Goal: Task Accomplishment & Management: Use online tool/utility

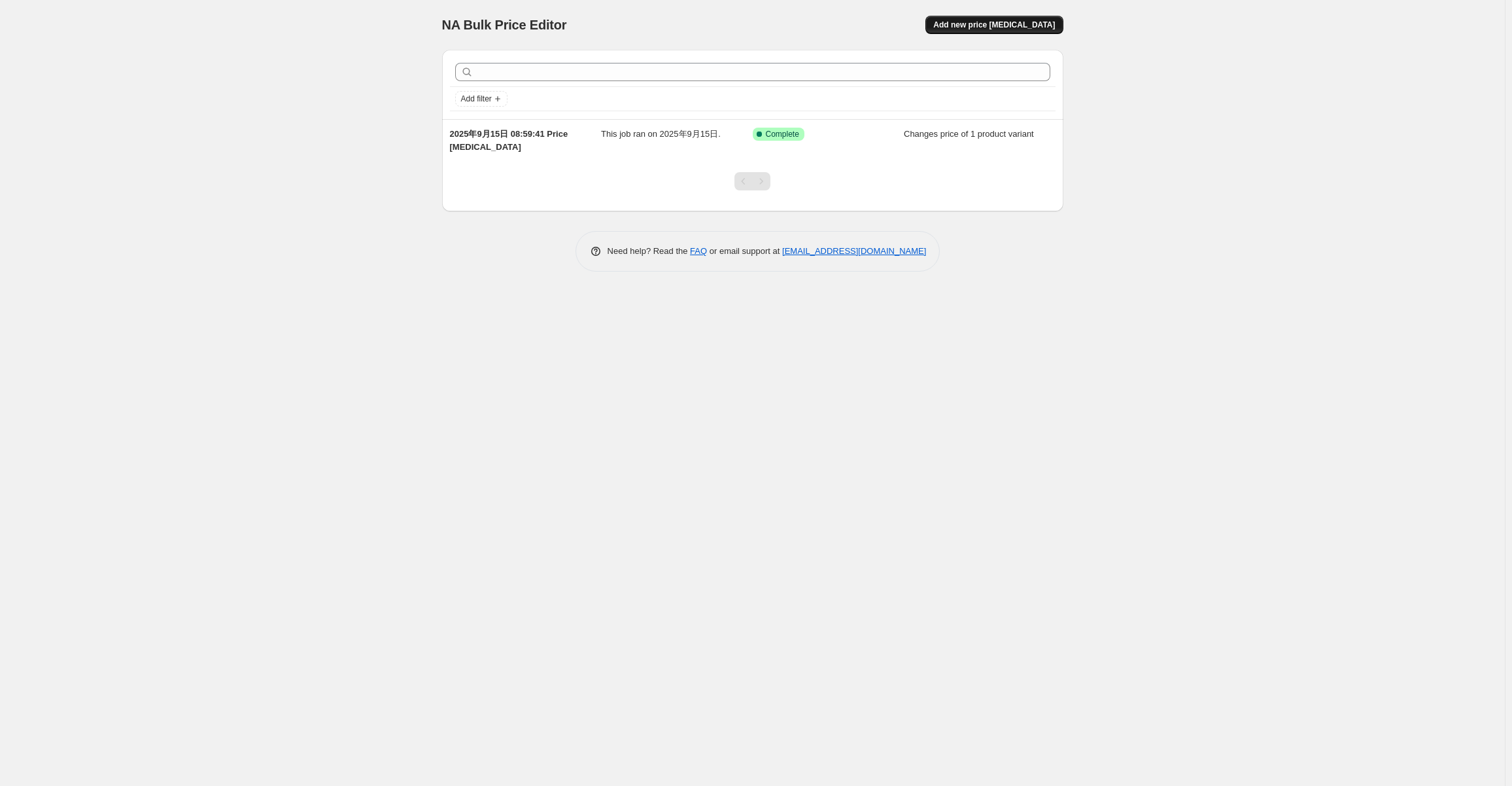
click at [1011, 23] on span "Add new price [MEDICAL_DATA]" at bounding box center [994, 24] width 122 height 11
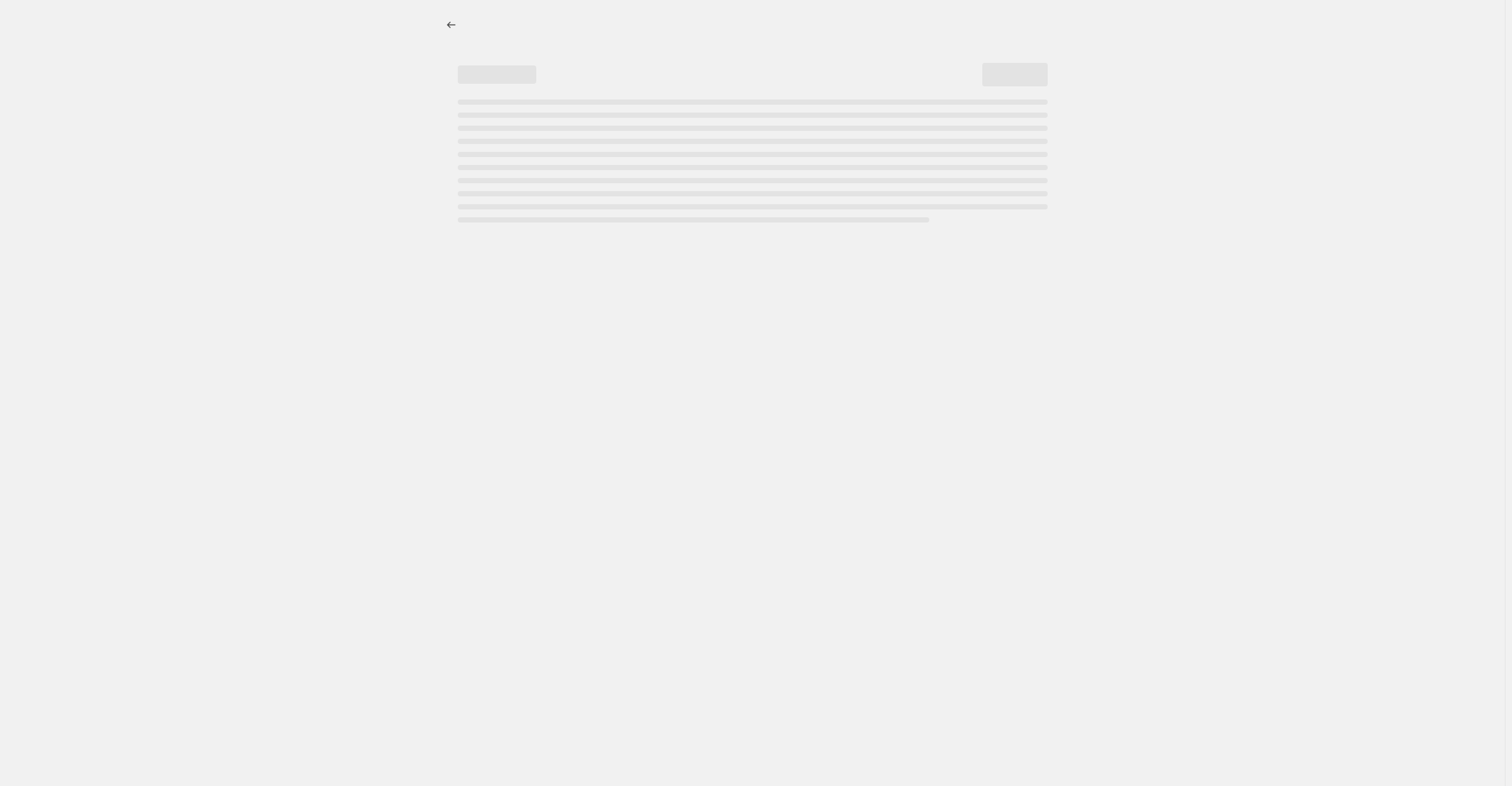
select select "percentage"
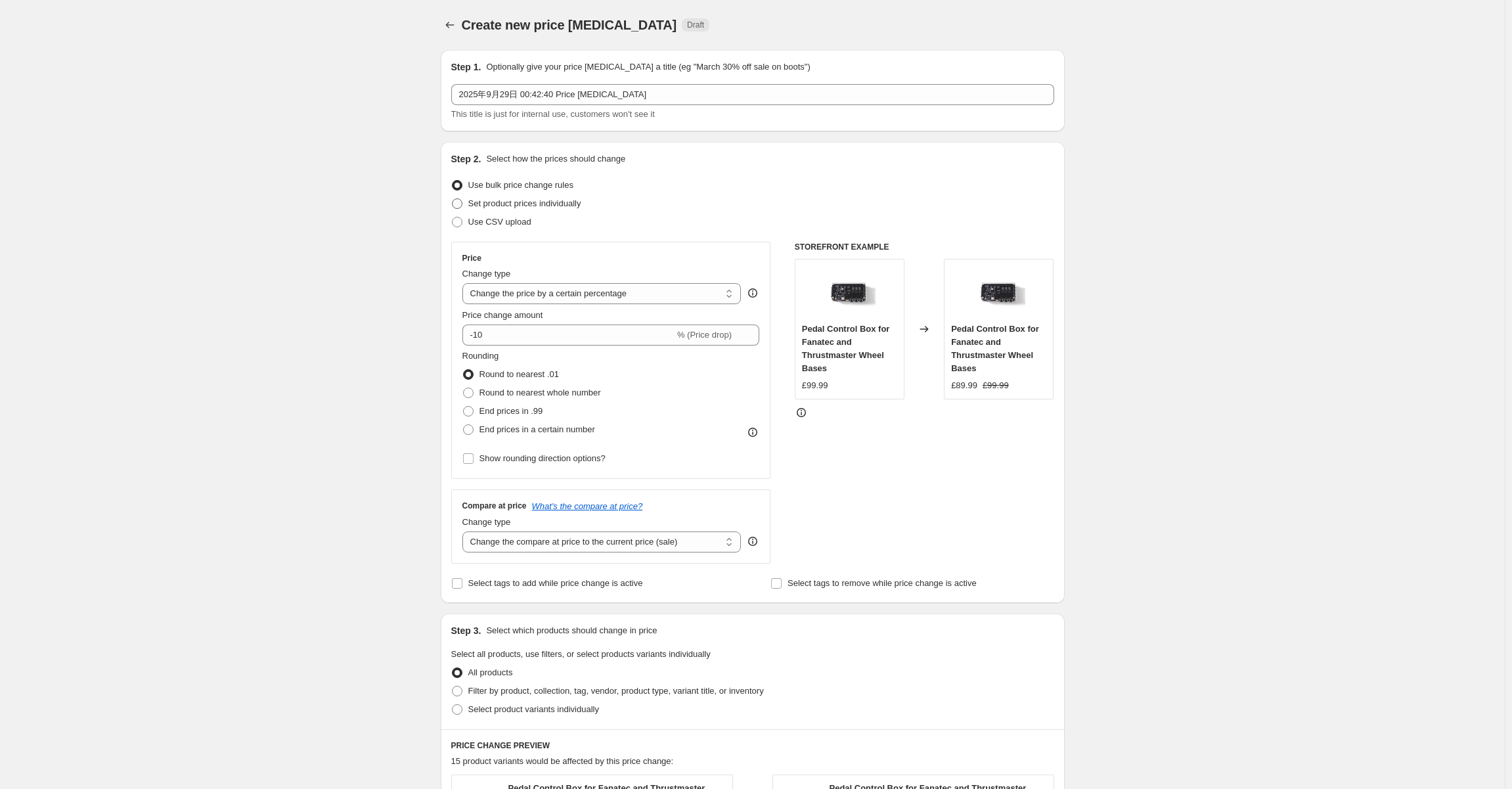
click at [520, 205] on span "Set product prices individually" at bounding box center [525, 203] width 113 height 10
click at [453, 199] on input "Set product prices individually" at bounding box center [452, 198] width 1 height 1
radio input "true"
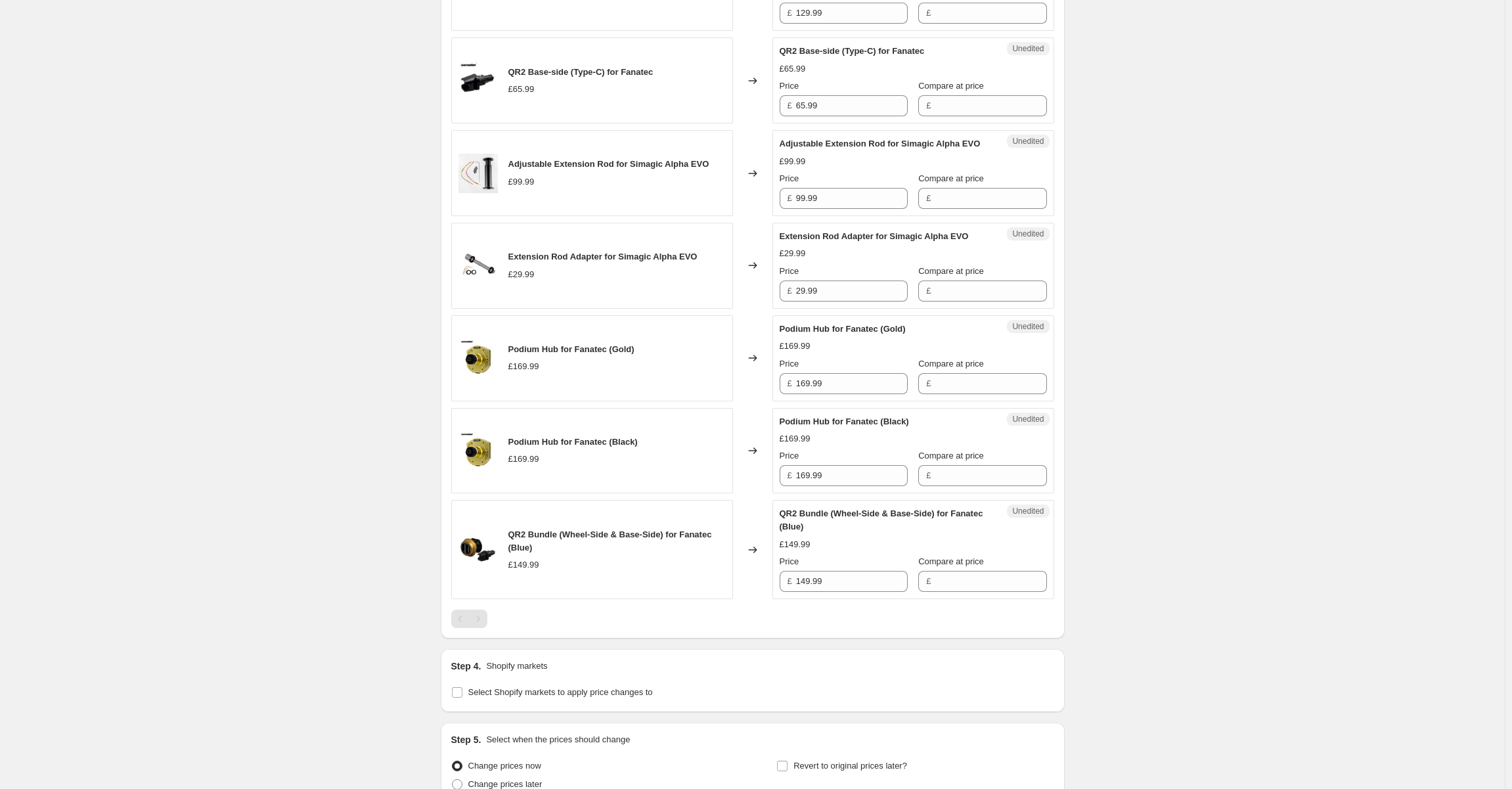
scroll to position [1395, 0]
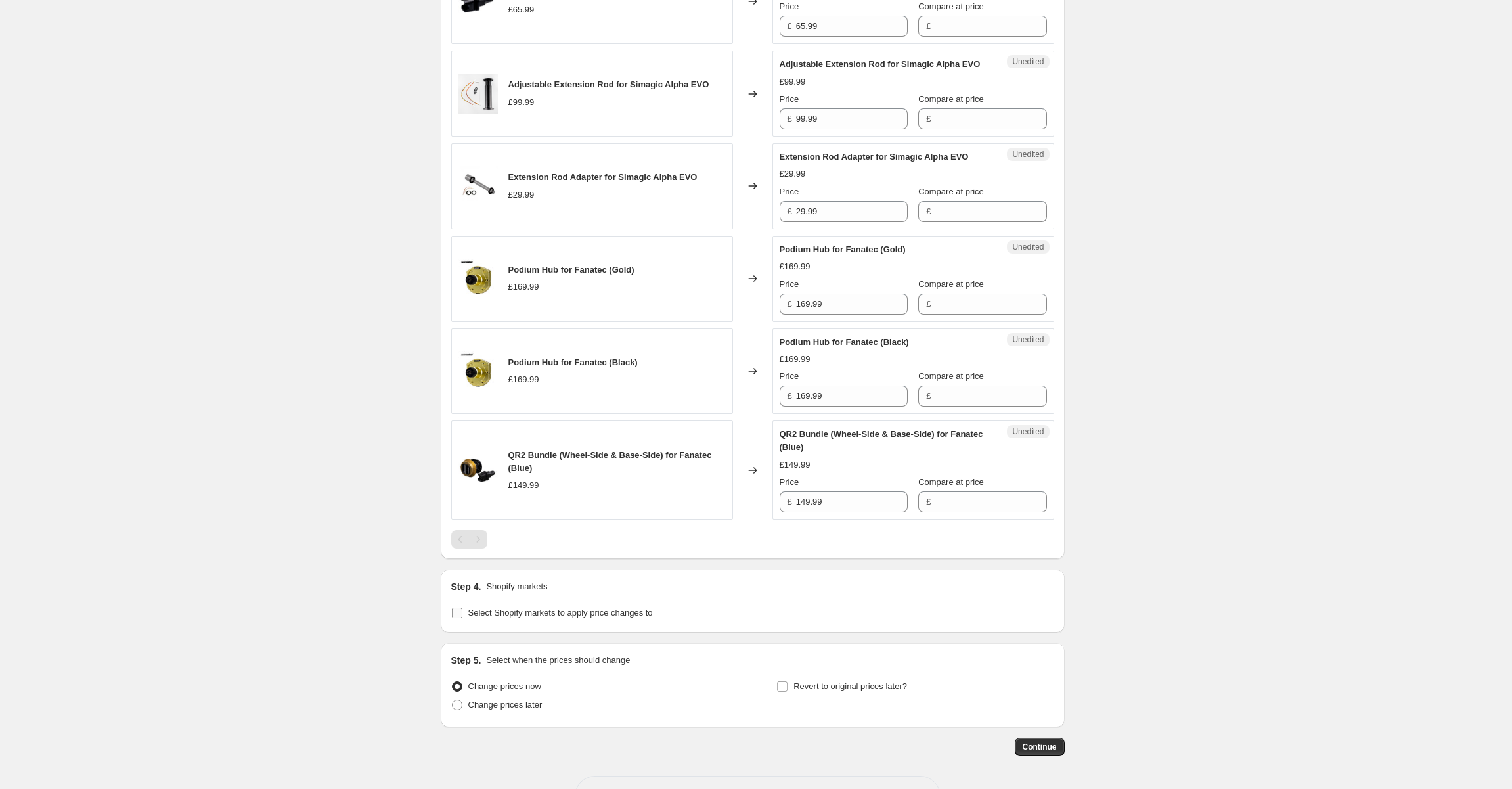
click at [458, 607] on input "Select Shopify markets to apply price changes to" at bounding box center [457, 612] width 11 height 11
checkbox input "true"
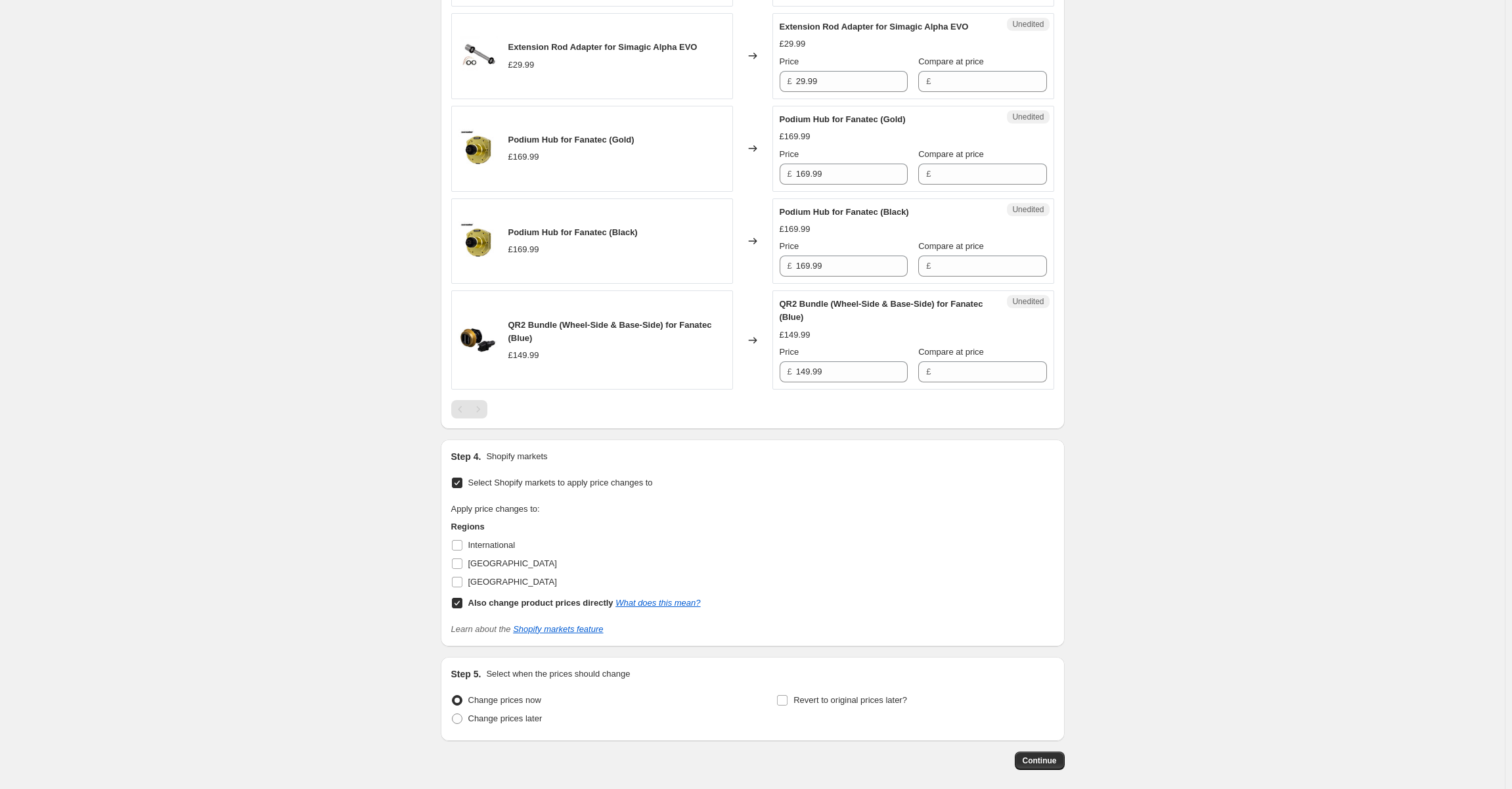
scroll to position [1539, 0]
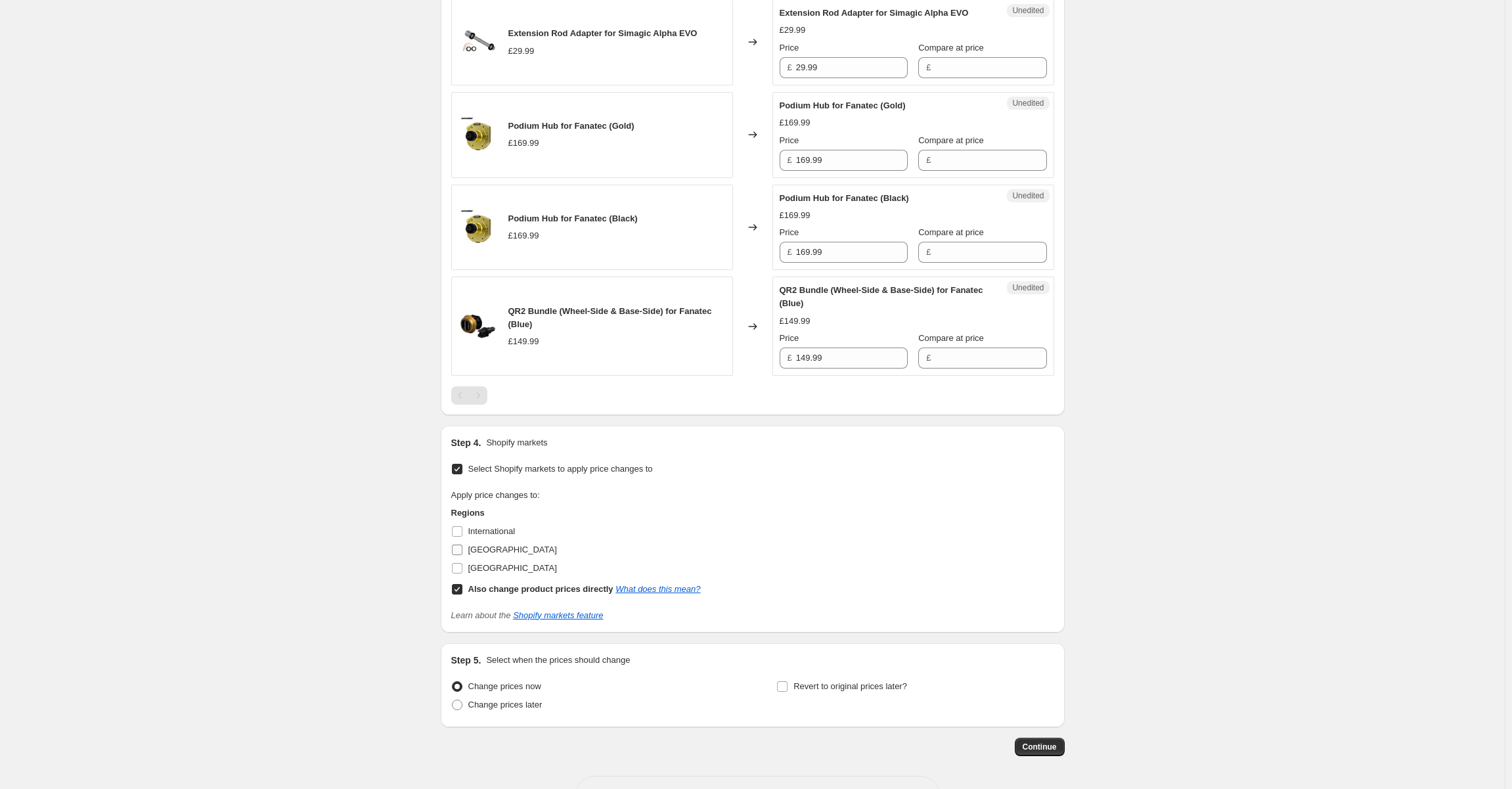
click at [463, 545] on input "[GEOGRAPHIC_DATA]" at bounding box center [457, 549] width 11 height 11
checkbox input "true"
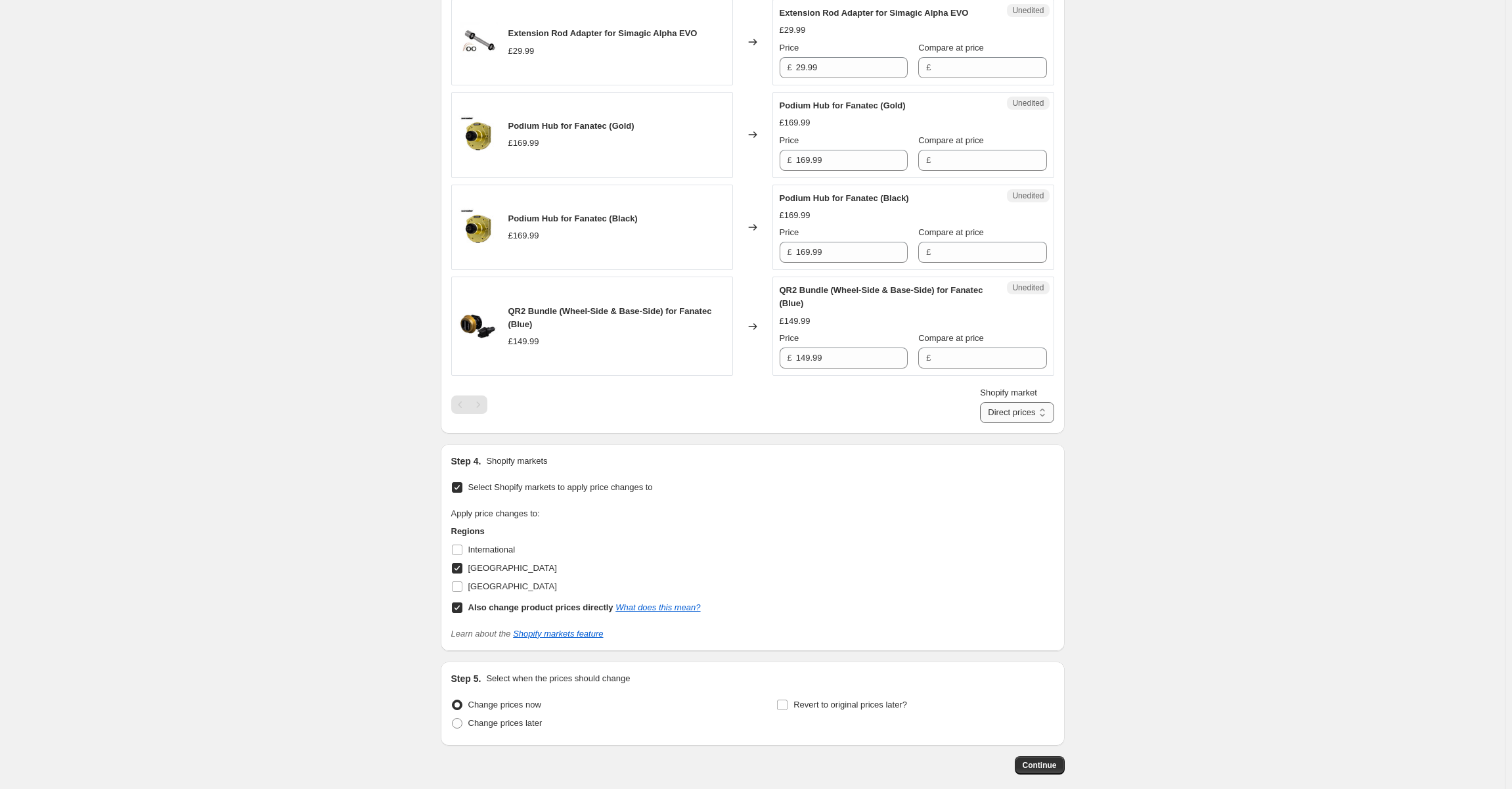
click at [1017, 402] on select "Direct prices [GEOGRAPHIC_DATA]" at bounding box center [1016, 412] width 73 height 21
click at [1028, 402] on select "Direct prices [GEOGRAPHIC_DATA]" at bounding box center [1016, 412] width 73 height 21
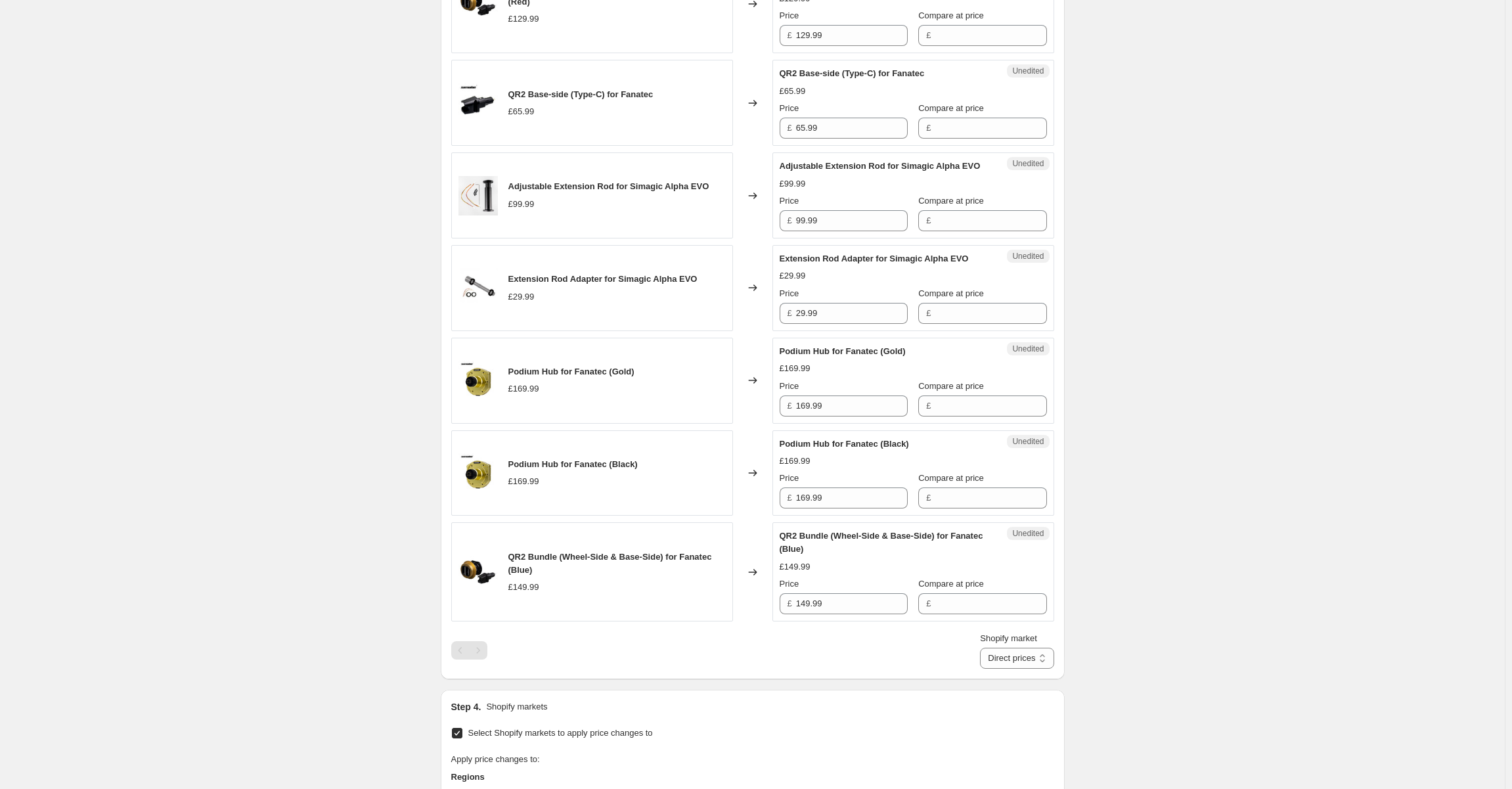
scroll to position [1557, 0]
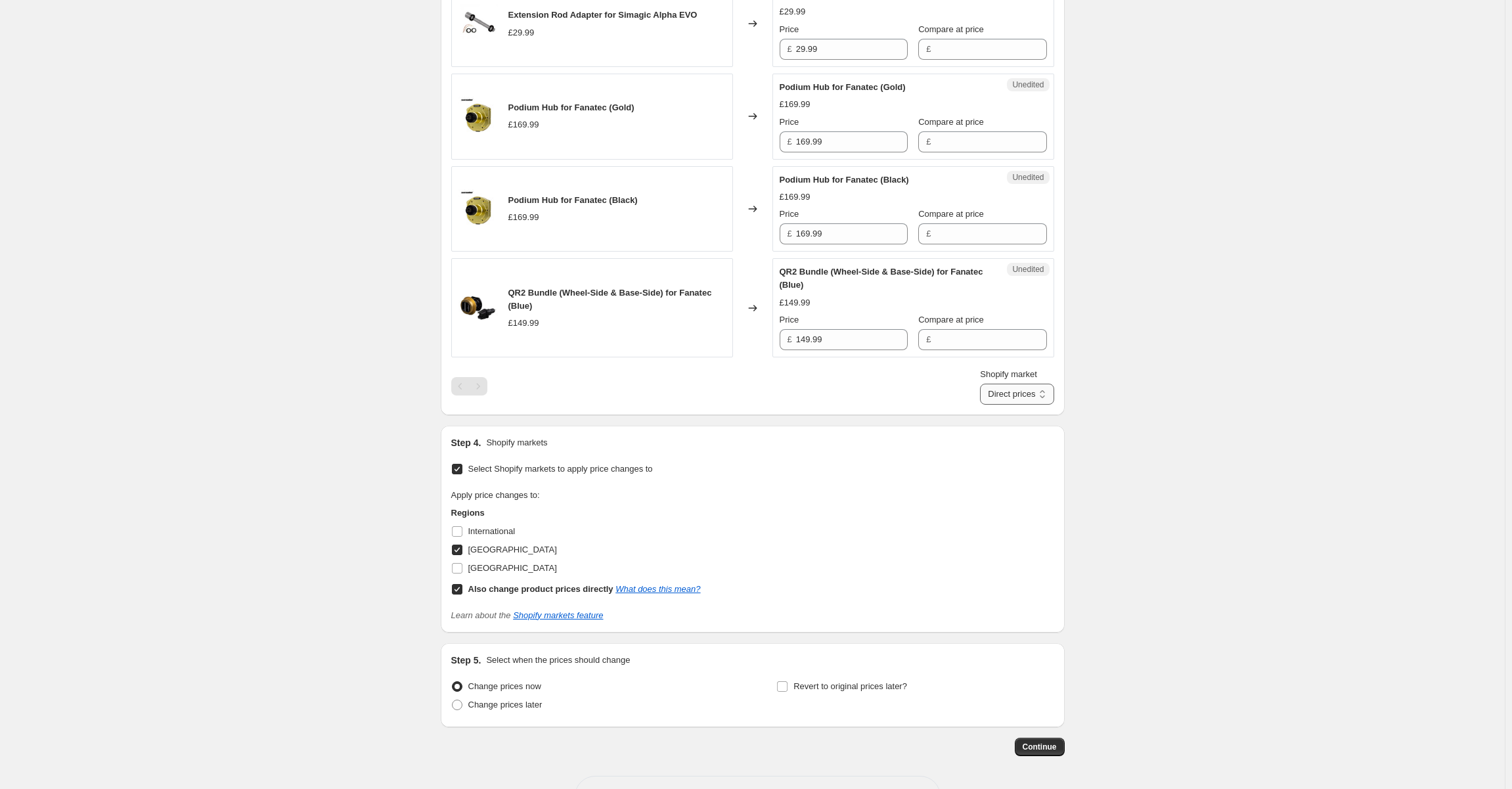
click at [1026, 383] on select "Direct prices [GEOGRAPHIC_DATA]" at bounding box center [1016, 393] width 73 height 21
select select "105259008335"
click at [980, 405] on select "Direct prices [GEOGRAPHIC_DATA]" at bounding box center [1016, 393] width 73 height 21
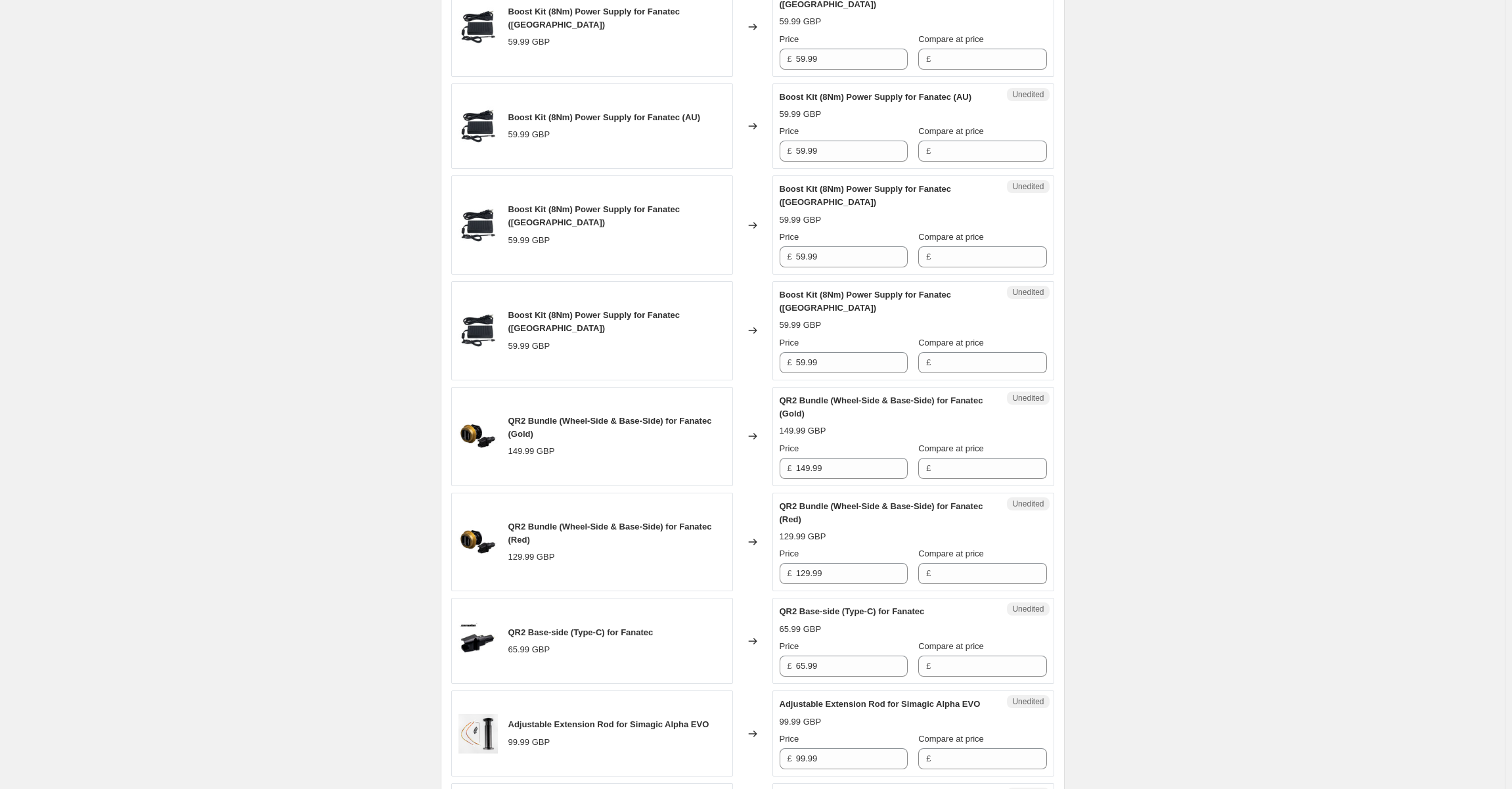
scroll to position [637, 0]
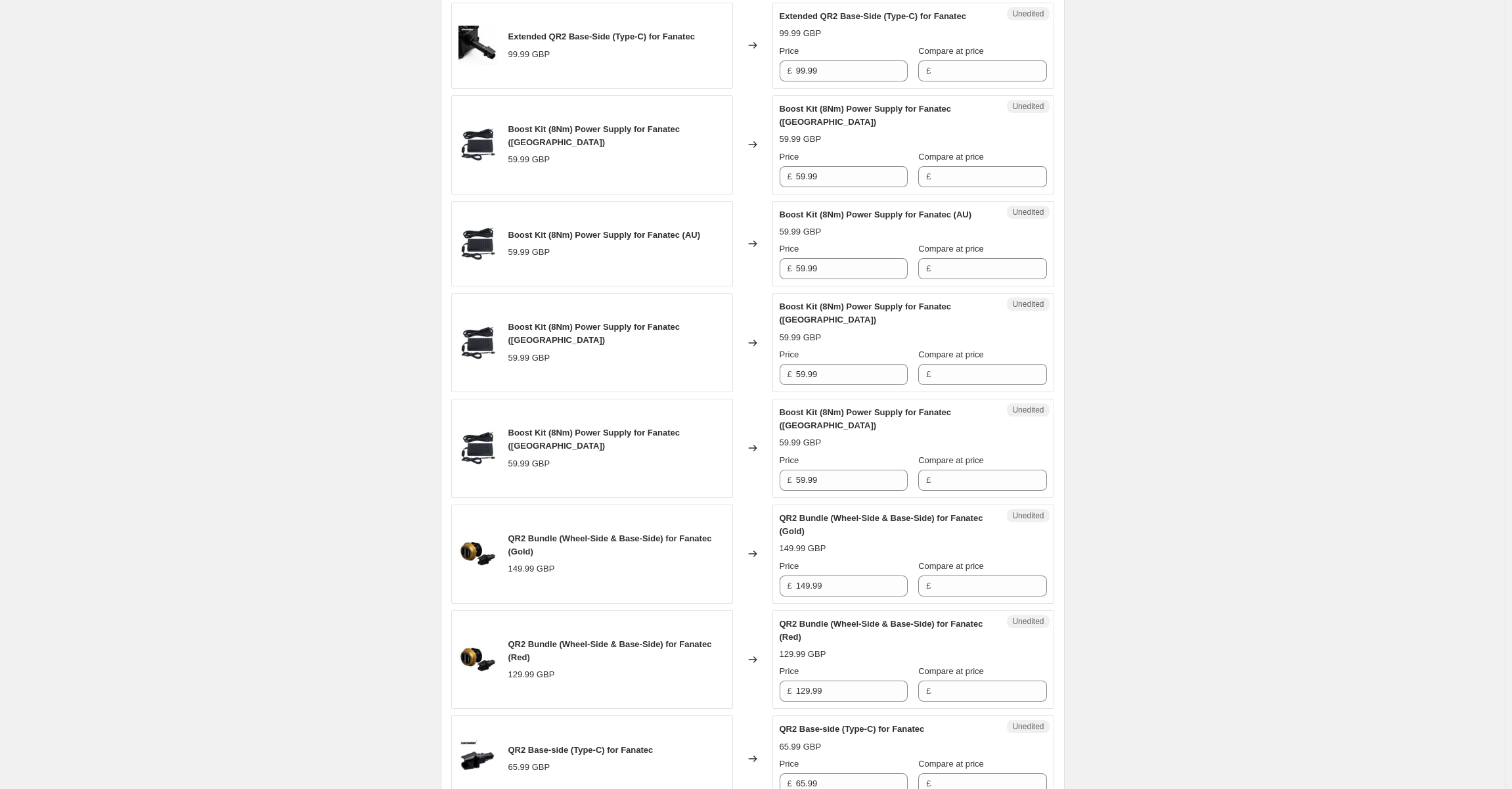
click at [792, 369] on span "£" at bounding box center [789, 373] width 5 height 10
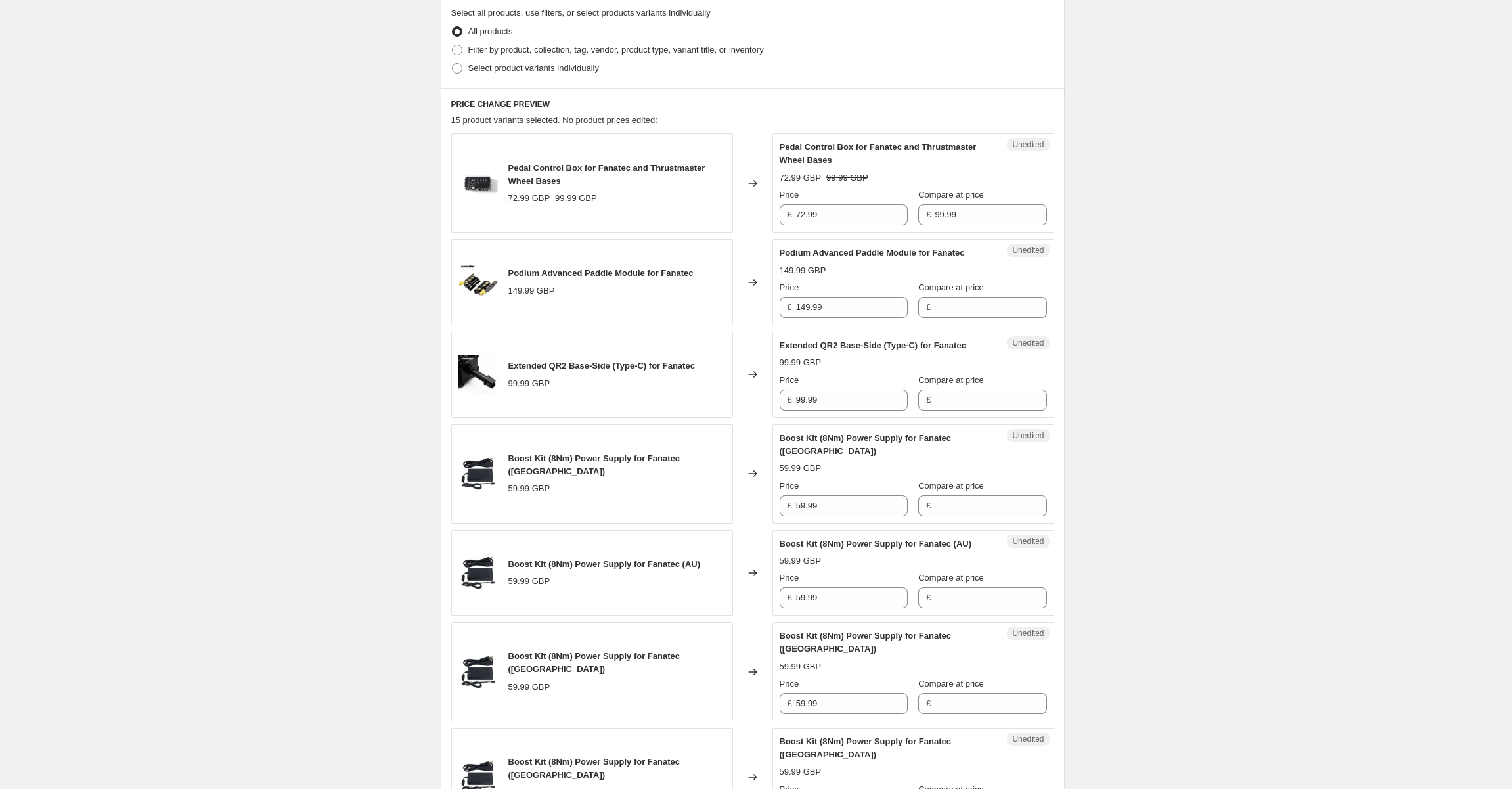
scroll to position [309, 0]
drag, startPoint x: 512, startPoint y: 269, endPoint x: 650, endPoint y: 273, distance: 138.1
click at [650, 273] on span "Podium Advanced Paddle Module for Fanatec" at bounding box center [600, 272] width 185 height 10
copy span "Podium Advanced Paddle Module"
click at [840, 301] on input "149.99" at bounding box center [852, 306] width 111 height 21
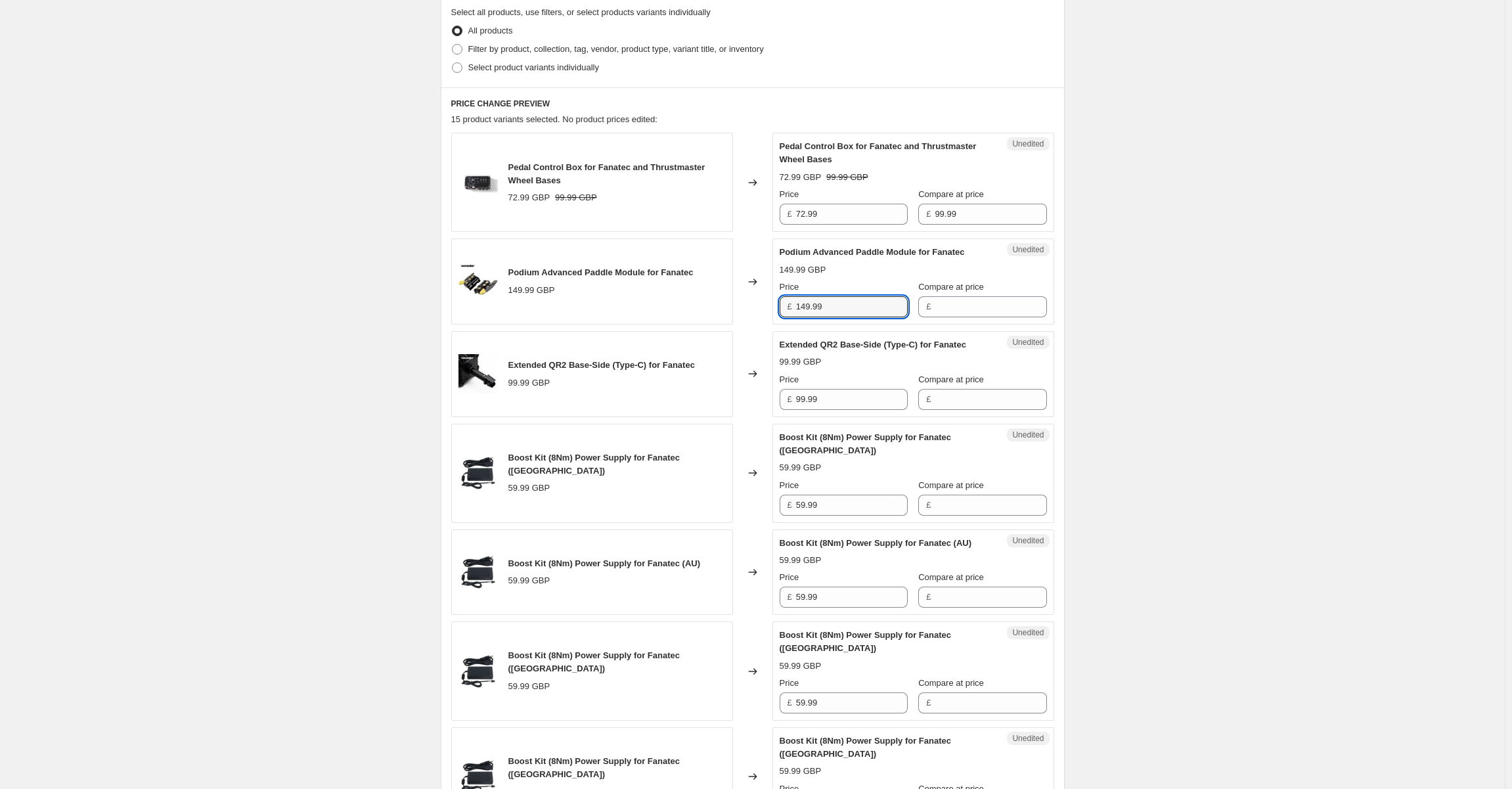
drag, startPoint x: 859, startPoint y: 302, endPoint x: 788, endPoint y: 299, distance: 71.1
click at [788, 299] on div "£ 149.99" at bounding box center [843, 306] width 128 height 21
type input "119.99"
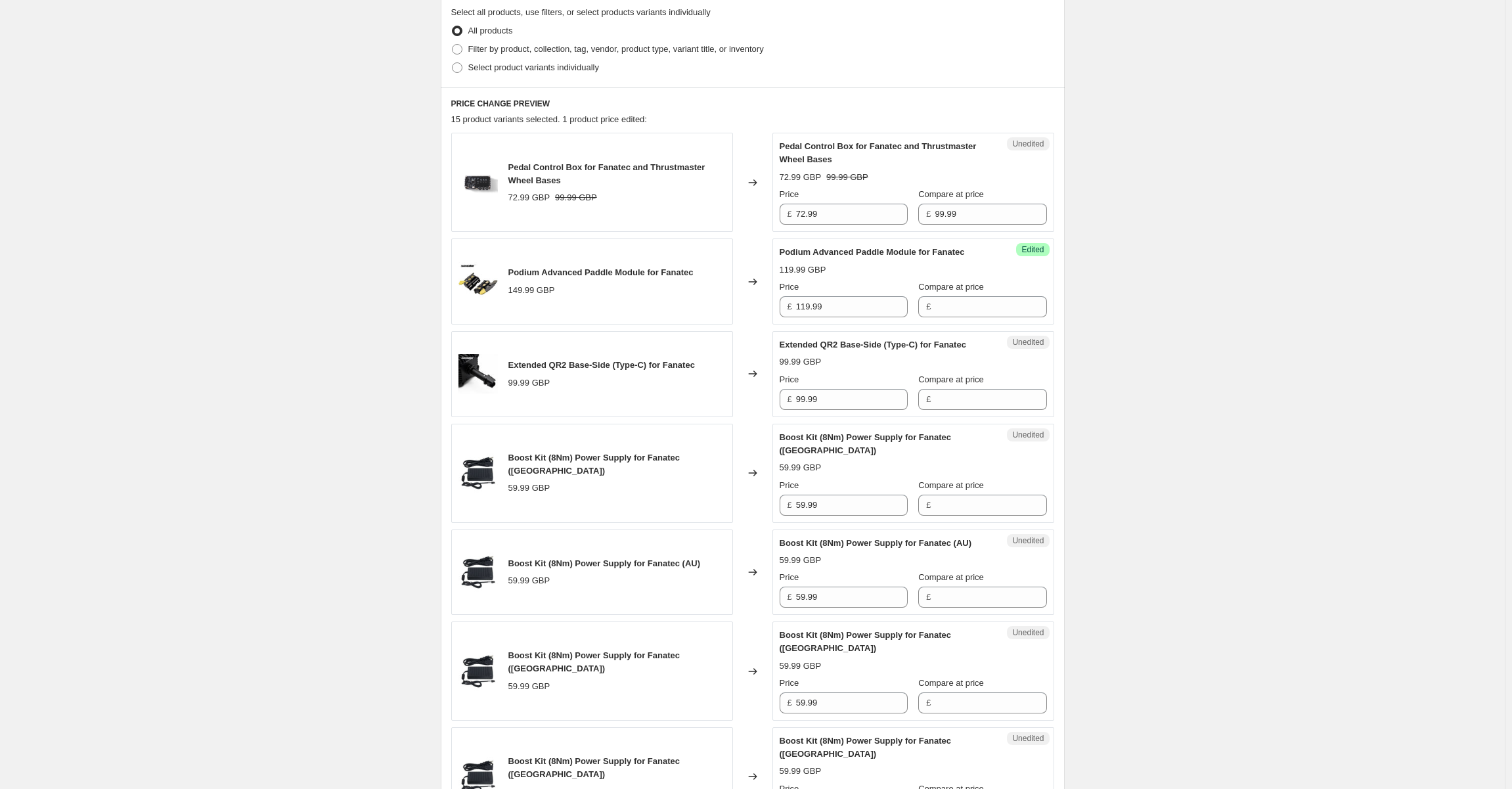
drag, startPoint x: 1170, startPoint y: 206, endPoint x: 1150, endPoint y: 175, distance: 36.9
drag, startPoint x: 1164, startPoint y: 179, endPoint x: 1152, endPoint y: 145, distance: 36.1
drag, startPoint x: 331, startPoint y: 332, endPoint x: 325, endPoint y: 324, distance: 10.0
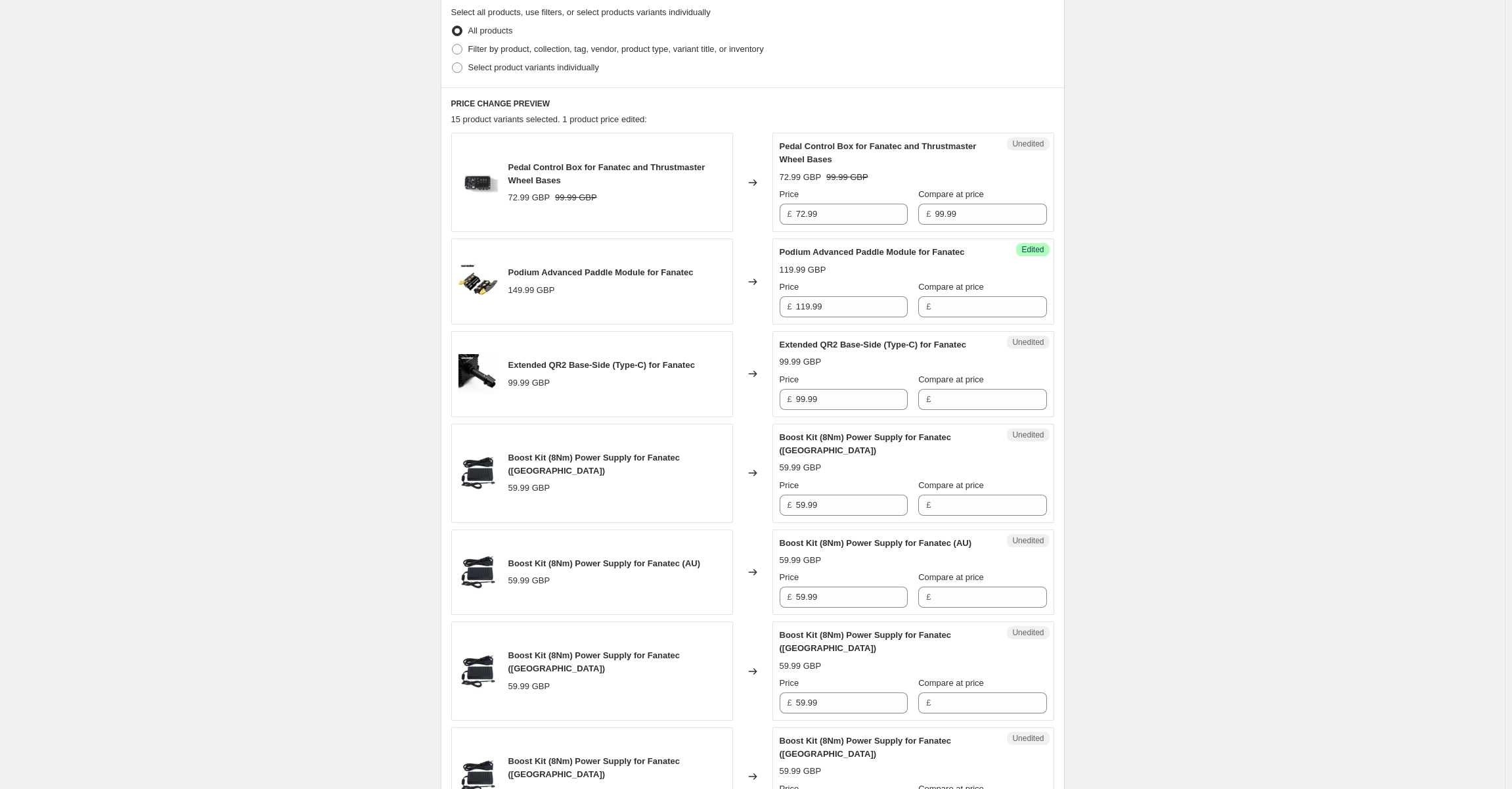
drag, startPoint x: 325, startPoint y: 324, endPoint x: 298, endPoint y: 320, distance: 27.3
drag, startPoint x: 370, startPoint y: 331, endPoint x: 337, endPoint y: 328, distance: 33.1
drag, startPoint x: 372, startPoint y: 314, endPoint x: 346, endPoint y: 315, distance: 26.0
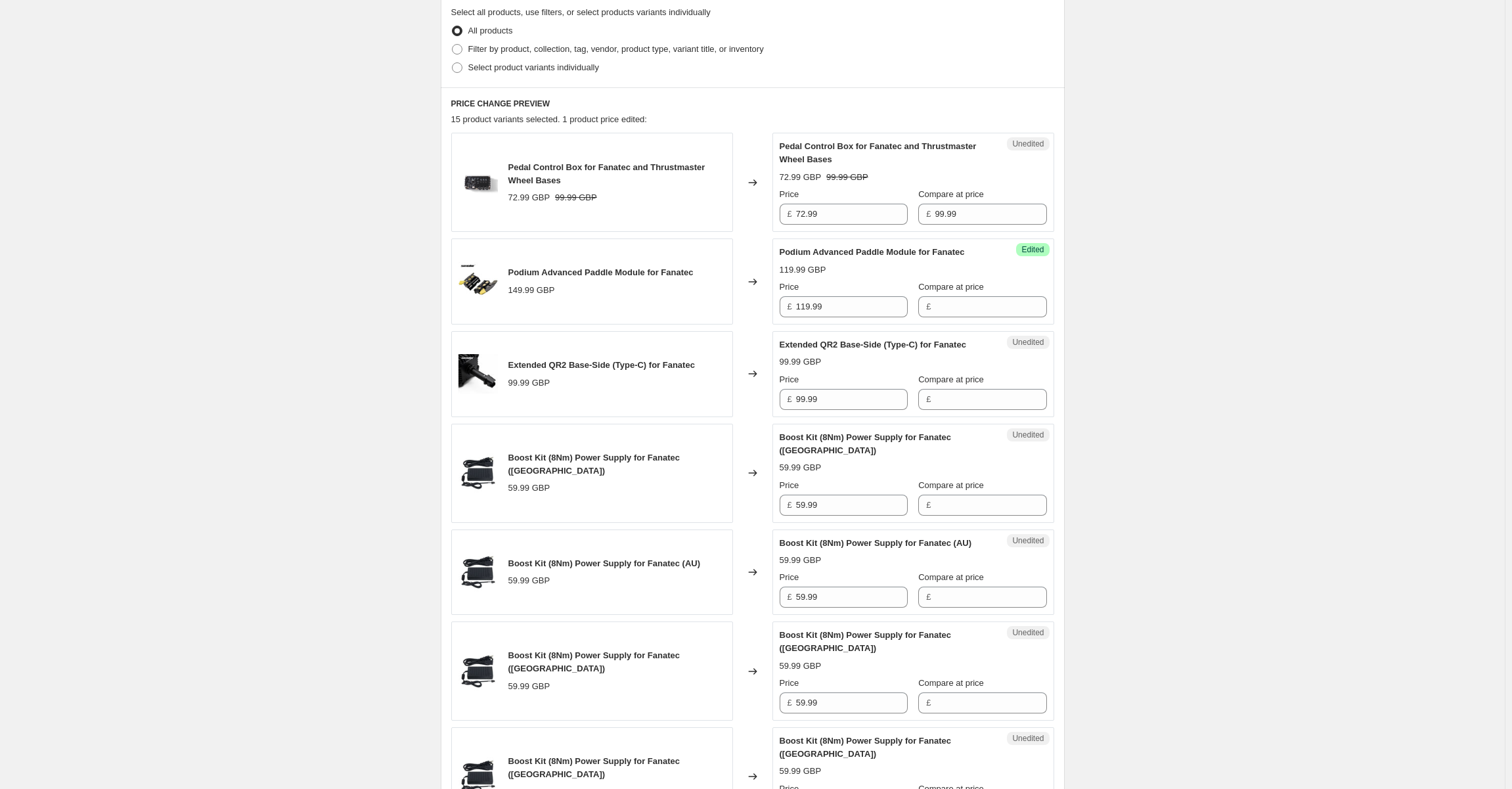
click at [977, 301] on input "Compare at price" at bounding box center [991, 306] width 111 height 21
drag, startPoint x: 922, startPoint y: 284, endPoint x: 1001, endPoint y: 284, distance: 79.0
click at [1001, 284] on div "Compare at price" at bounding box center [982, 286] width 128 height 13
copy span "Compare at price"
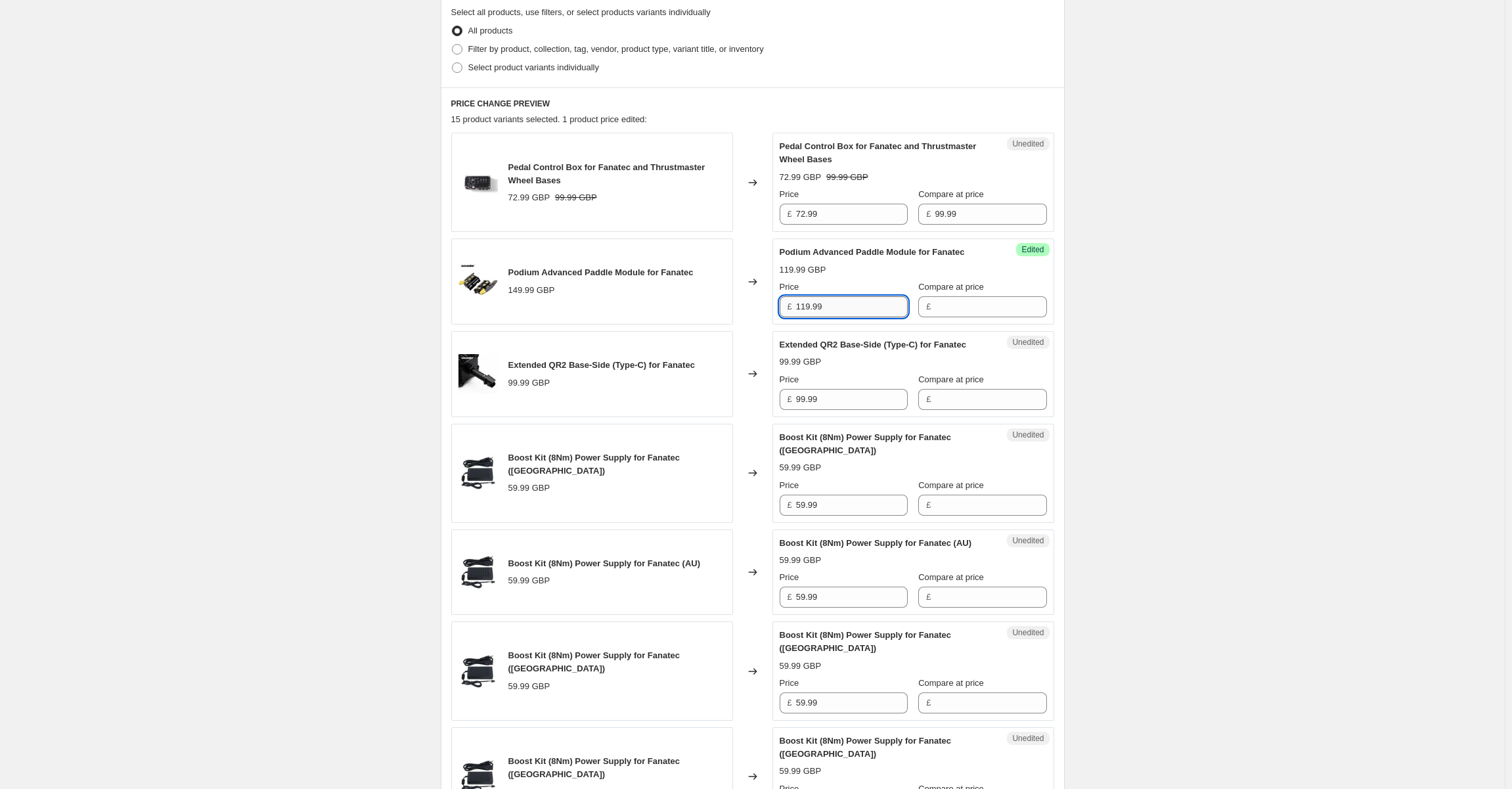
click at [831, 301] on input "119.99" at bounding box center [852, 306] width 111 height 21
drag, startPoint x: 844, startPoint y: 209, endPoint x: 793, endPoint y: 211, distance: 51.0
click at [793, 211] on div "£ 72.99" at bounding box center [843, 213] width 128 height 21
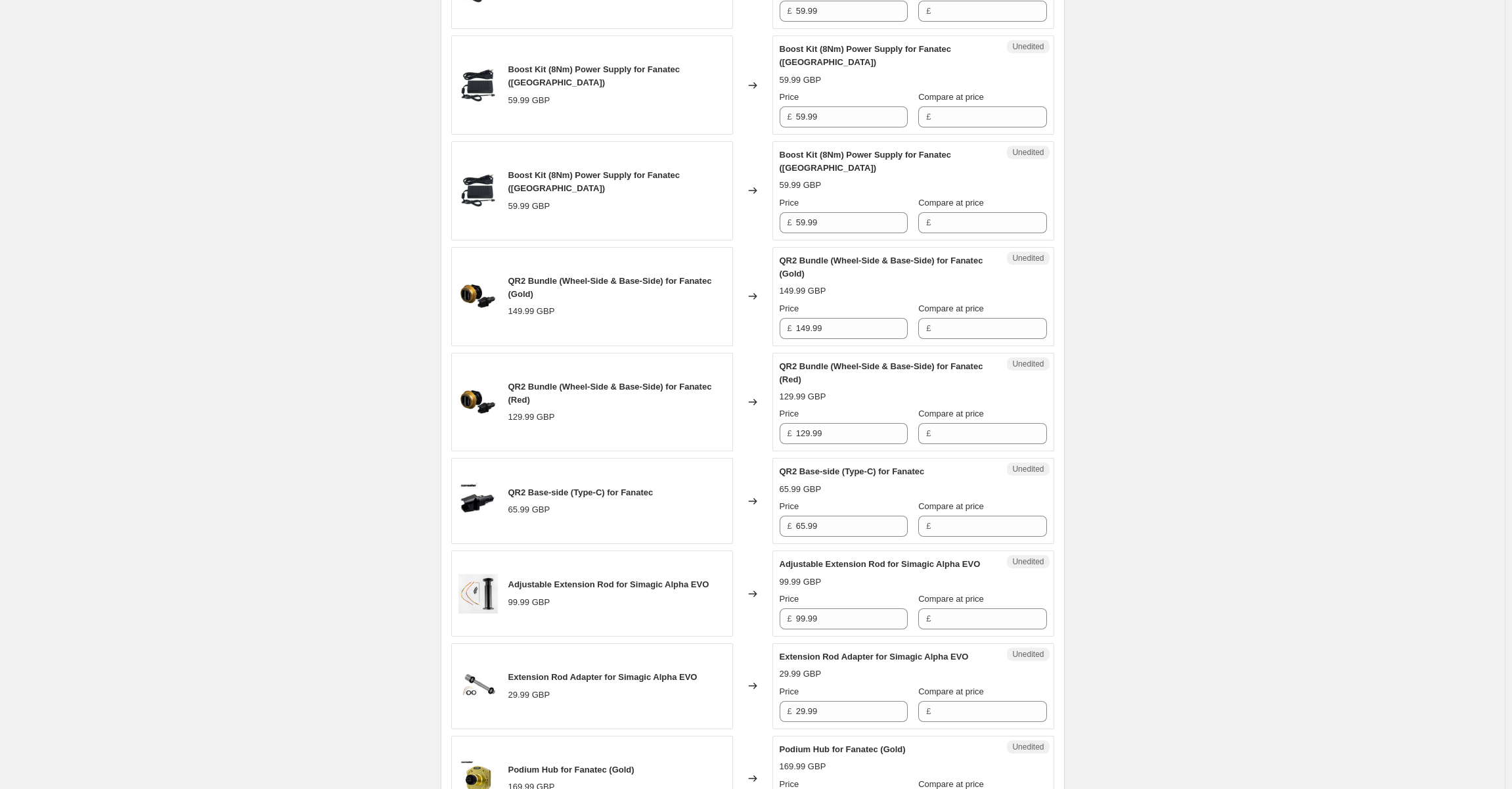
scroll to position [1031, 0]
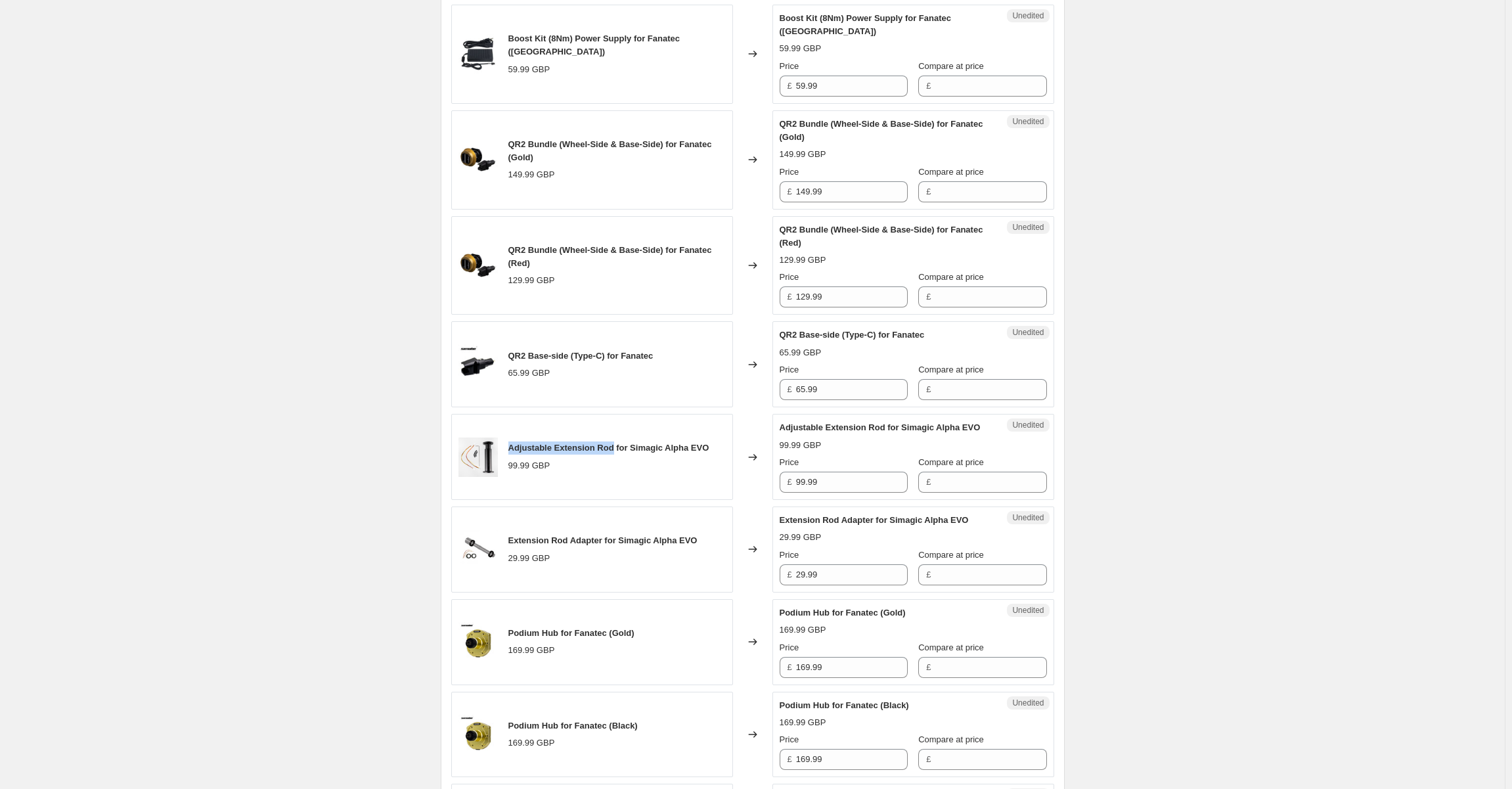
drag, startPoint x: 511, startPoint y: 401, endPoint x: 617, endPoint y: 400, distance: 106.0
click at [617, 443] on span "Adjustable Extension Rod for Simagic Alpha EVO" at bounding box center [609, 448] width 201 height 10
copy span "Adjustable Extension Rod"
drag, startPoint x: 510, startPoint y: 495, endPoint x: 605, endPoint y: 494, distance: 95.0
click at [605, 506] on div "Extension Rod Adapter for Simagic Alpha EVO 29.99 GBP" at bounding box center [592, 549] width 282 height 86
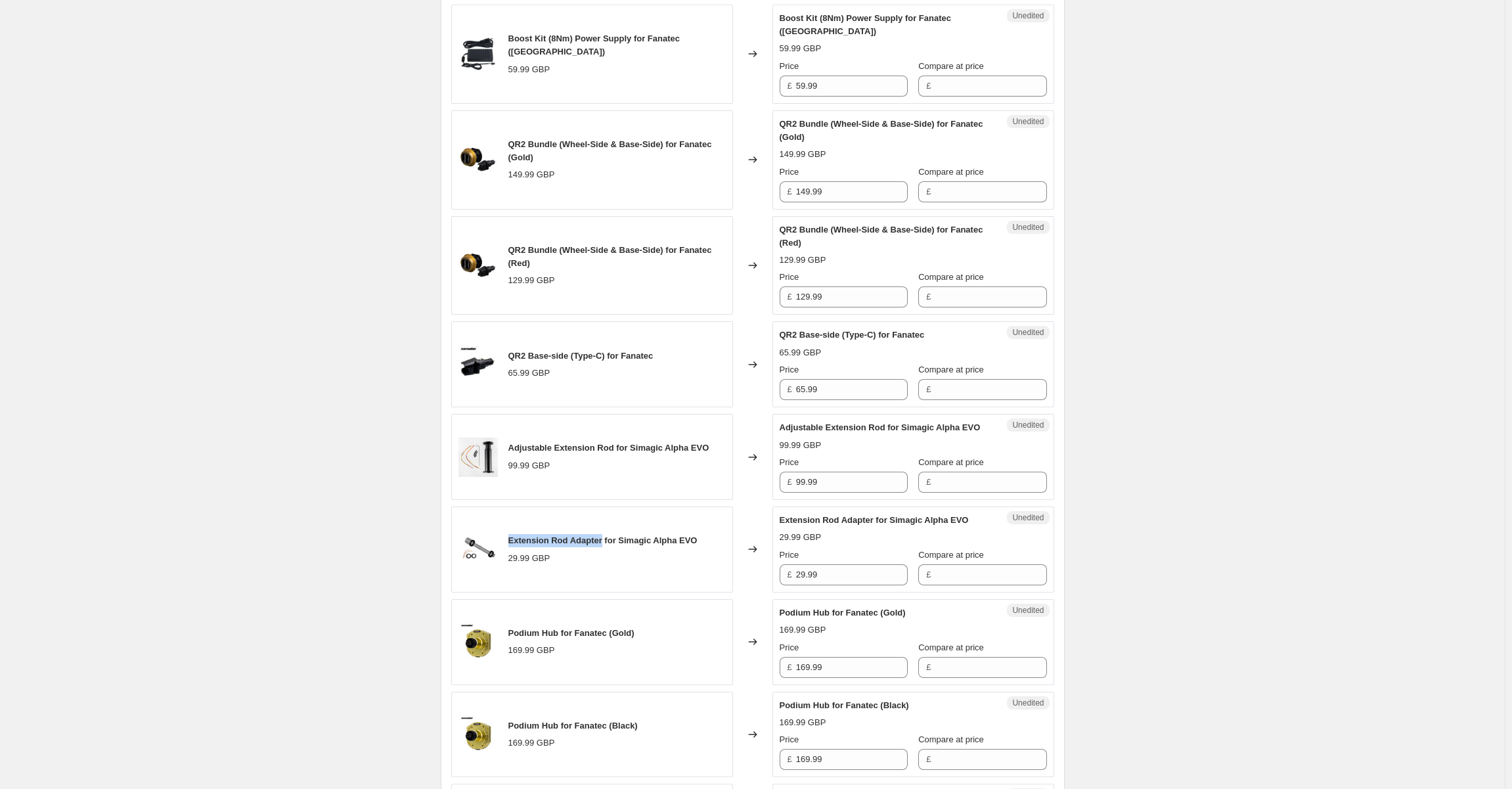
copy span "Extension Rod Adapter"
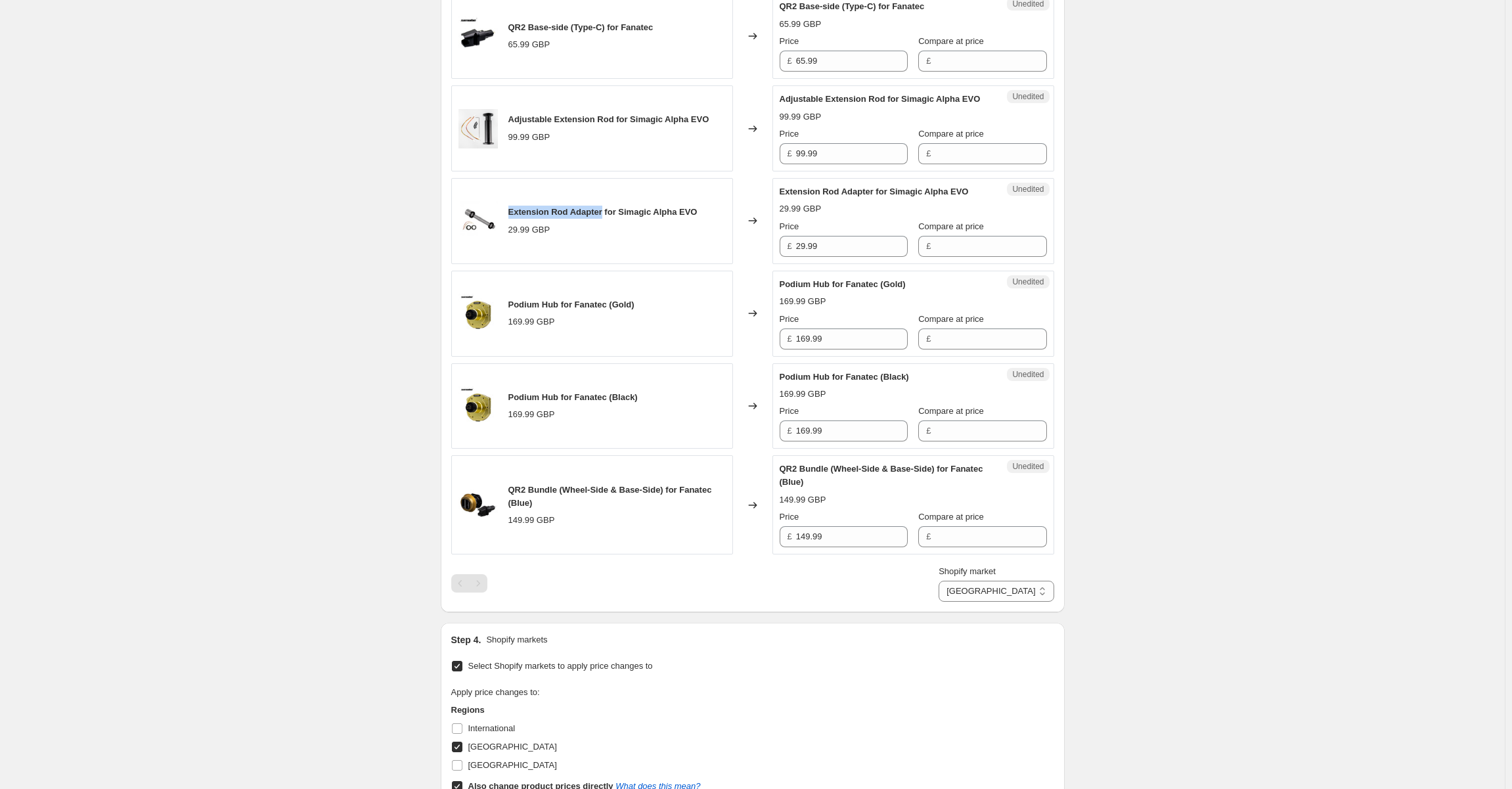
scroll to position [1097, 0]
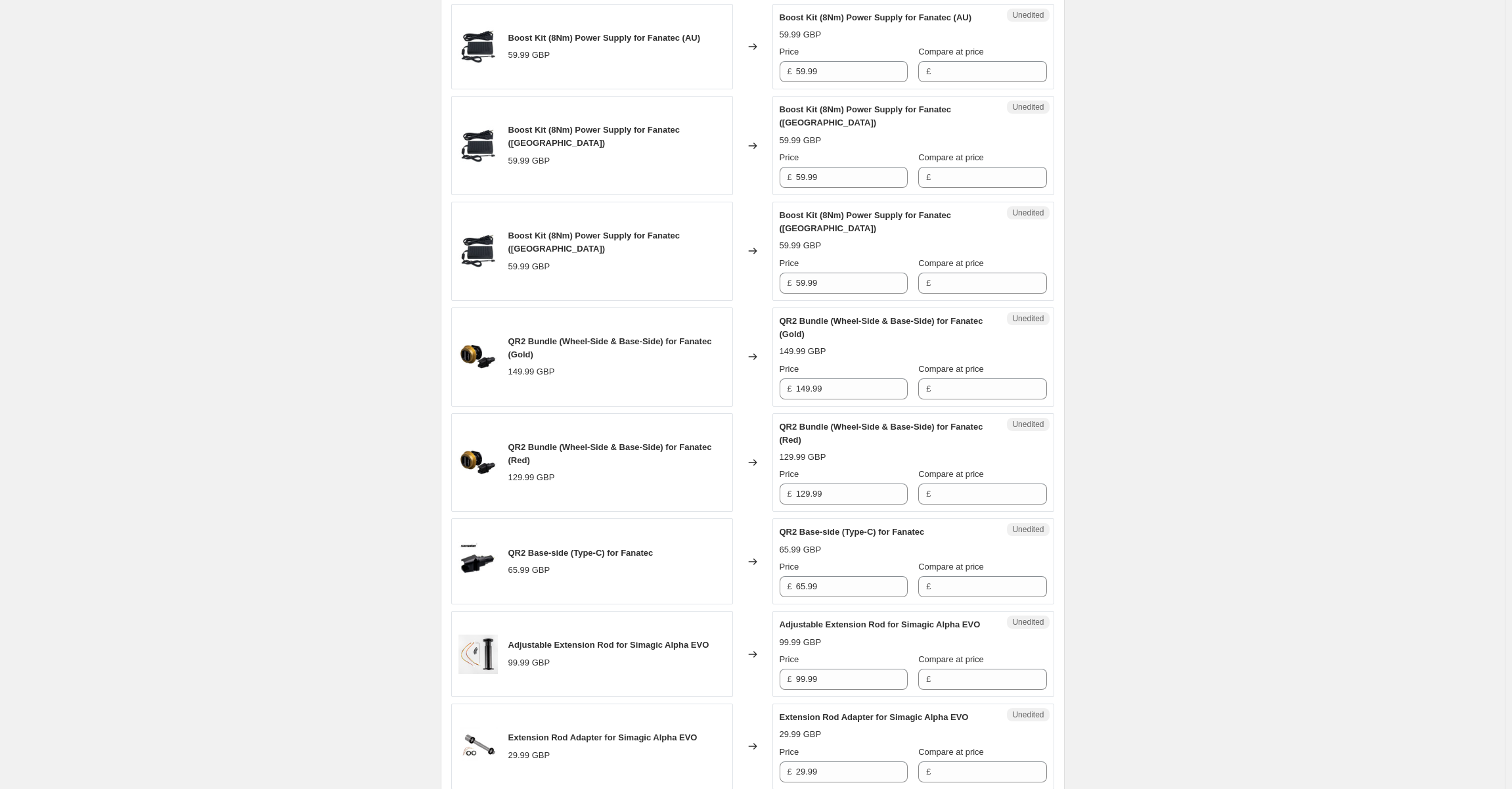
click at [340, 269] on div "Create new price change job. This page is ready Create new price change job Dra…" at bounding box center [752, 362] width 1505 height 2393
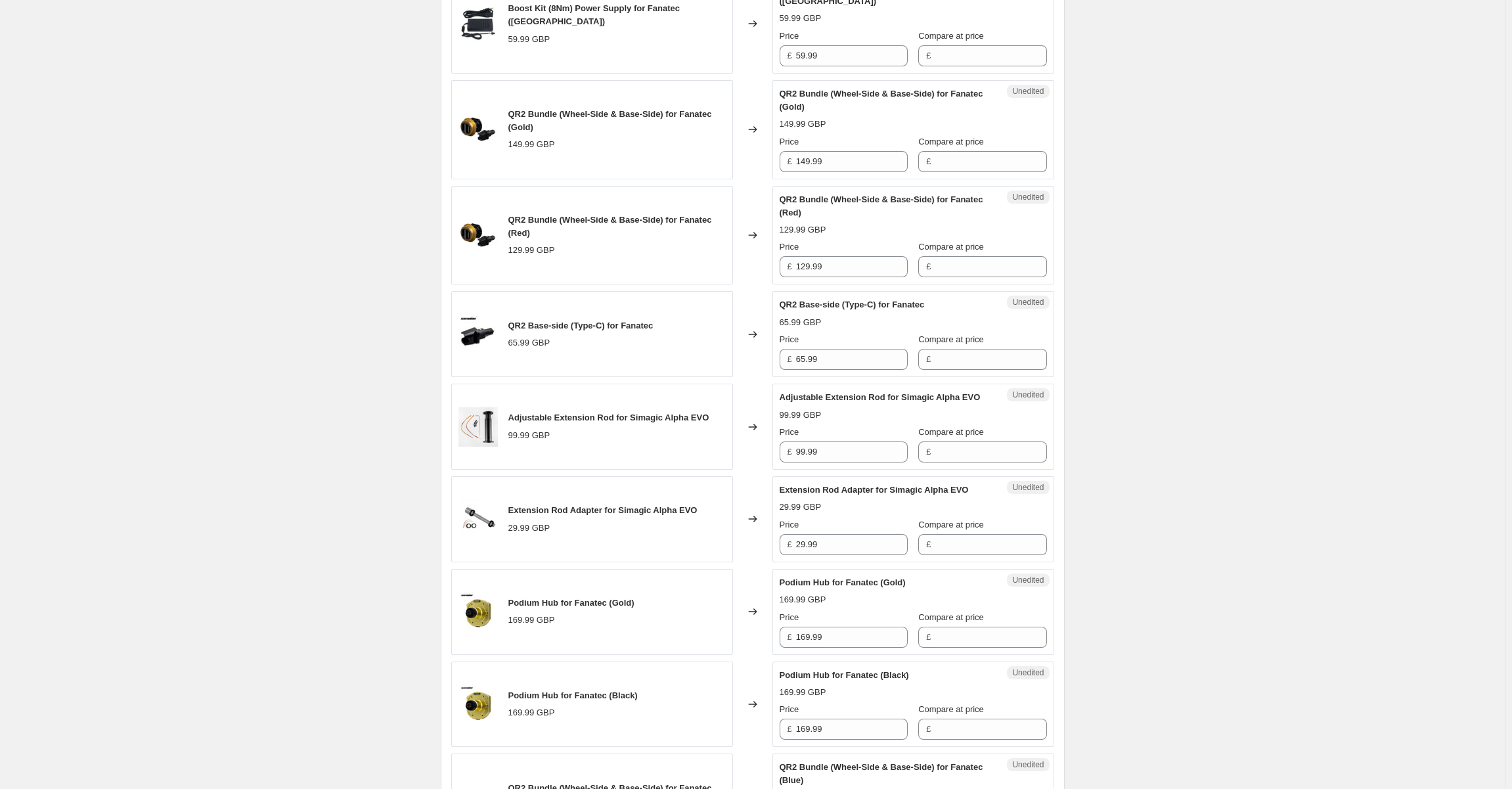
scroll to position [1031, 0]
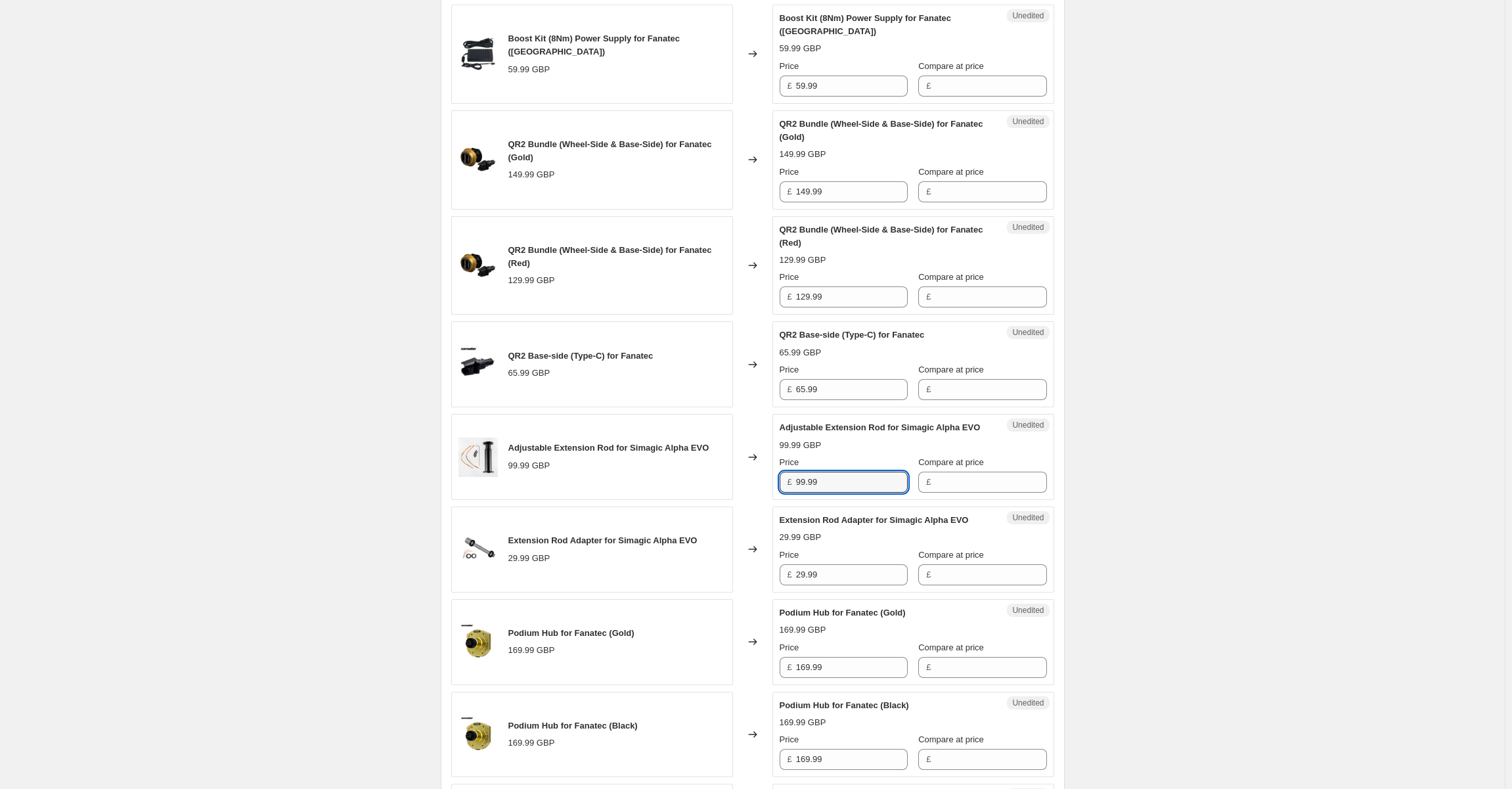
drag, startPoint x: 838, startPoint y: 436, endPoint x: 788, endPoint y: 435, distance: 50.0
click at [788, 471] on div "£ 99.99" at bounding box center [843, 481] width 128 height 21
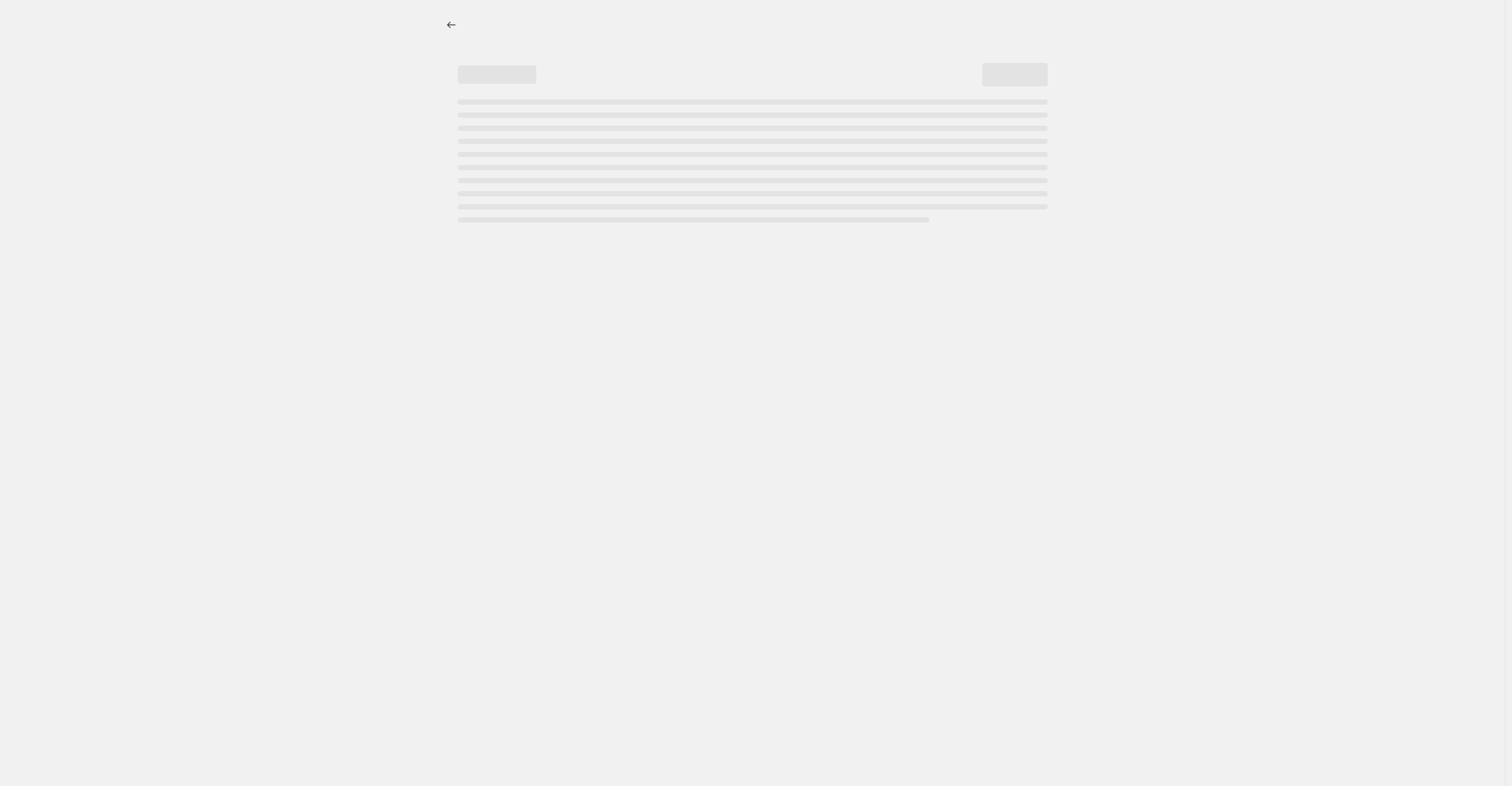
select select "percentage"
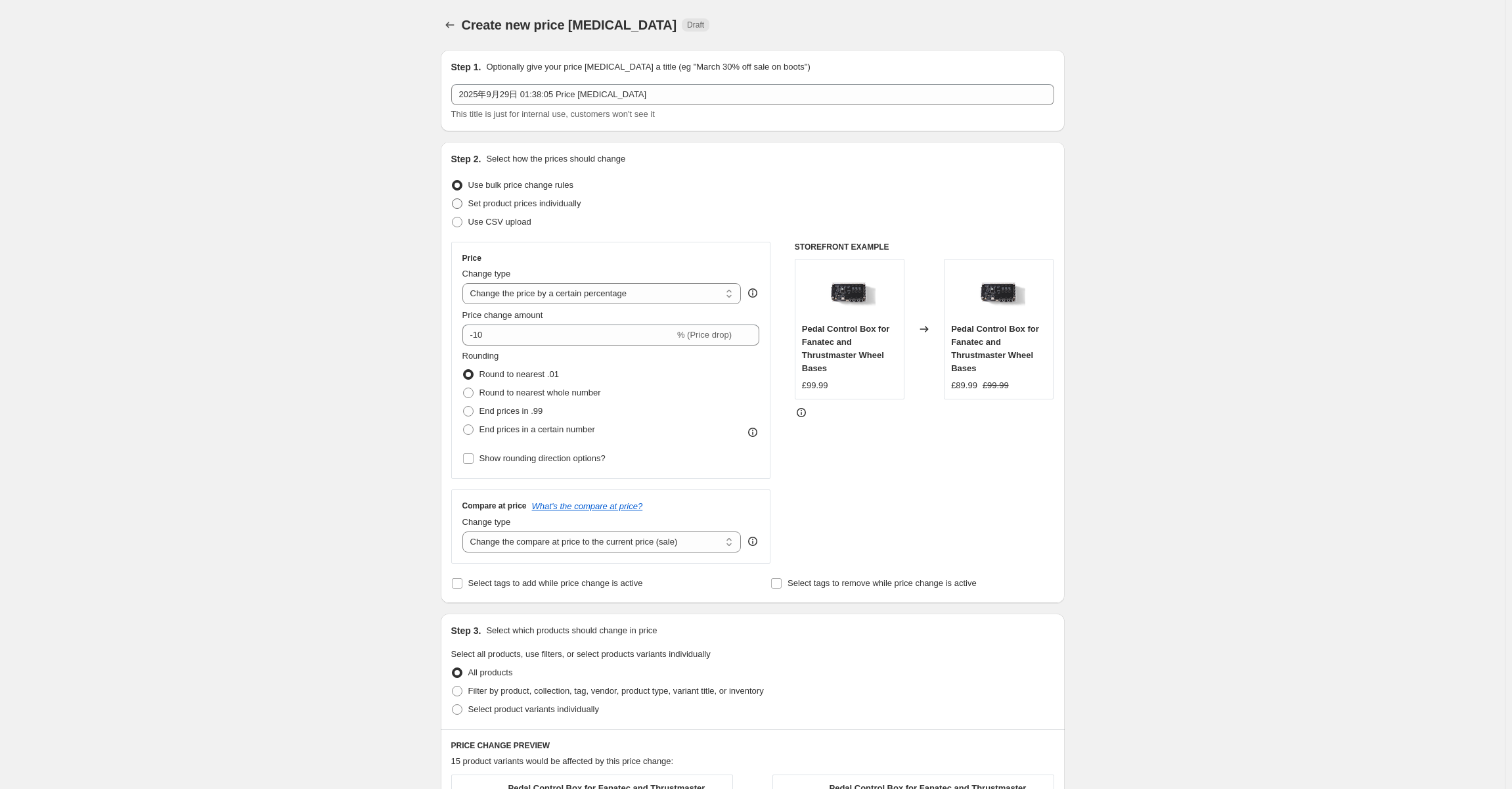
click at [540, 207] on span "Set product prices individually" at bounding box center [525, 203] width 113 height 10
click at [453, 199] on input "Set product prices individually" at bounding box center [452, 198] width 1 height 1
radio input "true"
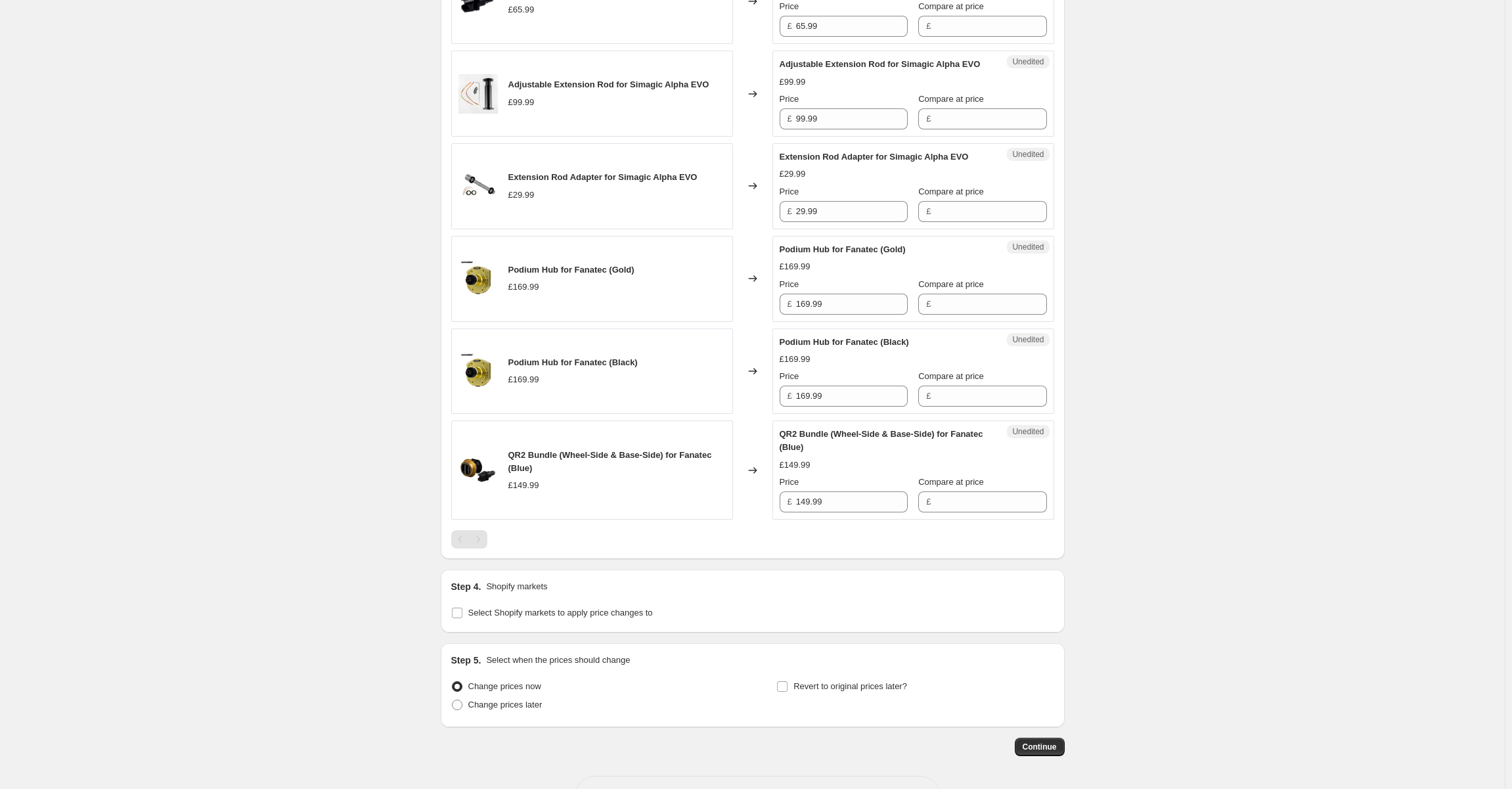
scroll to position [1395, 0]
click at [460, 607] on input "Select Shopify markets to apply price changes to" at bounding box center [457, 612] width 11 height 11
checkbox input "true"
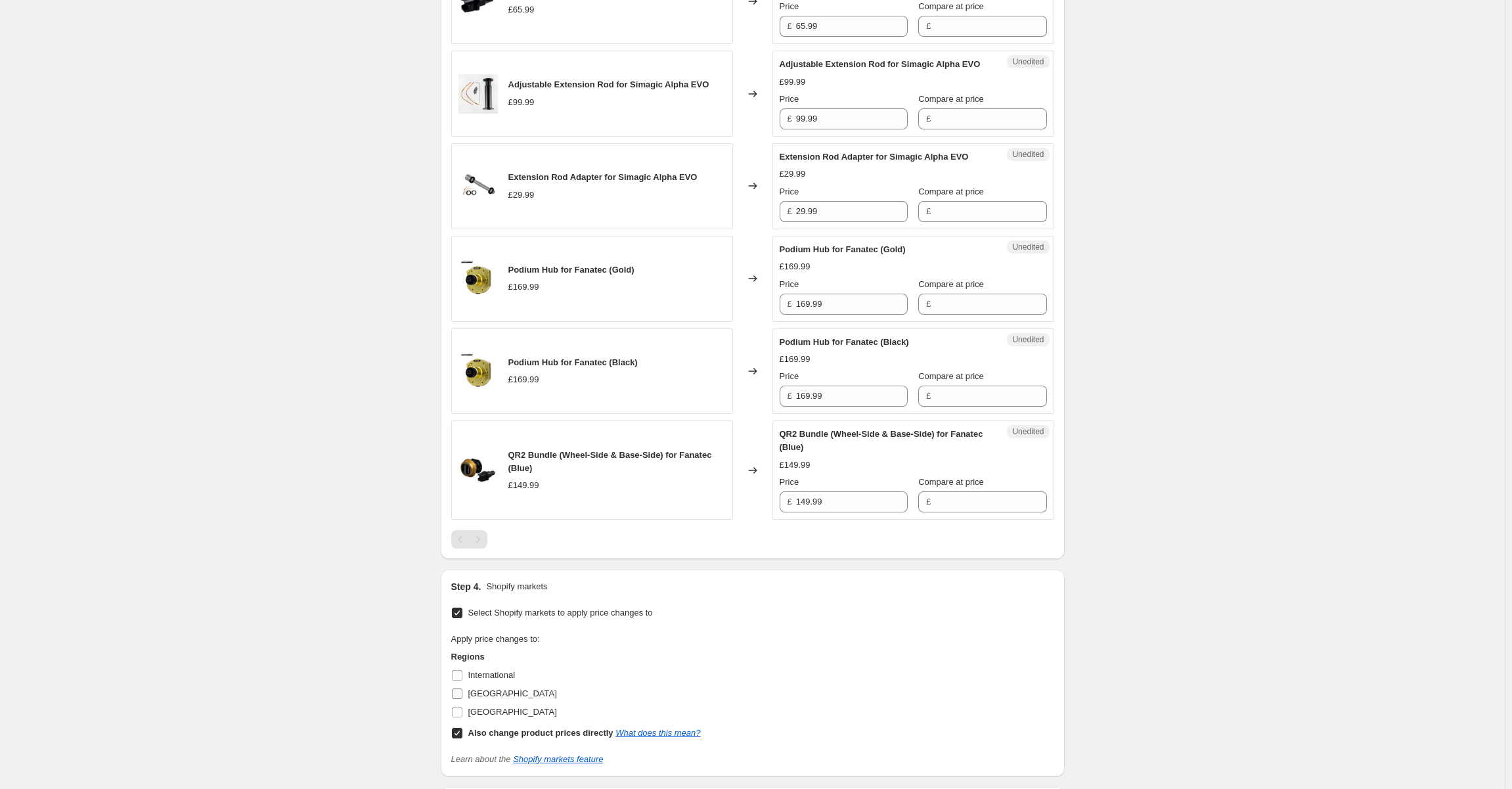
click at [459, 688] on input "[GEOGRAPHIC_DATA]" at bounding box center [457, 693] width 11 height 11
checkbox input "true"
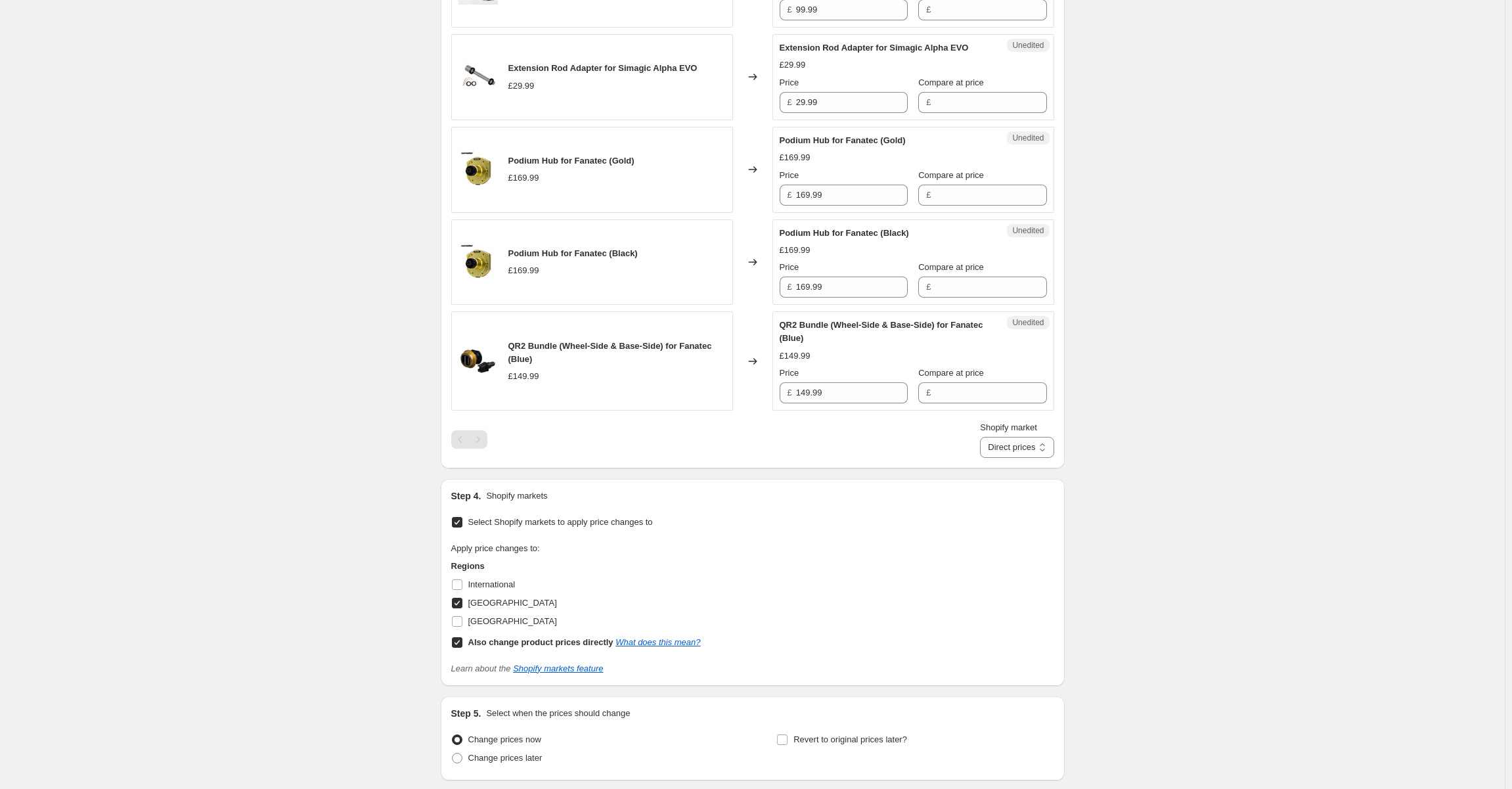
scroll to position [1557, 0]
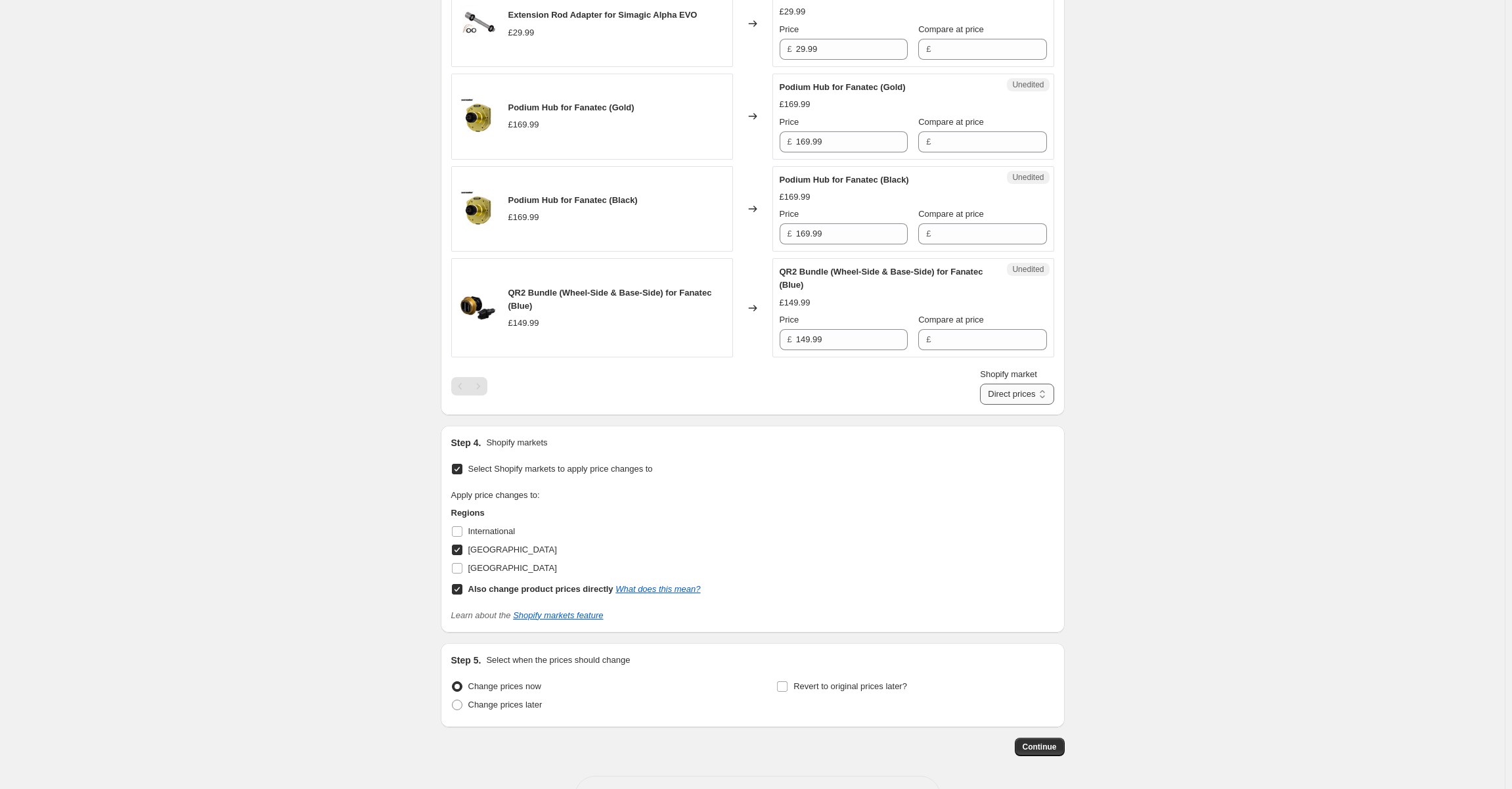
click at [1019, 383] on select "Direct prices [GEOGRAPHIC_DATA]" at bounding box center [1016, 393] width 73 height 21
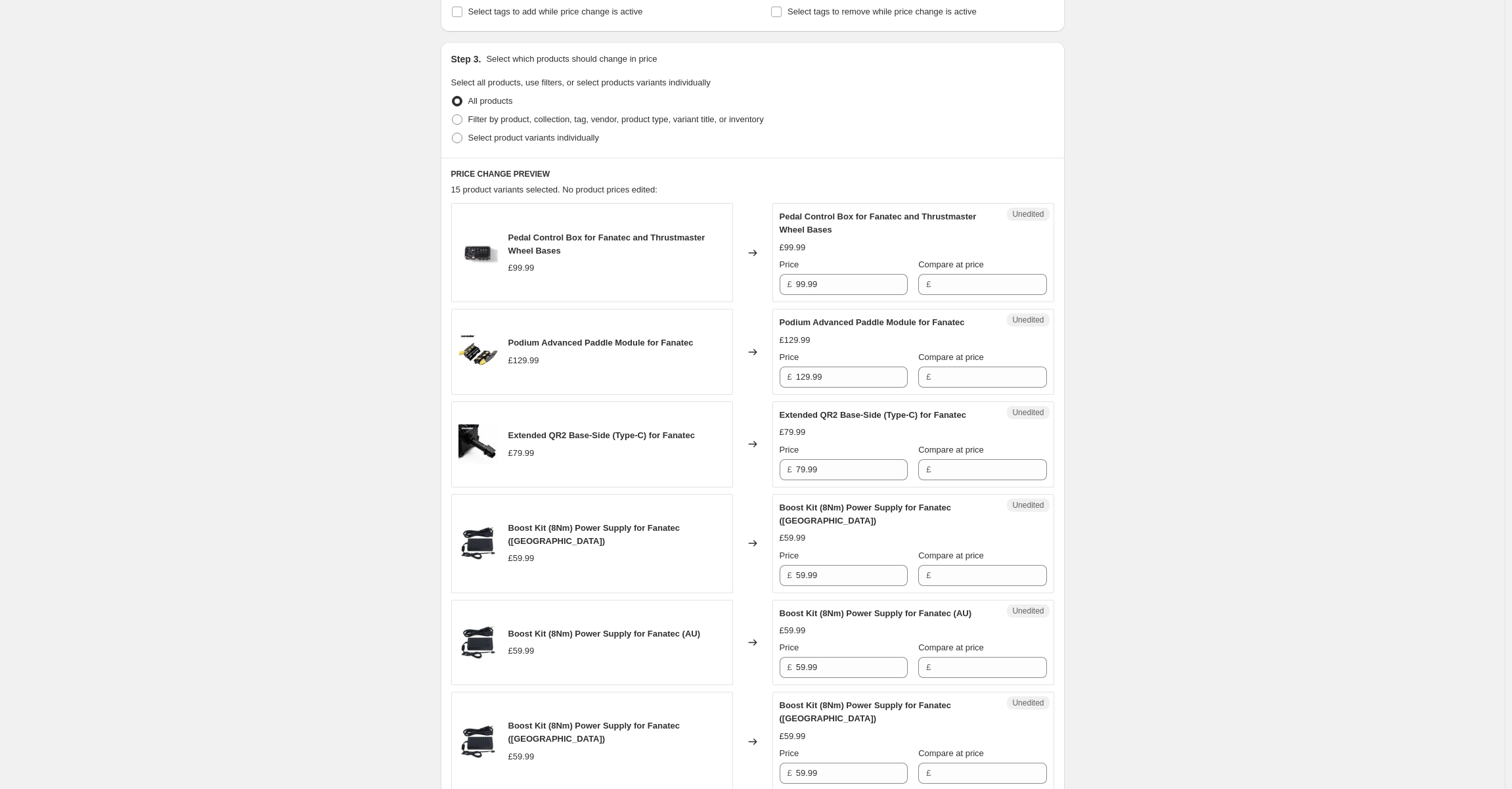
scroll to position [243, 0]
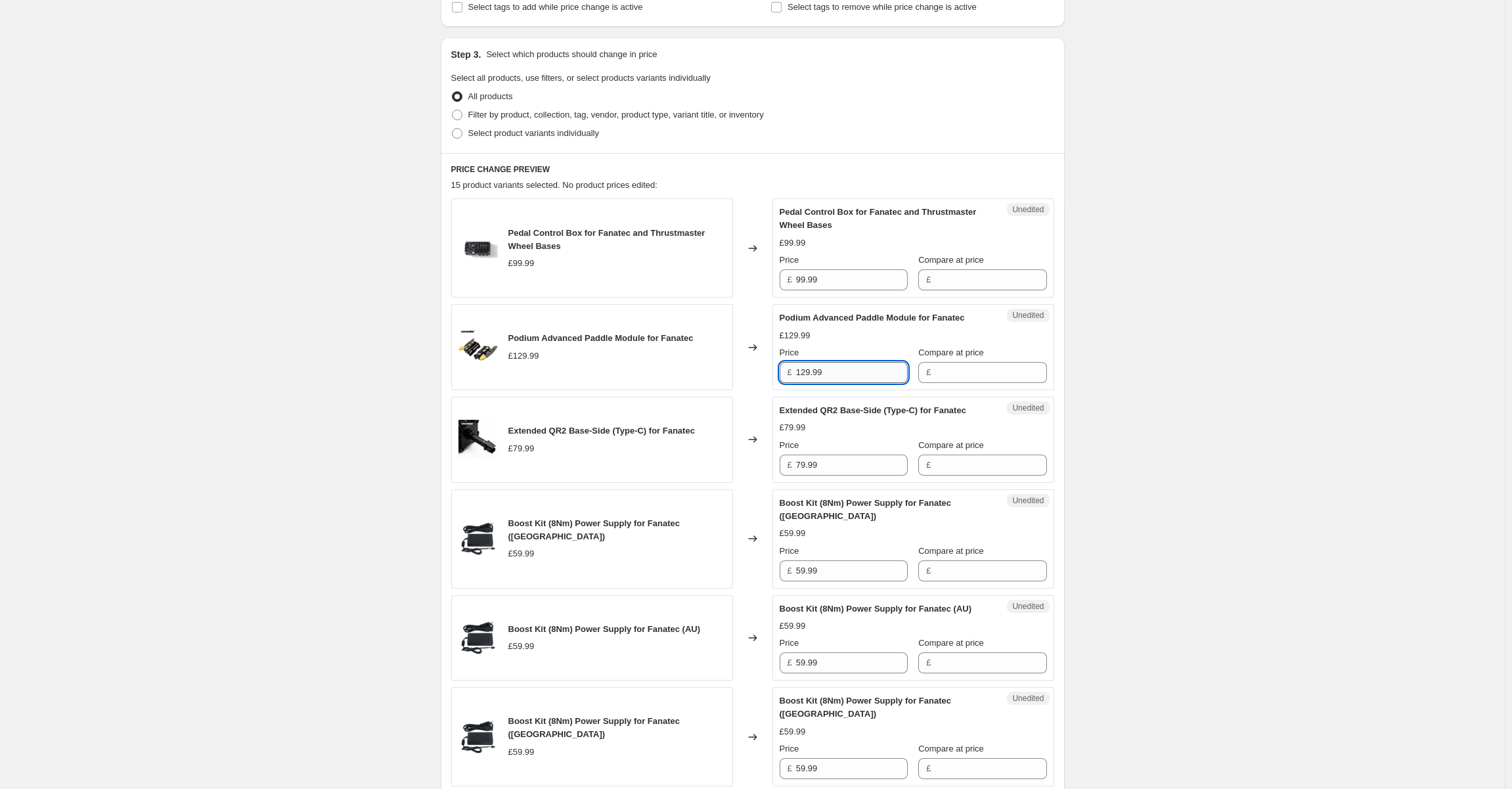
click at [846, 365] on input "129.99" at bounding box center [852, 372] width 111 height 21
paste input "£118.99"
click at [839, 373] on input "129.99" at bounding box center [852, 372] width 111 height 21
click at [847, 372] on input "129.99" at bounding box center [852, 372] width 111 height 21
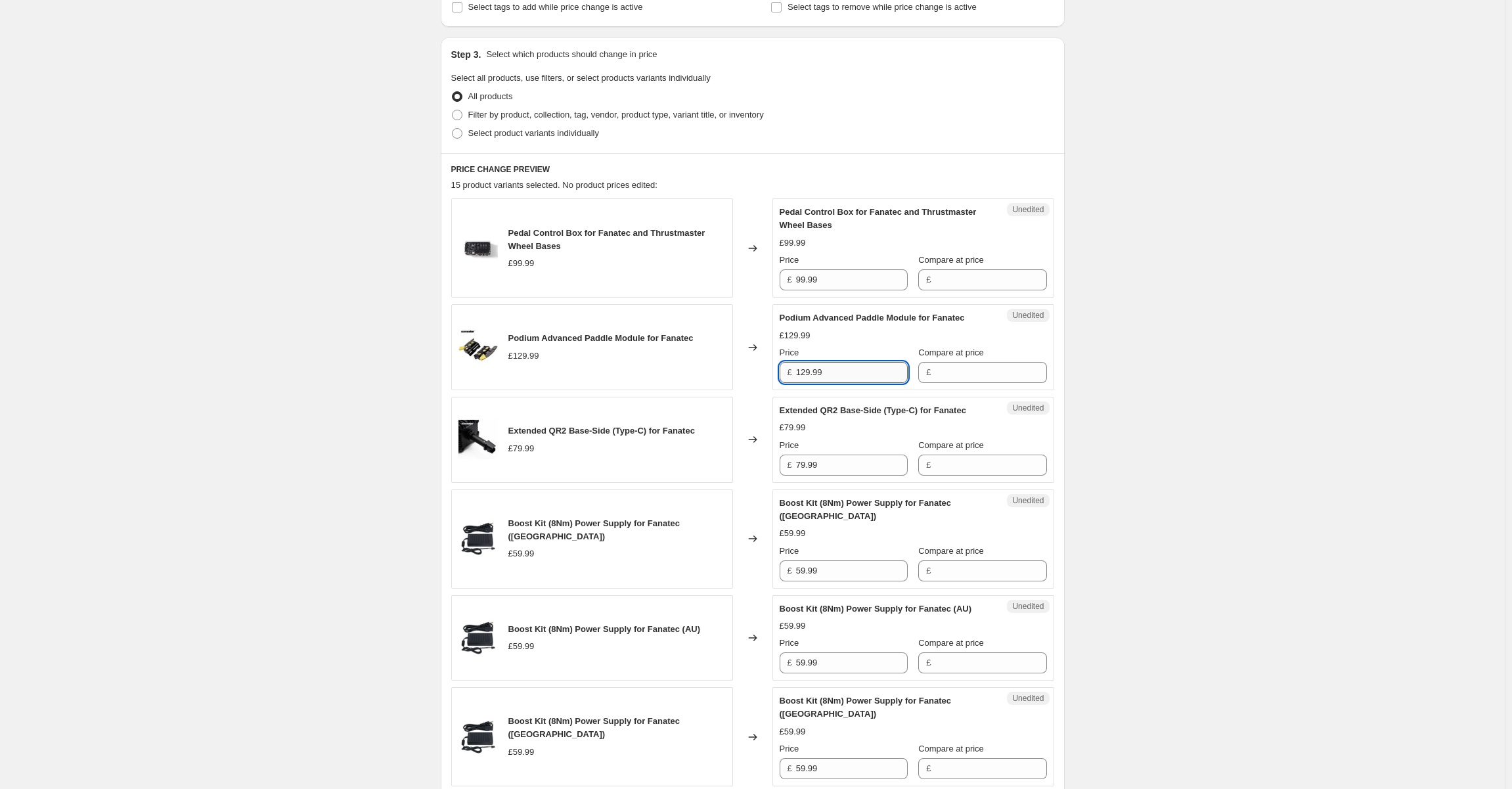
paste input "£118.99"
click at [839, 375] on input "129.99" at bounding box center [852, 372] width 111 height 21
click at [789, 372] on div "£ 129.99" at bounding box center [843, 372] width 128 height 21
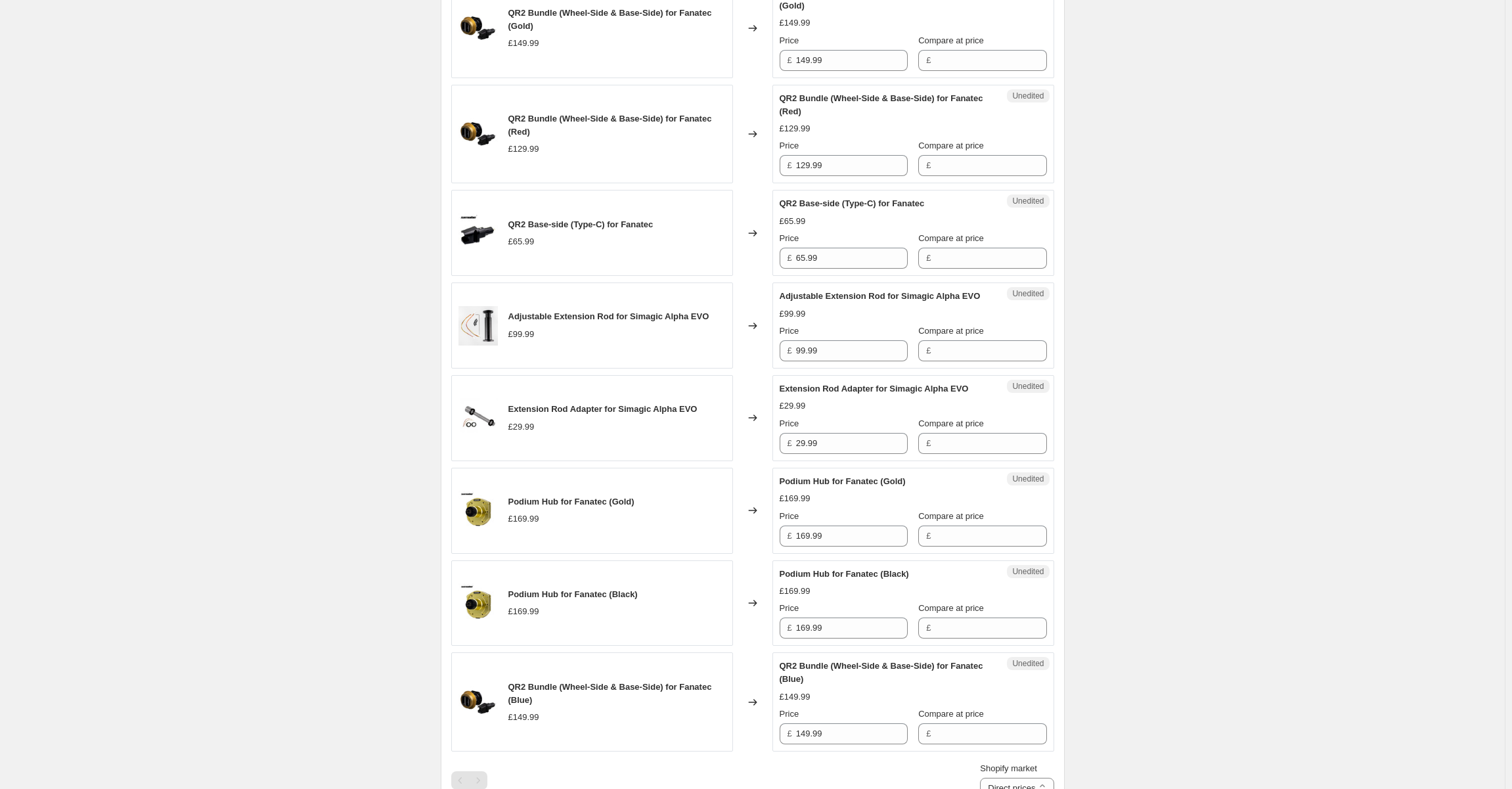
scroll to position [1425, 0]
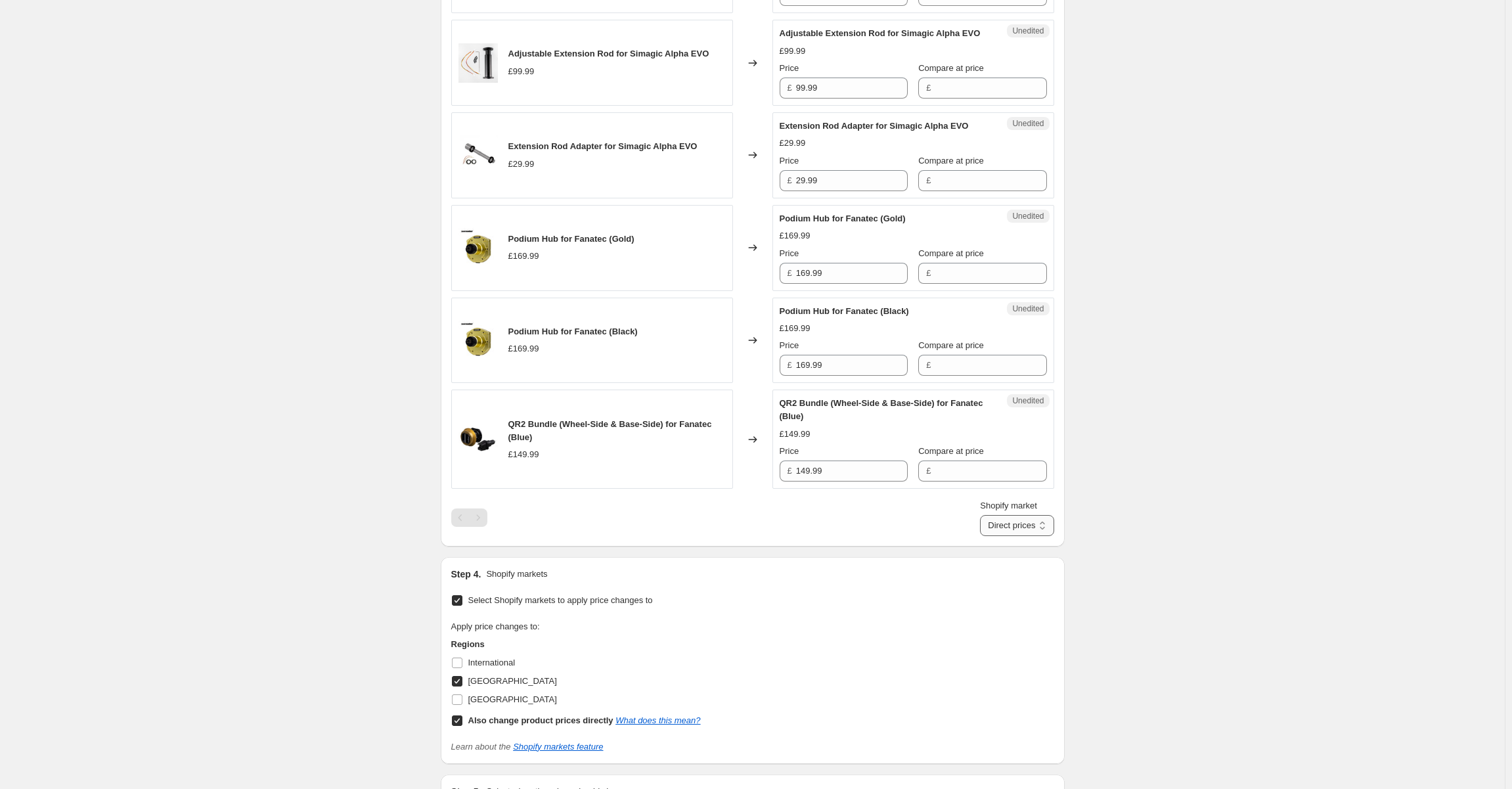
click at [1017, 515] on select "Direct prices [GEOGRAPHIC_DATA]" at bounding box center [1016, 525] width 73 height 21
click at [980, 515] on select "Direct prices [GEOGRAPHIC_DATA]" at bounding box center [1016, 525] width 73 height 21
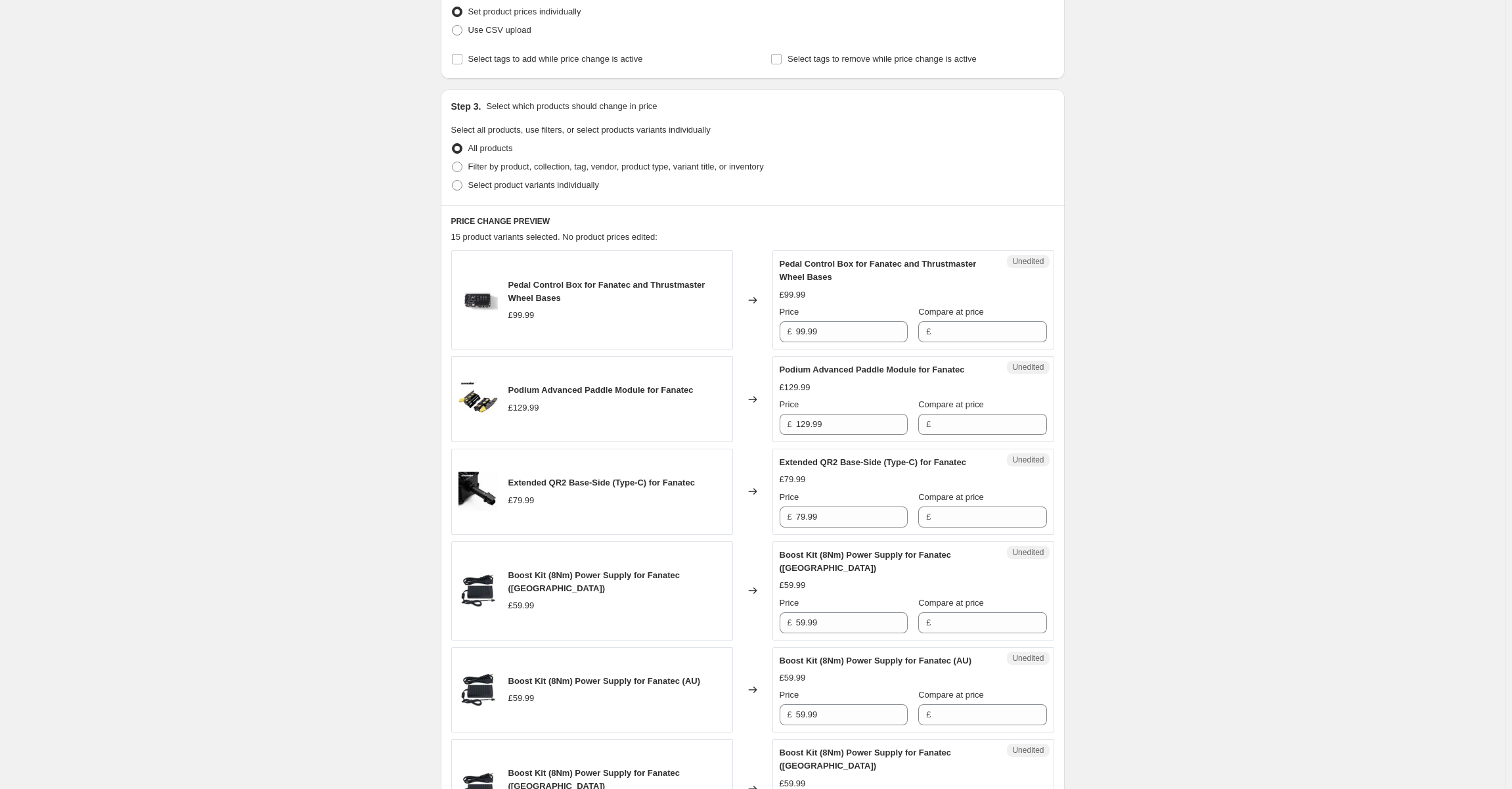
scroll to position [178, 0]
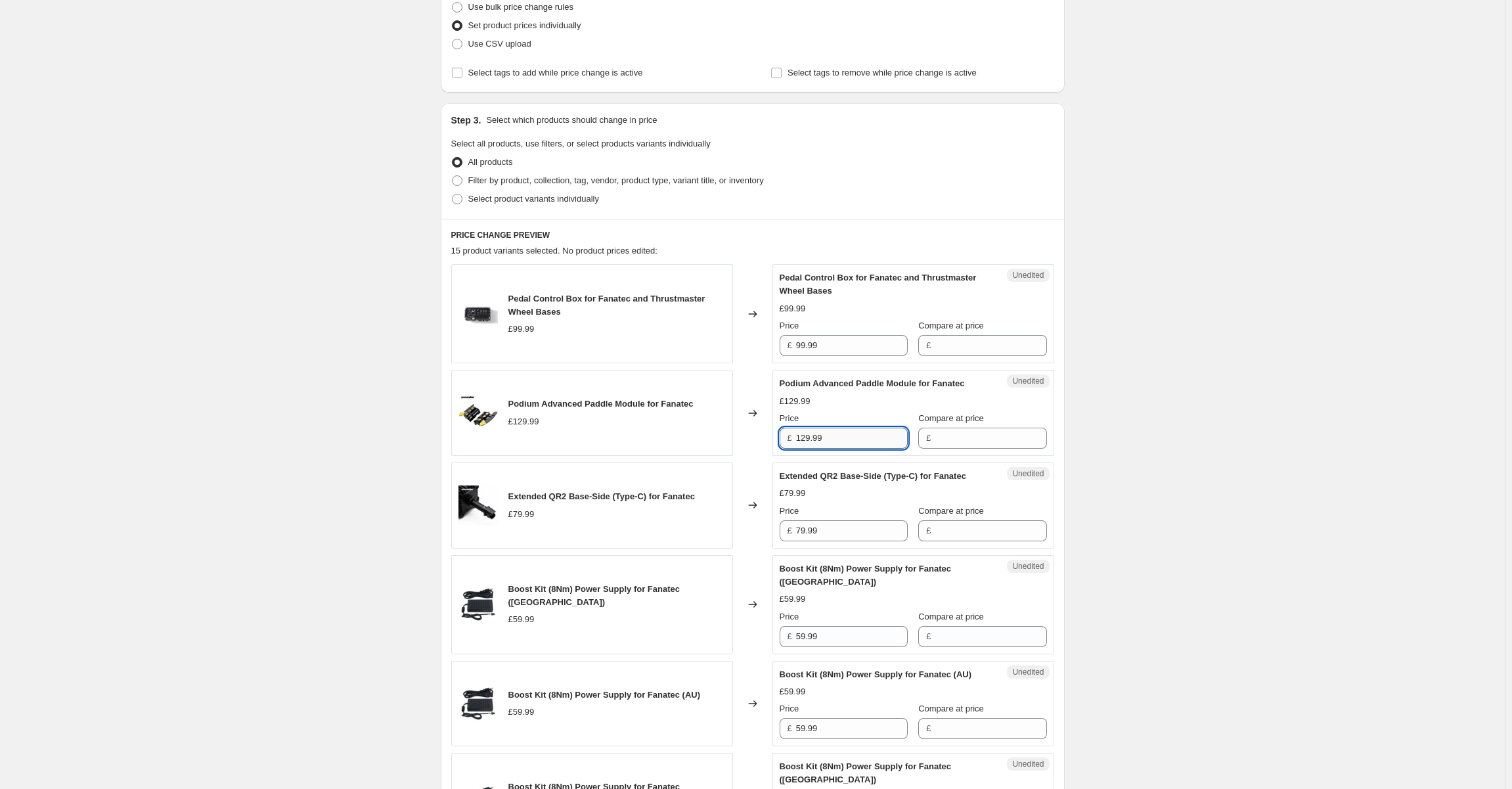
click at [861, 441] on input "129.99" at bounding box center [852, 437] width 111 height 21
type input "118.99"
click at [854, 440] on input "118.99" at bounding box center [852, 437] width 111 height 21
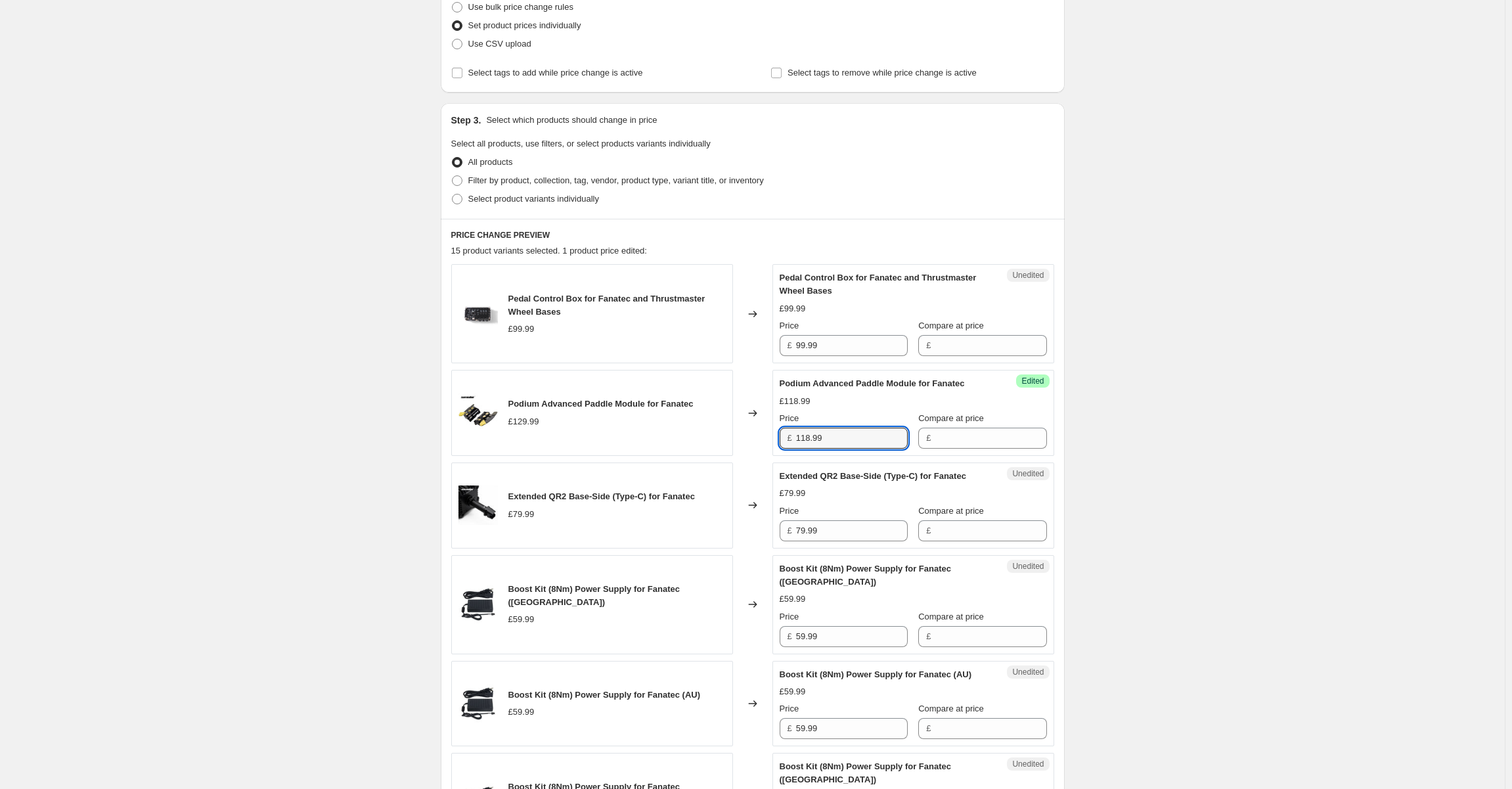
drag, startPoint x: 1191, startPoint y: 397, endPoint x: 1163, endPoint y: 396, distance: 28.0
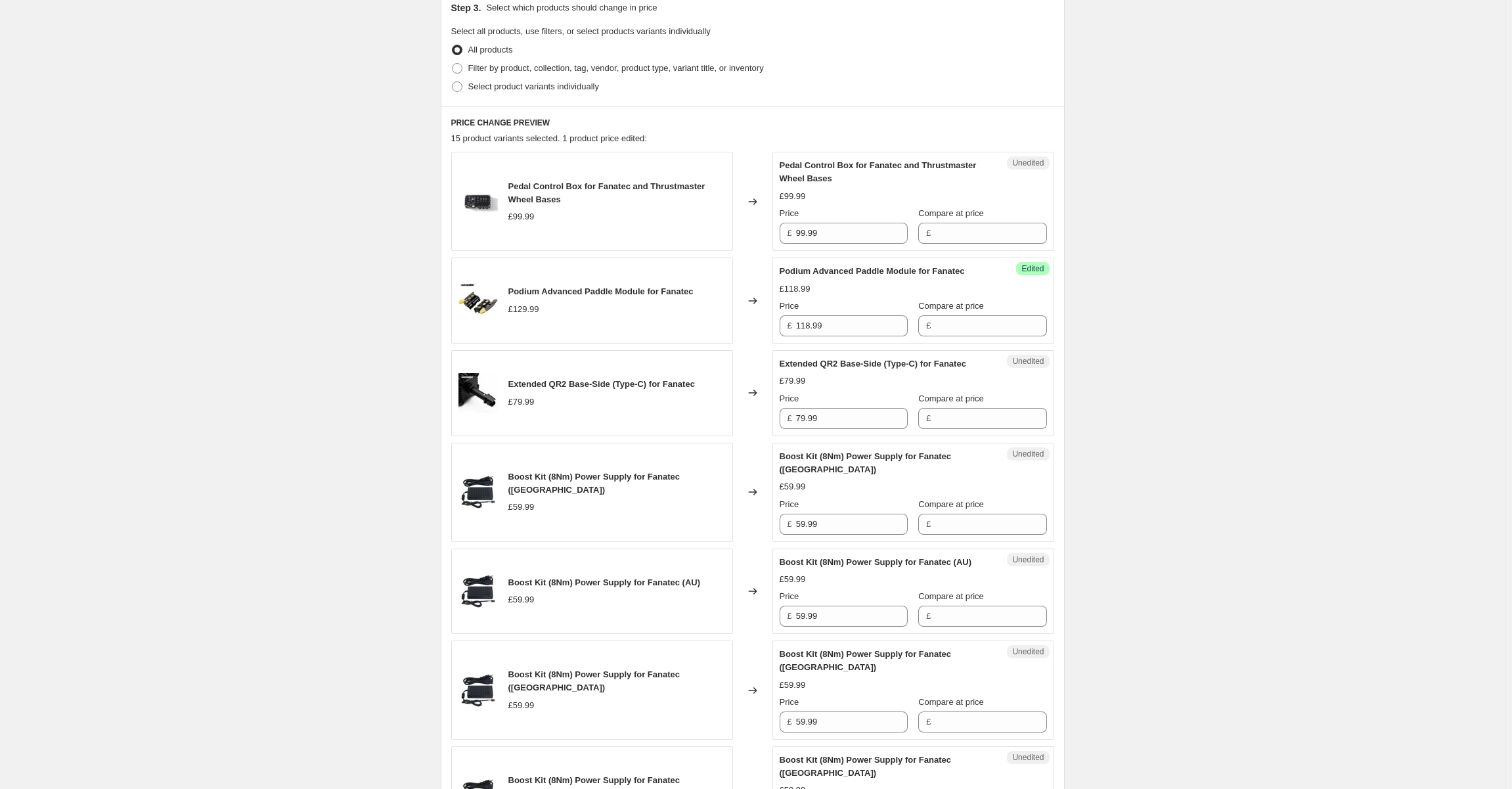
scroll to position [309, 0]
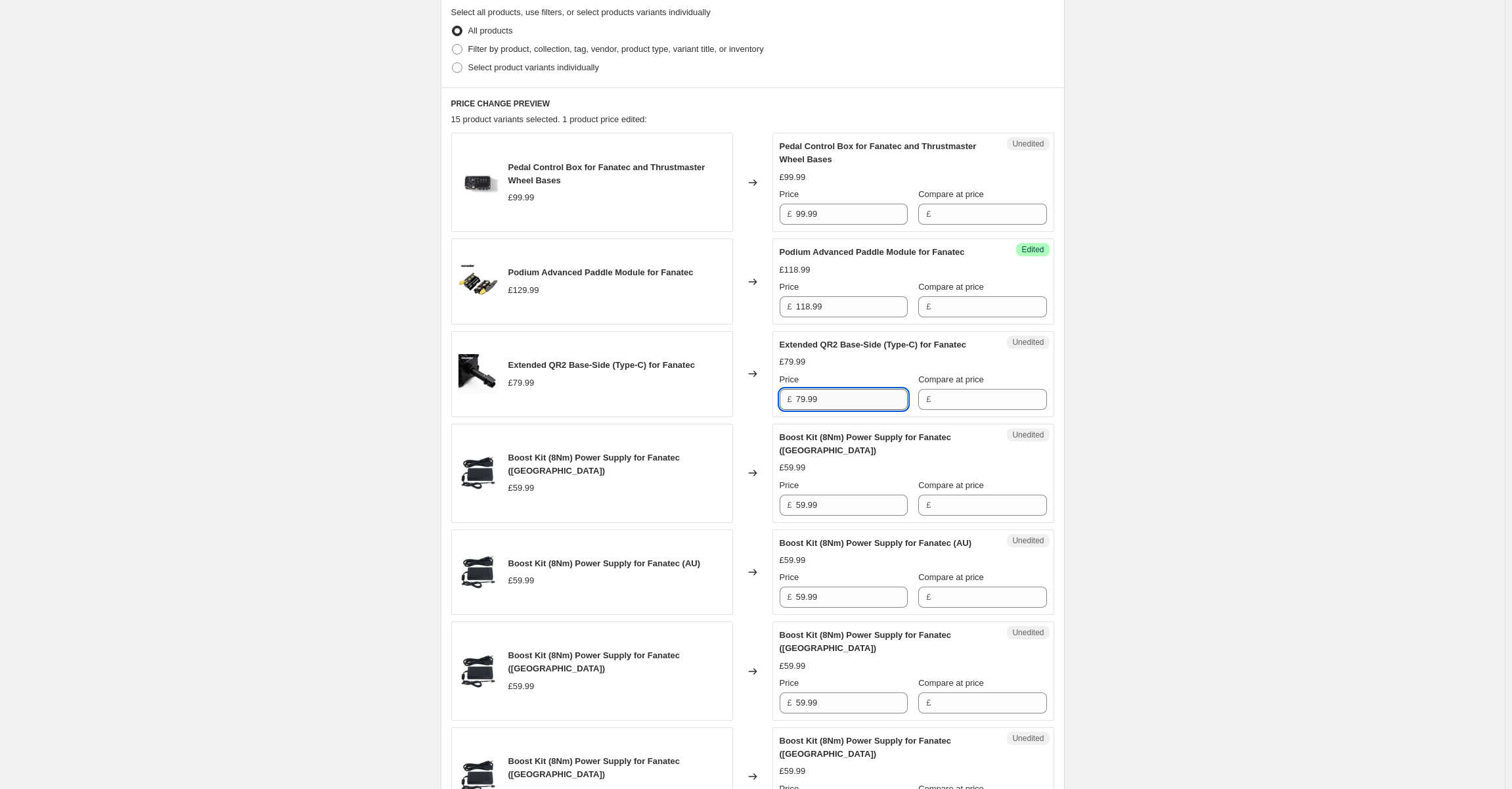
click at [835, 397] on input "79.99" at bounding box center [852, 399] width 111 height 21
click at [831, 396] on input "79.99" at bounding box center [852, 399] width 111 height 21
paste input "£61.99"
click at [827, 394] on input "£61.99" at bounding box center [852, 399] width 111 height 21
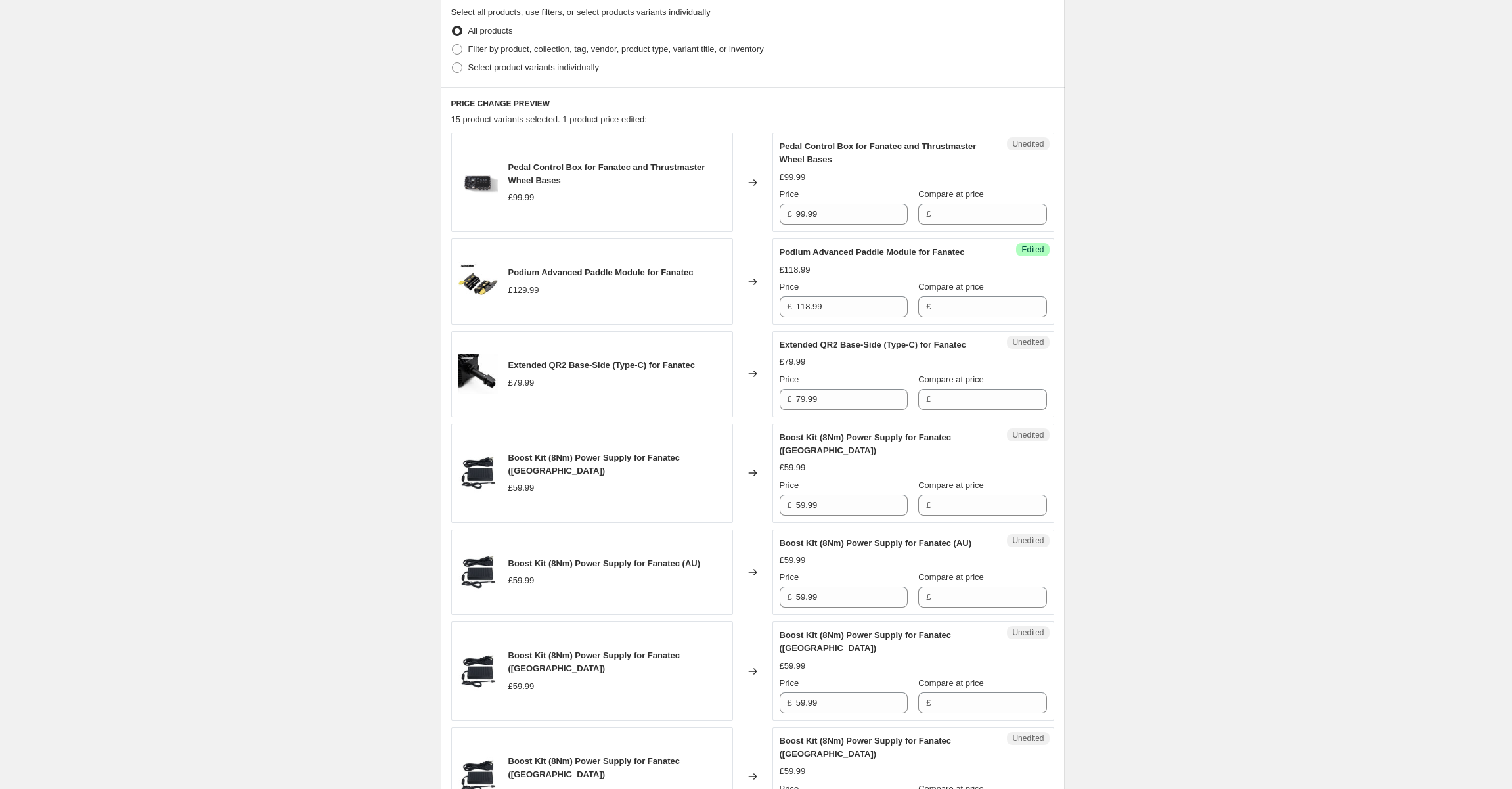
drag, startPoint x: 1175, startPoint y: 397, endPoint x: 1168, endPoint y: 397, distance: 7.0
click at [873, 399] on input "79.99" at bounding box center [852, 399] width 111 height 21
paste input "£61.99"
click at [826, 397] on input "£61.99" at bounding box center [852, 399] width 111 height 21
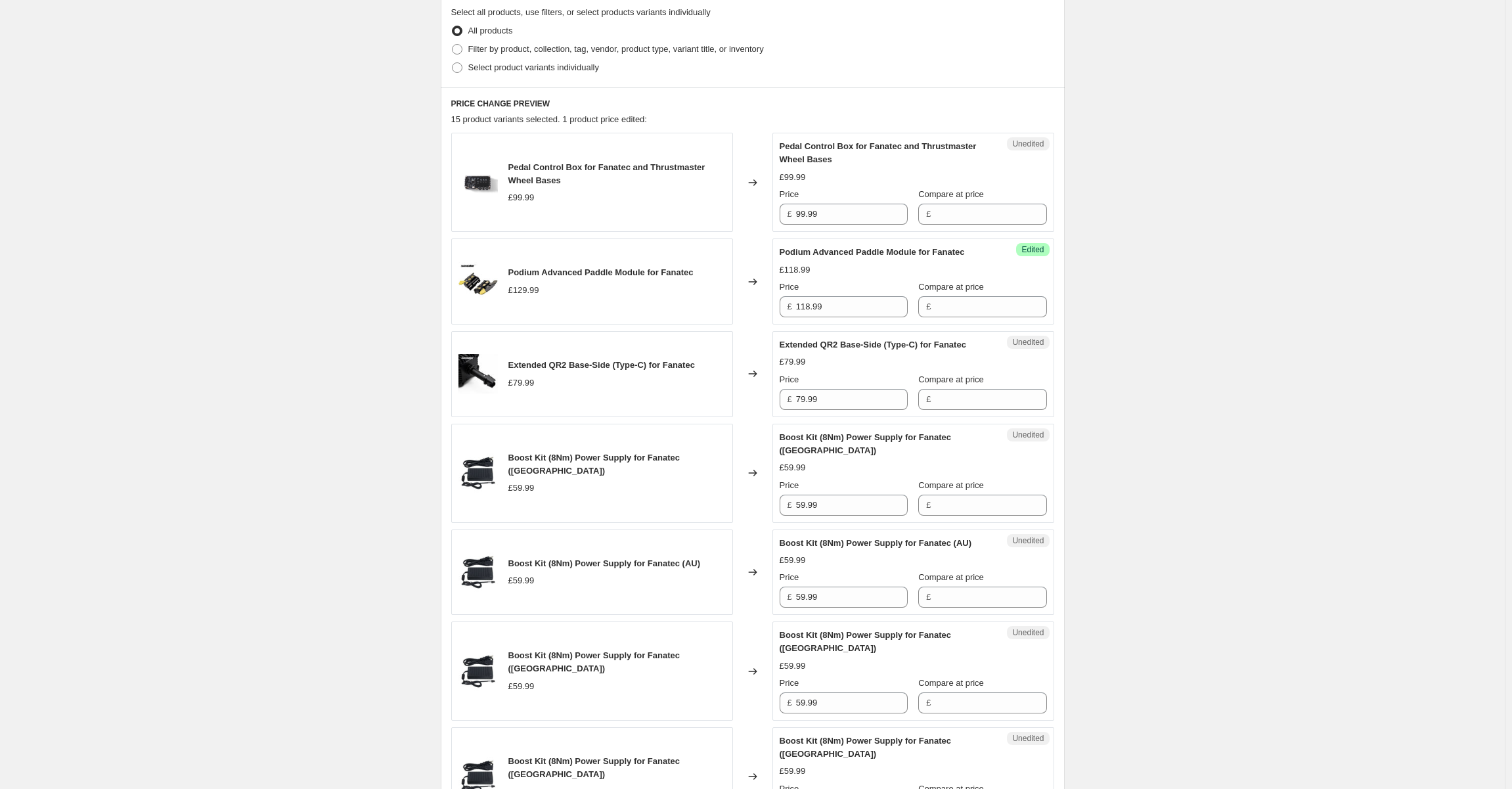
click at [848, 371] on div "Extended QR2 Base-Side (Type-C) for Fanatec £79.99 Price £ 79.99 Compare at pri…" at bounding box center [912, 373] width 267 height 71
click at [826, 392] on input "79.99" at bounding box center [852, 399] width 111 height 21
type input "61.99"
click at [898, 355] on div "£79.99" at bounding box center [912, 361] width 267 height 13
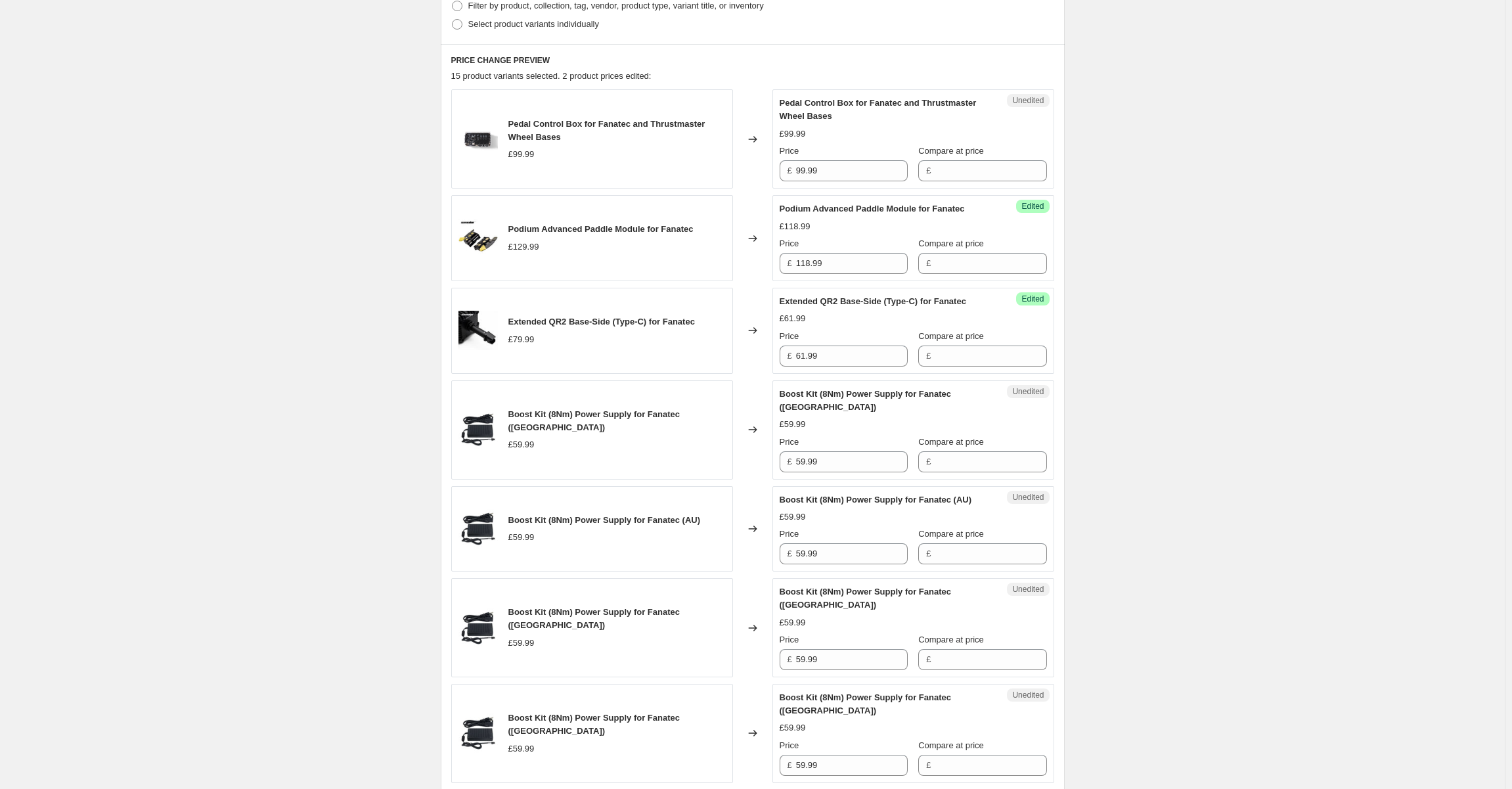
scroll to position [441, 0]
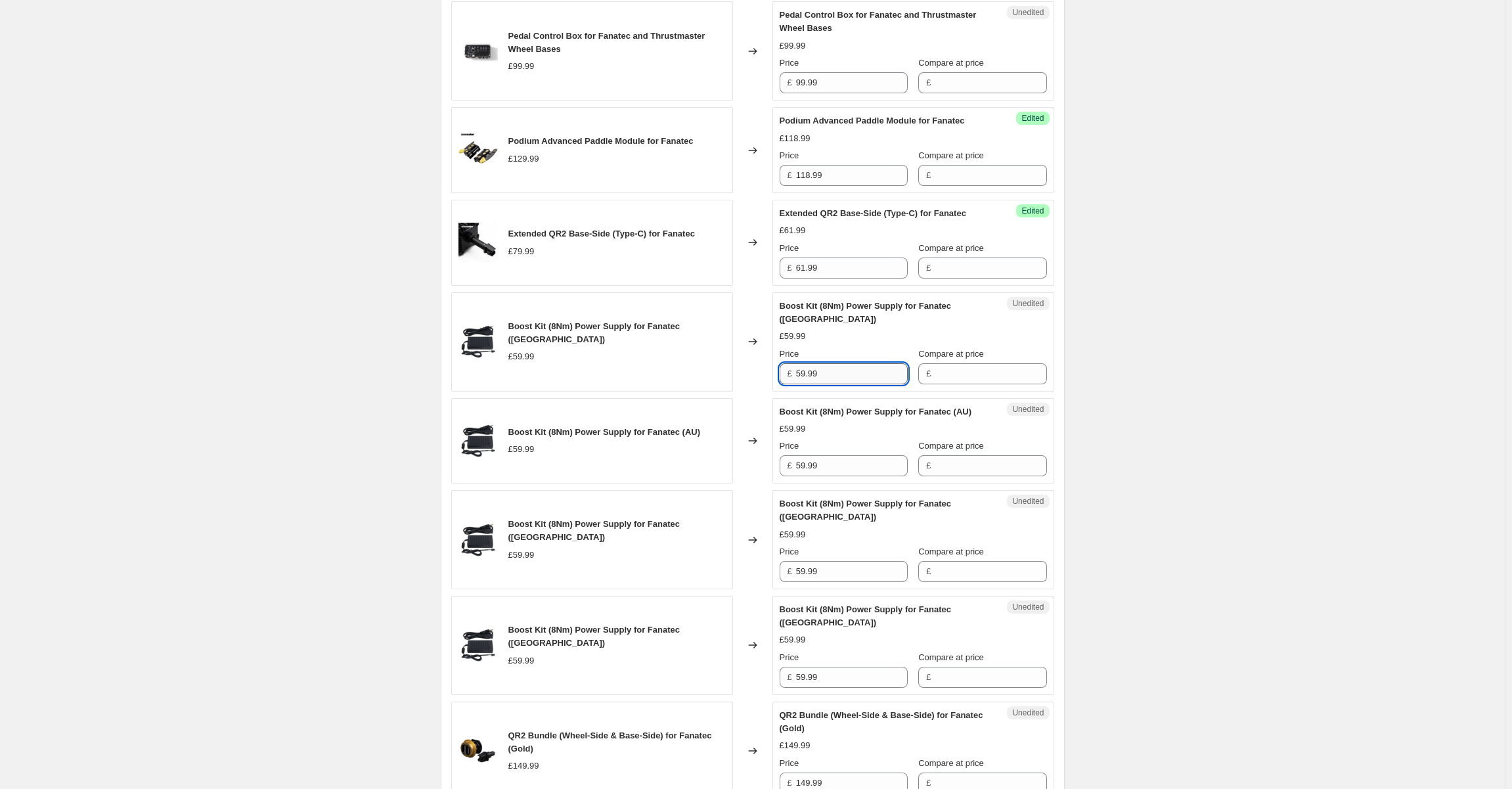
click at [852, 363] on input "59.99" at bounding box center [852, 373] width 111 height 21
click at [201, 329] on div "Create new price [MEDICAL_DATA]. This page is ready Create new price [MEDICAL_D…" at bounding box center [752, 756] width 1505 height 2393
click at [813, 363] on input "59.99" at bounding box center [852, 373] width 111 height 21
type input "53.99"
click at [1232, 346] on div "Create new price [MEDICAL_DATA]. This page is ready Create new price [MEDICAL_D…" at bounding box center [752, 756] width 1505 height 2393
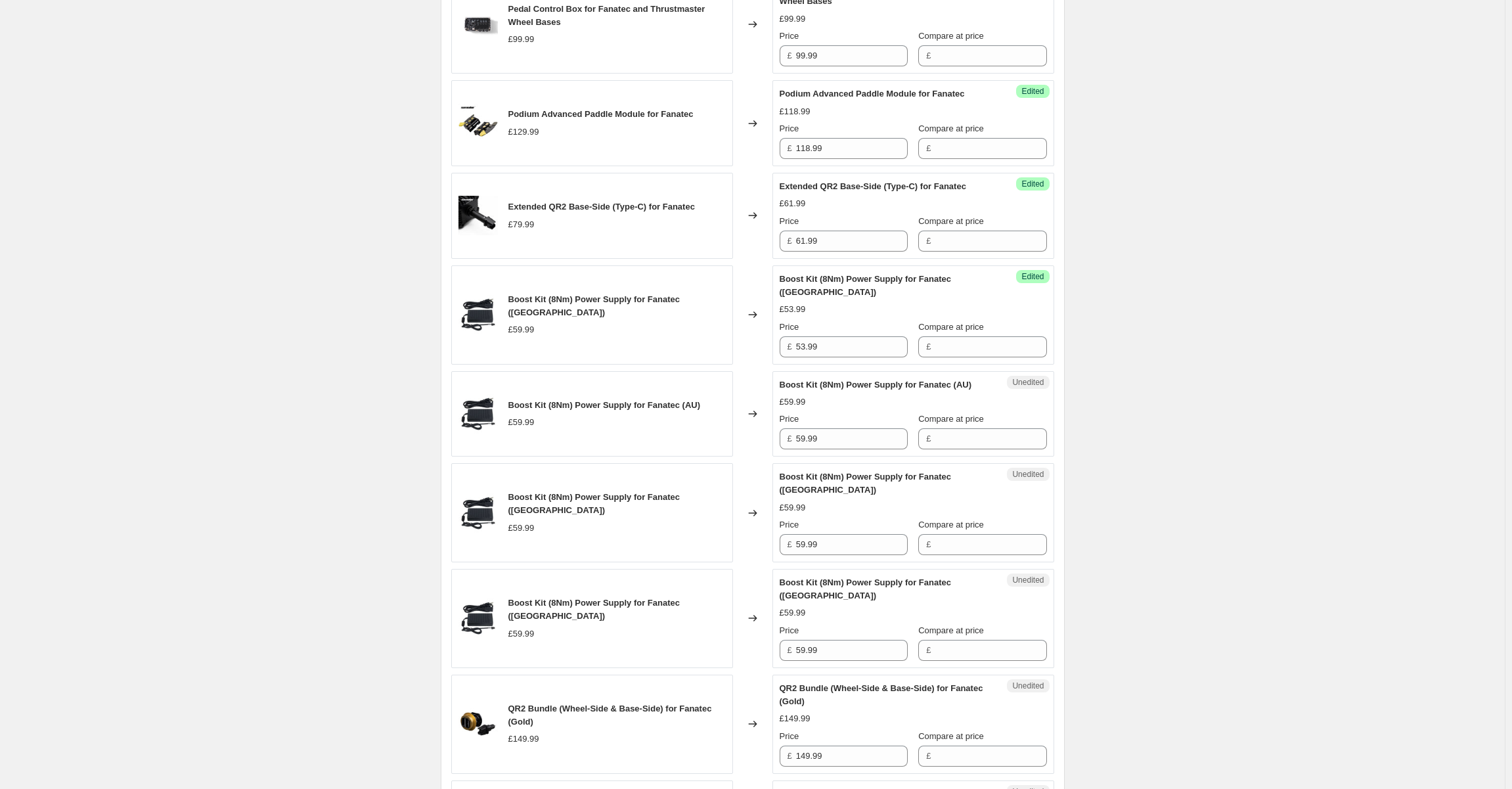
scroll to position [506, 0]
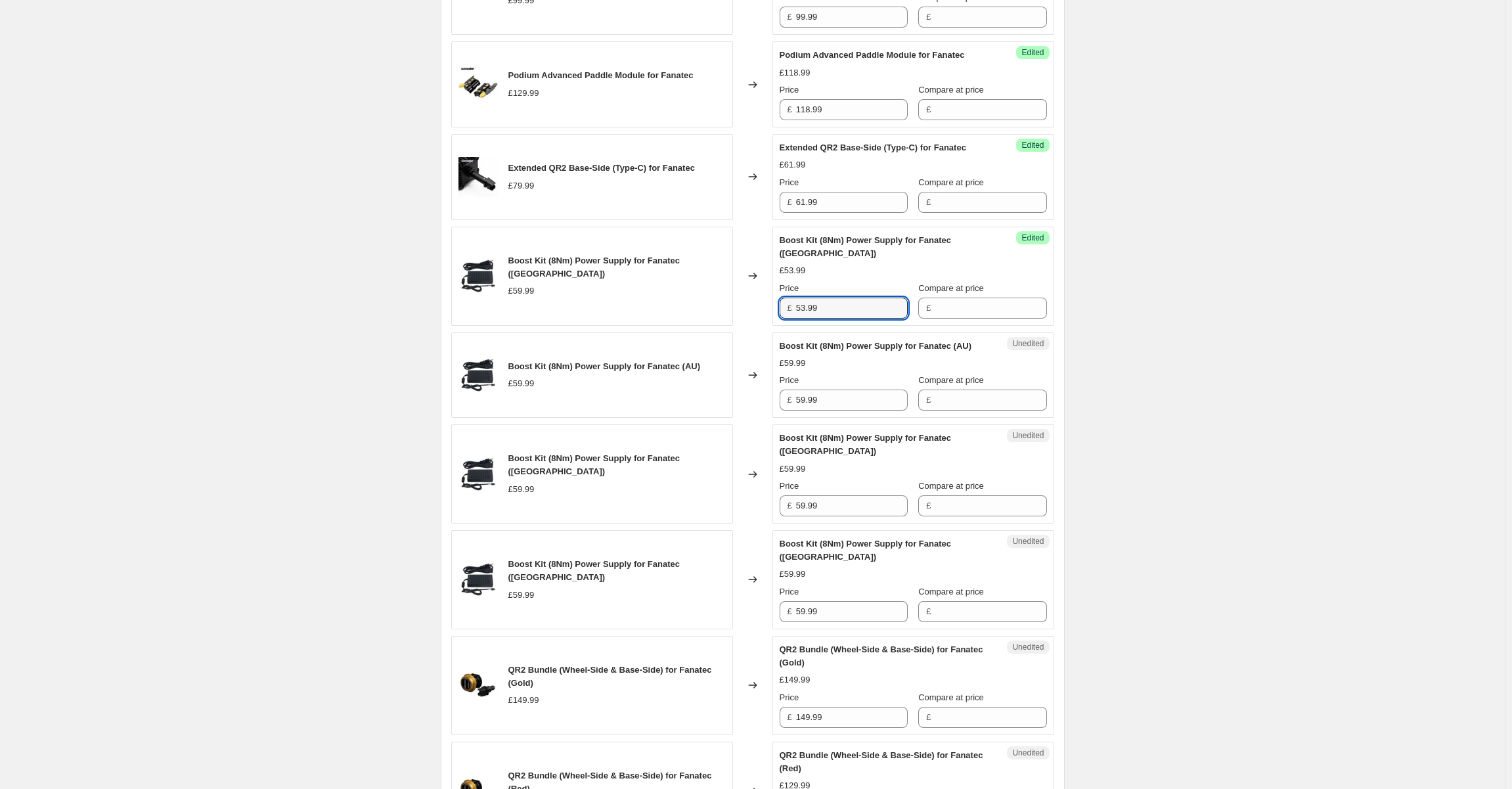
drag, startPoint x: 837, startPoint y: 291, endPoint x: 826, endPoint y: 365, distance: 74.8
click at [796, 297] on div "£ 53.99" at bounding box center [843, 307] width 128 height 21
click at [845, 389] on input "59.99" at bounding box center [852, 399] width 111 height 21
paste input "3"
type input "53.99"
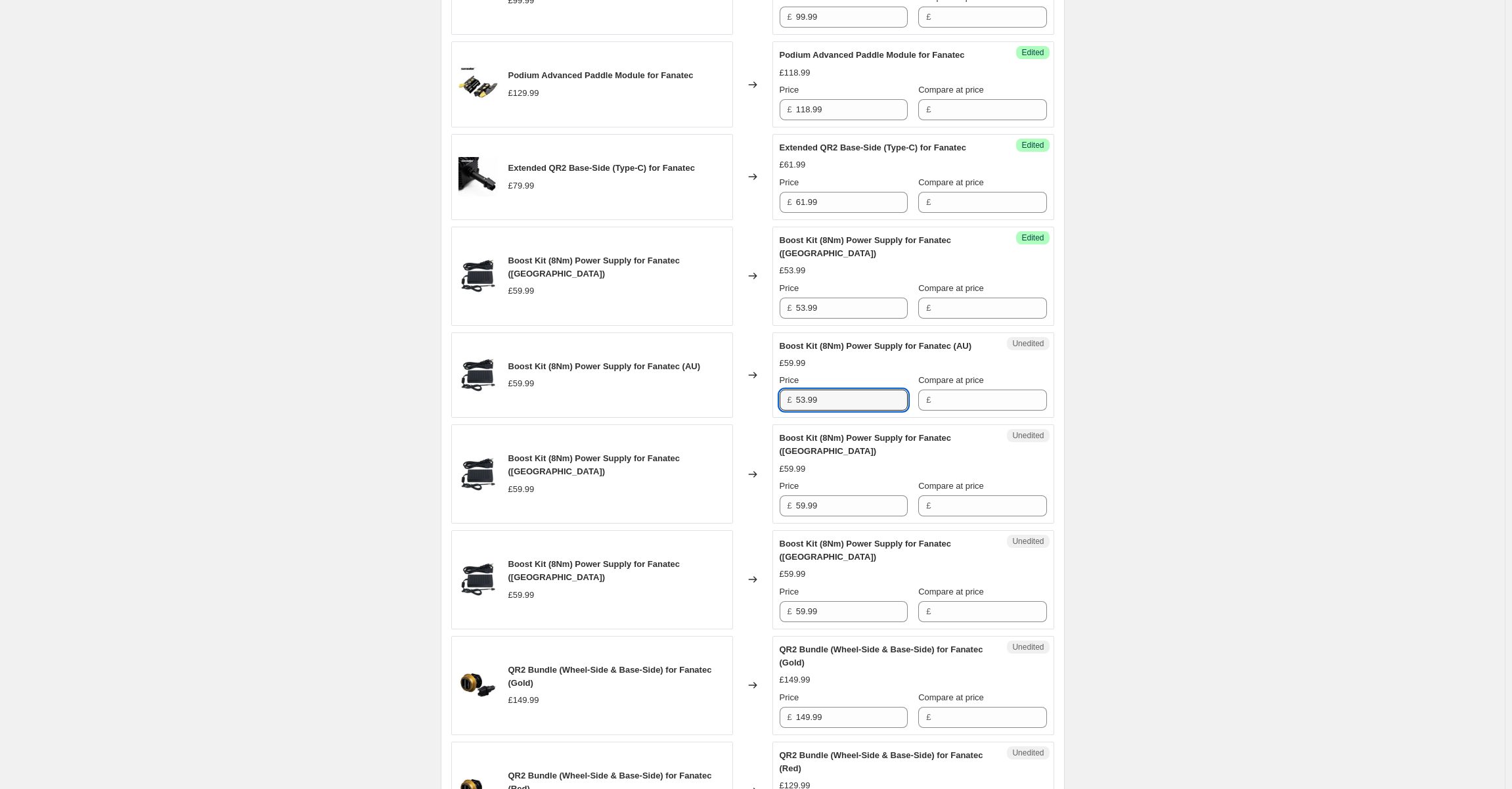
click at [1190, 408] on div "Create new price [MEDICAL_DATA]. This page is ready Create new price [MEDICAL_D…" at bounding box center [752, 690] width 1505 height 2393
click at [865, 389] on input "53.99" at bounding box center [852, 399] width 111 height 21
click at [838, 495] on input "59.99" at bounding box center [852, 504] width 111 height 21
paste input "3"
type input "53.99"
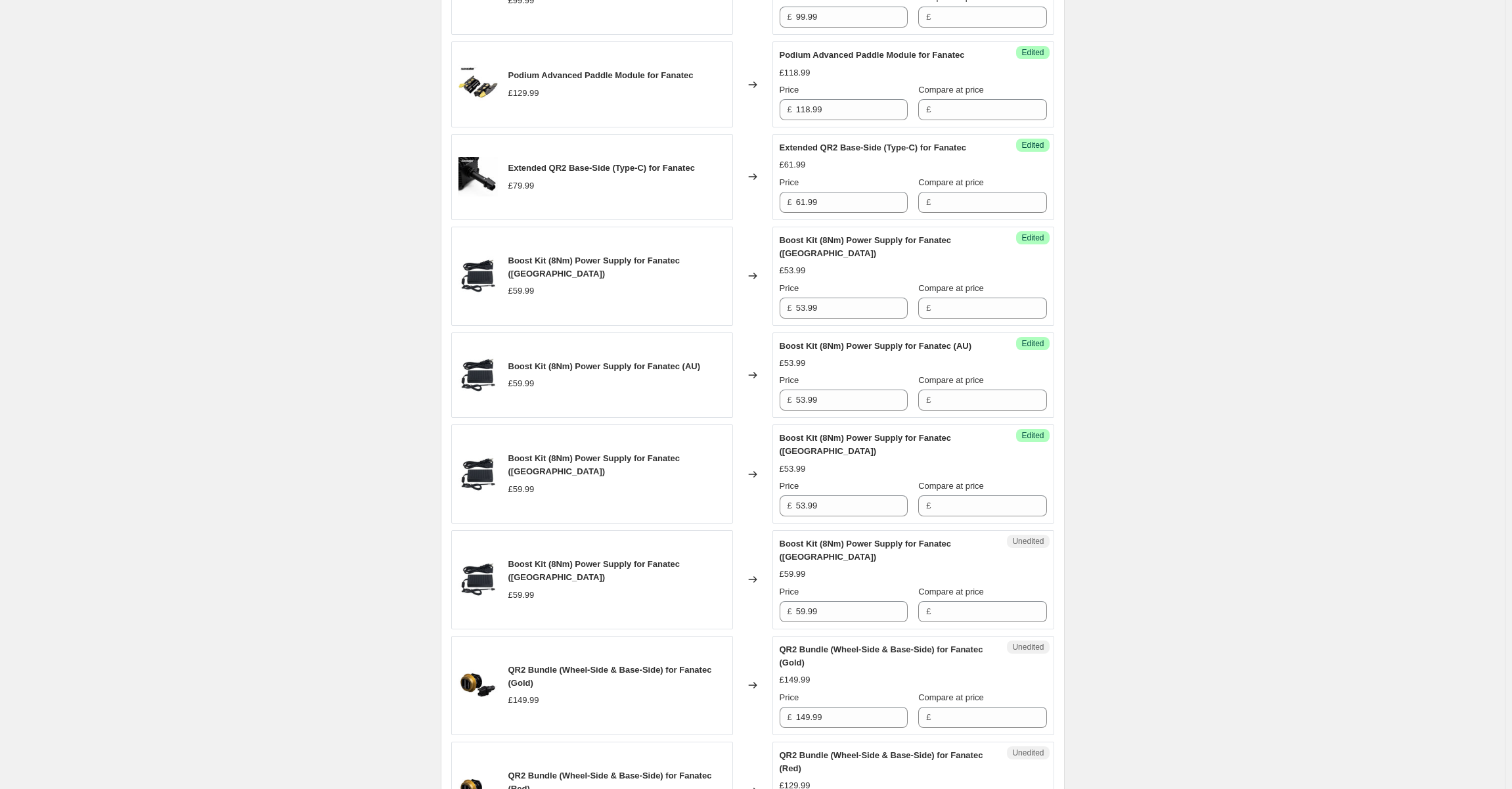
drag, startPoint x: 1137, startPoint y: 459, endPoint x: 983, endPoint y: 497, distance: 158.6
click at [1137, 459] on div "Create new price [MEDICAL_DATA]. This page is ready Create new price [MEDICAL_D…" at bounding box center [752, 690] width 1505 height 2393
click at [839, 601] on input "59.99" at bounding box center [852, 611] width 111 height 21
paste input "3"
type input "53.99"
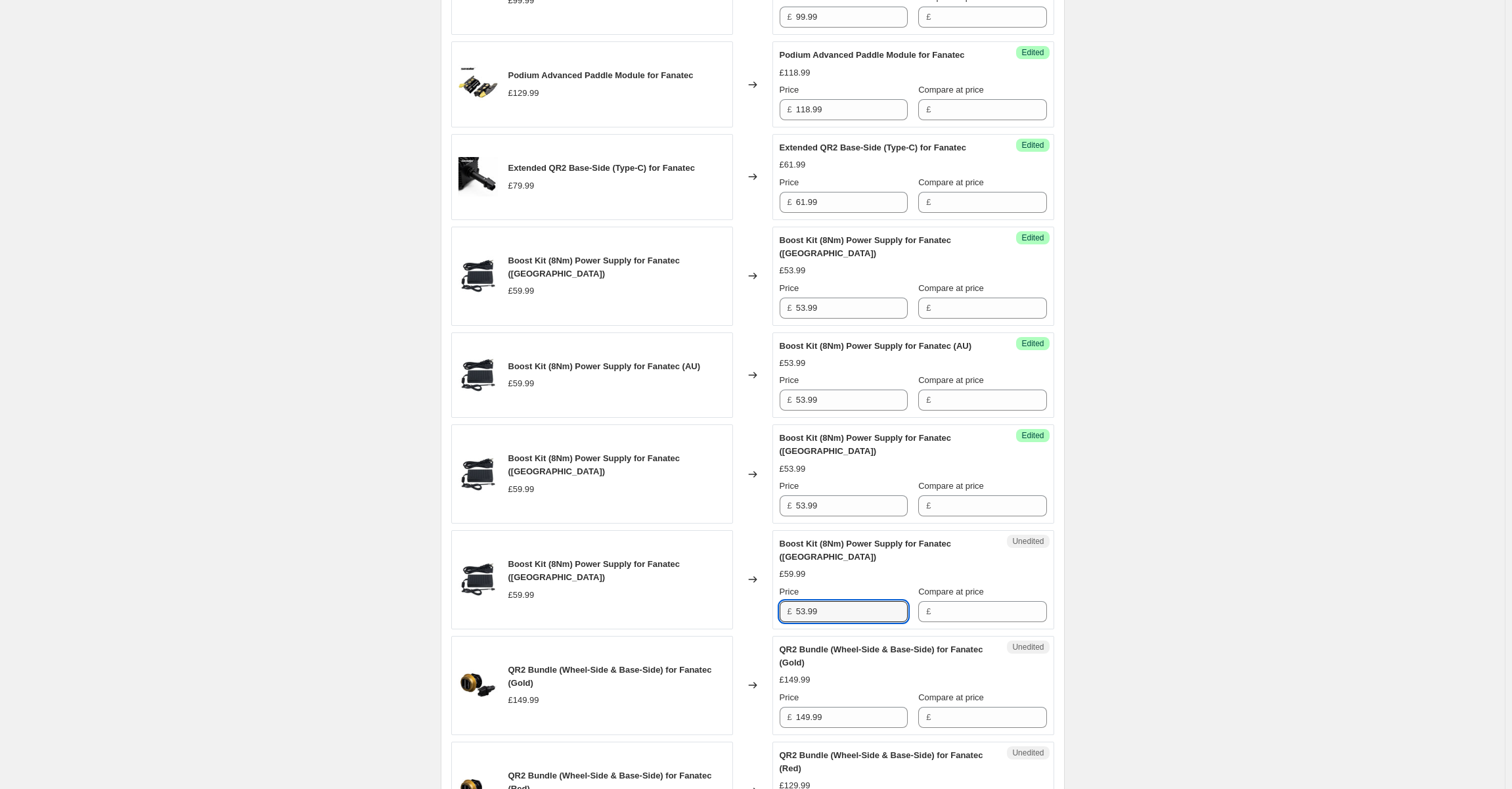
click at [1161, 540] on div "Create new price [MEDICAL_DATA]. This page is ready Create new price [MEDICAL_D…" at bounding box center [752, 690] width 1505 height 2393
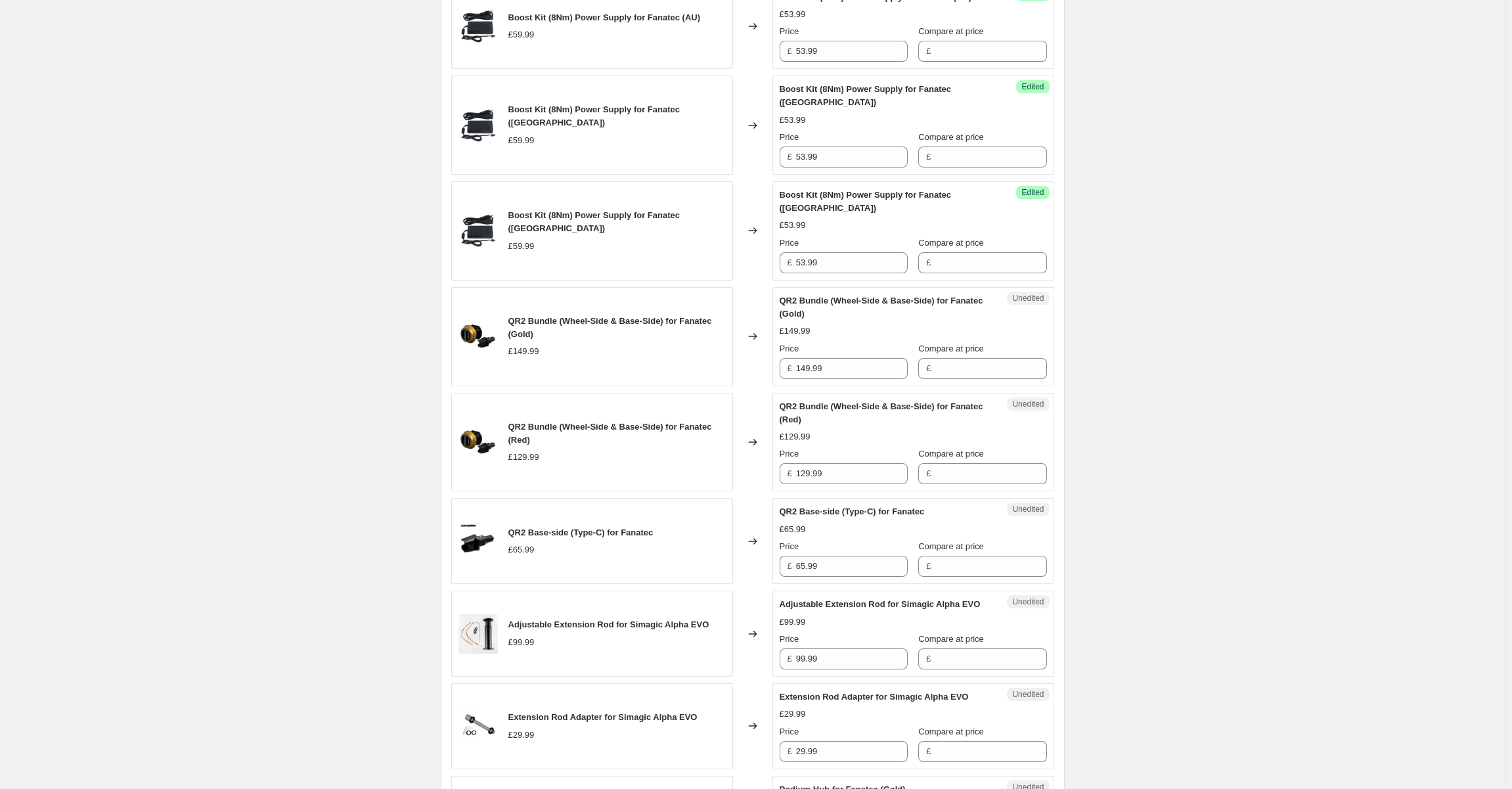
scroll to position [835, 0]
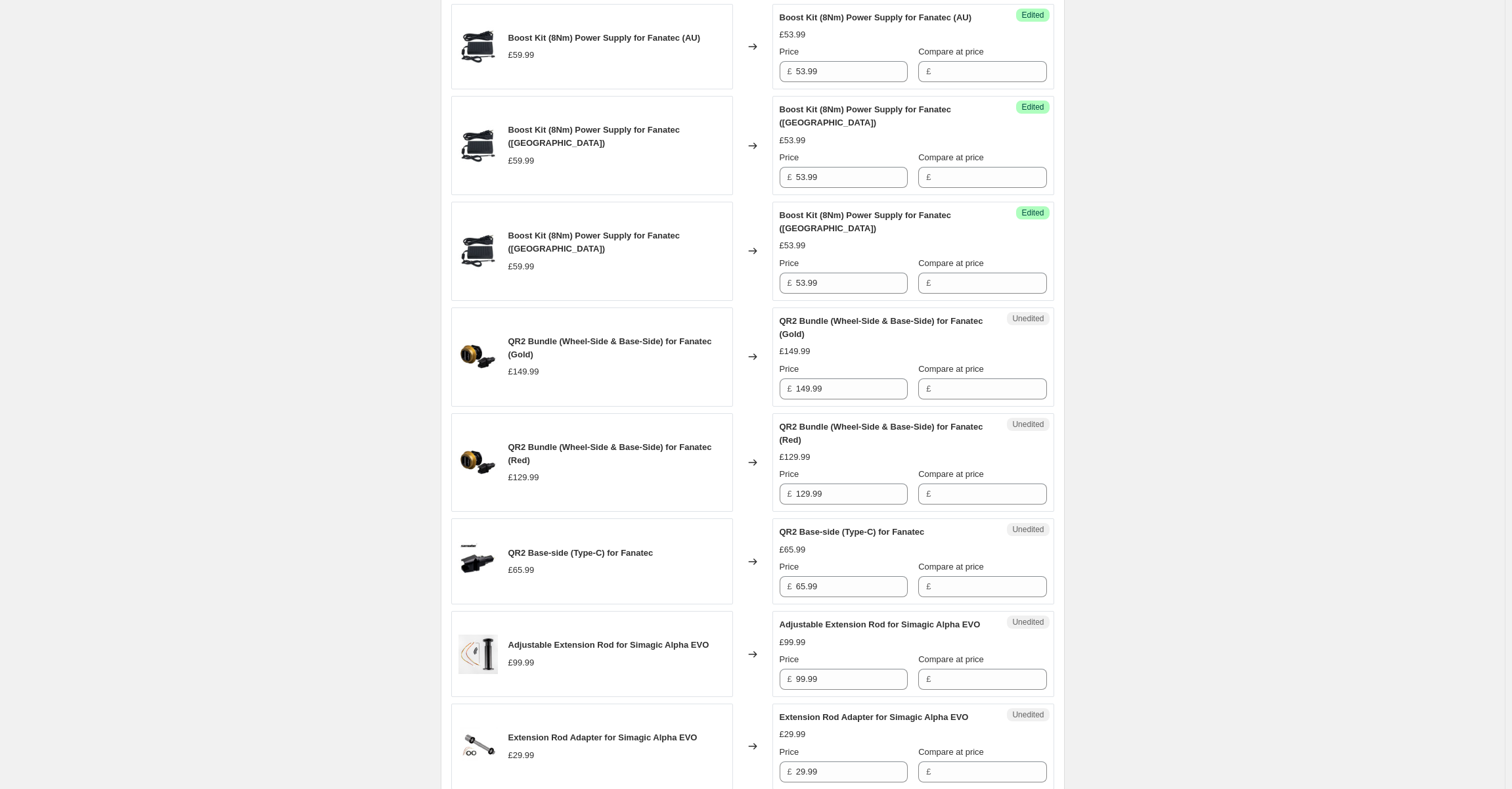
click at [847, 363] on div "Unedited QR2 Bundle (Wheel-Side & Base-Side) for Fanatec (Gold) £149.99 Price £…" at bounding box center [913, 356] width 282 height 99
click at [849, 378] on input "149.99" at bounding box center [852, 388] width 111 height 21
paste input "£114.99"
drag, startPoint x: 877, startPoint y: 347, endPoint x: 885, endPoint y: 347, distance: 8.0
click at [878, 378] on input "£114.99" at bounding box center [852, 388] width 111 height 21
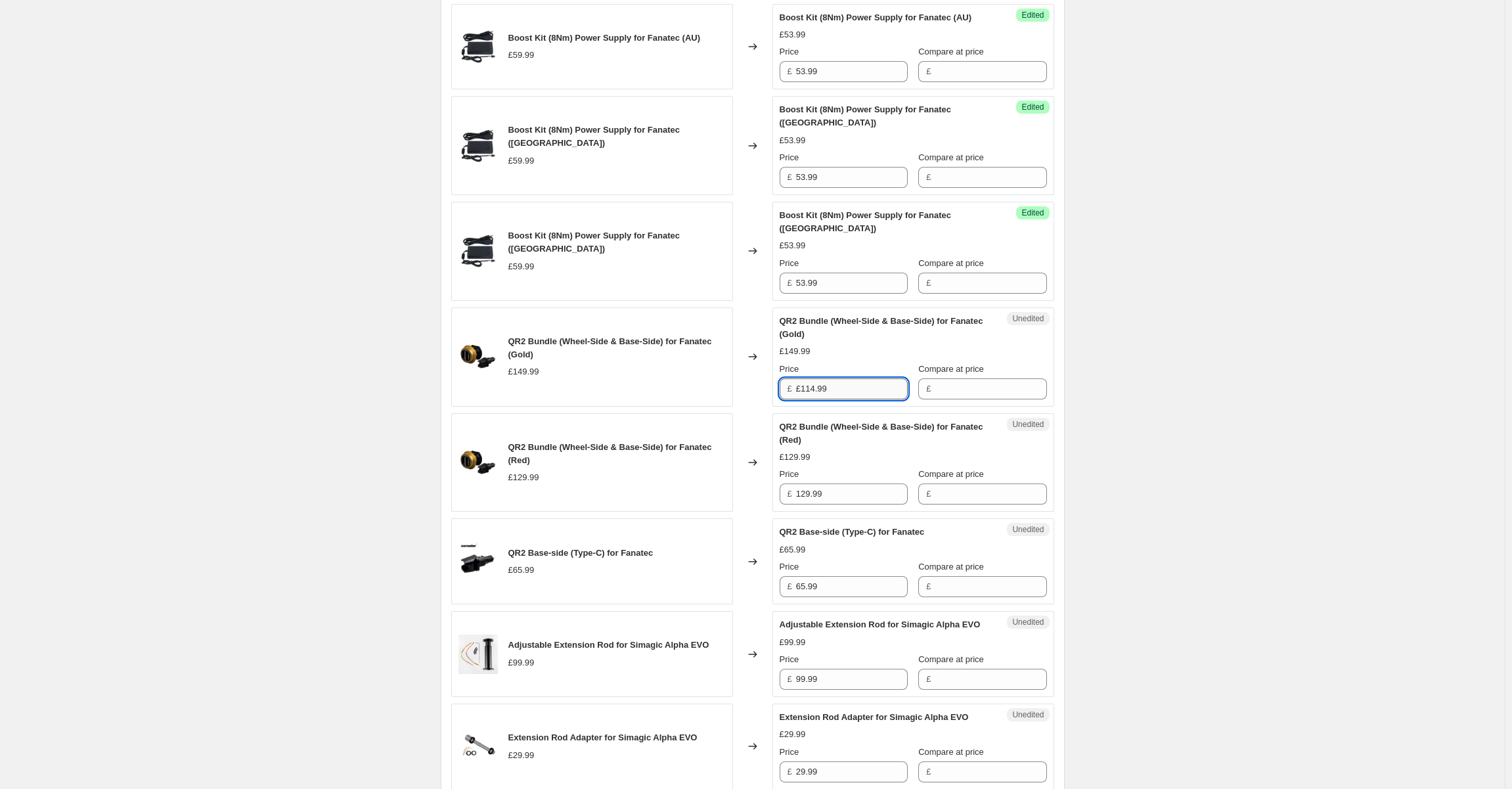
click at [808, 378] on input "£114.99" at bounding box center [852, 388] width 111 height 21
click at [805, 378] on input "£114.99" at bounding box center [852, 388] width 111 height 21
click at [1204, 340] on div "Create new price [MEDICAL_DATA]. This page is ready Create new price [MEDICAL_D…" at bounding box center [752, 362] width 1505 height 2393
drag, startPoint x: 862, startPoint y: 345, endPoint x: 770, endPoint y: 345, distance: 92.0
click at [770, 345] on div "QR2 Bundle (Wheel-Side & Base-Side) for Fanatec (Gold) £149.99 Changed to Unedi…" at bounding box center [752, 356] width 603 height 99
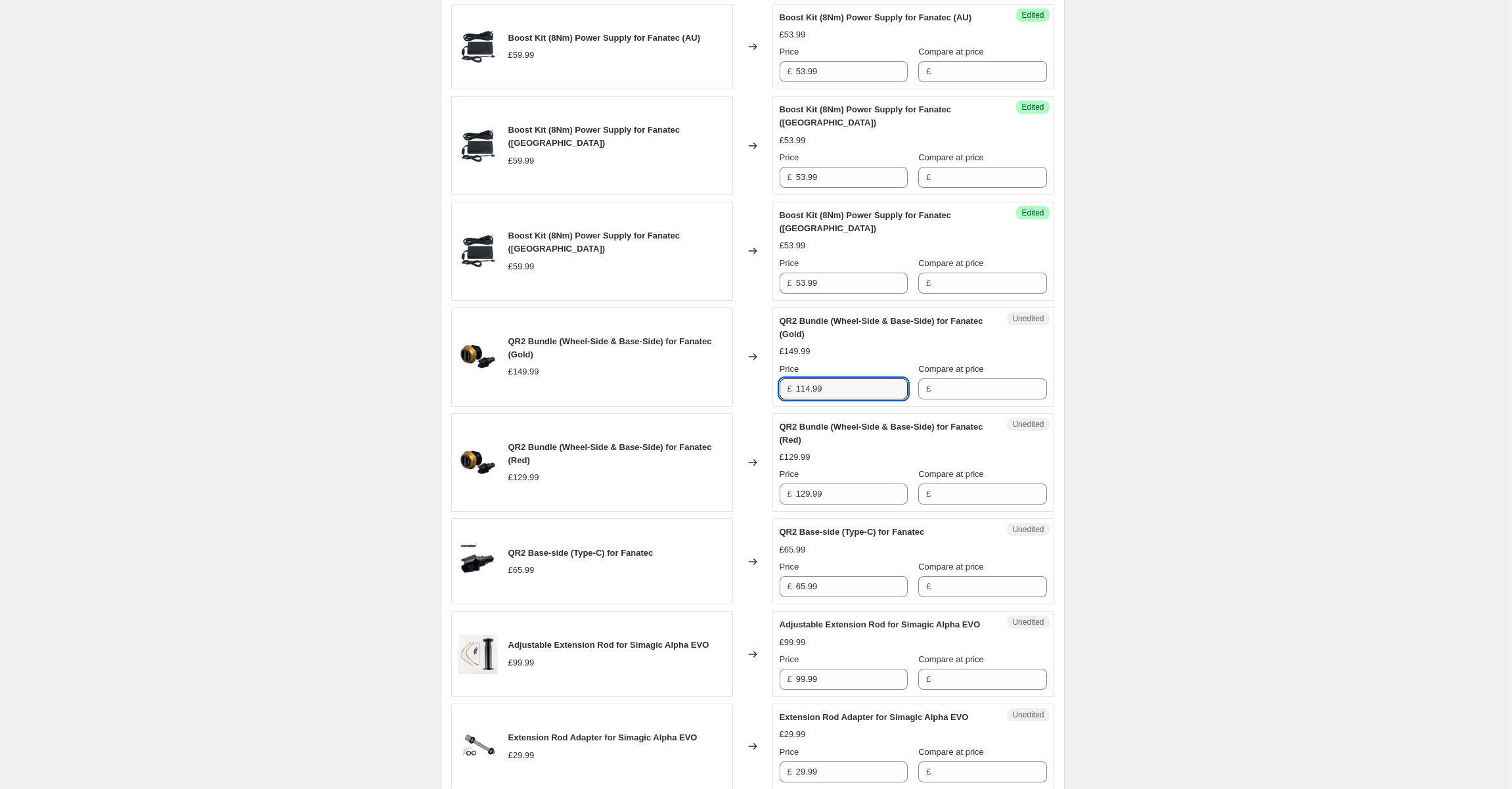
type input "114.99"
drag, startPoint x: 1202, startPoint y: 352, endPoint x: 1139, endPoint y: 320, distance: 70.7
click at [1198, 350] on div "Create new price [MEDICAL_DATA]. This page is ready Create new price [MEDICAL_D…" at bounding box center [752, 362] width 1505 height 2393
drag, startPoint x: 845, startPoint y: 340, endPoint x: 785, endPoint y: 342, distance: 60.0
click at [785, 378] on div "£ 114.99" at bounding box center [843, 388] width 128 height 21
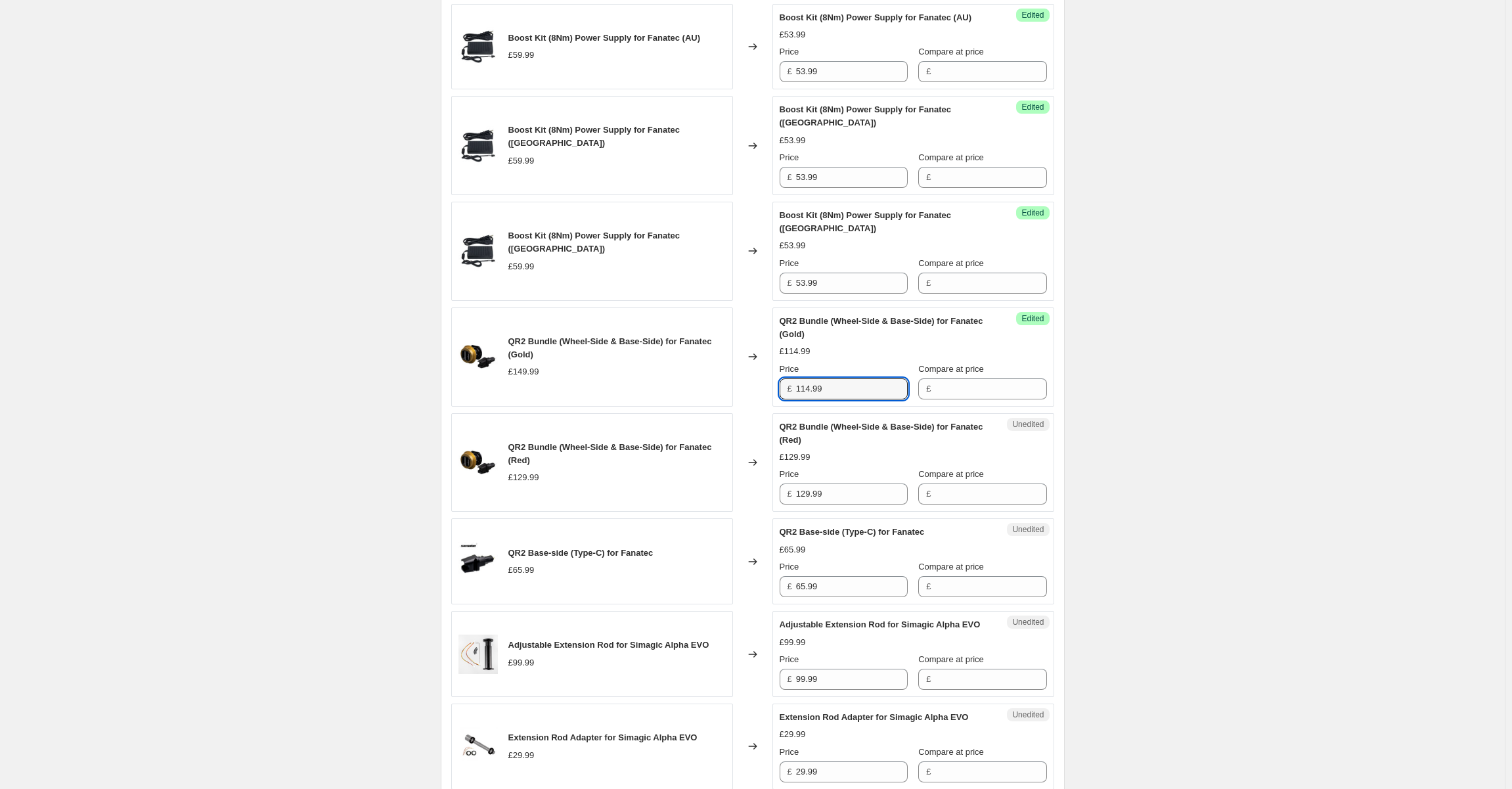
click at [1175, 361] on div "Create new price [MEDICAL_DATA]. This page is ready Create new price [MEDICAL_D…" at bounding box center [752, 362] width 1505 height 2393
click at [855, 483] on input "129.99" at bounding box center [852, 493] width 111 height 21
paste input "14"
type input "114.99"
click at [1155, 444] on div "Create new price [MEDICAL_DATA]. This page is ready Create new price [MEDICAL_D…" at bounding box center [752, 362] width 1505 height 2393
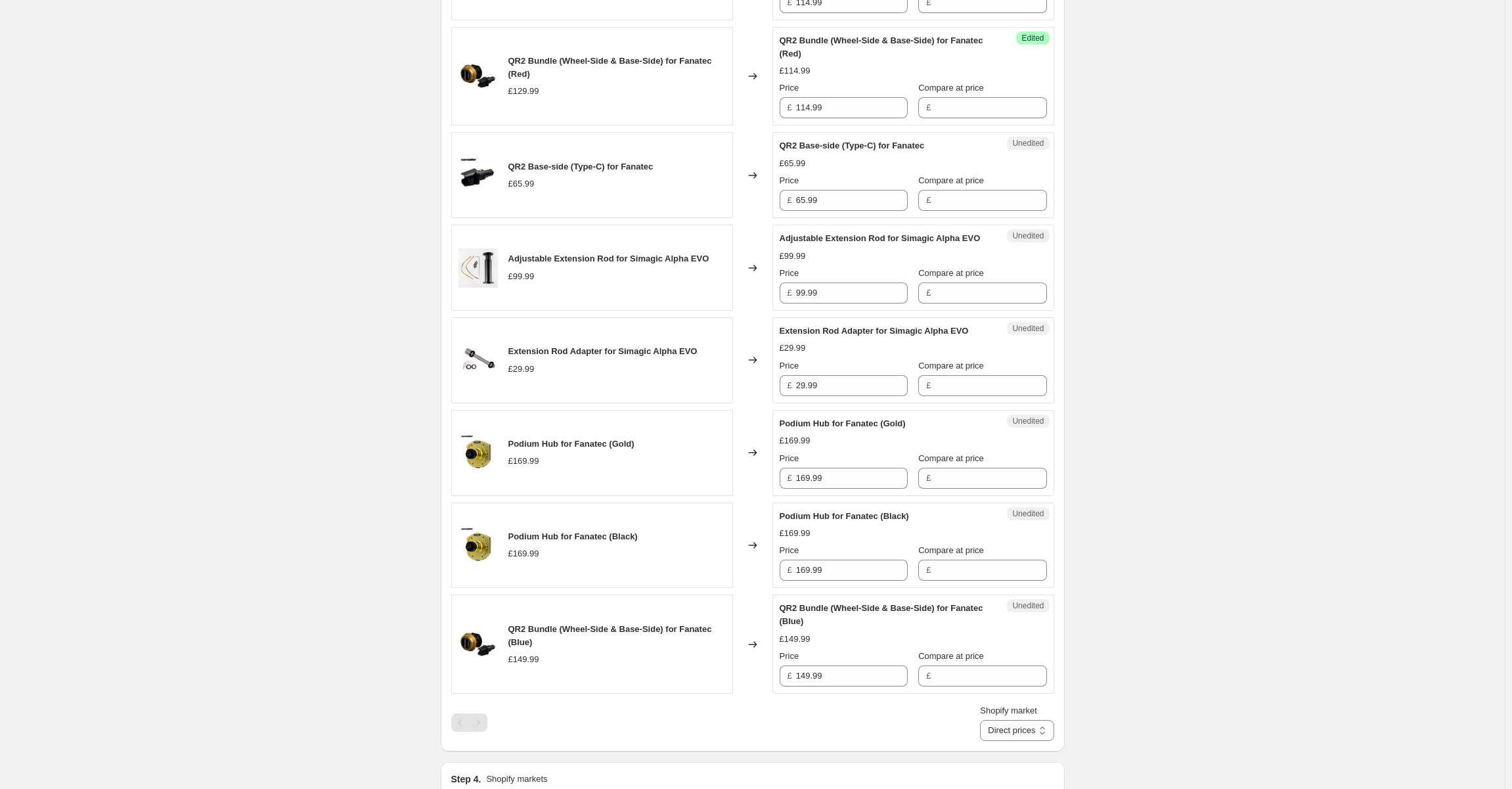
scroll to position [1229, 0]
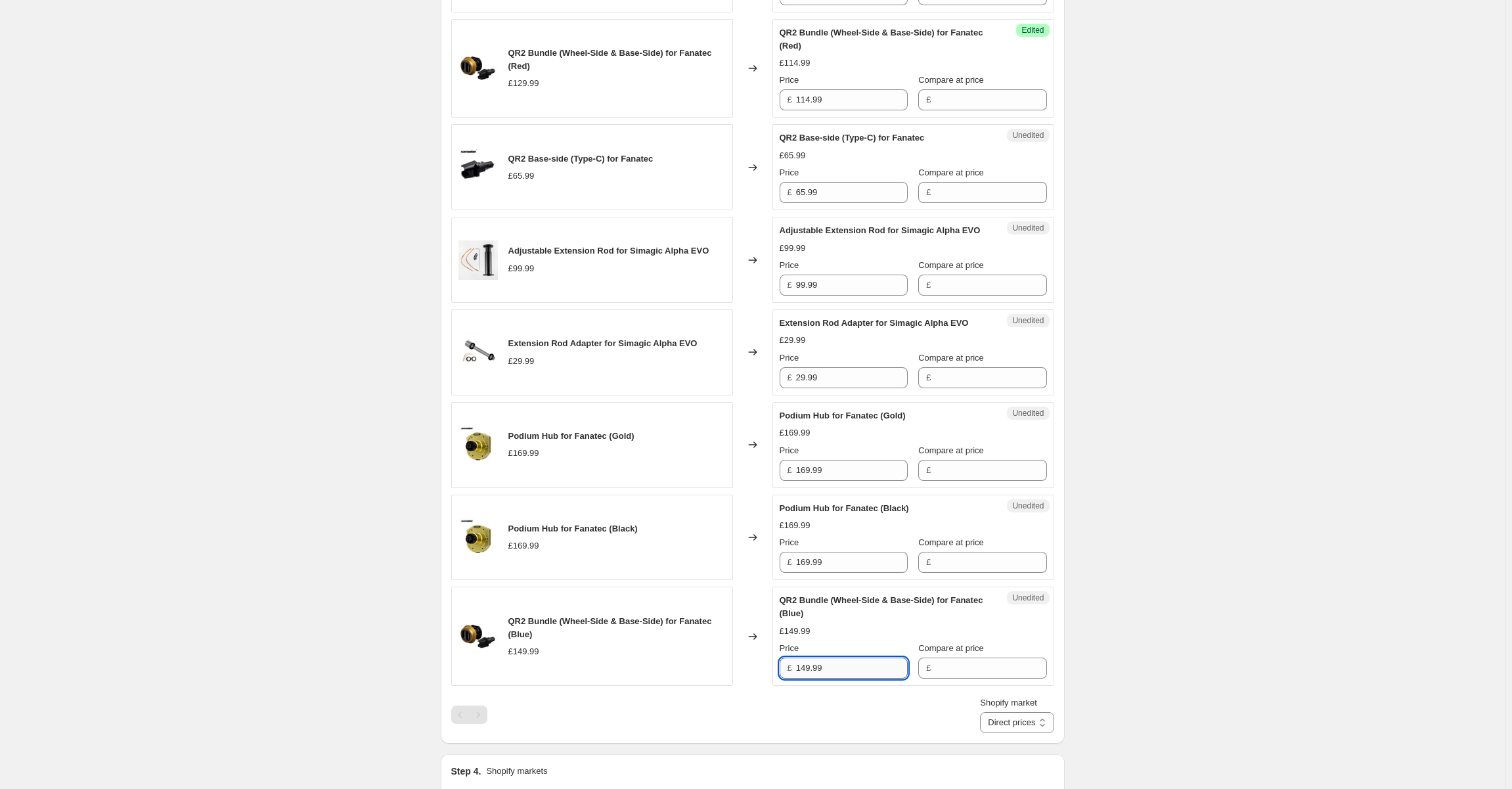
click at [852, 657] on input "149.99" at bounding box center [852, 667] width 111 height 21
paste input "14"
type input "114.99"
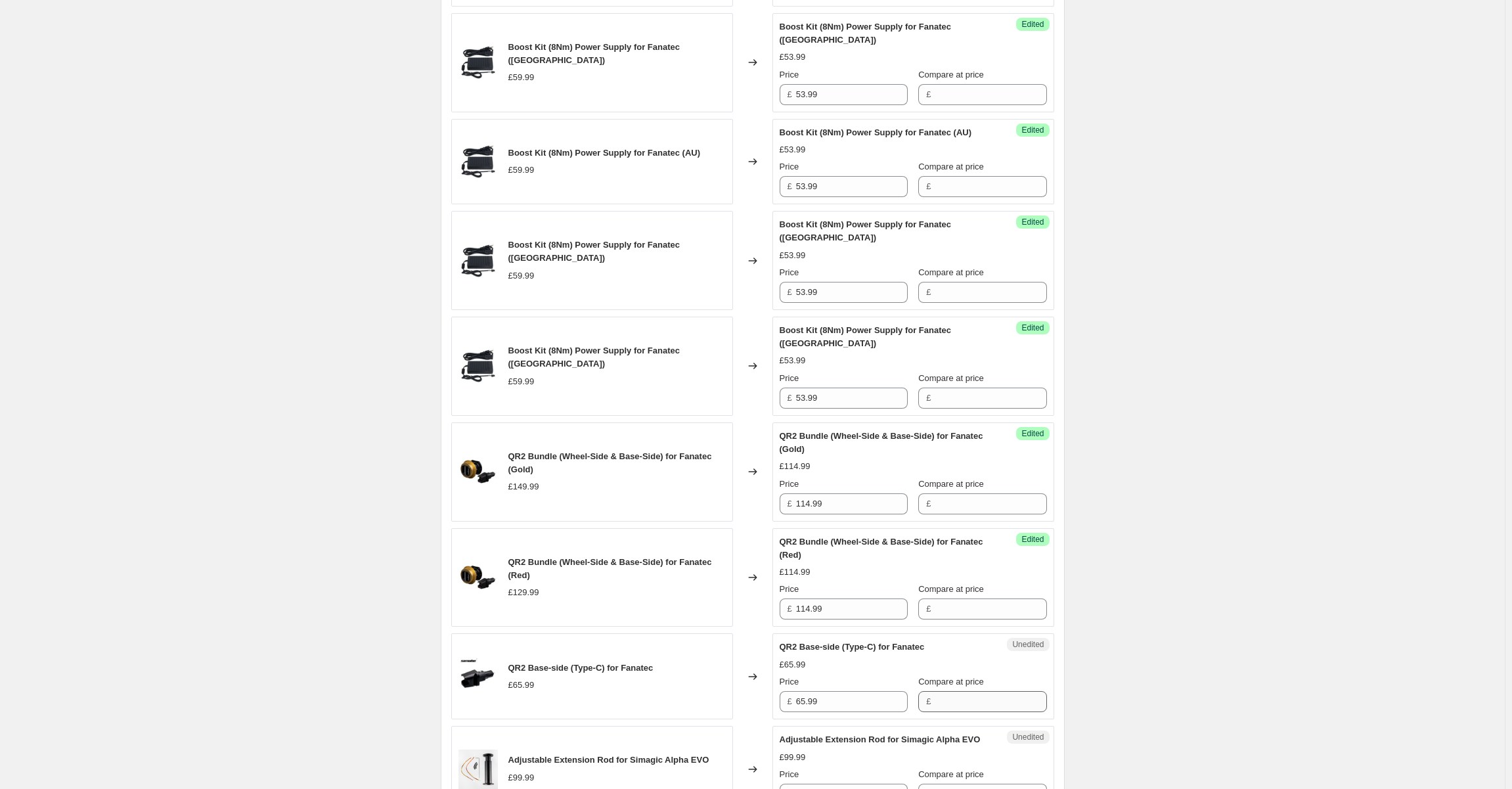
scroll to position [900, 0]
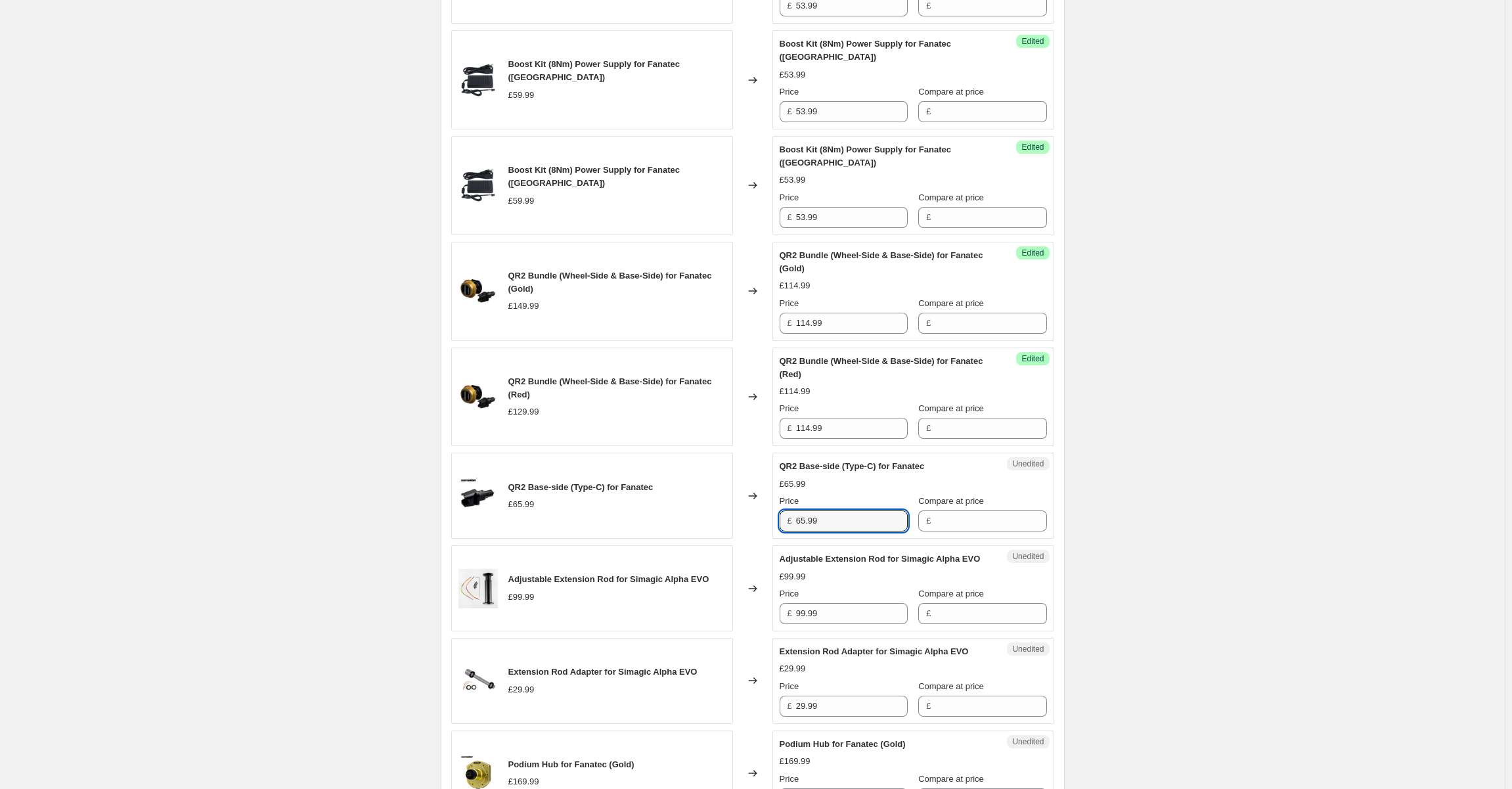
drag, startPoint x: 850, startPoint y: 476, endPoint x: 796, endPoint y: 476, distance: 54.0
click at [795, 510] on div "£ 65.99" at bounding box center [843, 520] width 128 height 21
click at [806, 510] on input "65.99" at bounding box center [852, 520] width 111 height 21
click at [811, 510] on input "65.99" at bounding box center [852, 520] width 111 height 21
click at [858, 510] on input "60.99" at bounding box center [852, 520] width 111 height 21
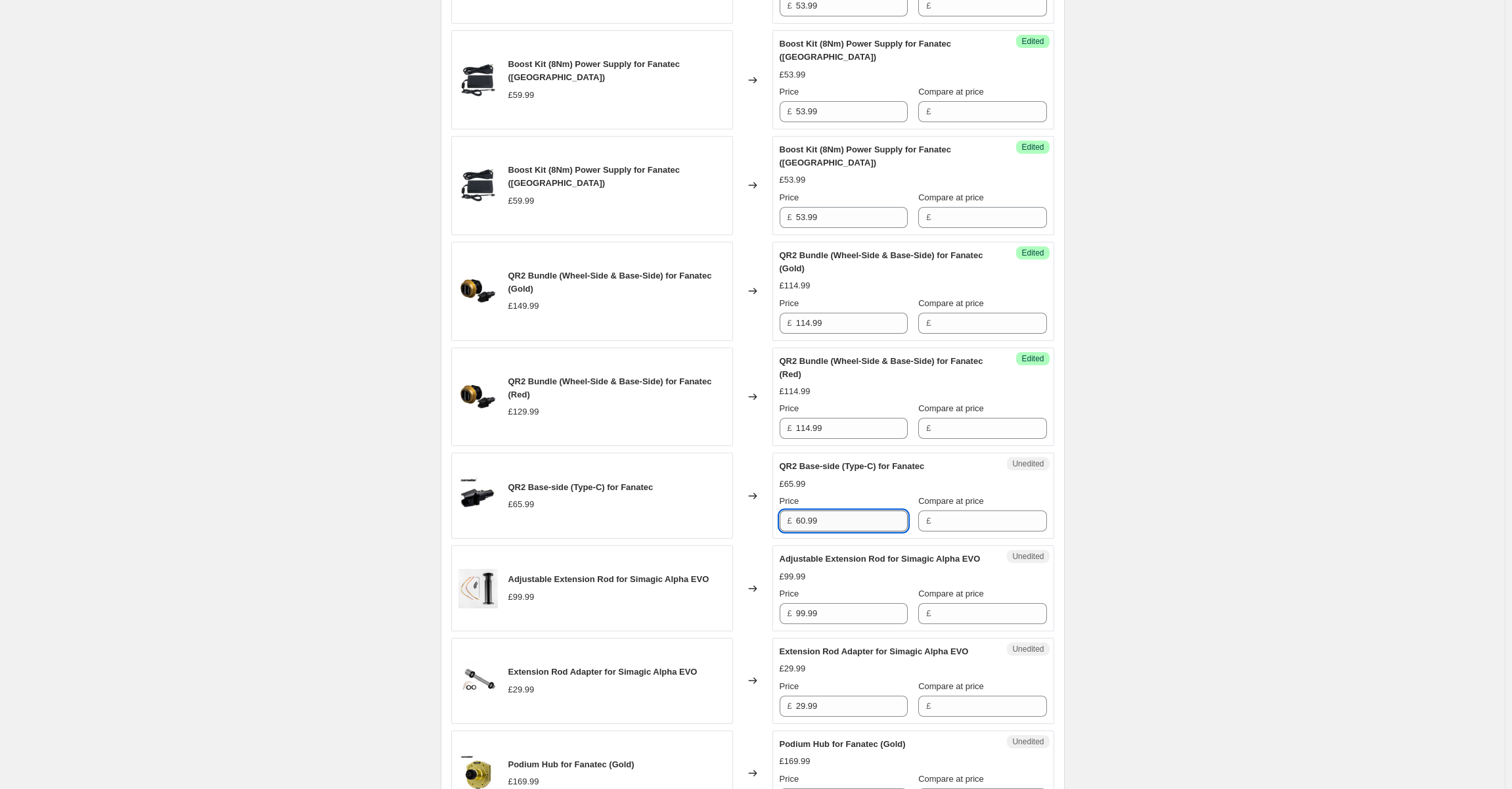
type input "60.99"
click at [1243, 403] on div "Create new price [MEDICAL_DATA]. This page is ready Create new price [MEDICAL_D…" at bounding box center [752, 296] width 1505 height 2393
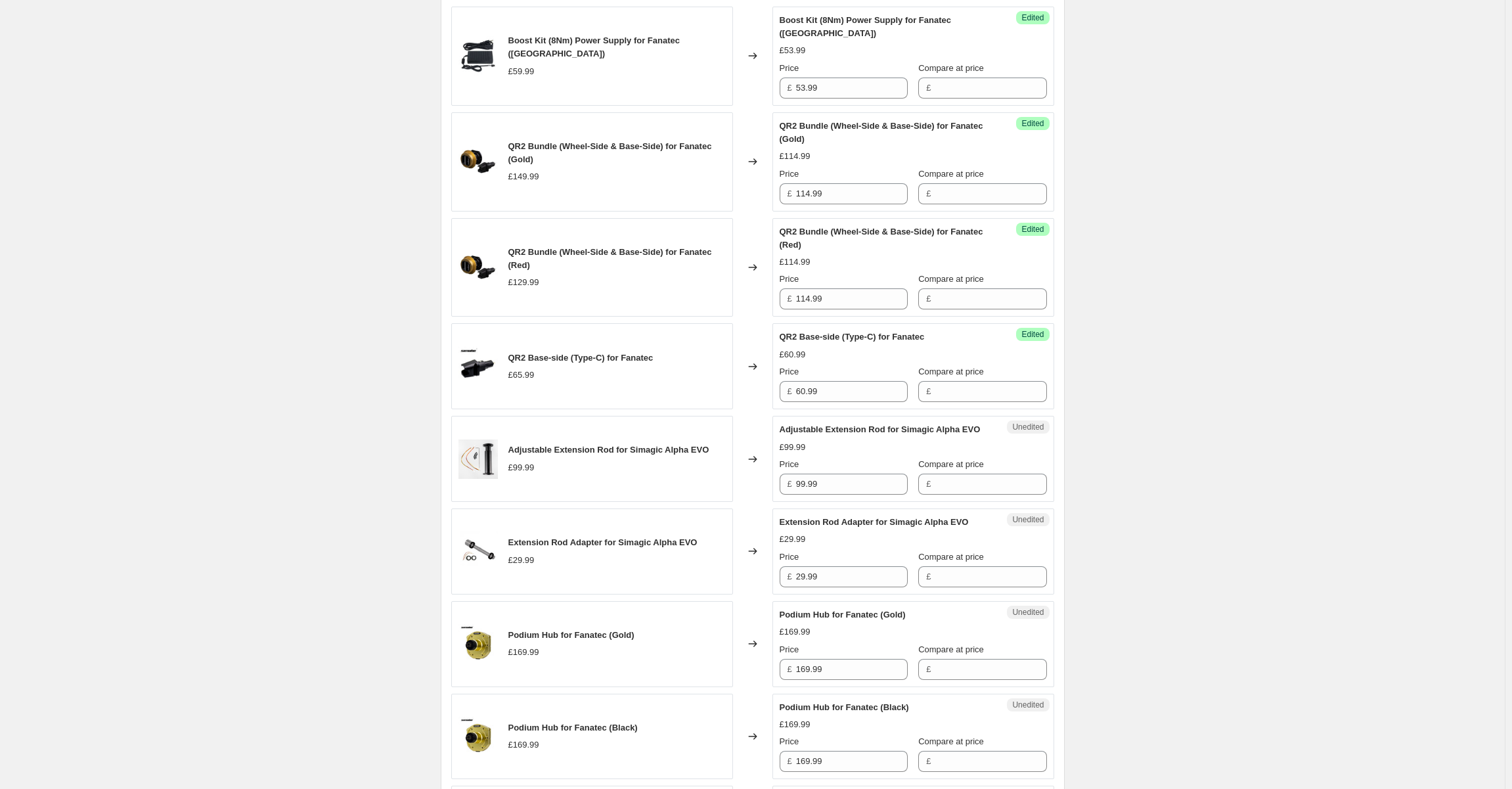
scroll to position [1031, 0]
click at [845, 379] on input "60.99" at bounding box center [852, 389] width 111 height 21
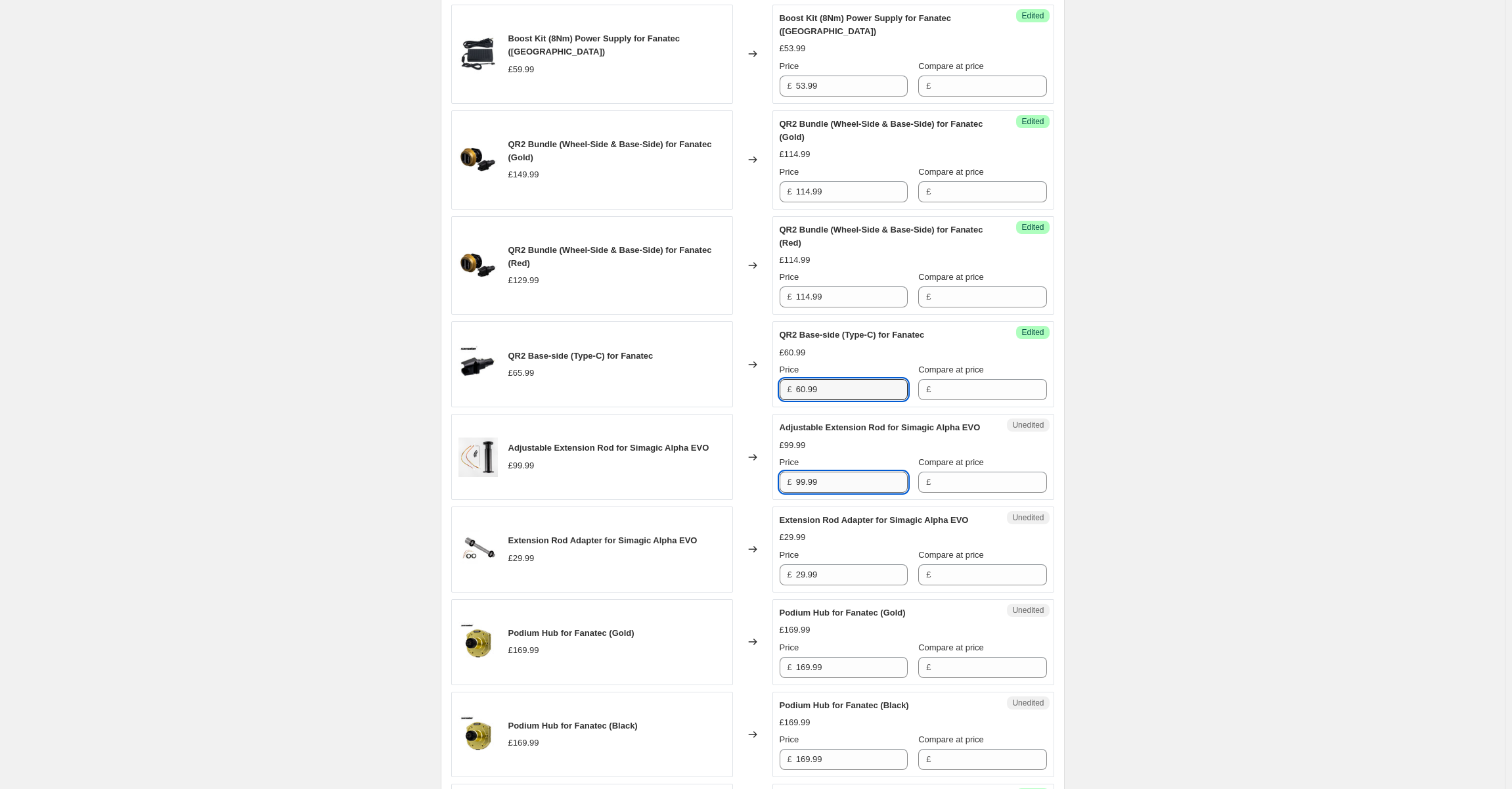
click at [854, 471] on input "99.99" at bounding box center [852, 481] width 111 height 21
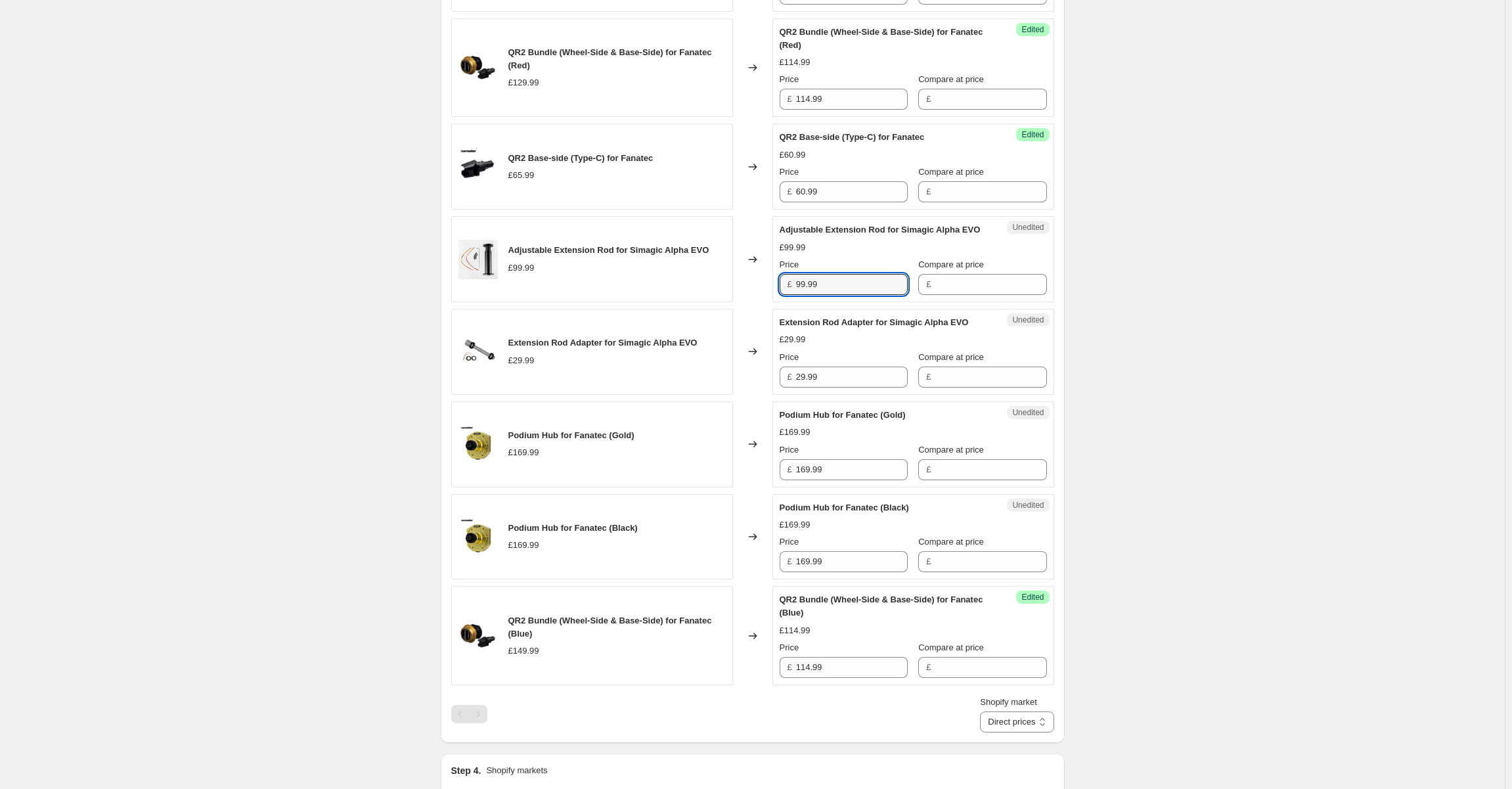
scroll to position [1229, 0]
drag, startPoint x: 1260, startPoint y: 291, endPoint x: 1221, endPoint y: 262, distance: 48.6
drag, startPoint x: 1218, startPoint y: 247, endPoint x: 1193, endPoint y: 211, distance: 43.8
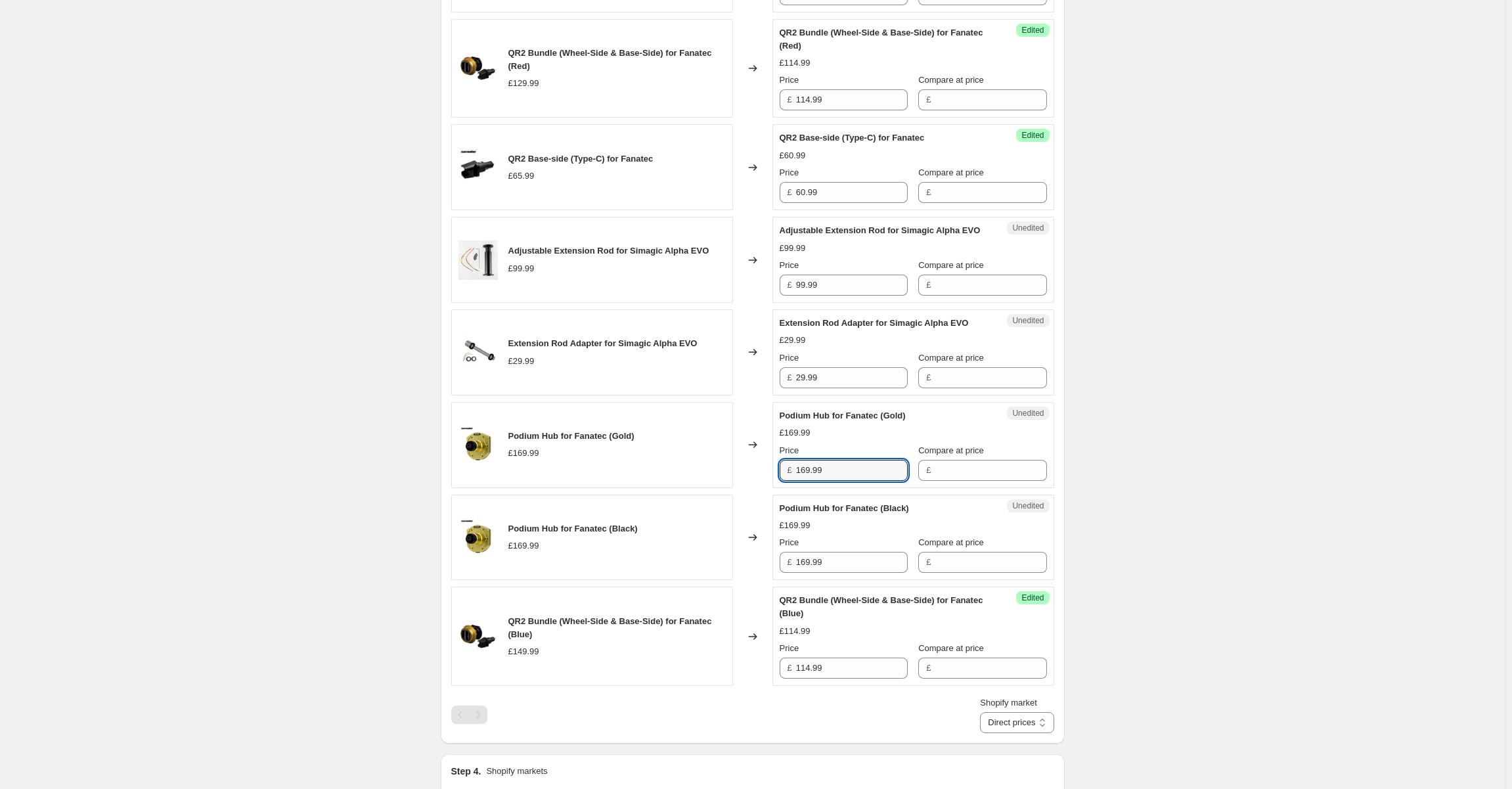
drag, startPoint x: 848, startPoint y: 420, endPoint x: 766, endPoint y: 416, distance: 82.1
click at [766, 416] on div "Podium Hub for Fanatec (Gold) £169.99 Changed to Unedited Podium Hub for Fanate…" at bounding box center [752, 445] width 603 height 86
type input "118.99"
drag, startPoint x: 1197, startPoint y: 427, endPoint x: 1023, endPoint y: 446, distance: 175.0
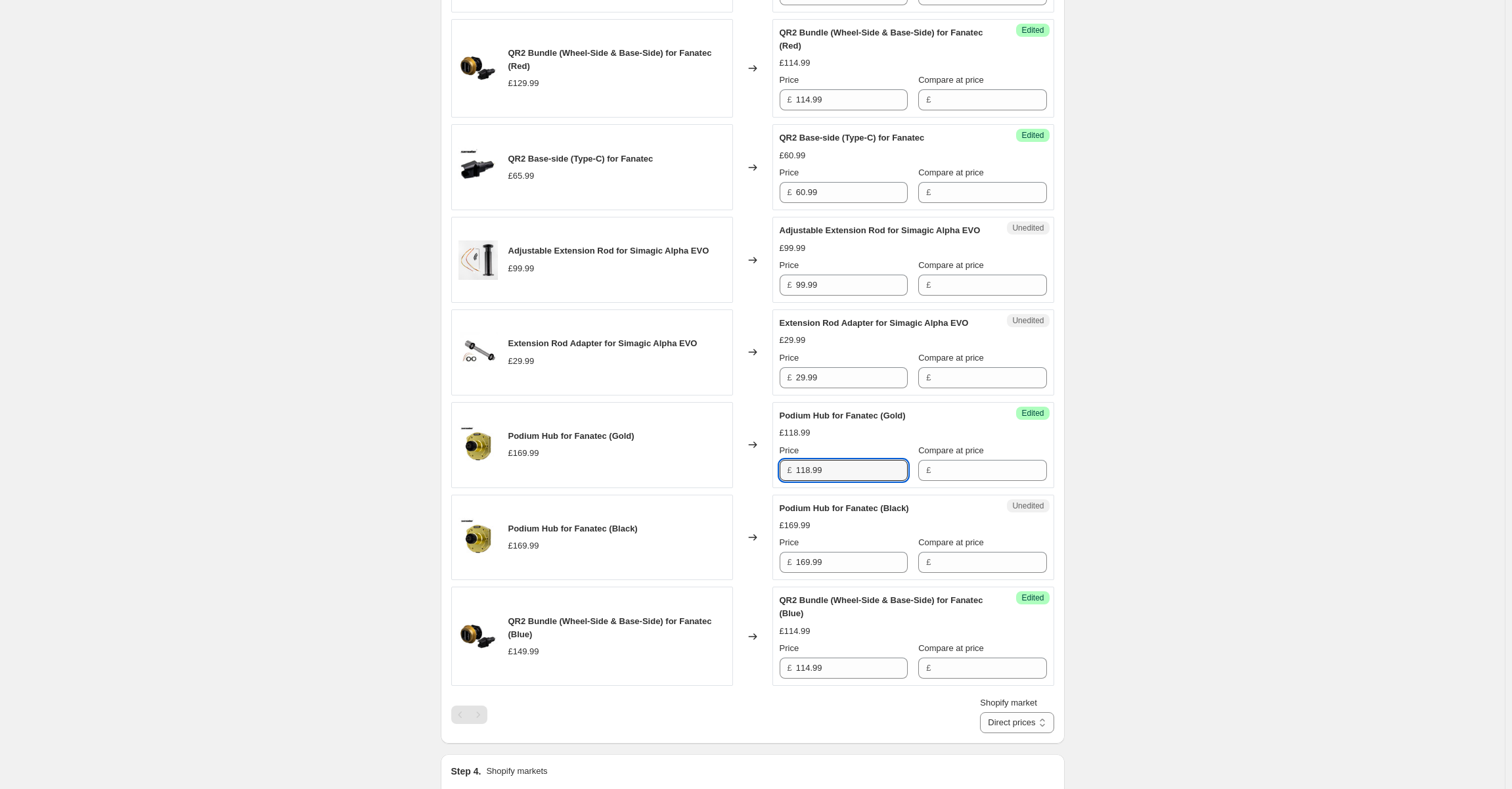
drag, startPoint x: 857, startPoint y: 425, endPoint x: 796, endPoint y: 418, distance: 61.4
click at [796, 460] on div "£ 118.99" at bounding box center [843, 469] width 128 height 21
drag, startPoint x: 847, startPoint y: 517, endPoint x: 775, endPoint y: 511, distance: 72.2
click at [775, 511] on div "Podium Hub for Fanatec (Black) £169.99 Changed to Unedited Podium Hub for Fanat…" at bounding box center [752, 538] width 603 height 86
paste input "18"
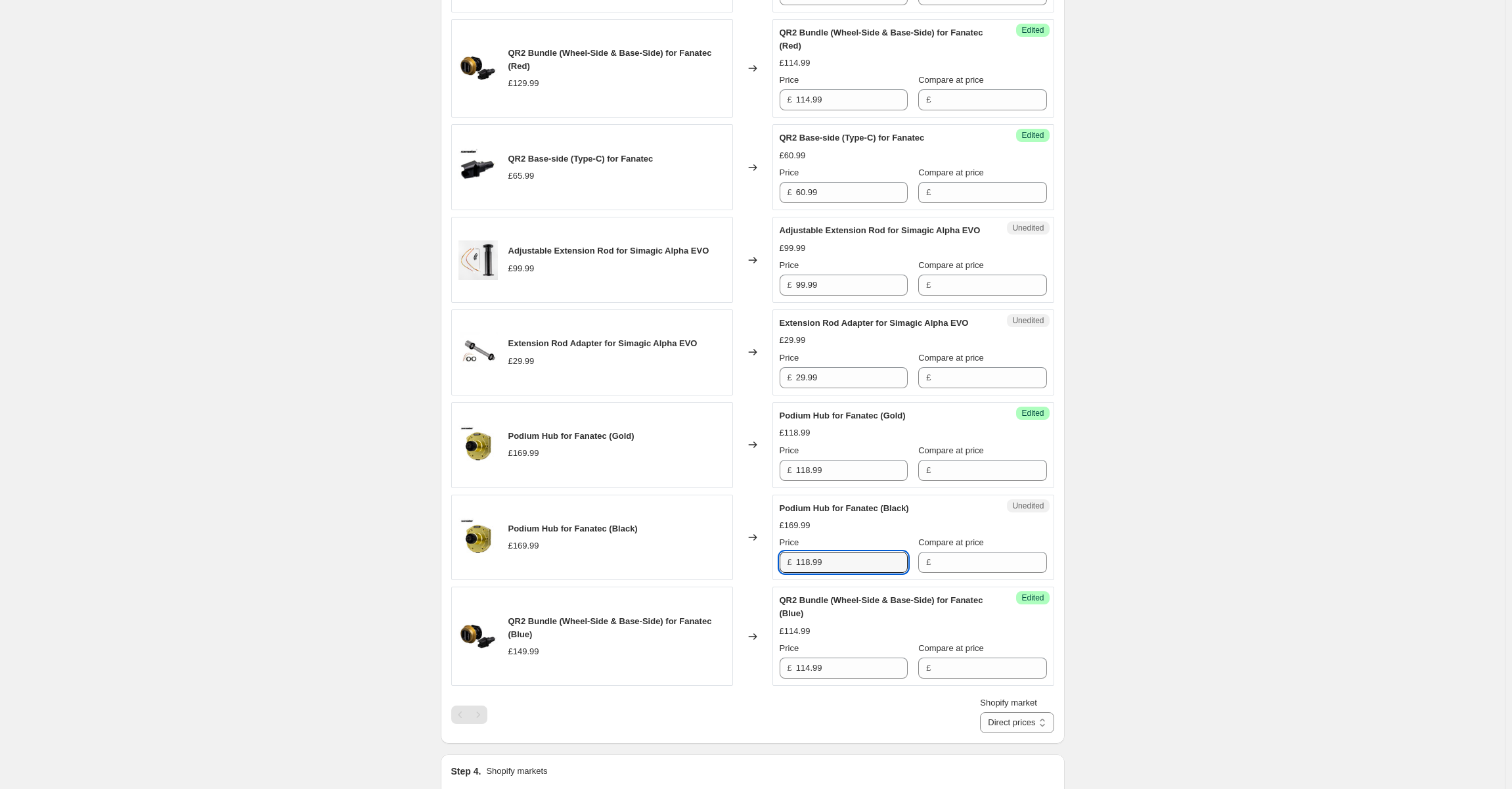
type input "118.99"
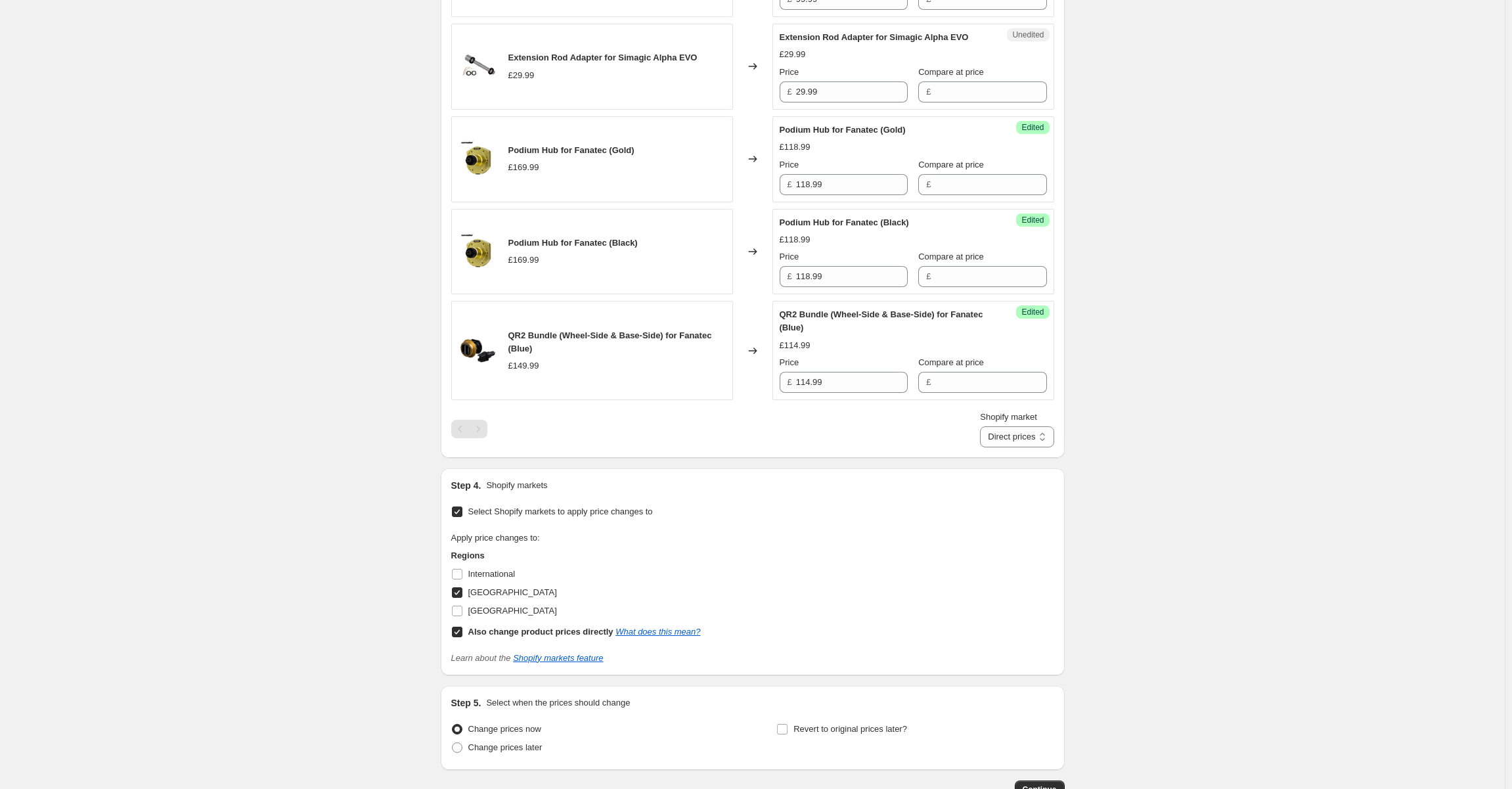
scroll to position [1557, 0]
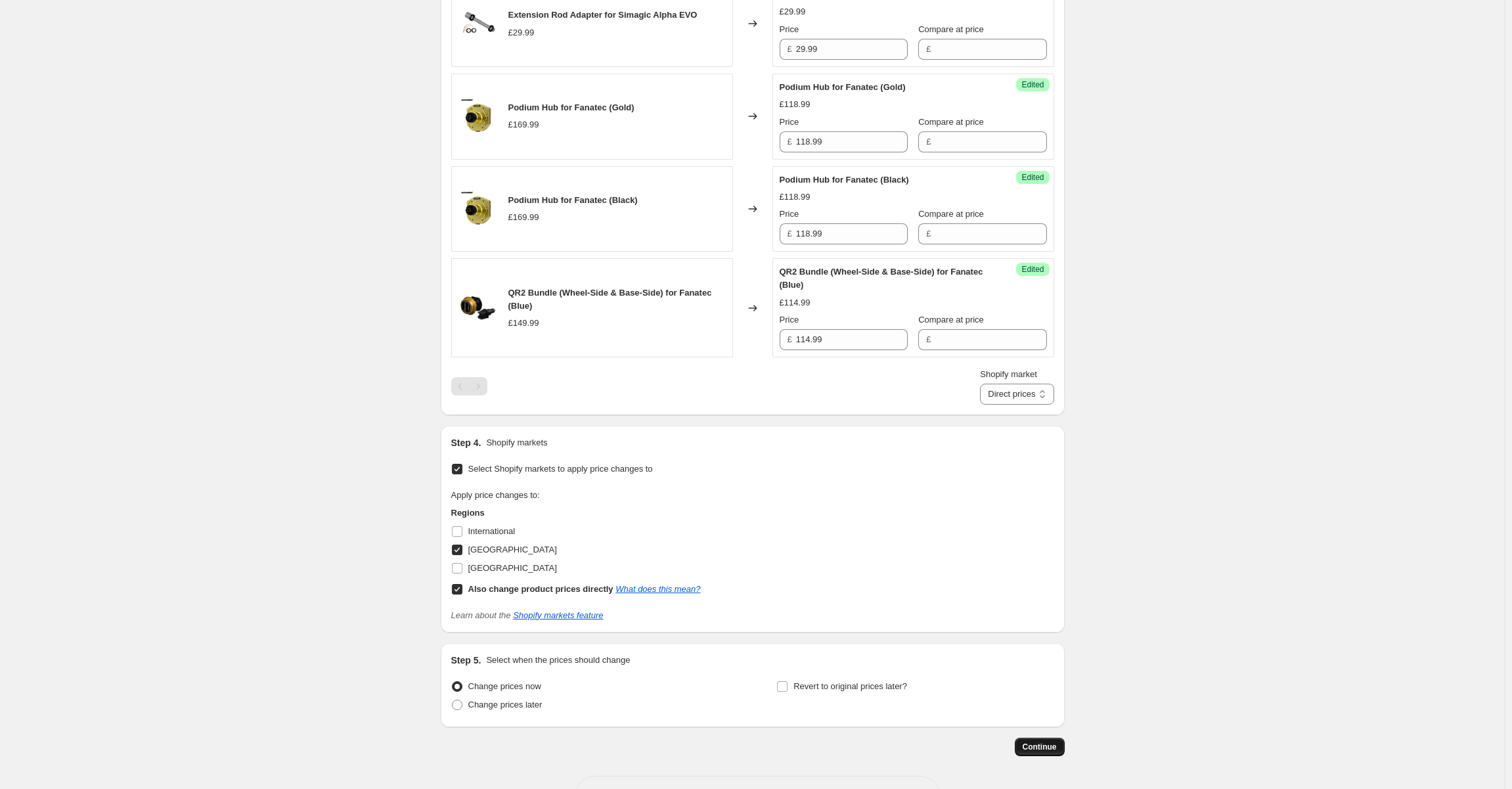
click at [1049, 741] on span "Continue" at bounding box center [1040, 746] width 34 height 11
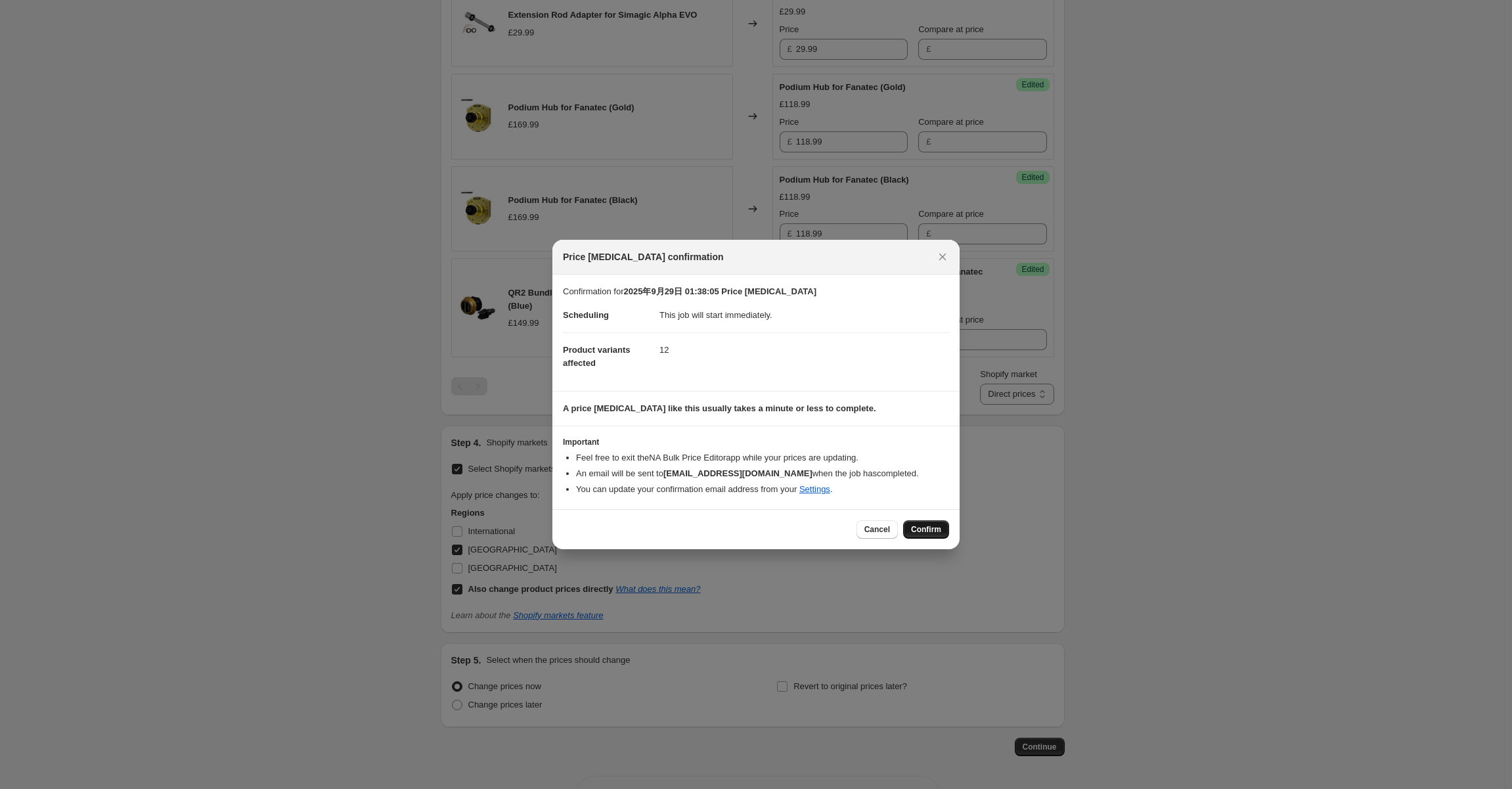
click at [934, 529] on span "Confirm" at bounding box center [926, 529] width 30 height 11
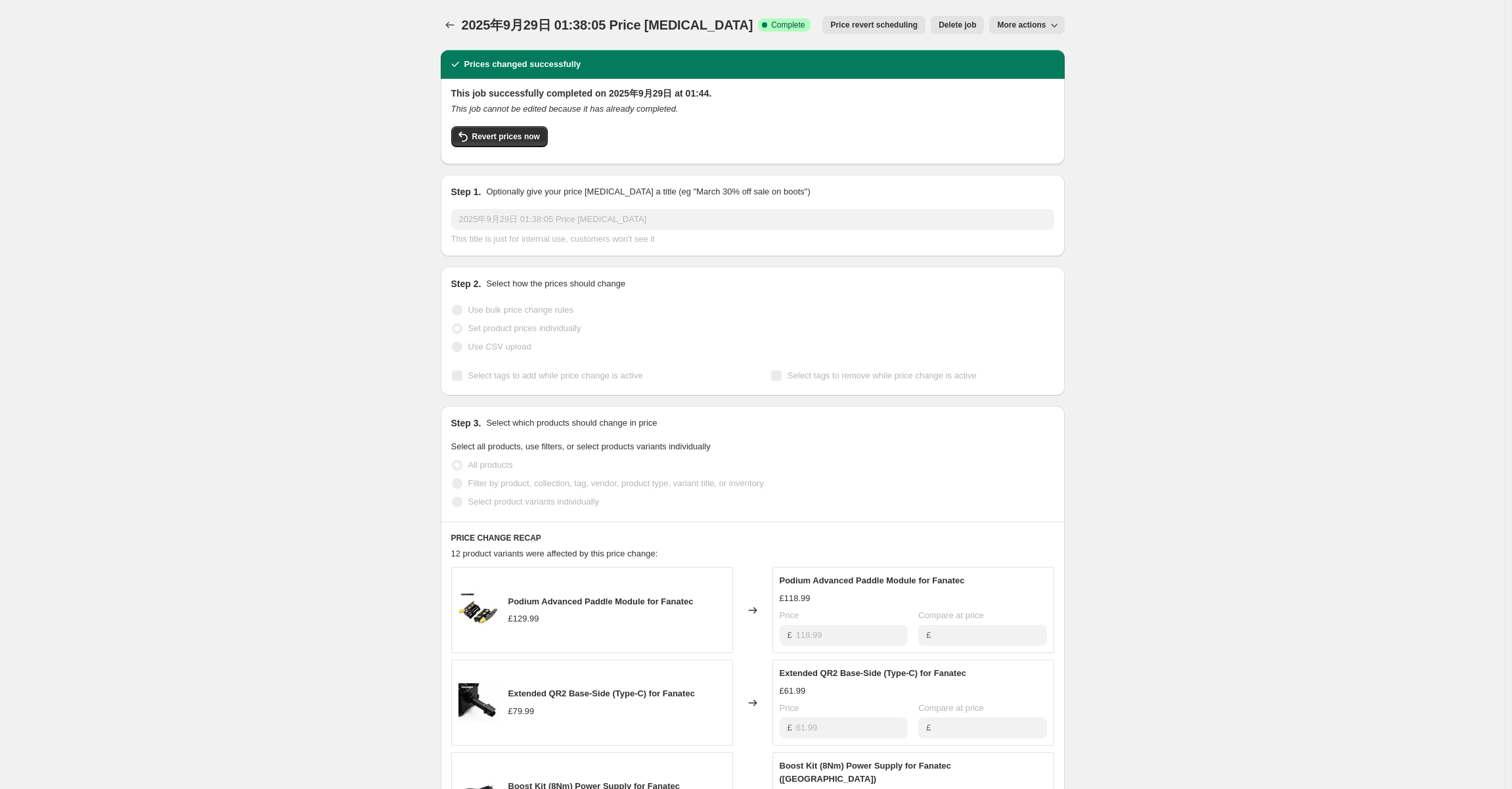
drag, startPoint x: 353, startPoint y: 143, endPoint x: 320, endPoint y: 129, distance: 35.8
click at [320, 129] on div "2025年9月29日 01:38:05 Price [MEDICAL_DATA]. This page is ready 2025年9月29日 01:38:0…" at bounding box center [752, 740] width 1505 height 1480
click at [445, 25] on button "Price change jobs" at bounding box center [450, 24] width 19 height 19
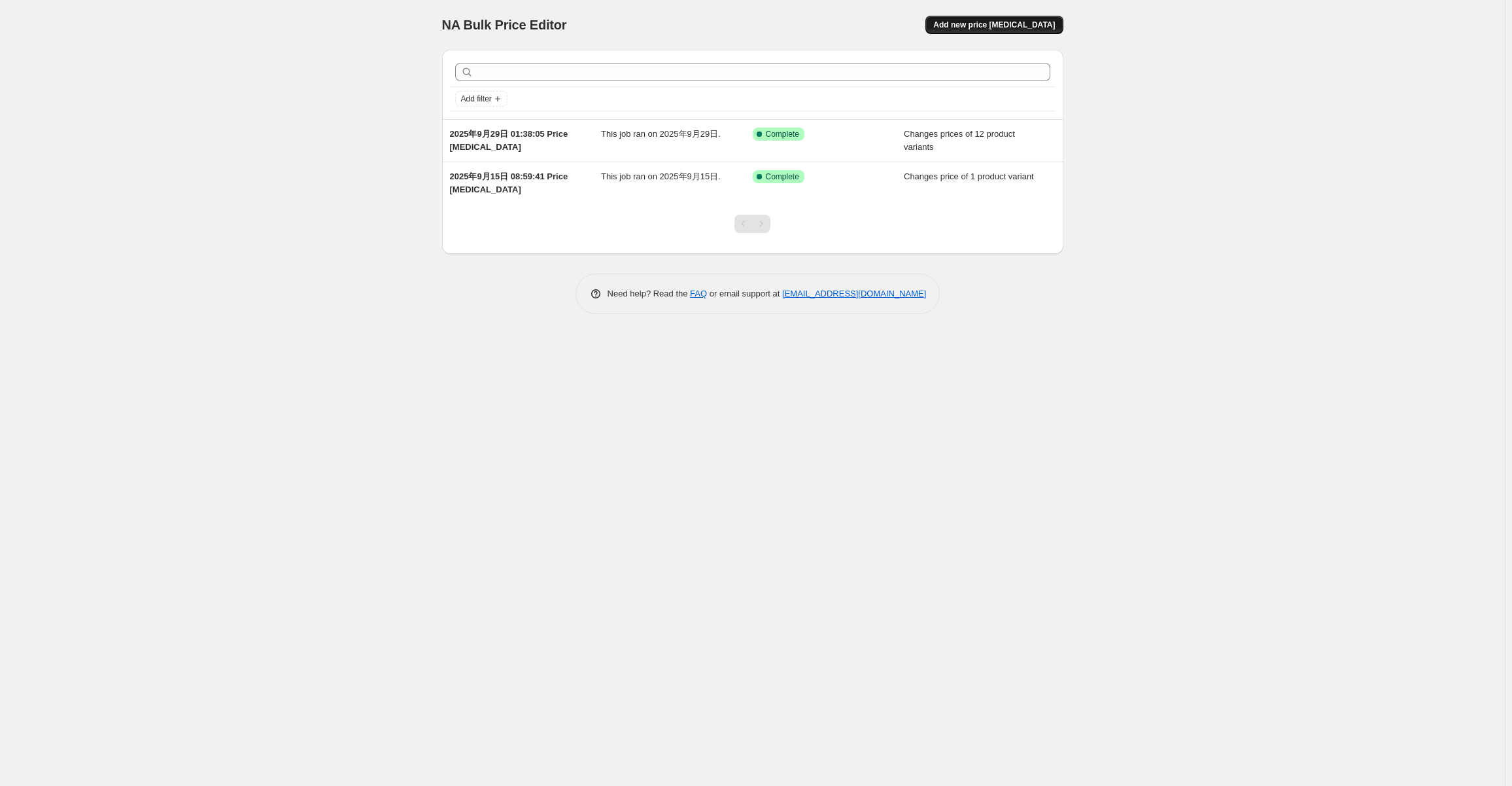
click at [991, 22] on span "Add new price [MEDICAL_DATA]" at bounding box center [994, 24] width 122 height 11
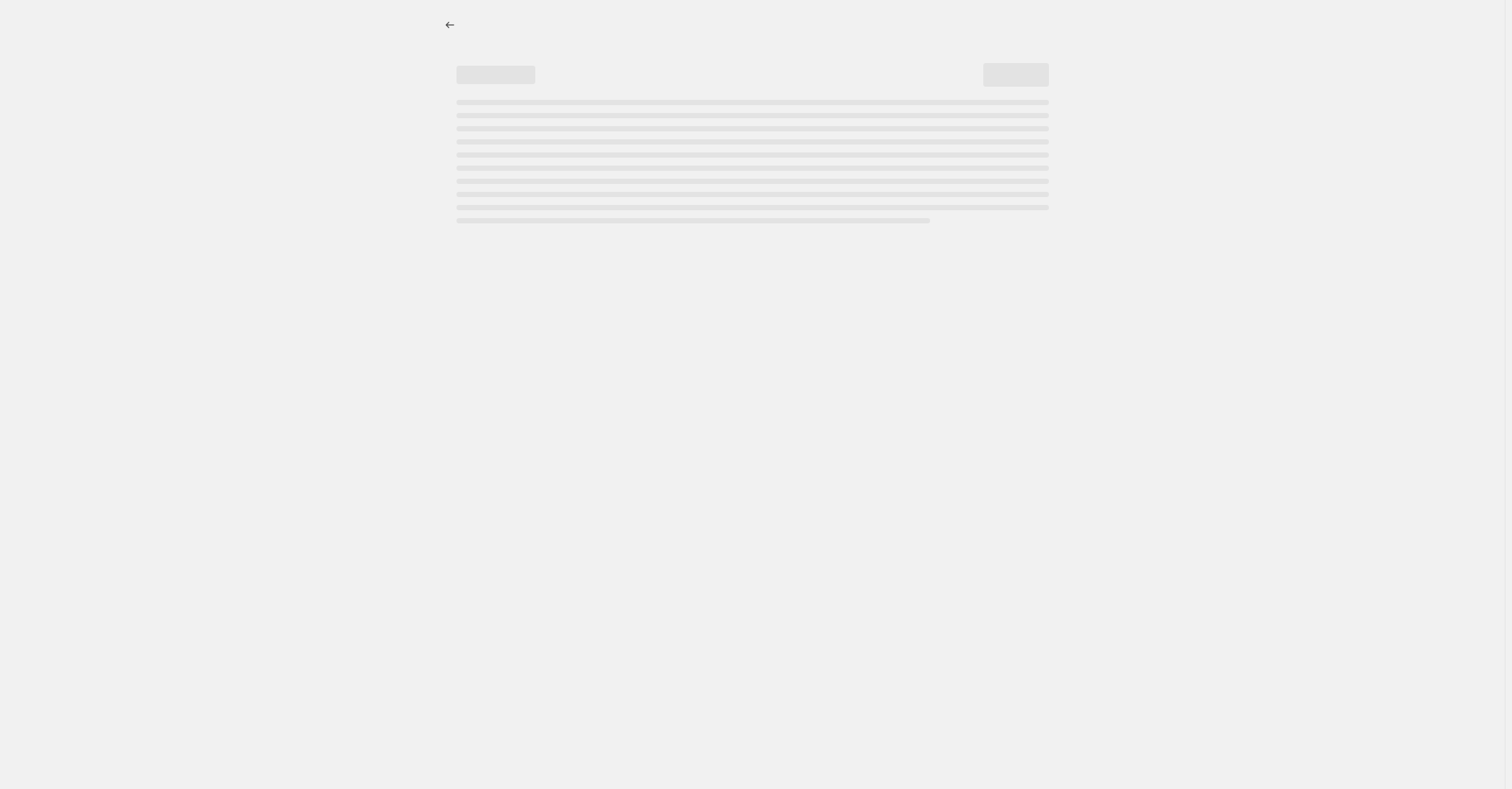
select select "percentage"
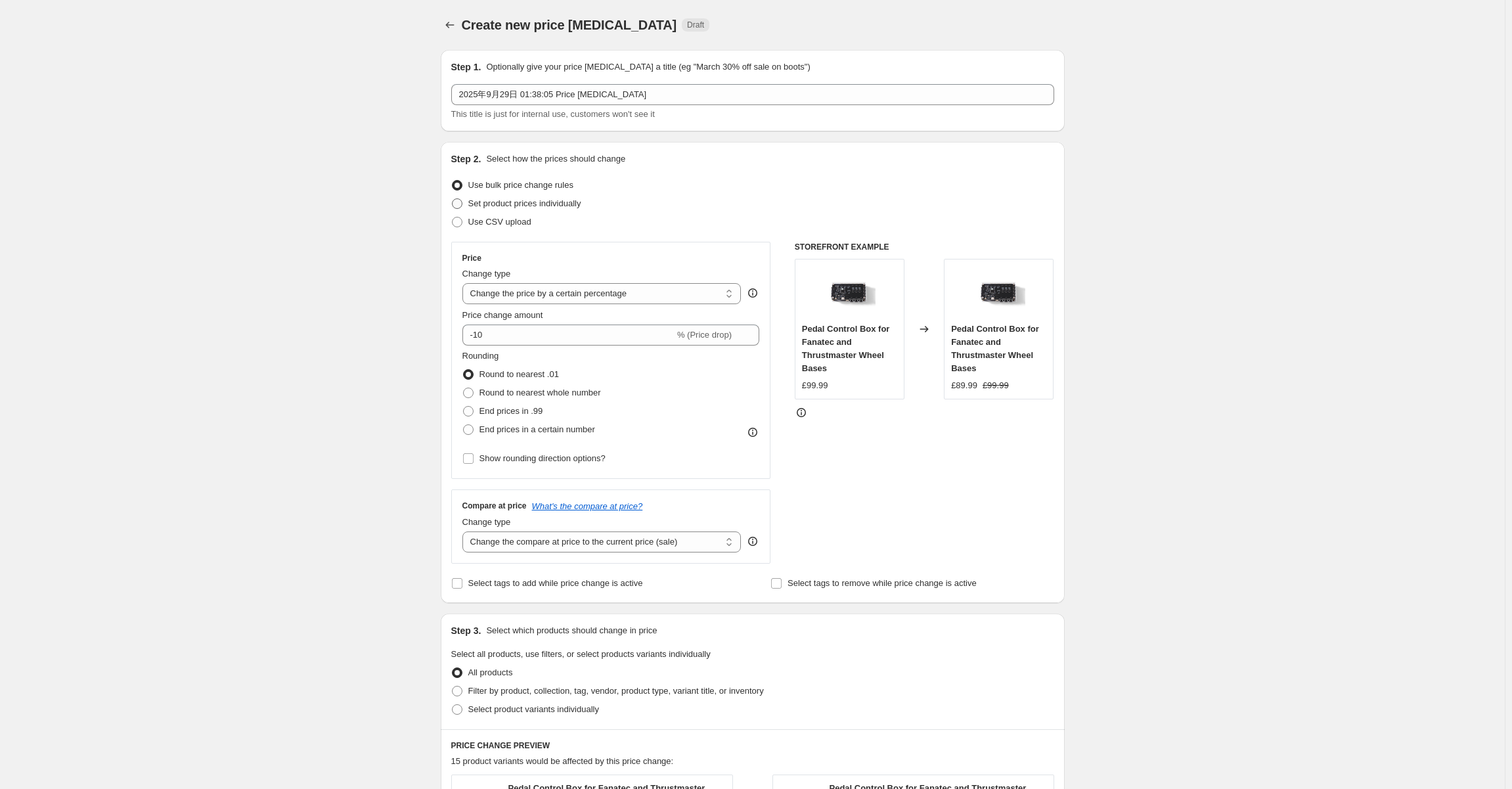
click at [533, 205] on span "Set product prices individually" at bounding box center [525, 203] width 113 height 10
click at [453, 199] on input "Set product prices individually" at bounding box center [452, 198] width 1 height 1
radio input "true"
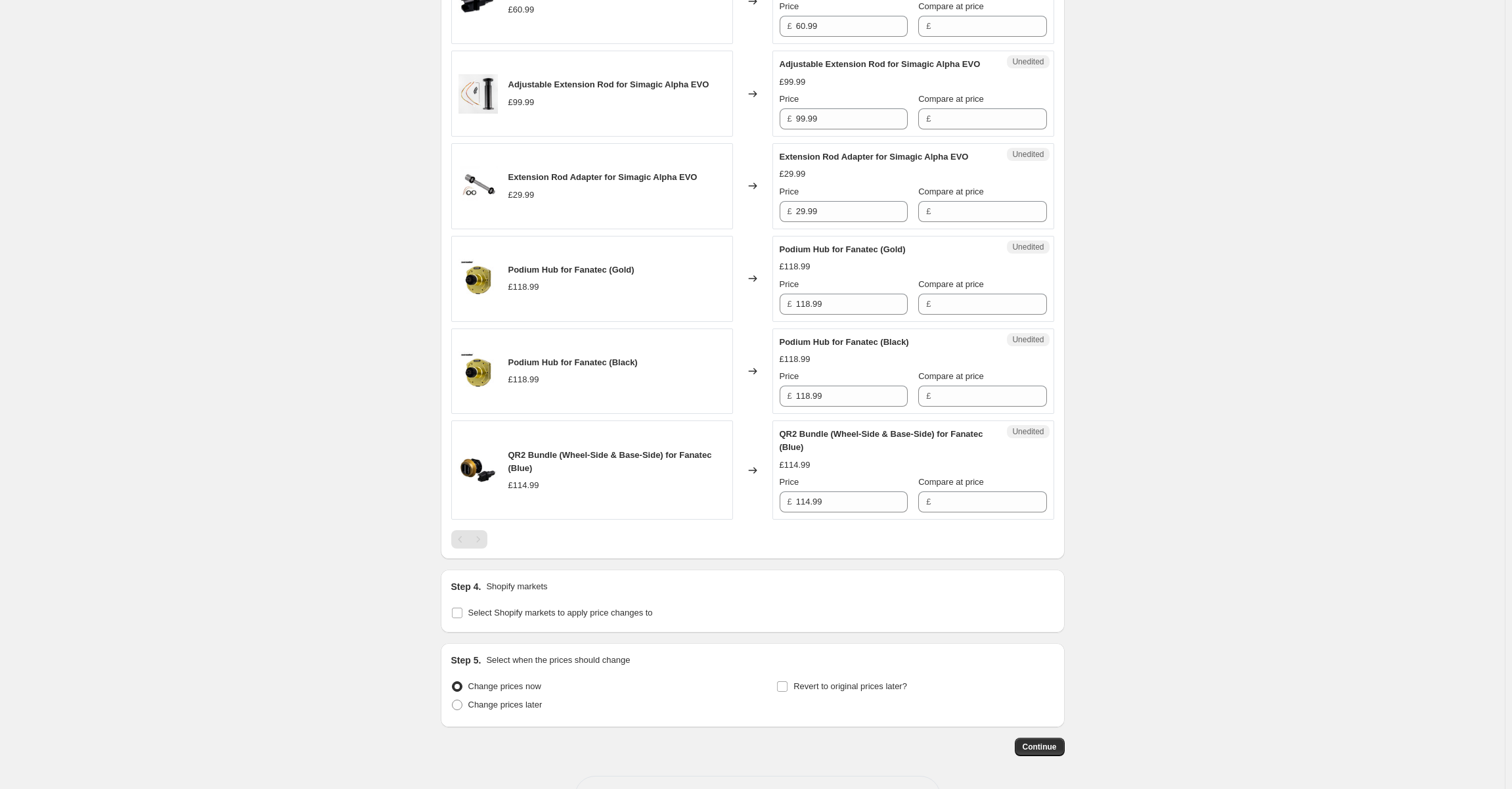
scroll to position [1395, 0]
click at [467, 603] on label "Select Shopify markets to apply price changes to" at bounding box center [552, 612] width 201 height 19
click at [463, 607] on input "Select Shopify markets to apply price changes to" at bounding box center [457, 612] width 11 height 11
checkbox input "true"
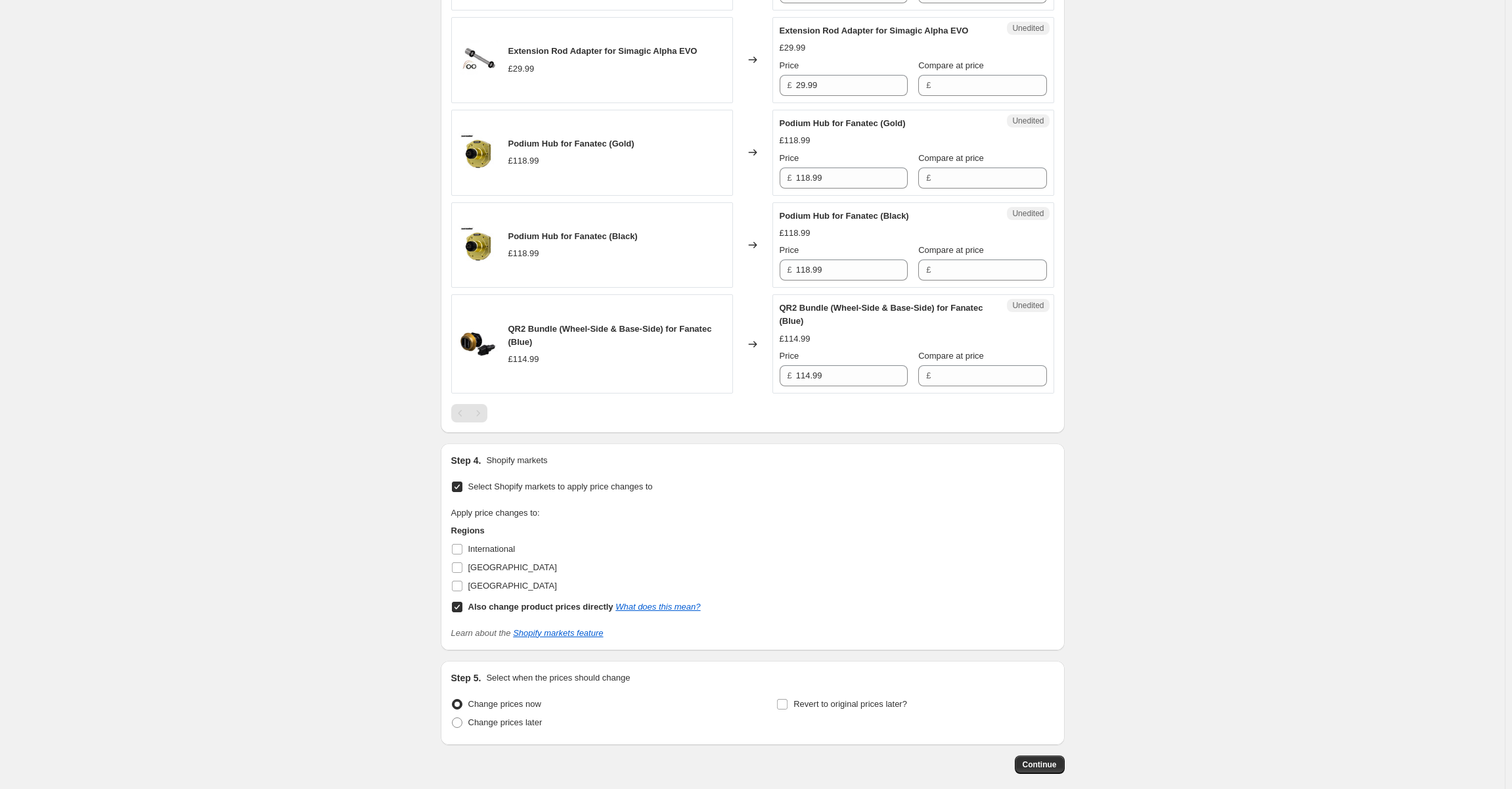
scroll to position [1526, 0]
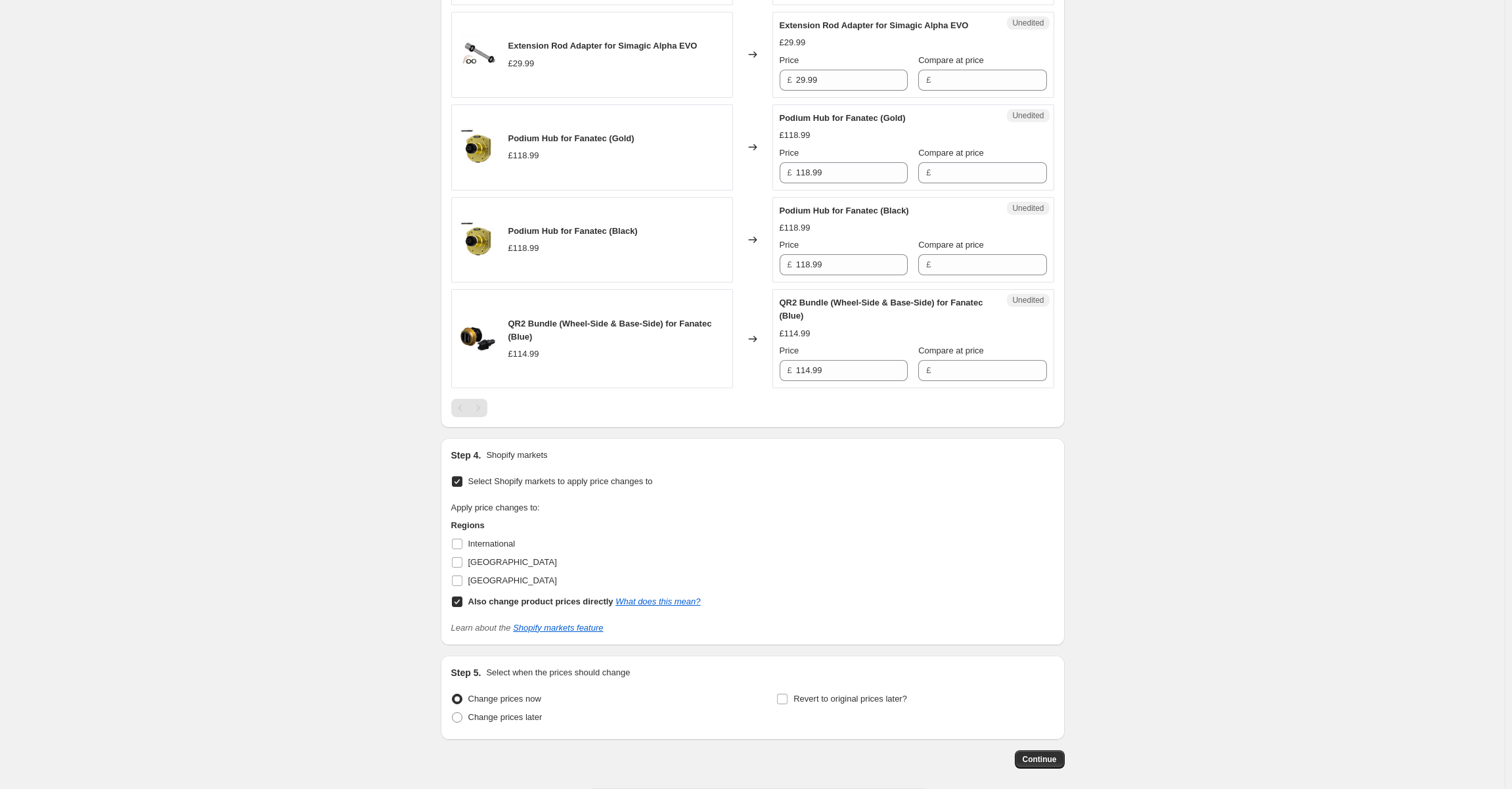
click at [463, 596] on input "Also change product prices directly What does this mean?" at bounding box center [457, 601] width 11 height 11
checkbox input "false"
click at [460, 539] on input "International" at bounding box center [457, 544] width 11 height 11
checkbox input "true"
click at [460, 575] on input "[GEOGRAPHIC_DATA]" at bounding box center [457, 580] width 11 height 11
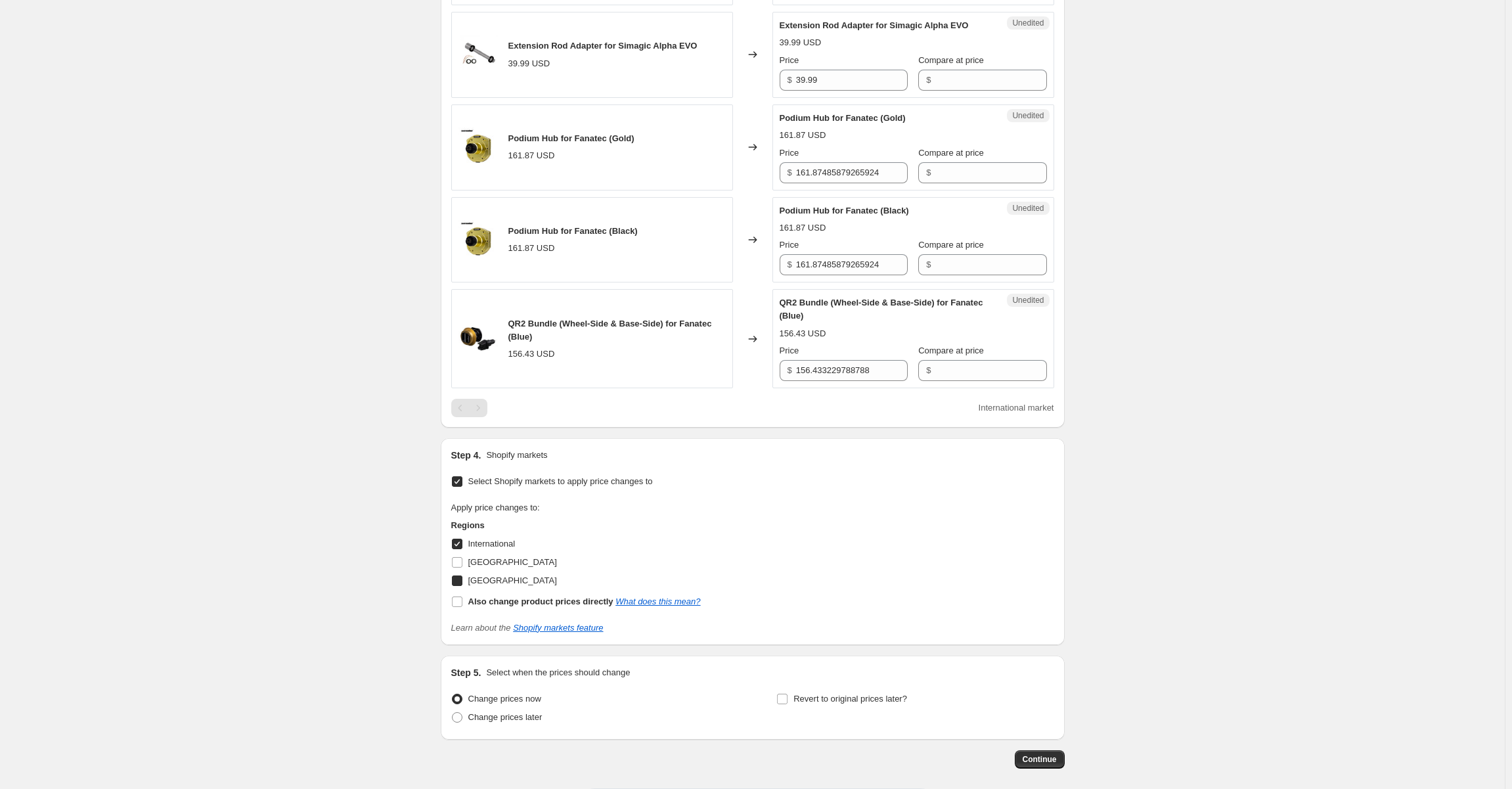
checkbox input "true"
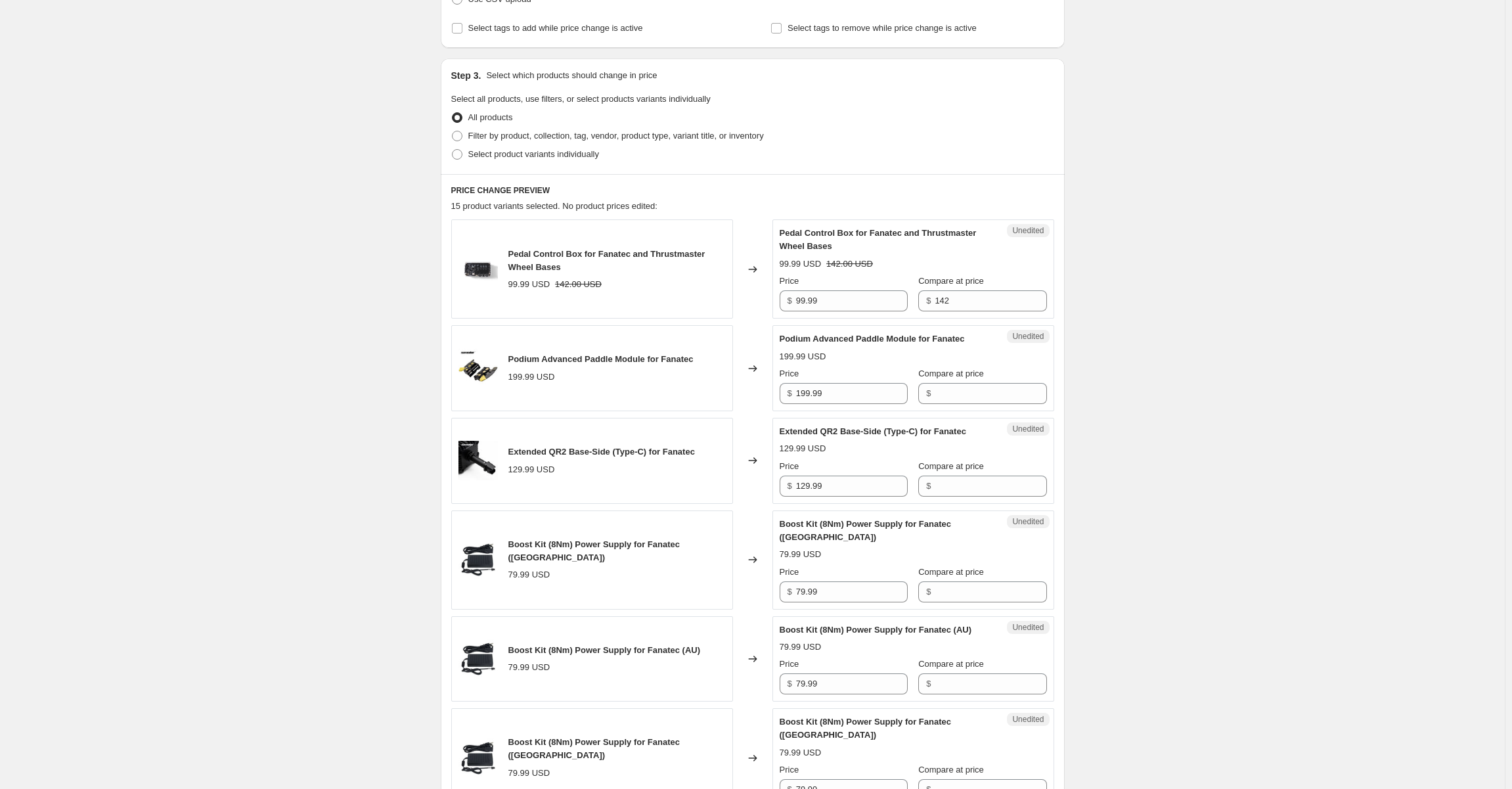
scroll to position [243, 0]
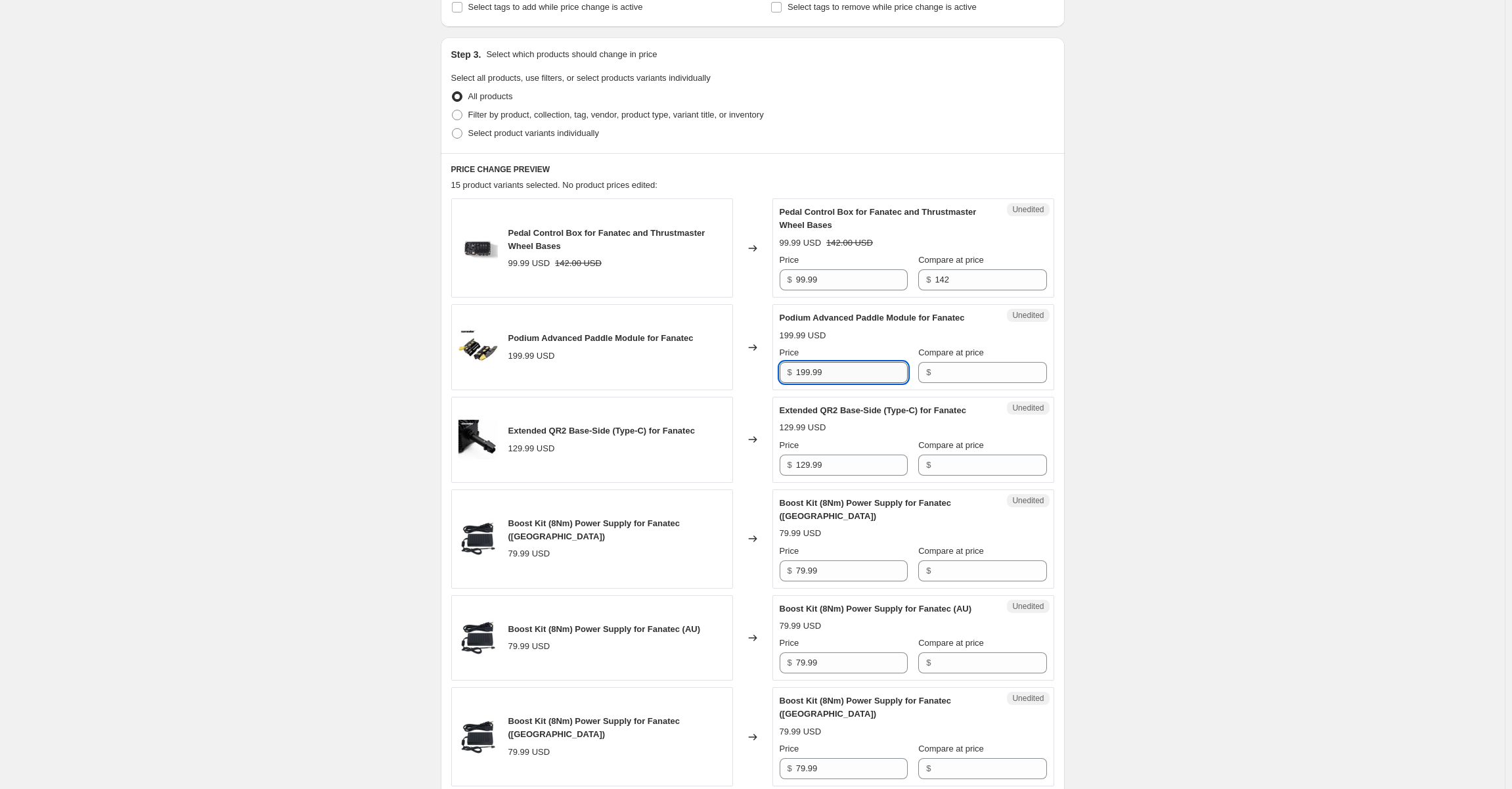
click at [835, 372] on input "199.99" at bounding box center [852, 372] width 111 height 21
paste input "$161.99"
drag, startPoint x: 805, startPoint y: 369, endPoint x: 780, endPoint y: 372, distance: 25.2
click at [780, 372] on div "Unedited Podium Advanced Paddle Module for Fanatec 199.99 USD Price $ $161.99 C…" at bounding box center [913, 347] width 282 height 86
drag, startPoint x: 852, startPoint y: 372, endPoint x: 791, endPoint y: 369, distance: 61.1
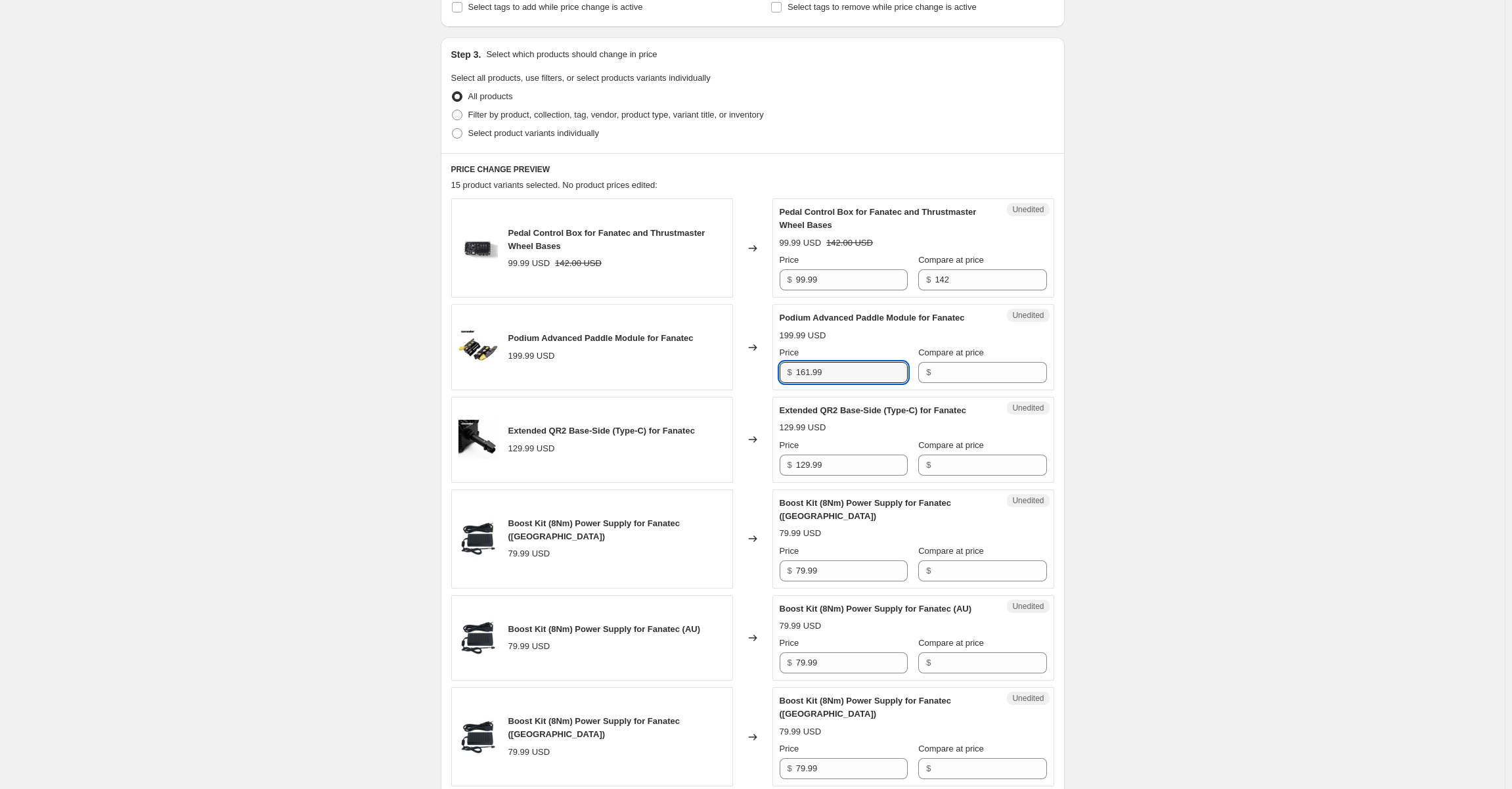
click at [791, 369] on div "$ 161.99" at bounding box center [843, 372] width 128 height 21
click at [849, 369] on input "161.99" at bounding box center [852, 372] width 111 height 21
drag, startPoint x: 841, startPoint y: 369, endPoint x: 804, endPoint y: 373, distance: 37.2
click at [784, 373] on div "$ 161.99" at bounding box center [843, 372] width 128 height 21
click at [846, 373] on input "161.99" at bounding box center [852, 372] width 111 height 21
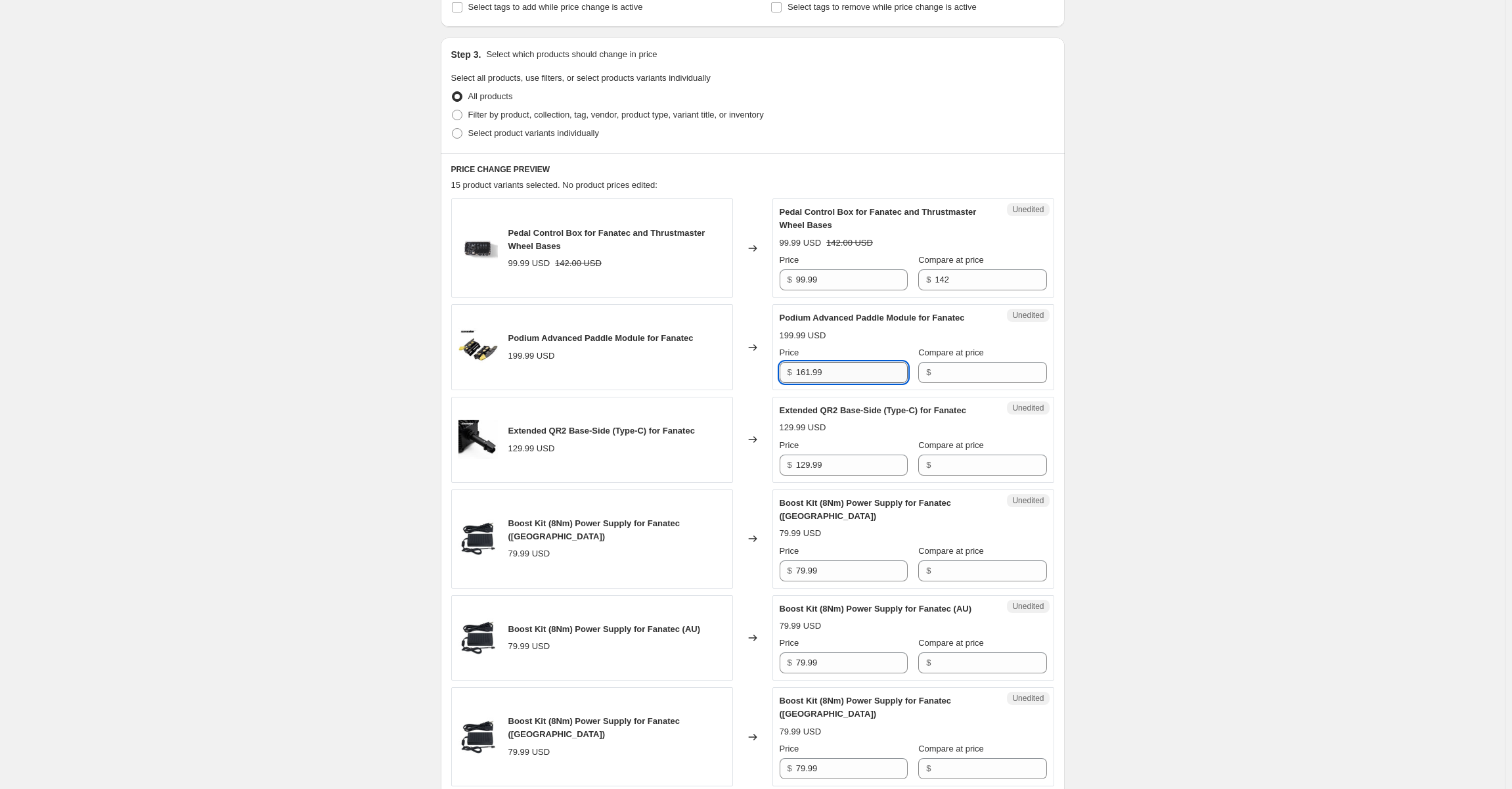
paste input "161.99"
paste input "text"
drag, startPoint x: 875, startPoint y: 371, endPoint x: 763, endPoint y: 376, distance: 112.1
click at [748, 376] on div "Podium Advanced Paddle Module for Fanatec 199.99 USD Changed to Unedited Podium…" at bounding box center [752, 347] width 603 height 86
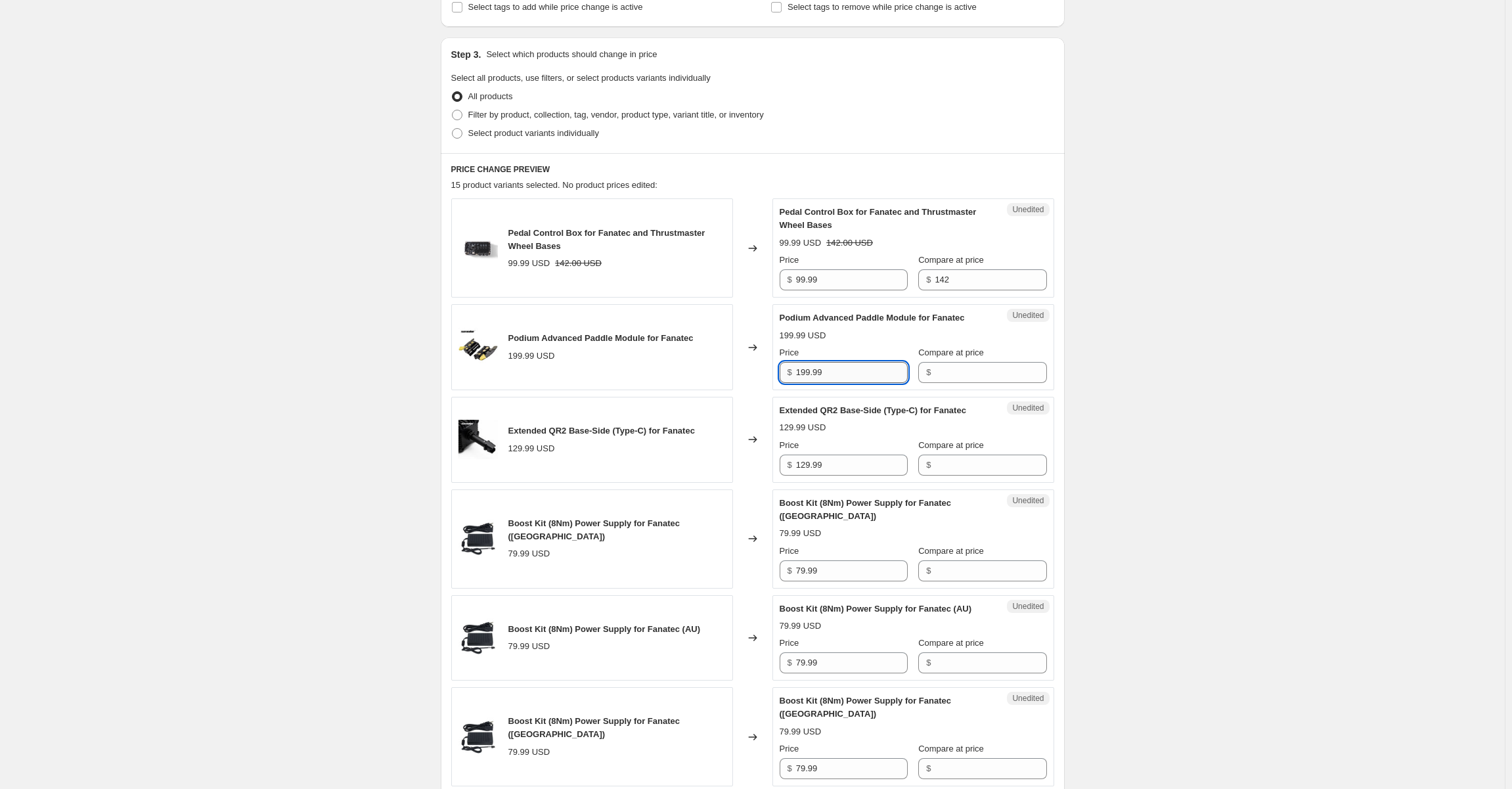
paste input "61.99"
click at [835, 372] on input "161.99" at bounding box center [852, 372] width 111 height 21
click at [825, 369] on input "161.99" at bounding box center [852, 372] width 111 height 21
drag, startPoint x: 821, startPoint y: 371, endPoint x: 847, endPoint y: 371, distance: 26.0
click at [826, 371] on input "161.99" at bounding box center [852, 372] width 111 height 21
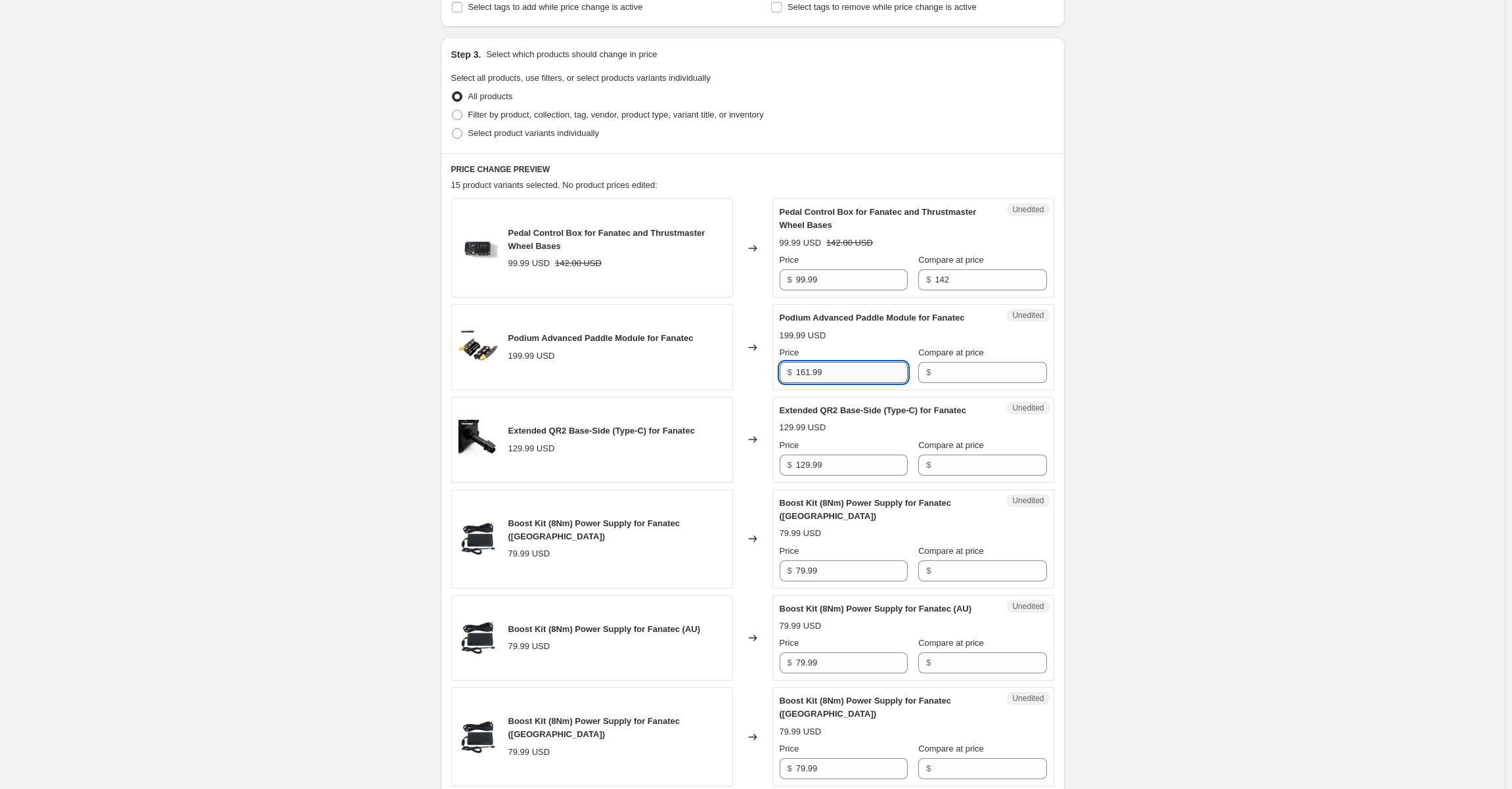
click at [847, 371] on input "161.99" at bounding box center [852, 372] width 111 height 21
type input "161.99"
drag, startPoint x: 839, startPoint y: 461, endPoint x: 785, endPoint y: 460, distance: 54.0
click at [785, 460] on div "$ 129.99" at bounding box center [843, 464] width 128 height 21
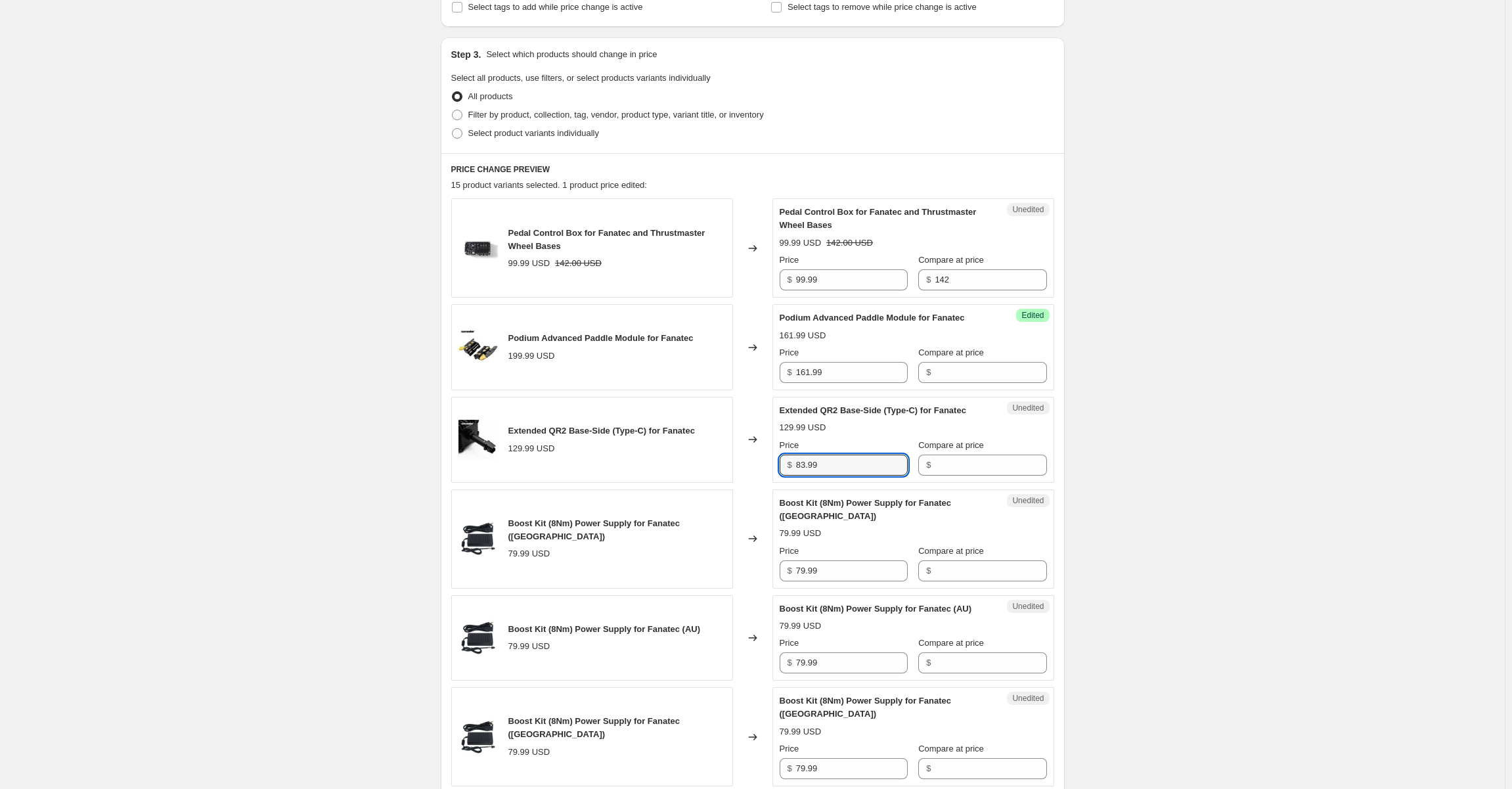
type input "83.99"
drag, startPoint x: 845, startPoint y: 558, endPoint x: 785, endPoint y: 557, distance: 60.0
click at [787, 560] on div "$ 79.99" at bounding box center [843, 570] width 128 height 21
type input "72.99"
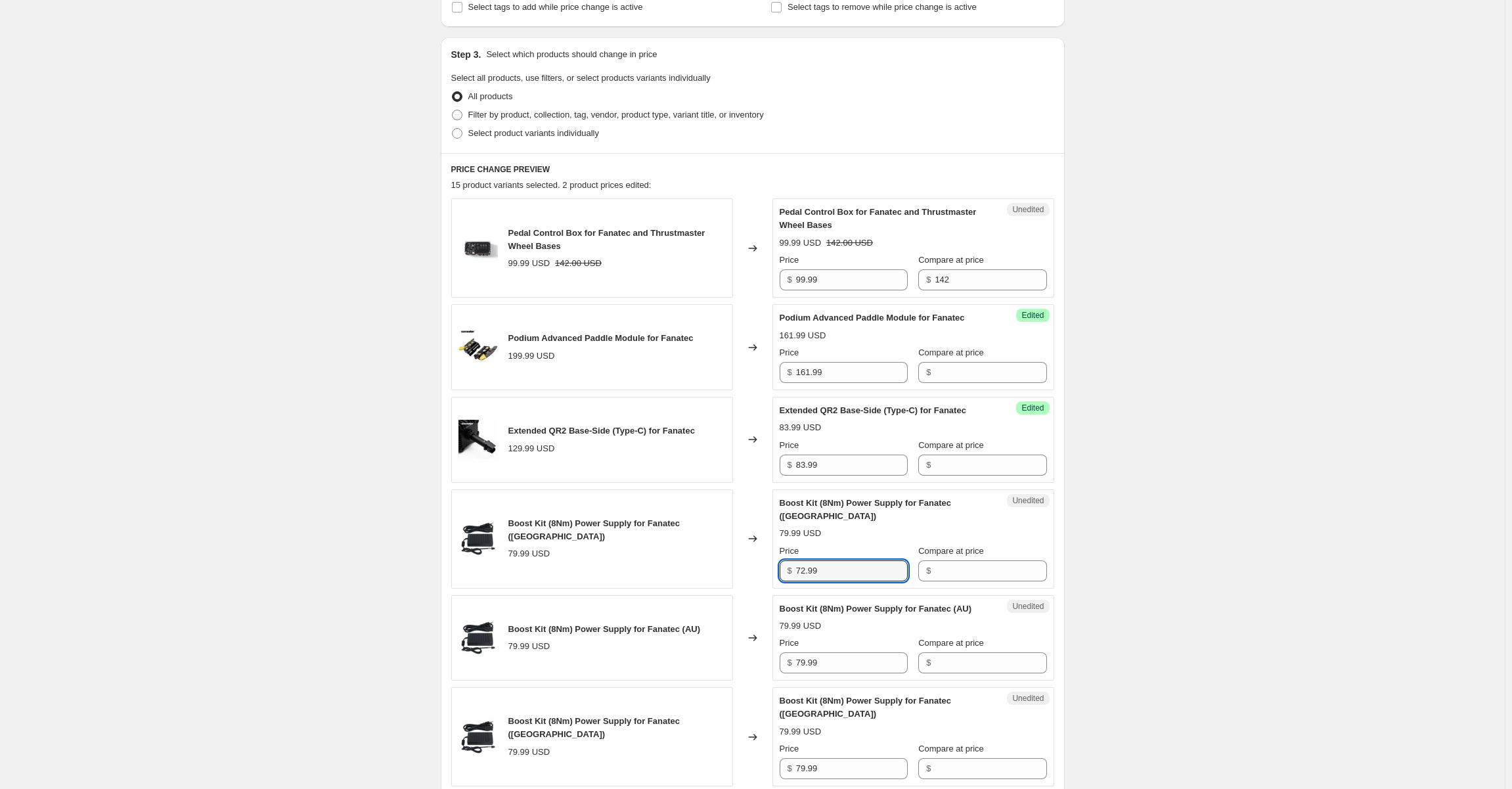
drag, startPoint x: 1359, startPoint y: 491, endPoint x: 1204, endPoint y: 507, distance: 155.8
drag, startPoint x: 864, startPoint y: 555, endPoint x: 791, endPoint y: 550, distance: 73.2
click at [791, 560] on div "$ 72.99" at bounding box center [843, 570] width 128 height 21
paste input "2"
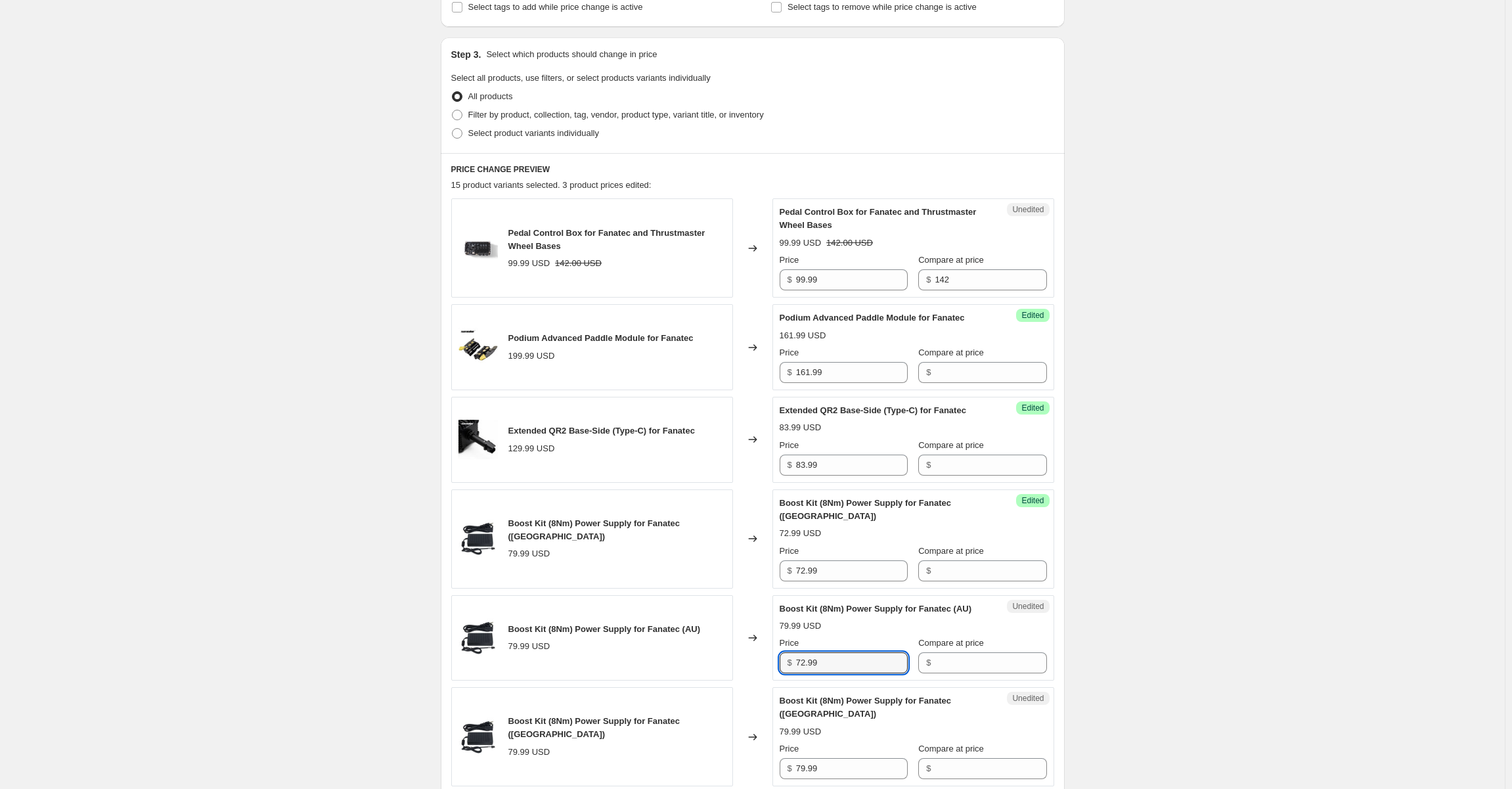
drag, startPoint x: 847, startPoint y: 650, endPoint x: 891, endPoint y: 632, distance: 47.5
click at [783, 652] on div "$ 72.99" at bounding box center [843, 662] width 128 height 21
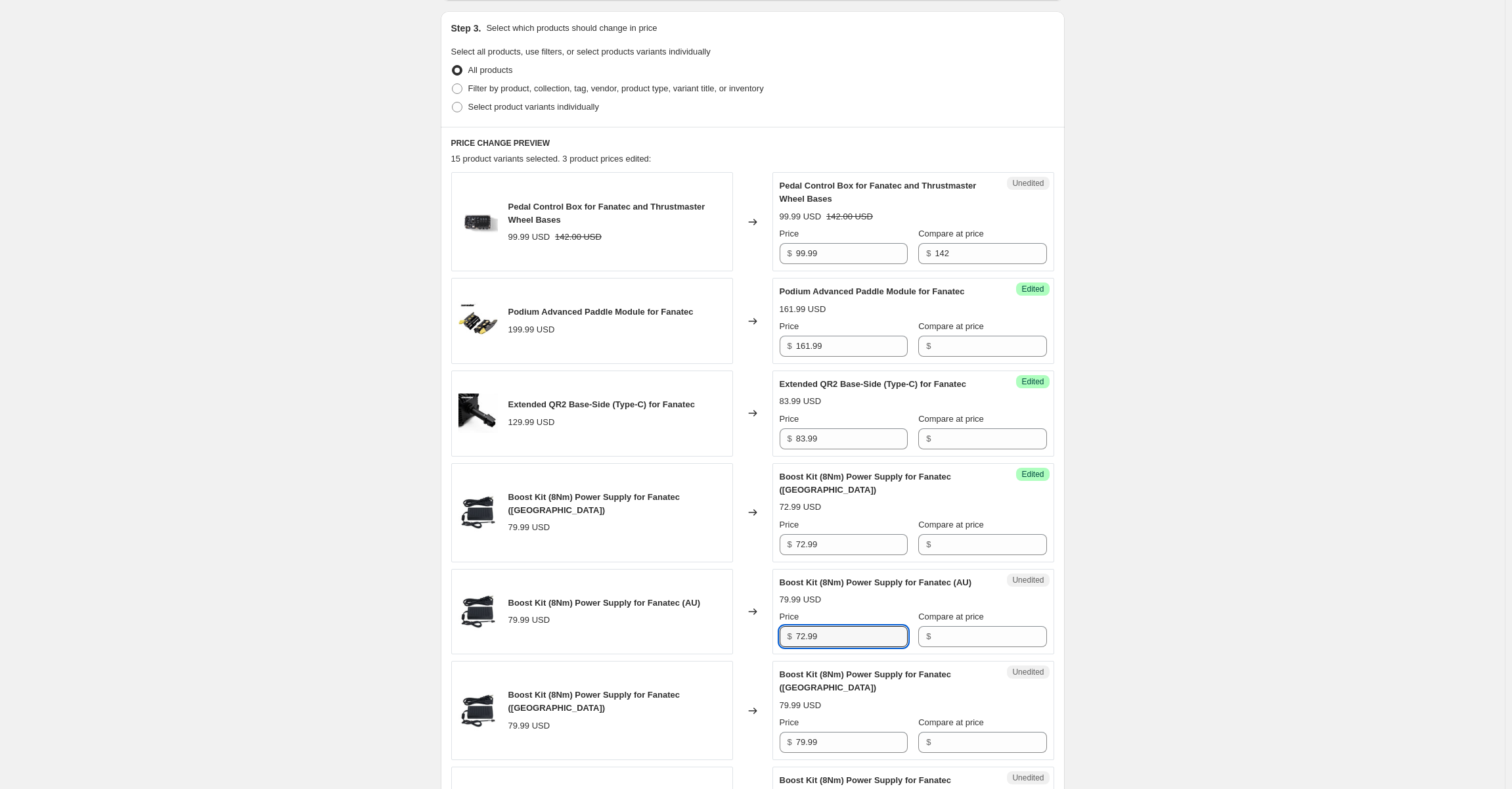
scroll to position [375, 0]
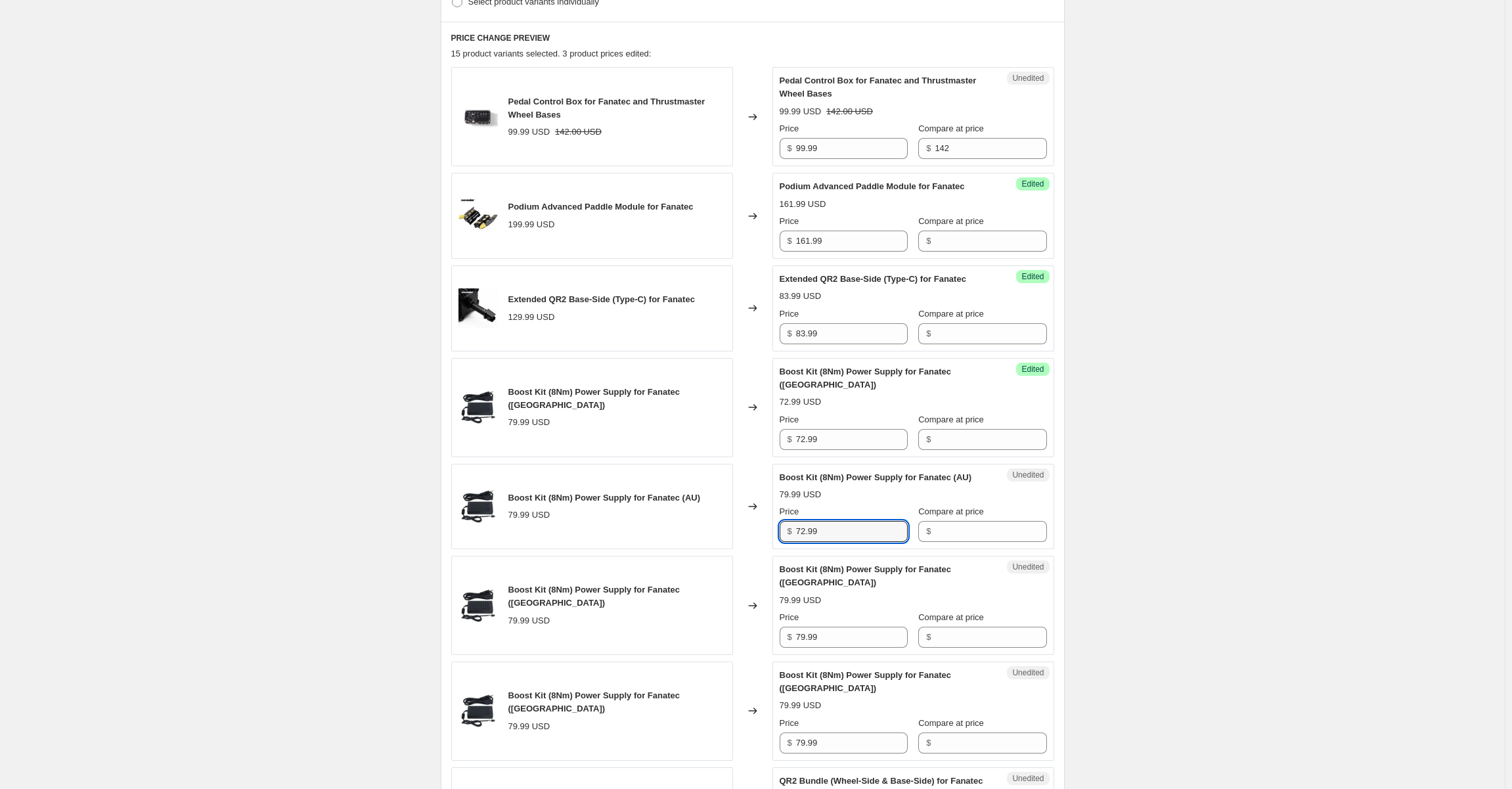
type input "72.99"
drag, startPoint x: 1229, startPoint y: 528, endPoint x: 991, endPoint y: 581, distance: 243.8
drag, startPoint x: 857, startPoint y: 609, endPoint x: 775, endPoint y: 607, distance: 82.0
click at [772, 607] on div "Boost Kit (8Nm) Power Supply for Fanatec ([GEOGRAPHIC_DATA]) 79.99 USD Changed …" at bounding box center [752, 604] width 603 height 99
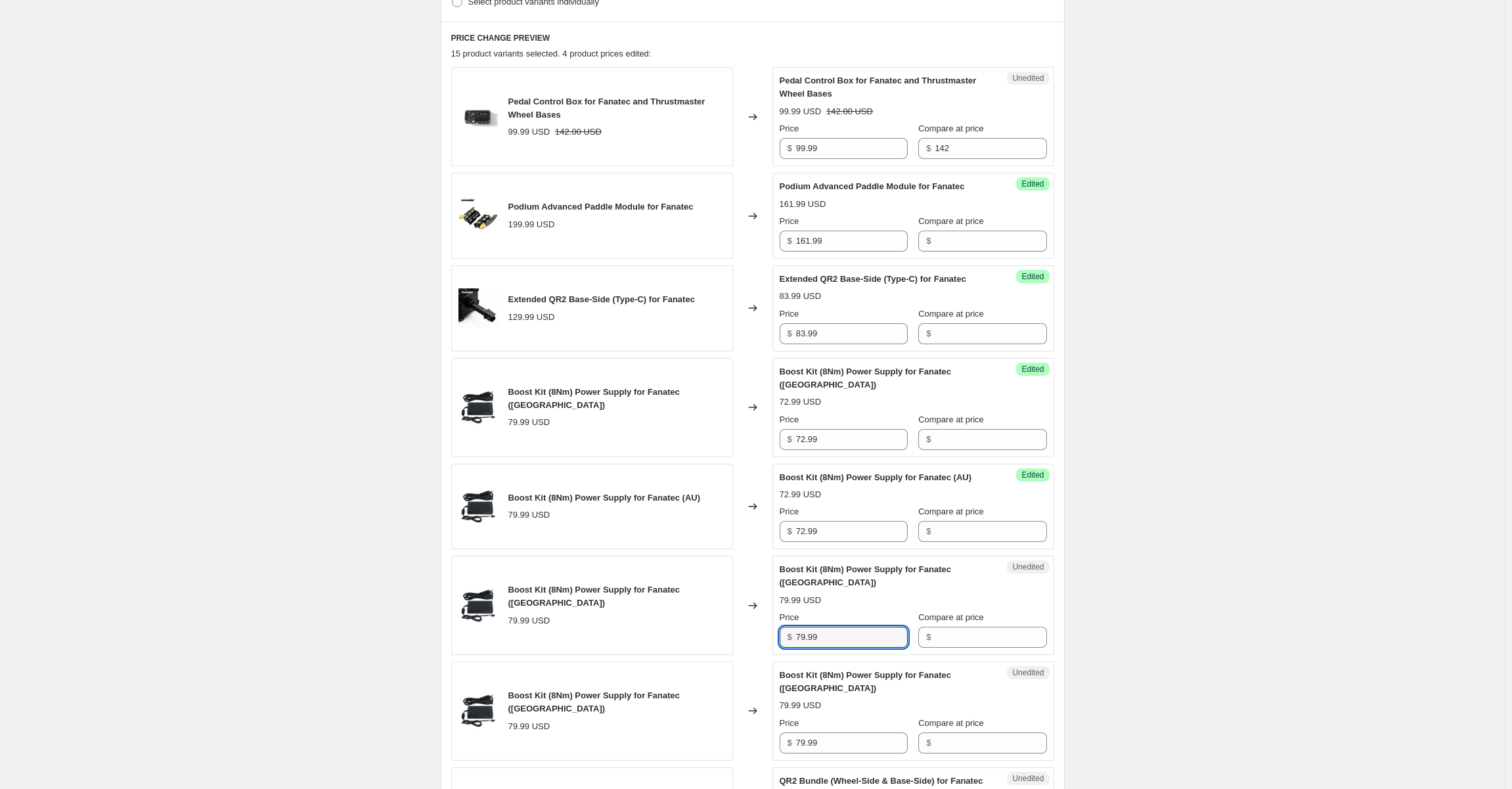
paste input "2"
type input "72.99"
drag, startPoint x: 1243, startPoint y: 578, endPoint x: 1222, endPoint y: 581, distance: 21.2
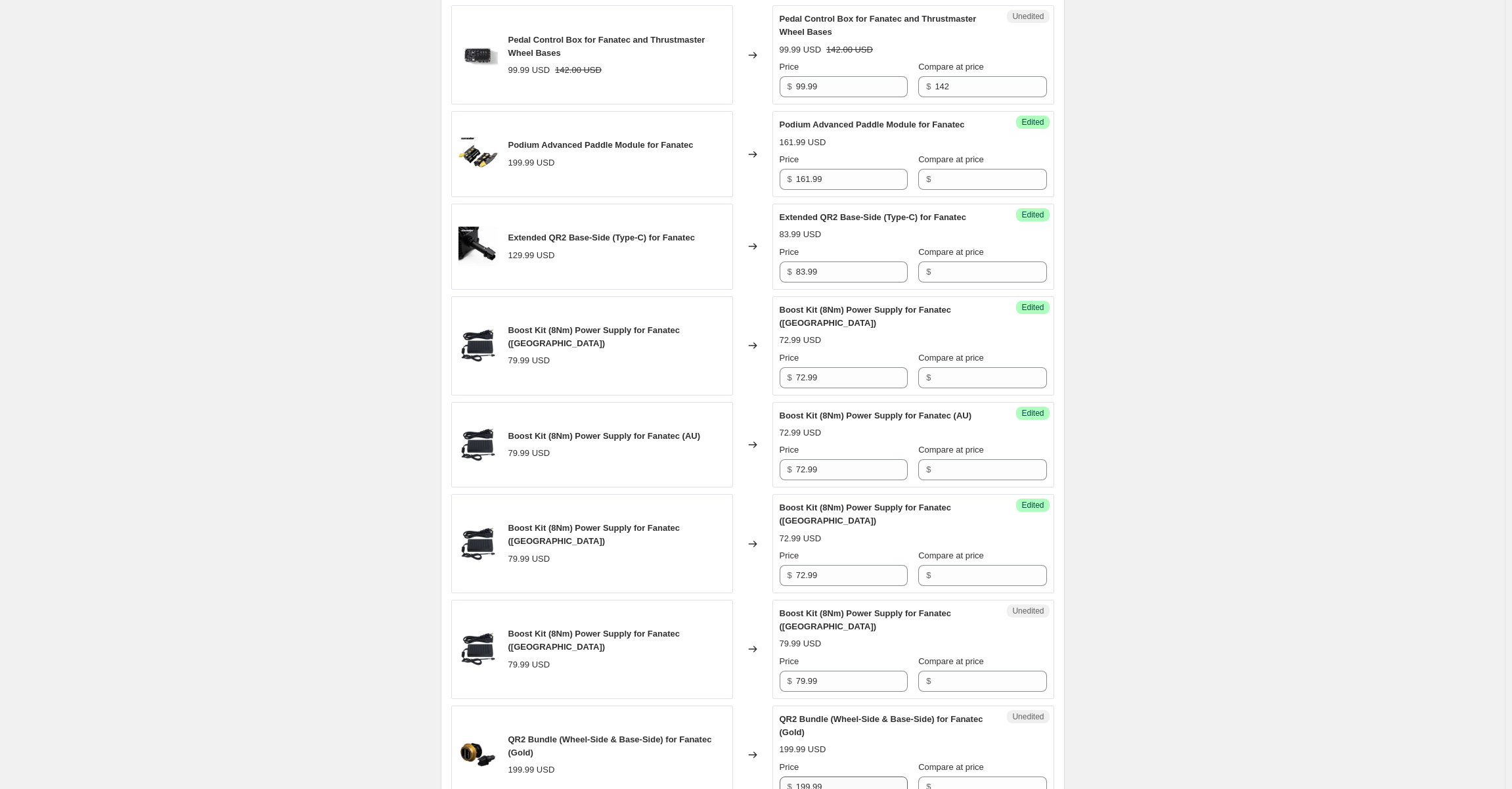
scroll to position [572, 0]
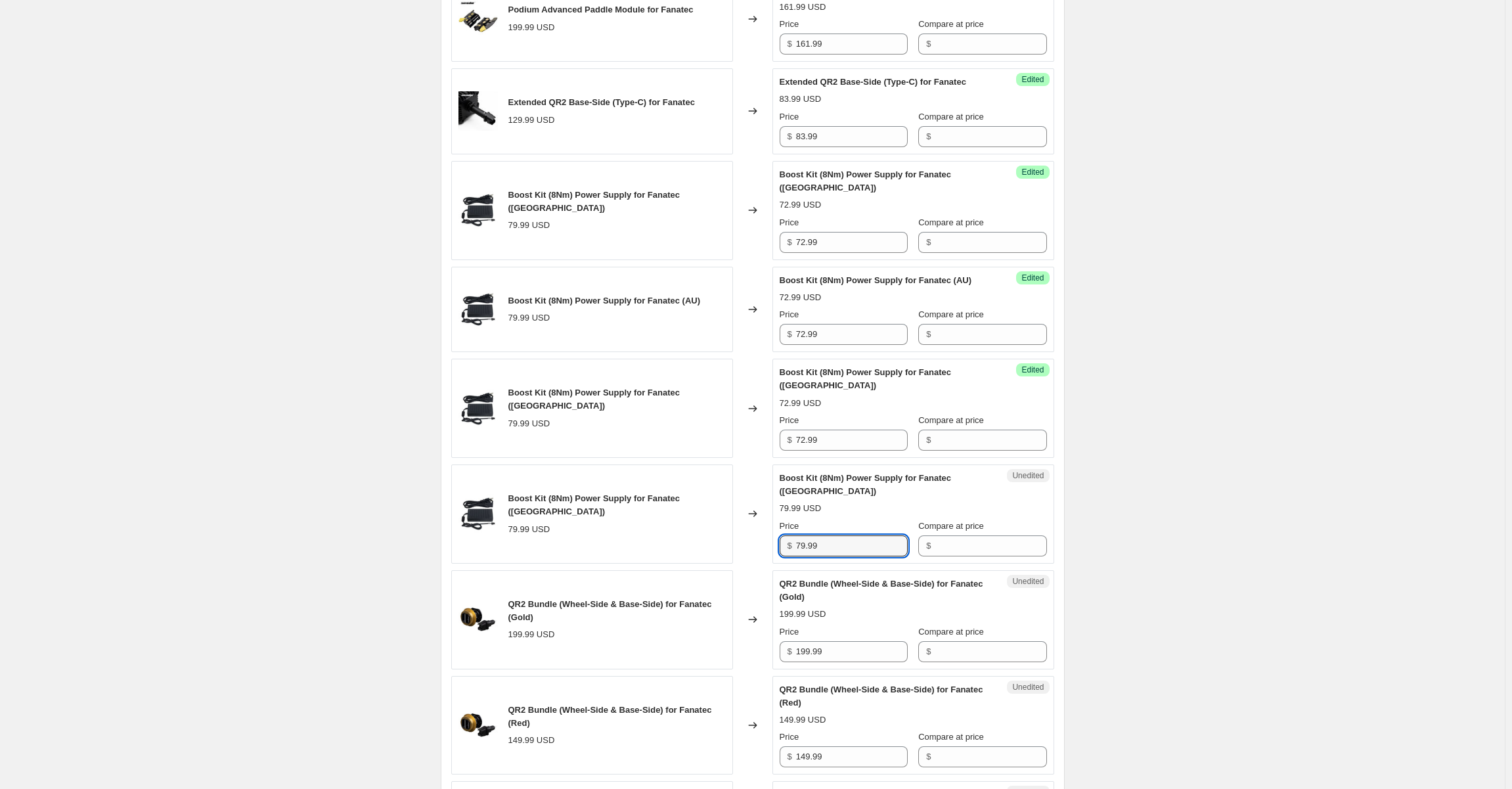
paste input "2"
drag, startPoint x: 847, startPoint y: 501, endPoint x: 759, endPoint y: 502, distance: 88.0
click at [759, 502] on div "Boost Kit (8Nm) Power Supply for Fanatec ([GEOGRAPHIC_DATA]) 79.99 USD Changed …" at bounding box center [752, 513] width 603 height 99
type input "72.99"
drag, startPoint x: 1197, startPoint y: 487, endPoint x: 1178, endPoint y: 494, distance: 20.2
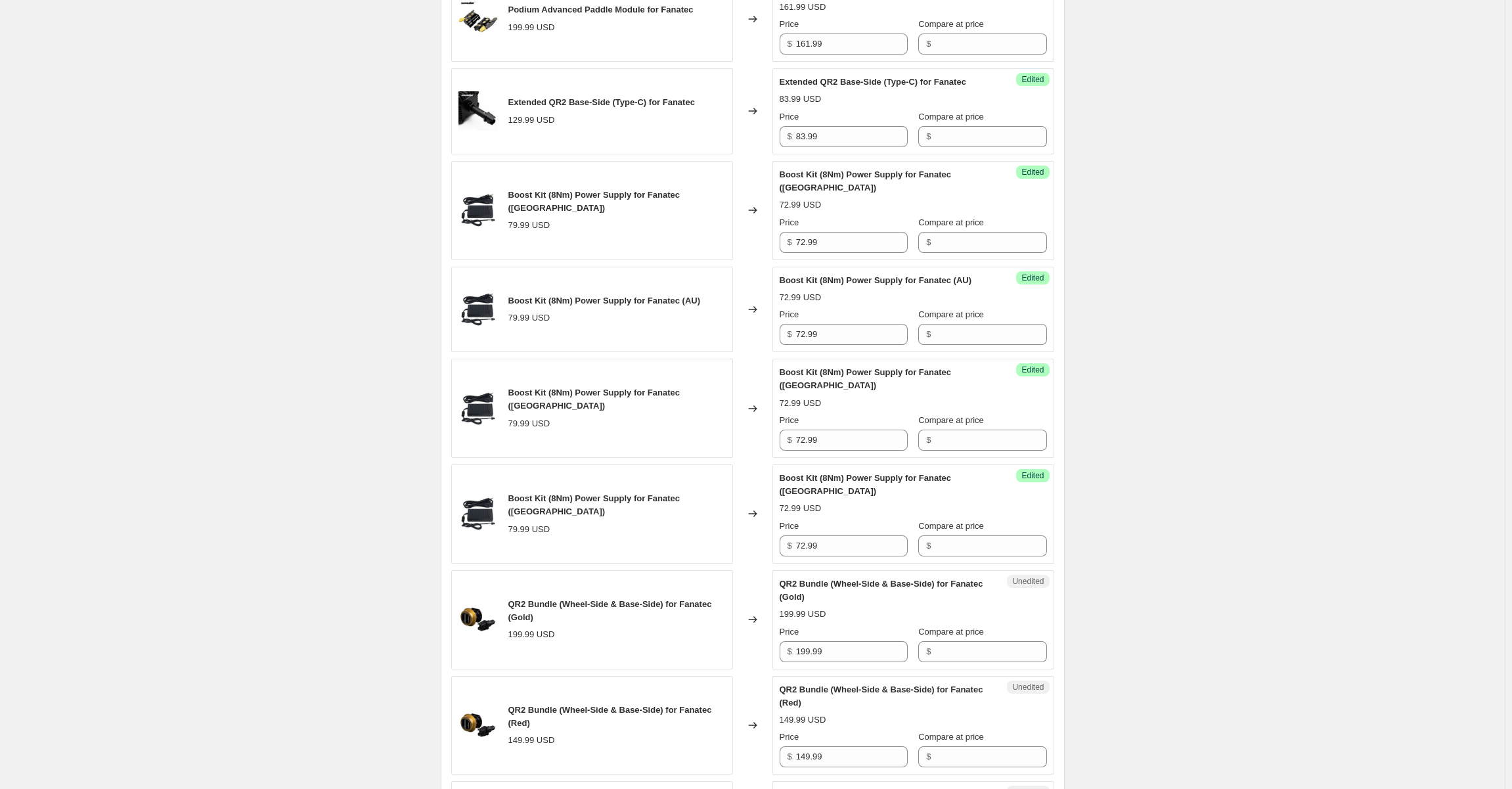
click at [1195, 487] on div "Create new price [MEDICAL_DATA]. This page is ready Create new price [MEDICAL_D…" at bounding box center [752, 625] width 1505 height 2393
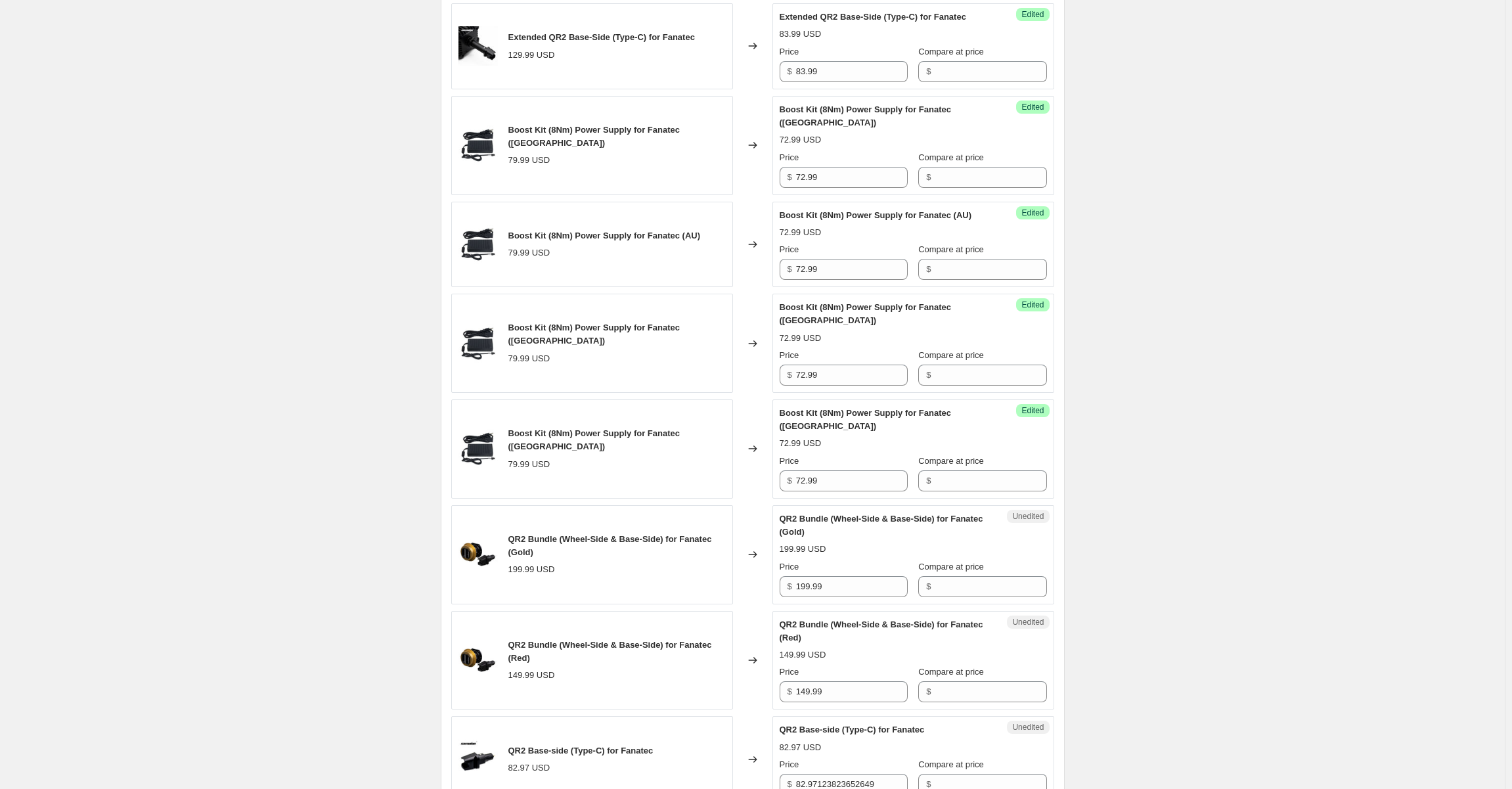
scroll to position [637, 0]
drag, startPoint x: 840, startPoint y: 543, endPoint x: 735, endPoint y: 554, distance: 105.6
click at [735, 554] on div "QR2 Bundle (Wheel-Side & Base-Side) for Fanatec (Gold) 199.99 USD Changed to Un…" at bounding box center [752, 553] width 603 height 99
type input "156.99"
click at [1212, 535] on div "Create new price [MEDICAL_DATA]. This page is ready Create new price [MEDICAL_D…" at bounding box center [752, 559] width 1505 height 2393
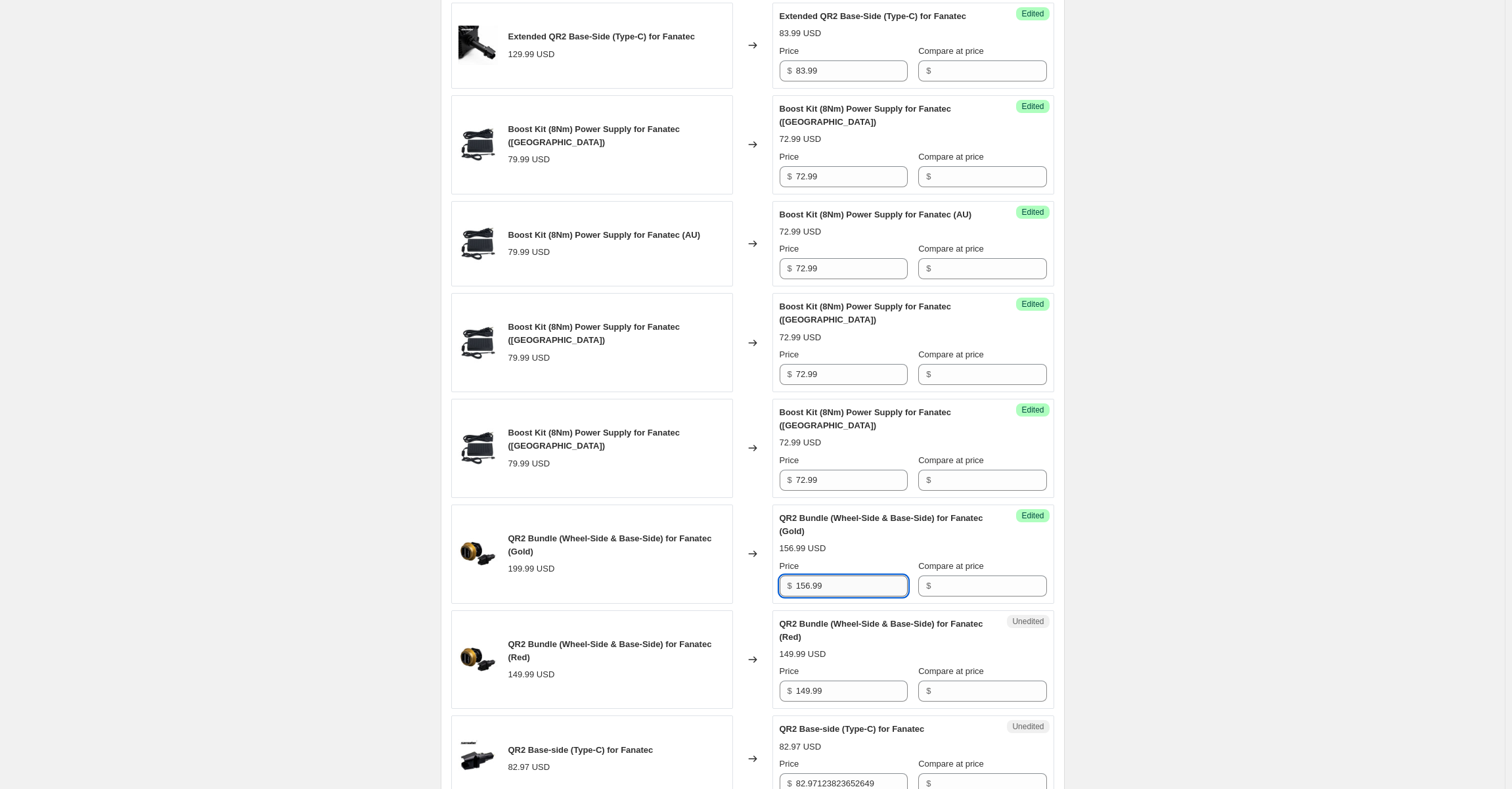
click at [864, 575] on input "156.99" at bounding box center [852, 585] width 111 height 21
drag, startPoint x: 1209, startPoint y: 500, endPoint x: 1080, endPoint y: 537, distance: 134.2
click at [1196, 504] on div "Create new price [MEDICAL_DATA]. This page is ready Create new price [MEDICAL_D…" at bounding box center [752, 559] width 1505 height 2393
click at [846, 680] on input "149.99" at bounding box center [852, 690] width 111 height 21
paste input "56"
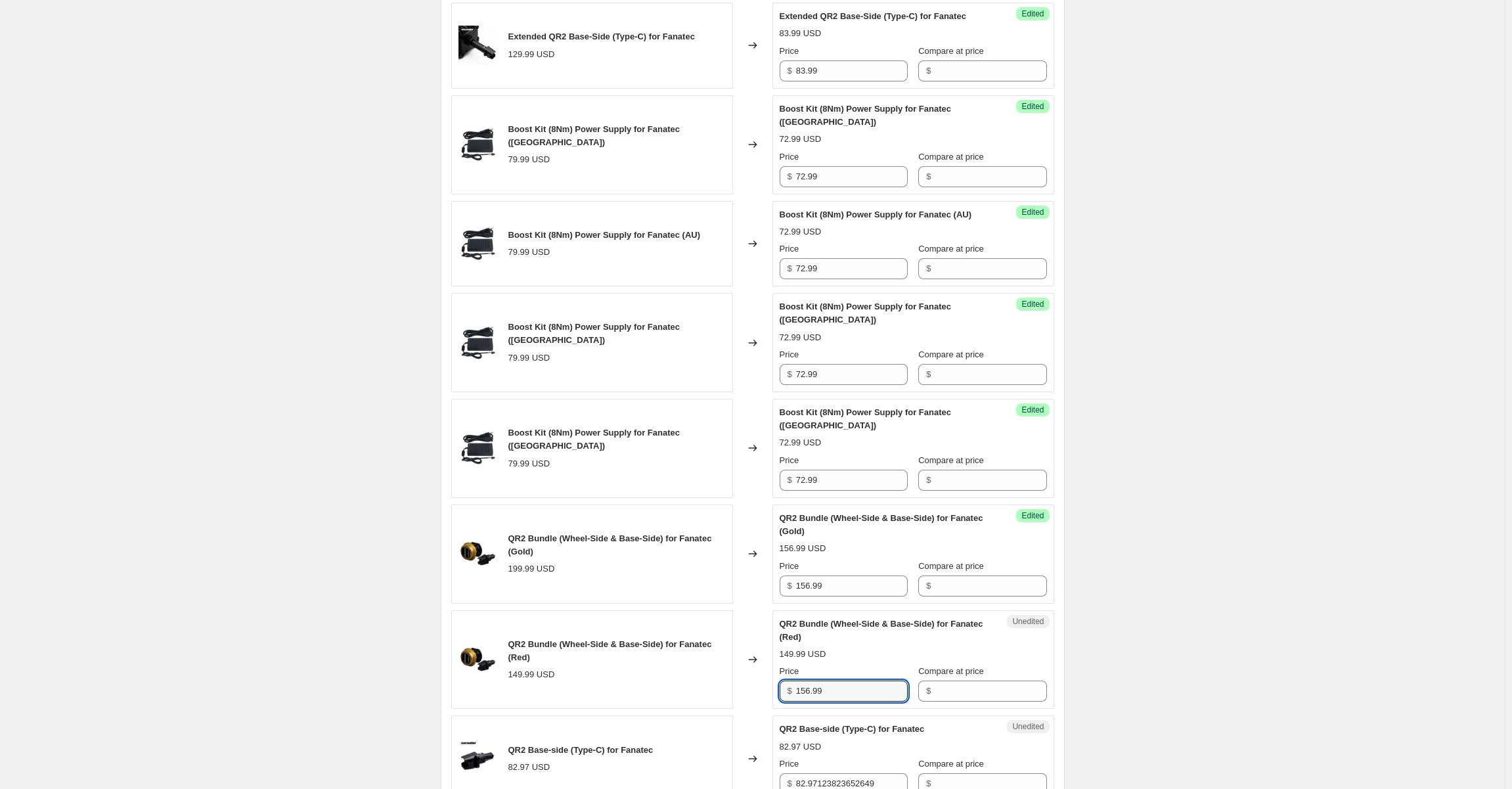
type input "156.99"
click at [1178, 579] on div "Create new price [MEDICAL_DATA]. This page is ready Create new price [MEDICAL_D…" at bounding box center [752, 559] width 1505 height 2393
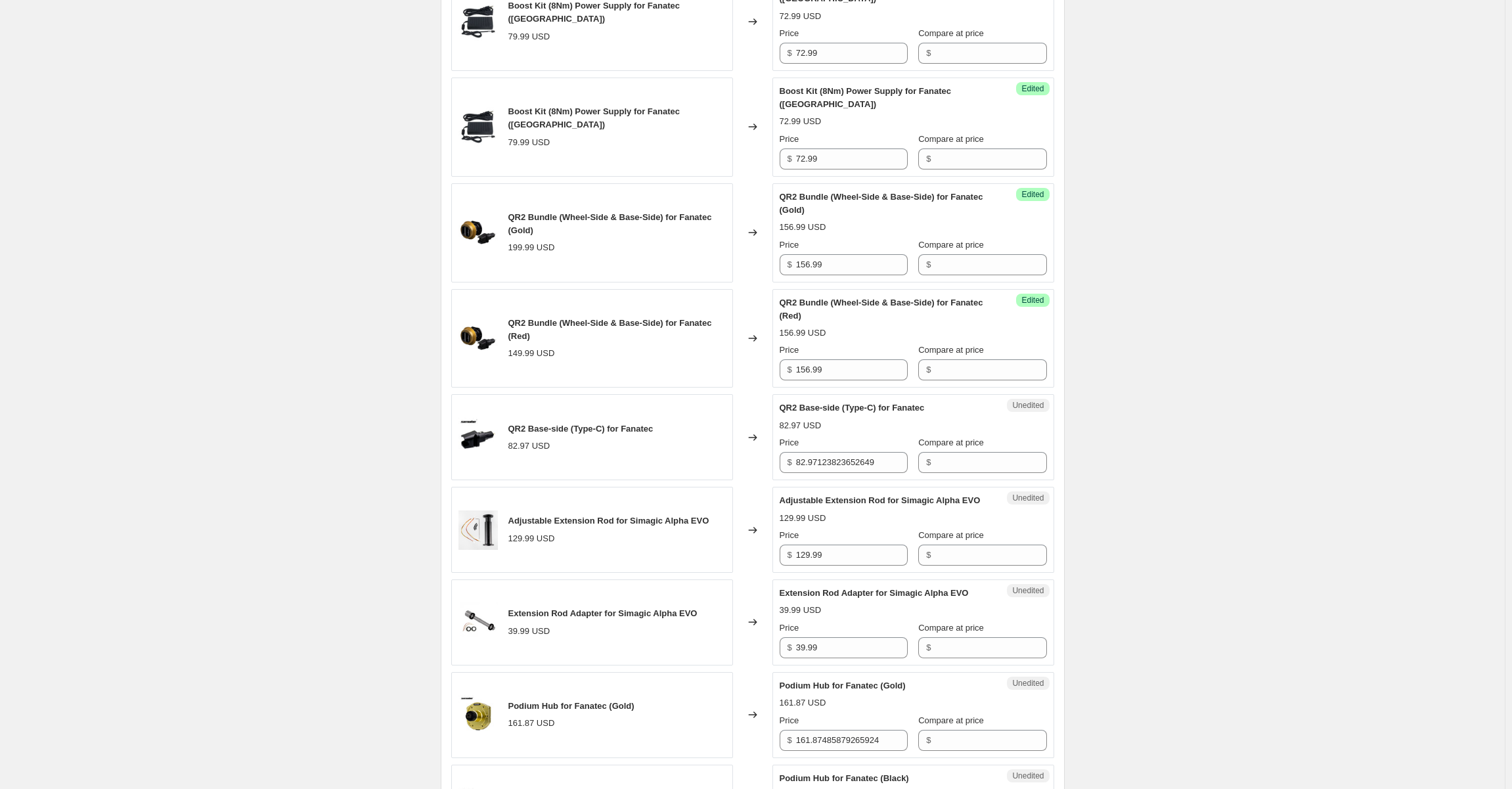
scroll to position [966, 0]
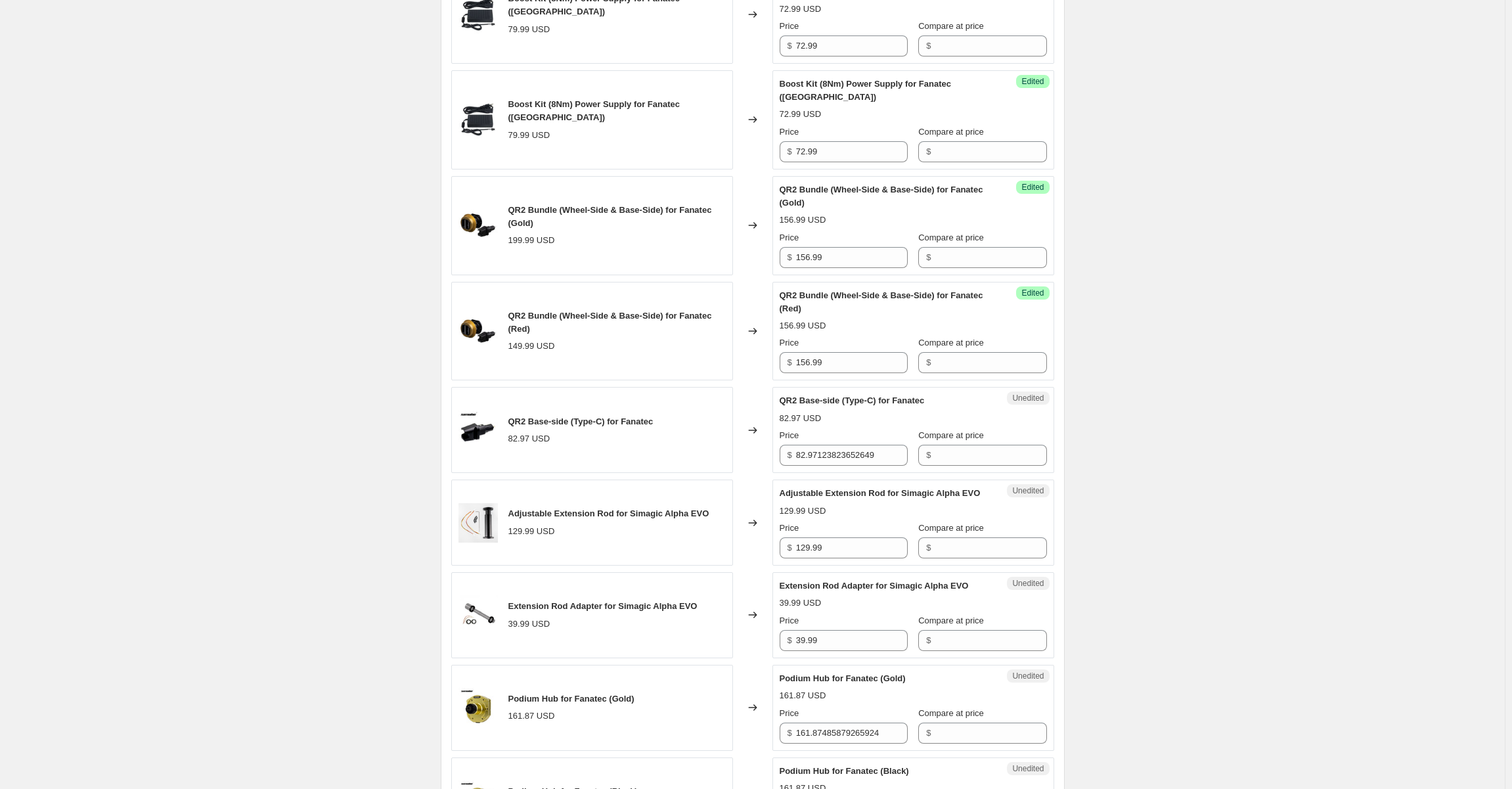
click at [1183, 333] on div "Create new price [MEDICAL_DATA]. This page is ready Create new price [MEDICAL_D…" at bounding box center [752, 231] width 1505 height 2393
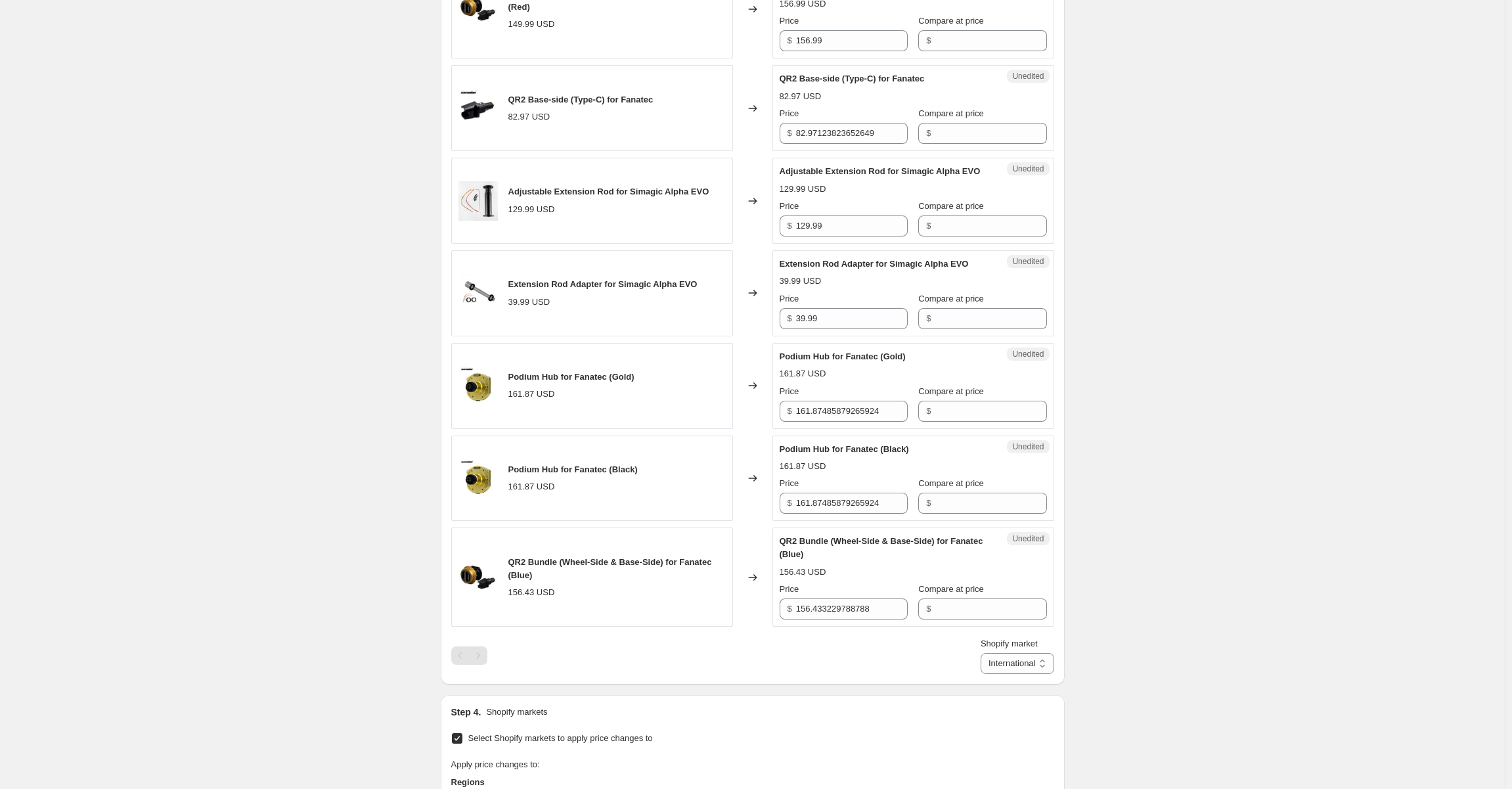
scroll to position [1294, 0]
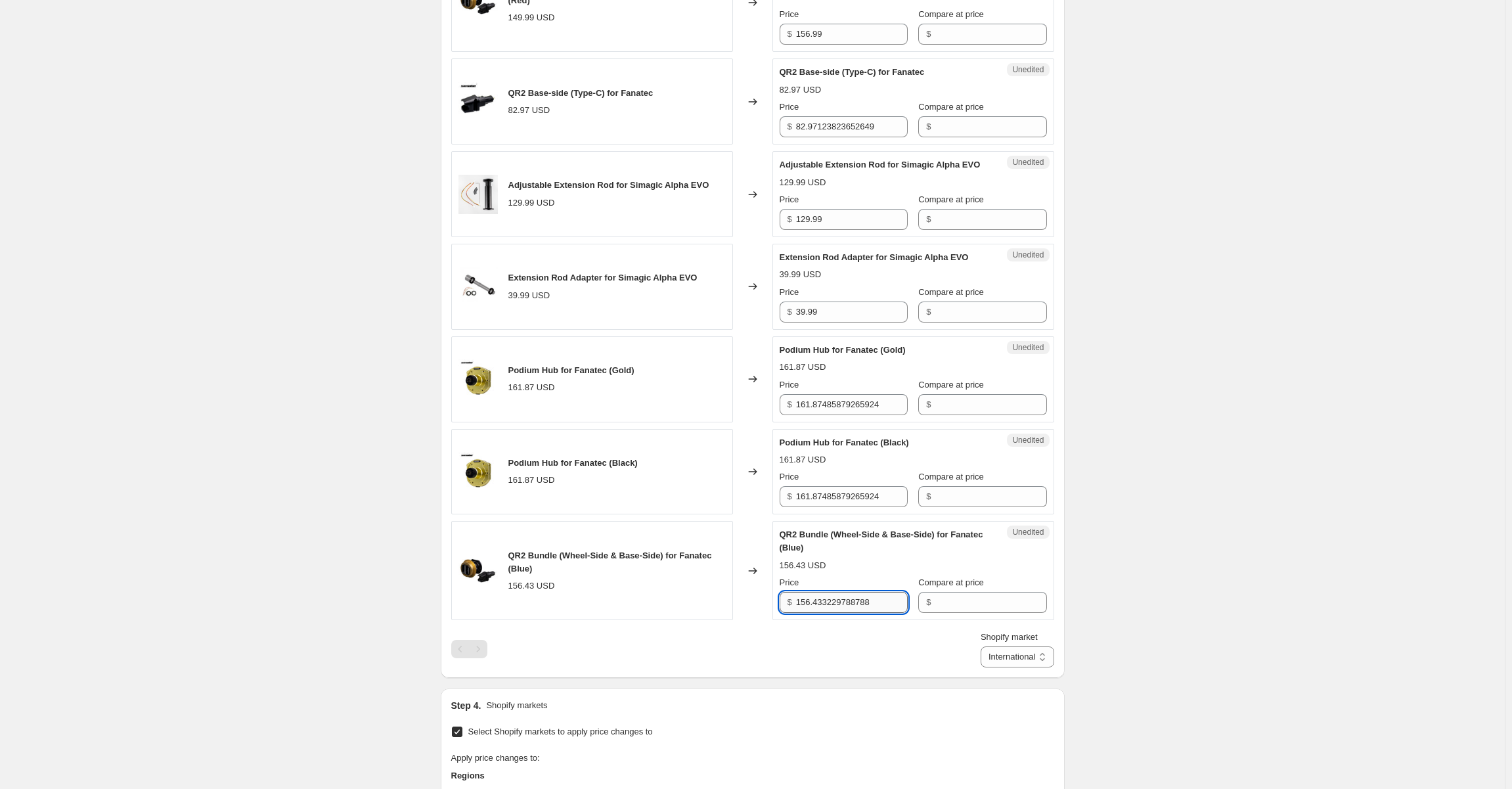
click at [877, 592] on input "156.433229788788" at bounding box center [852, 601] width 111 height 21
paste input "99"
type input "156.99"
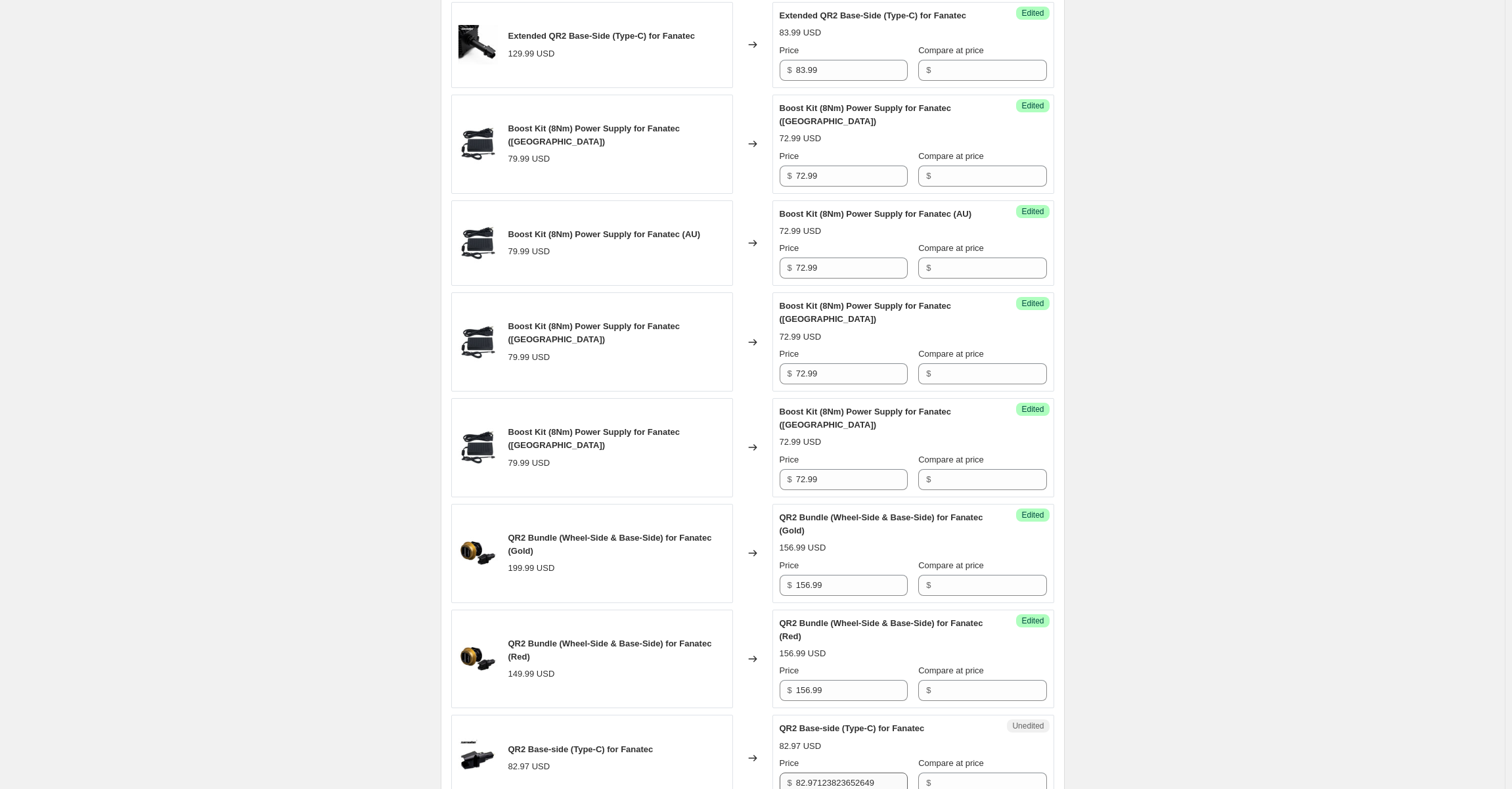
scroll to position [835, 0]
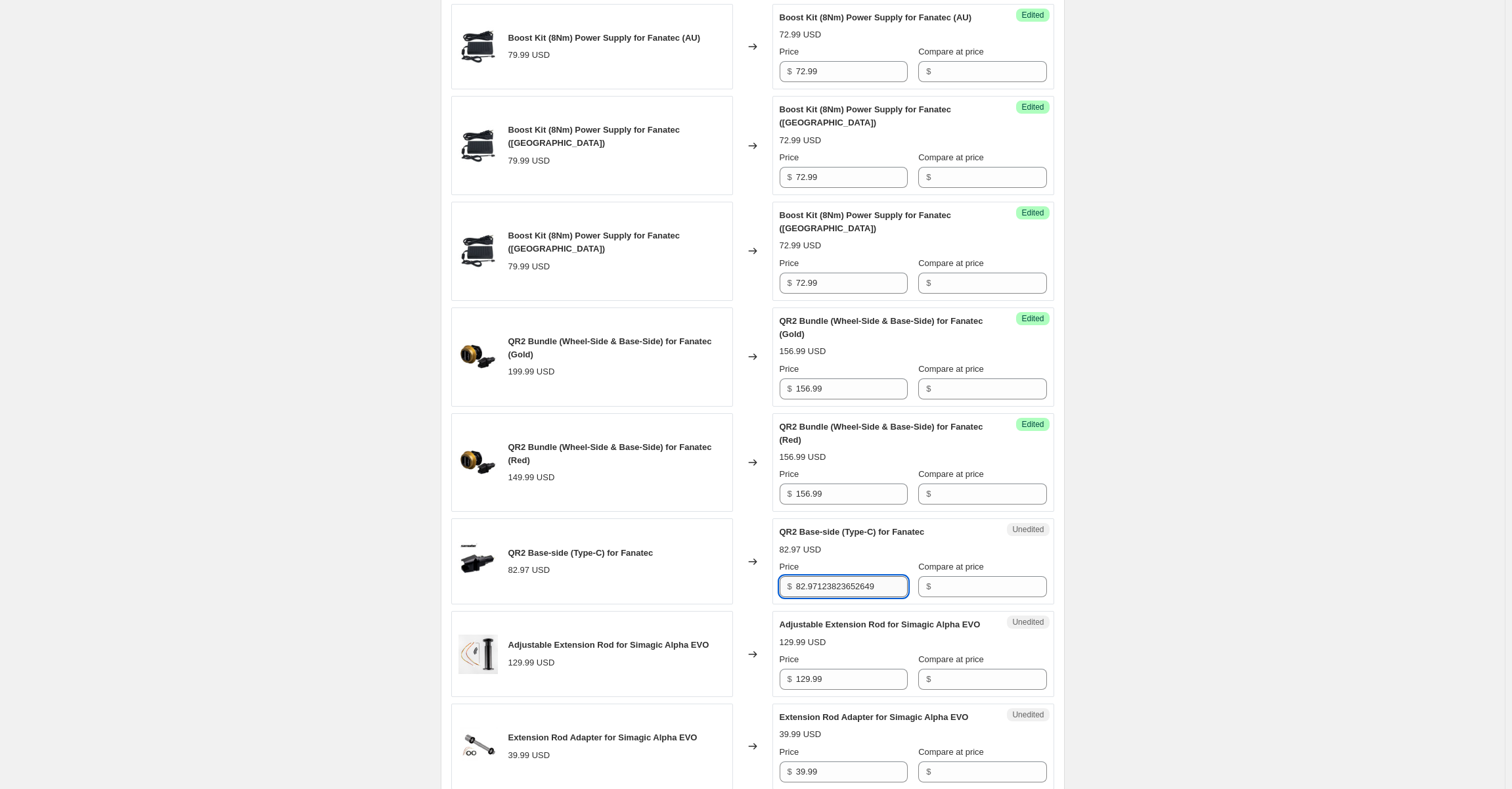
click at [894, 576] on input "82.97123823652649" at bounding box center [852, 586] width 111 height 21
type input "69.99"
click at [1148, 446] on div "Create new price [MEDICAL_DATA]. This page is ready Create new price [MEDICAL_D…" at bounding box center [752, 362] width 1505 height 2393
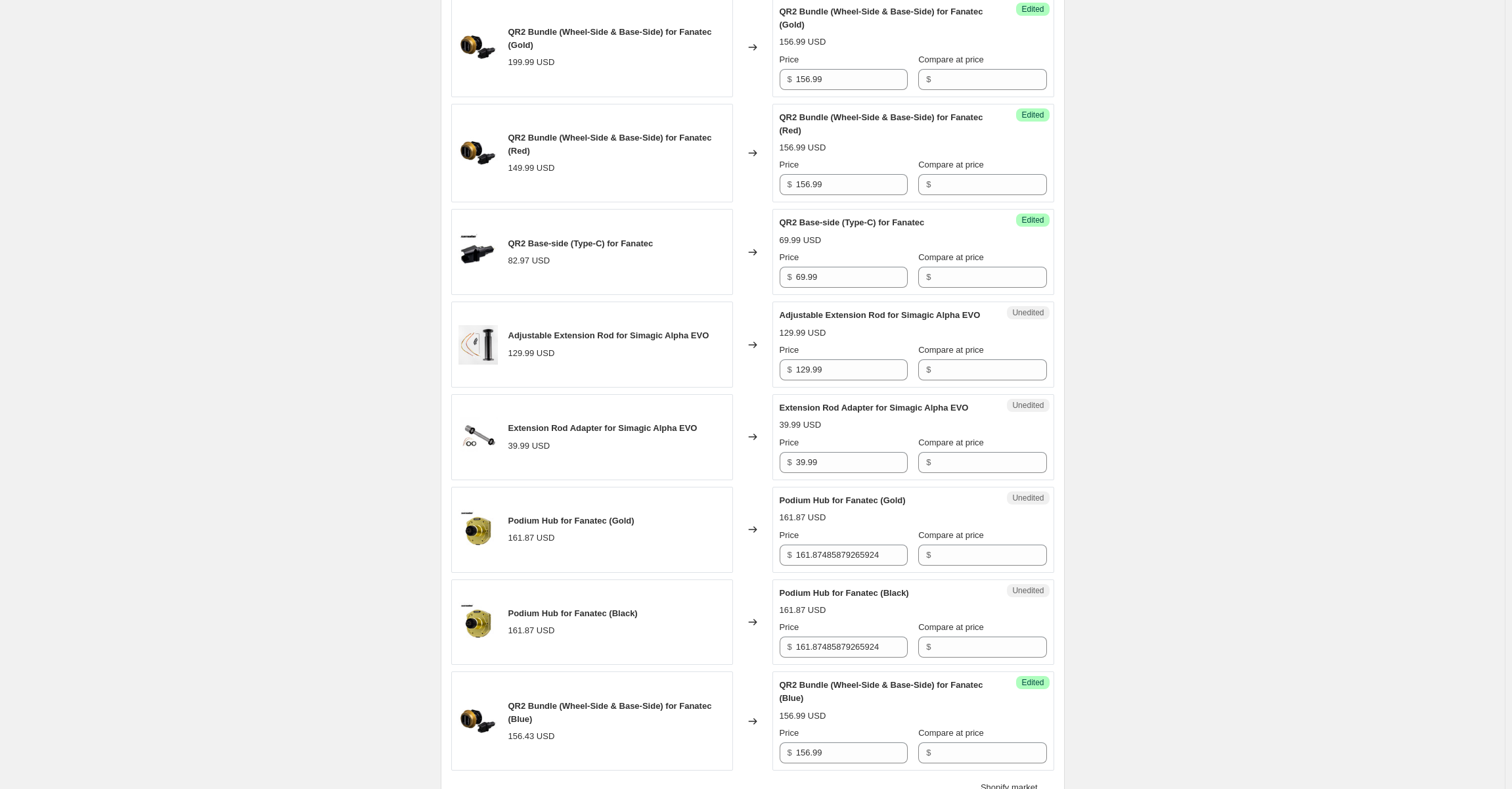
scroll to position [1163, 0]
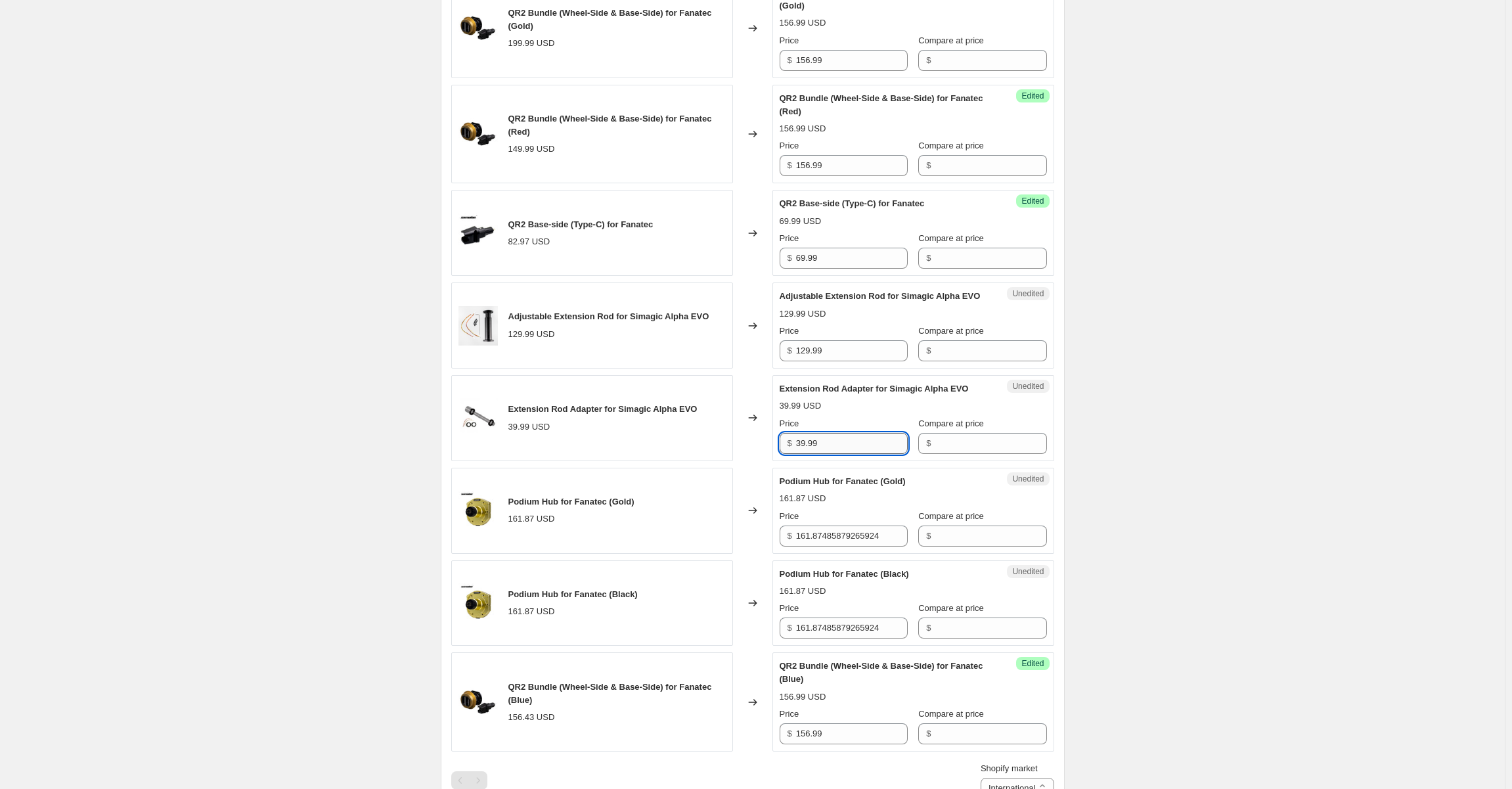
click at [850, 433] on input "39.99" at bounding box center [852, 443] width 111 height 21
click at [832, 525] on input "161.87485879265924" at bounding box center [852, 535] width 111 height 21
click at [865, 525] on input "161.87485879265924" at bounding box center [852, 535] width 111 height 21
type input "152.99"
drag, startPoint x: 1279, startPoint y: 445, endPoint x: 1236, endPoint y: 449, distance: 43.2
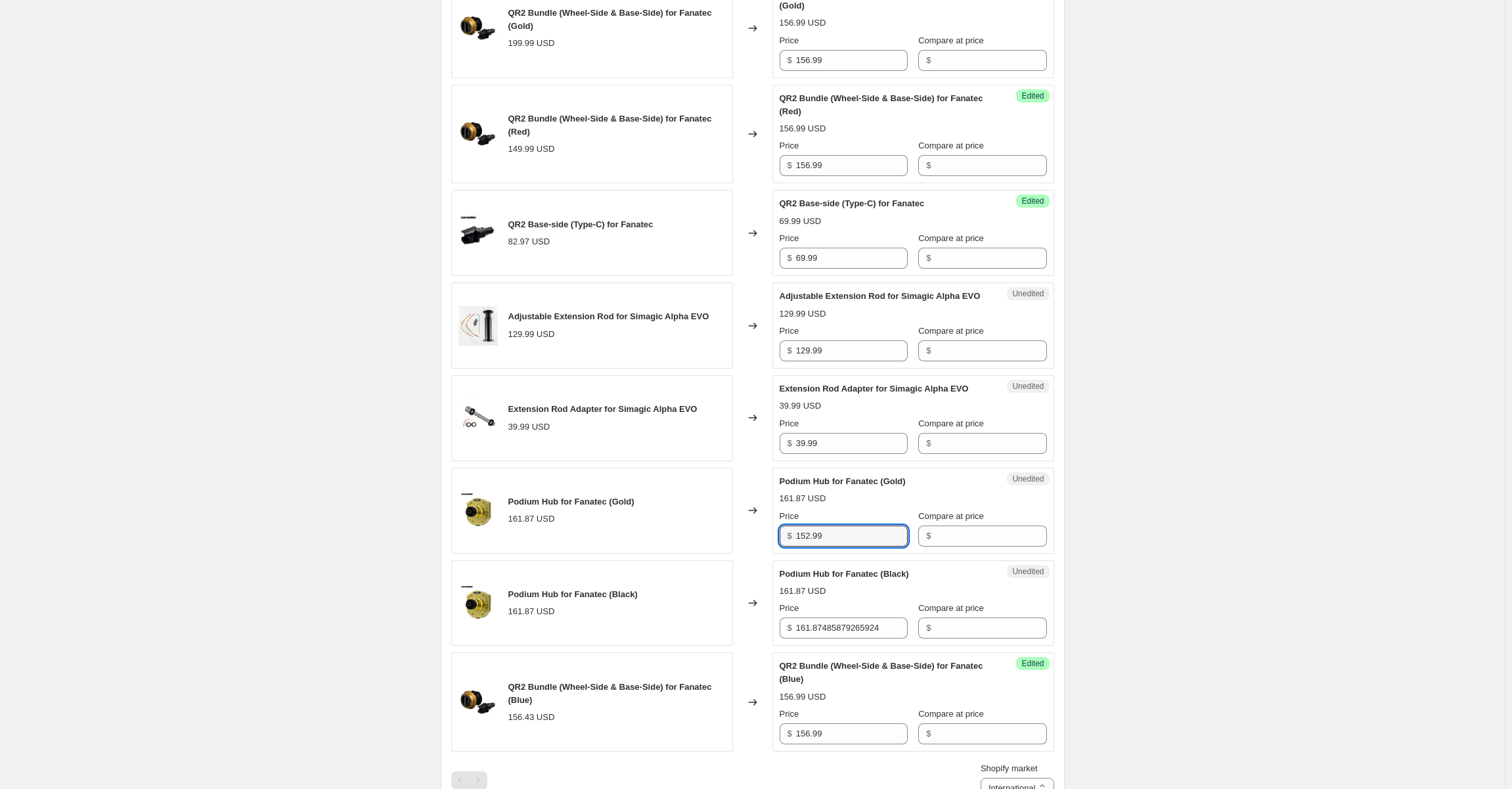
click at [1276, 446] on div "Create new price [MEDICAL_DATA]. This page is ready Create new price [MEDICAL_D…" at bounding box center [752, 33] width 1505 height 2393
drag, startPoint x: 849, startPoint y: 490, endPoint x: 789, endPoint y: 489, distance: 60.0
click at [784, 525] on div "$ 152.99" at bounding box center [843, 535] width 128 height 21
click at [873, 617] on input "161.87485879265924" at bounding box center [852, 627] width 111 height 21
paste input "52.99"
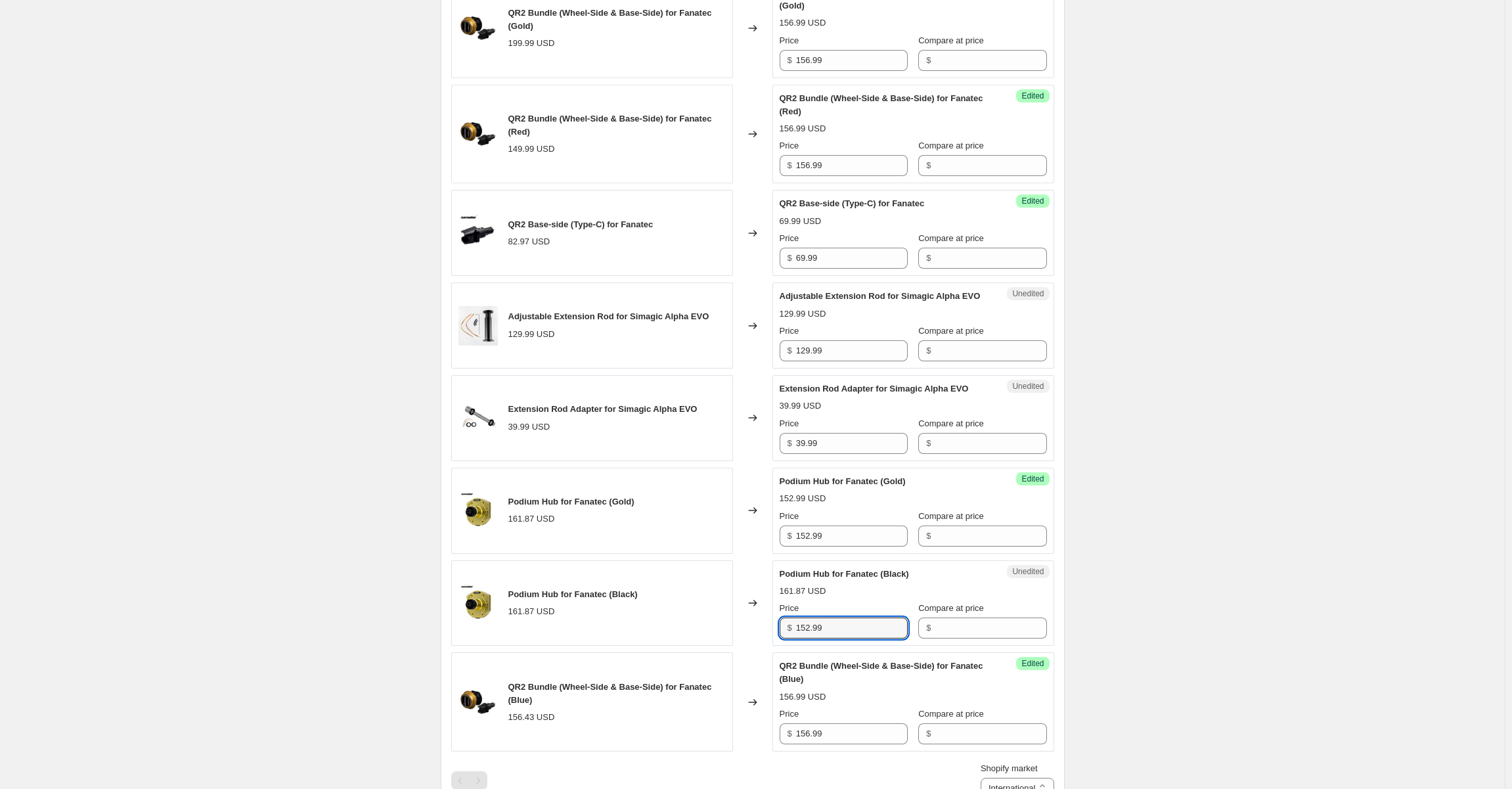
type input "152.99"
click at [1216, 519] on div "Create new price [MEDICAL_DATA]. This page is ready Create new price [MEDICAL_D…" at bounding box center [752, 33] width 1505 height 2393
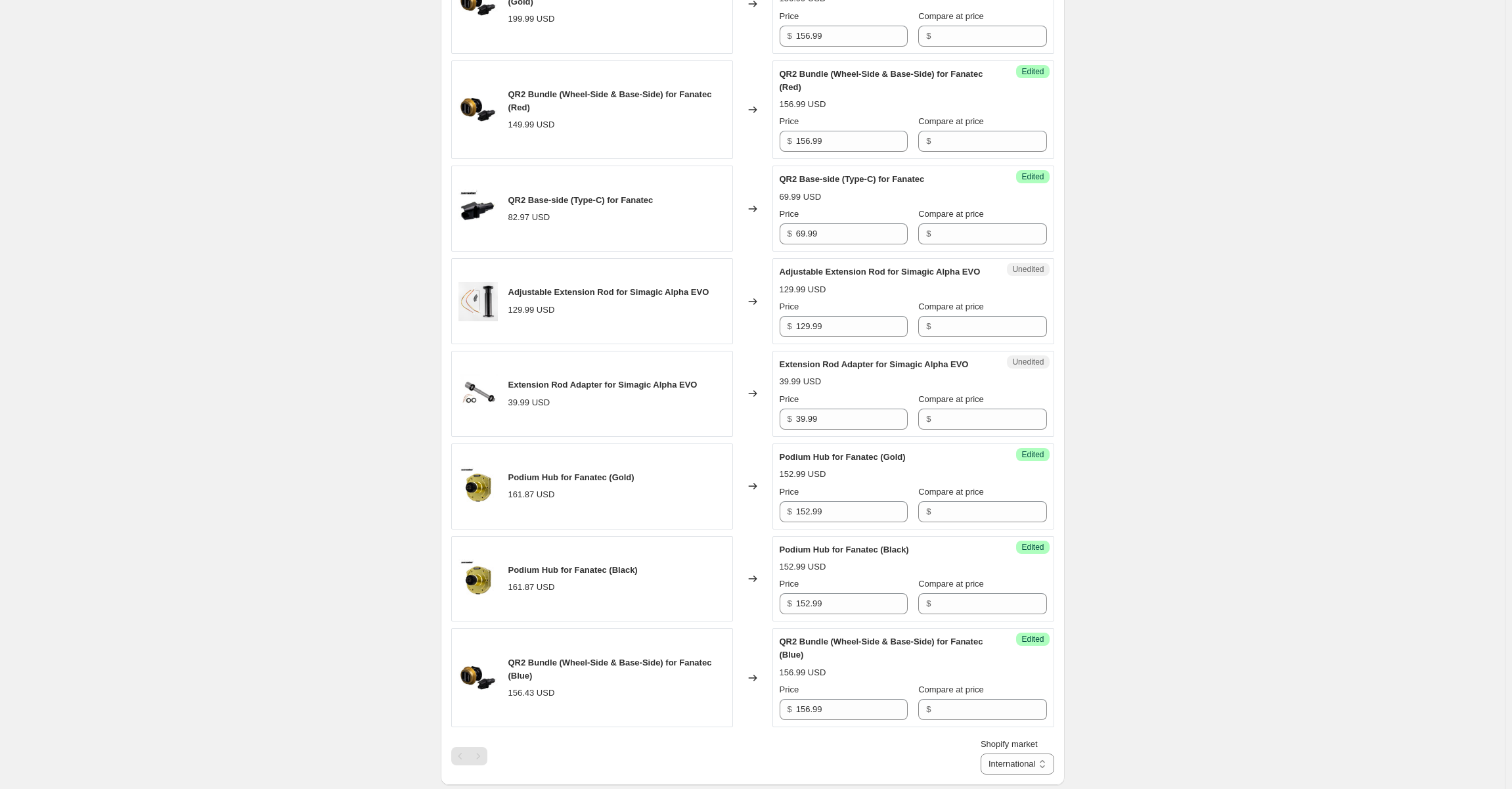
scroll to position [1360, 0]
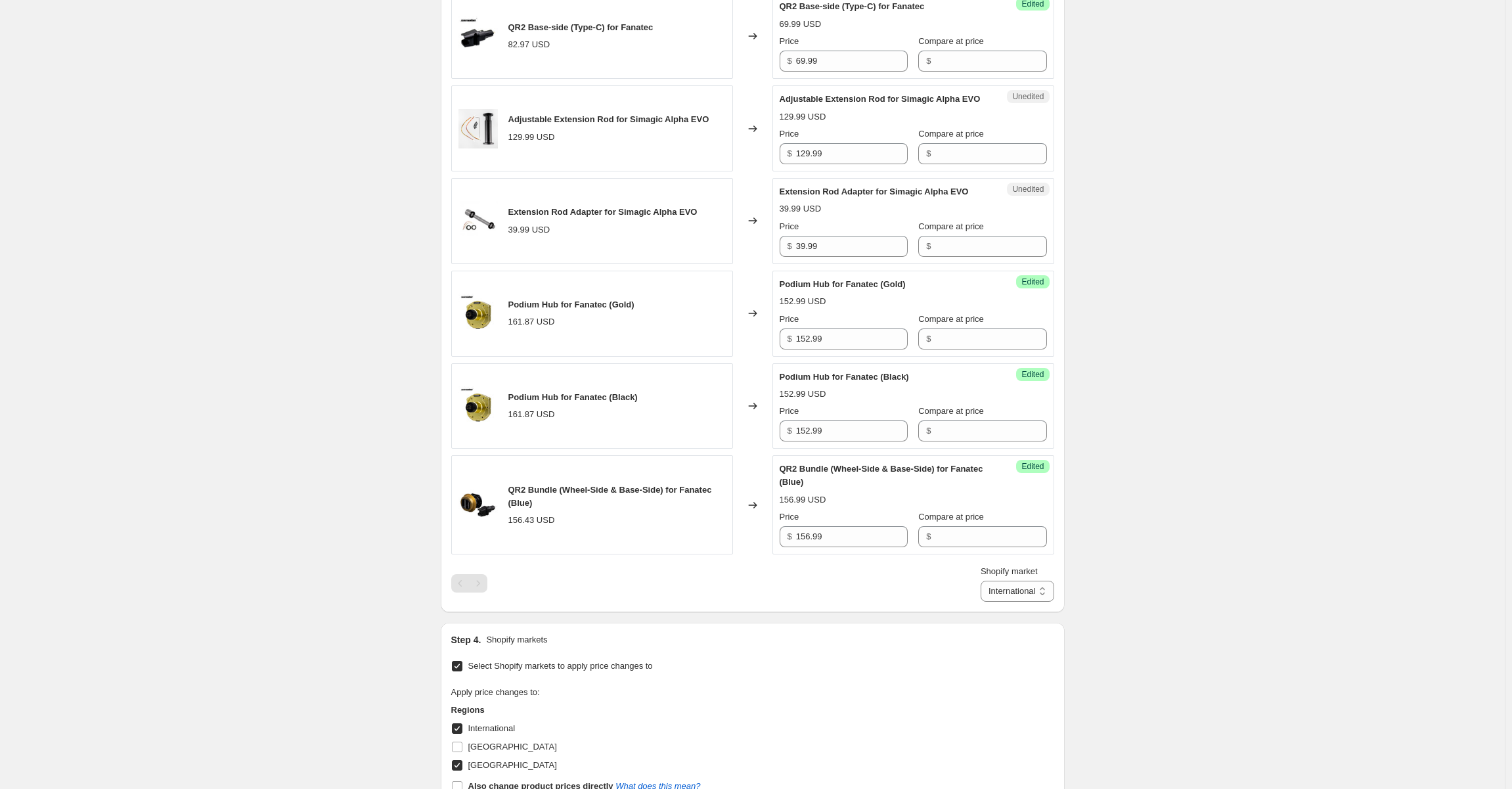
drag, startPoint x: 267, startPoint y: 399, endPoint x: 667, endPoint y: 359, distance: 402.0
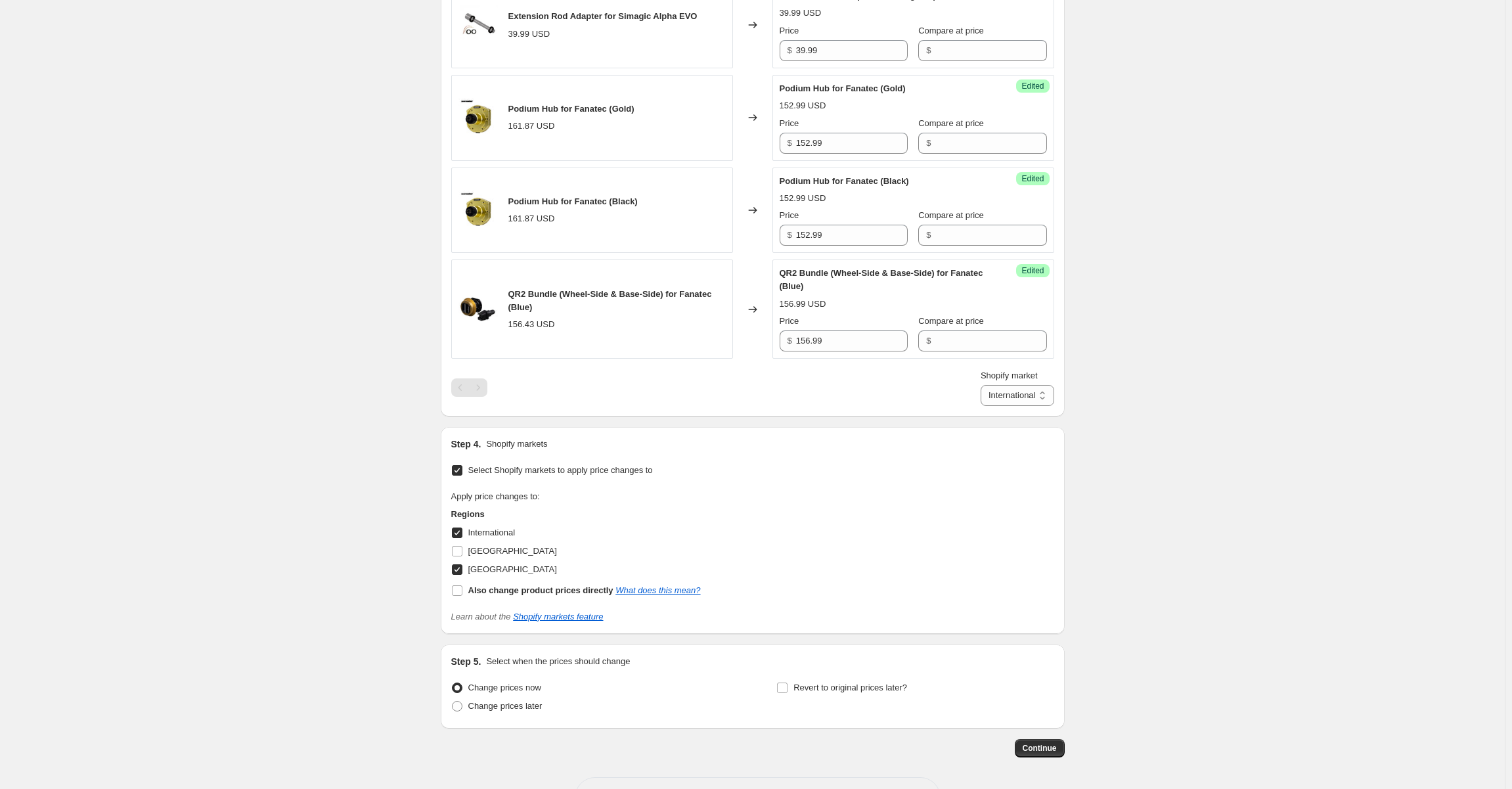
scroll to position [1557, 0]
click at [1037, 741] on span "Continue" at bounding box center [1040, 746] width 34 height 11
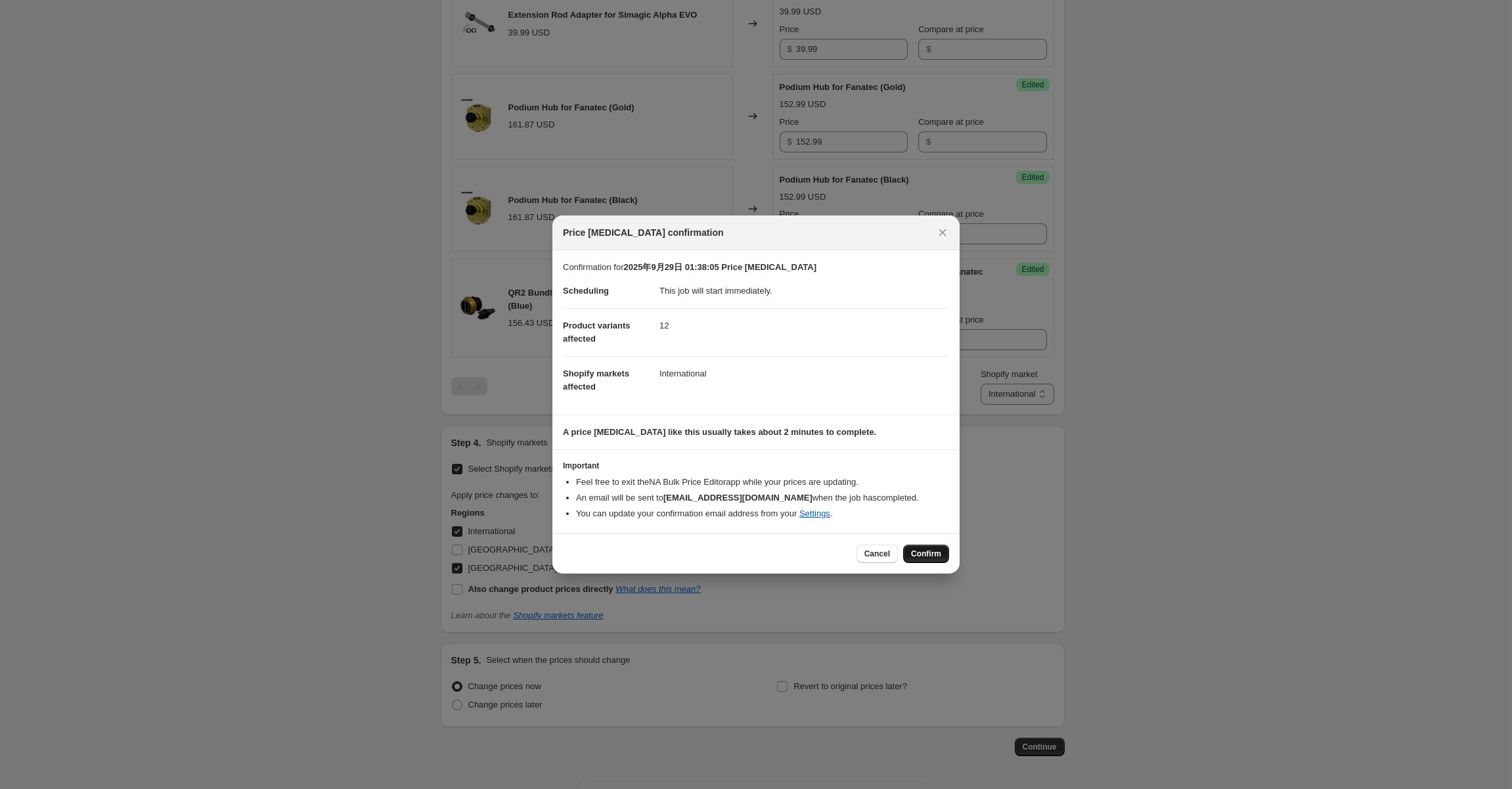
drag, startPoint x: 929, startPoint y: 554, endPoint x: 931, endPoint y: 561, distance: 7.3
click at [931, 561] on button "Confirm" at bounding box center [926, 553] width 46 height 19
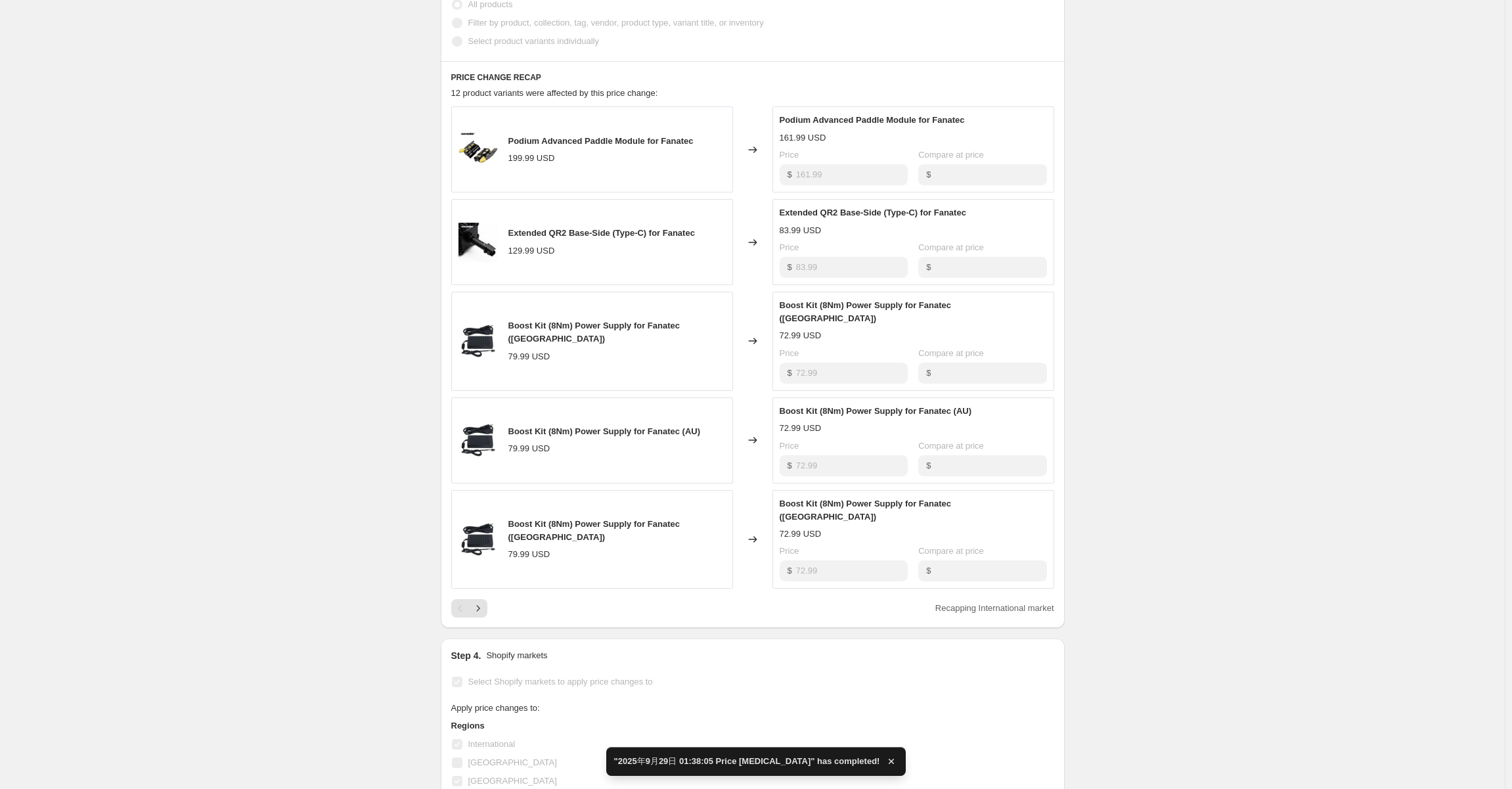
scroll to position [662, 0]
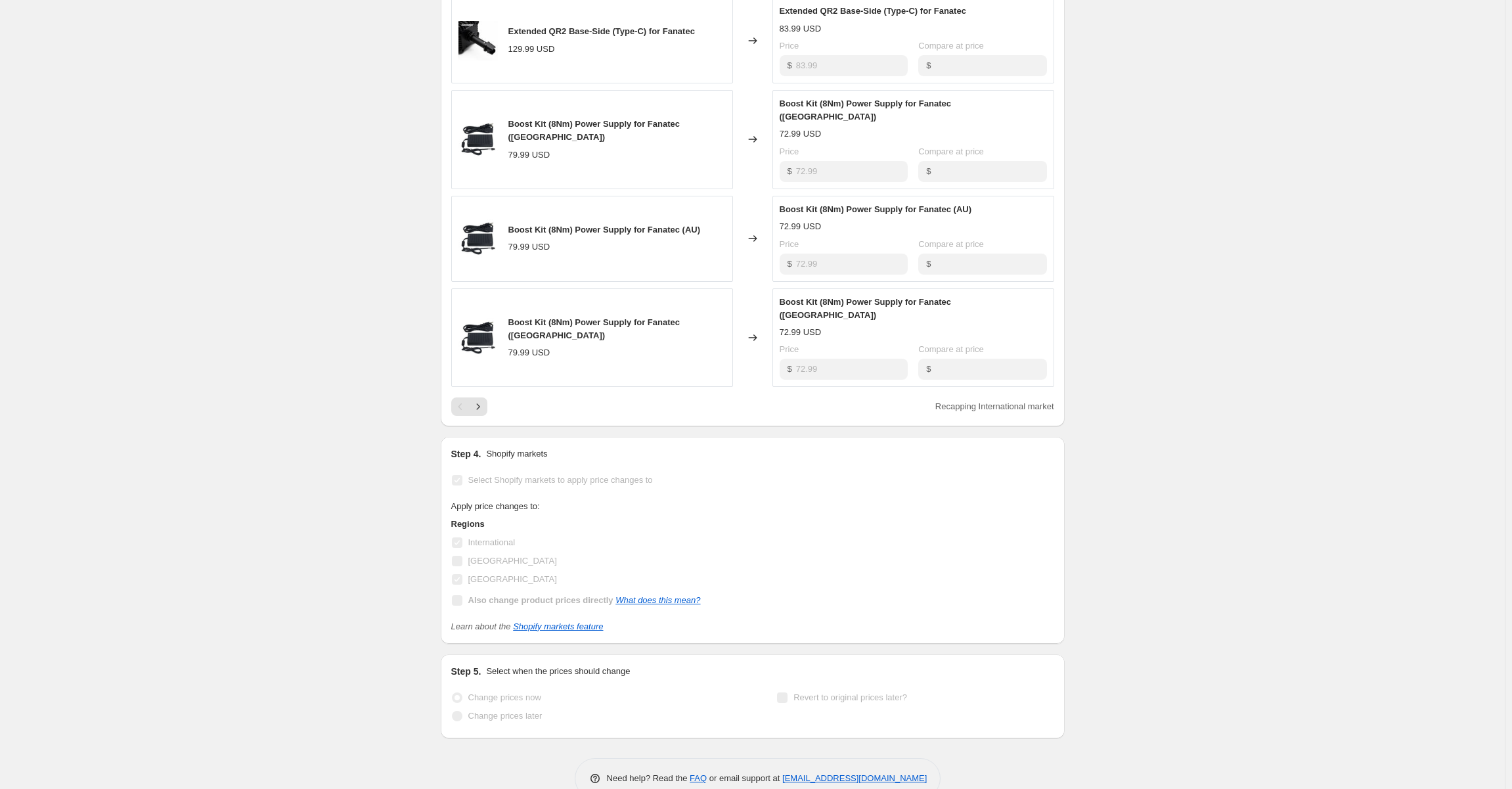
drag, startPoint x: 610, startPoint y: 1, endPoint x: 313, endPoint y: 15, distance: 297.3
click at [317, 8] on div "2025年9月29日 01:38:05 Price [MEDICAL_DATA]. This page is ready 2025年9月29日 01:38:0…" at bounding box center [752, 78] width 1505 height 1480
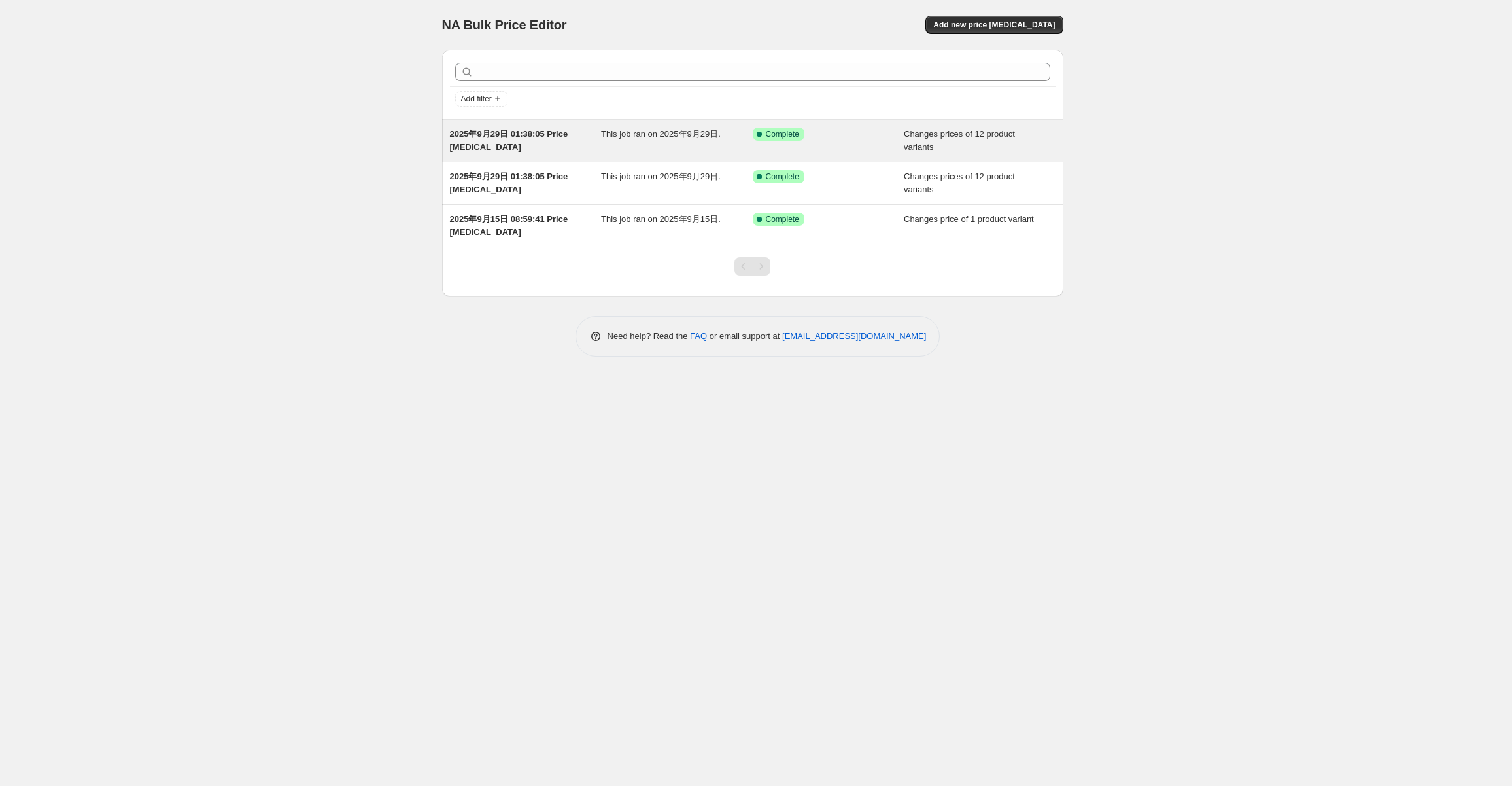
click at [549, 130] on span "2025年9月29日 01:38:05 Price [MEDICAL_DATA]" at bounding box center [509, 140] width 119 height 23
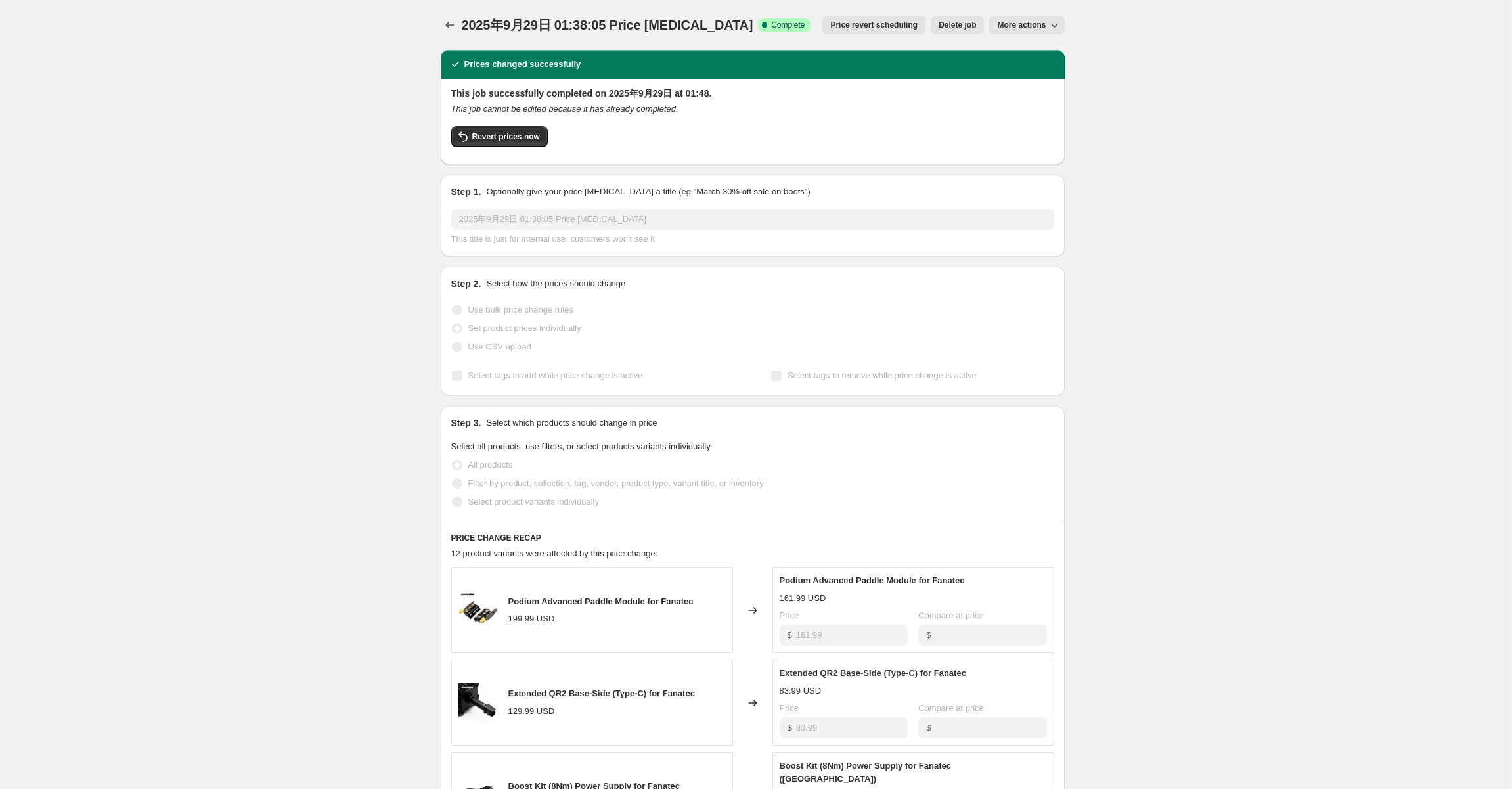
click at [1040, 23] on span "More actions" at bounding box center [1022, 24] width 49 height 11
click at [1060, 55] on span "Copy to new job" at bounding box center [1030, 52] width 61 height 10
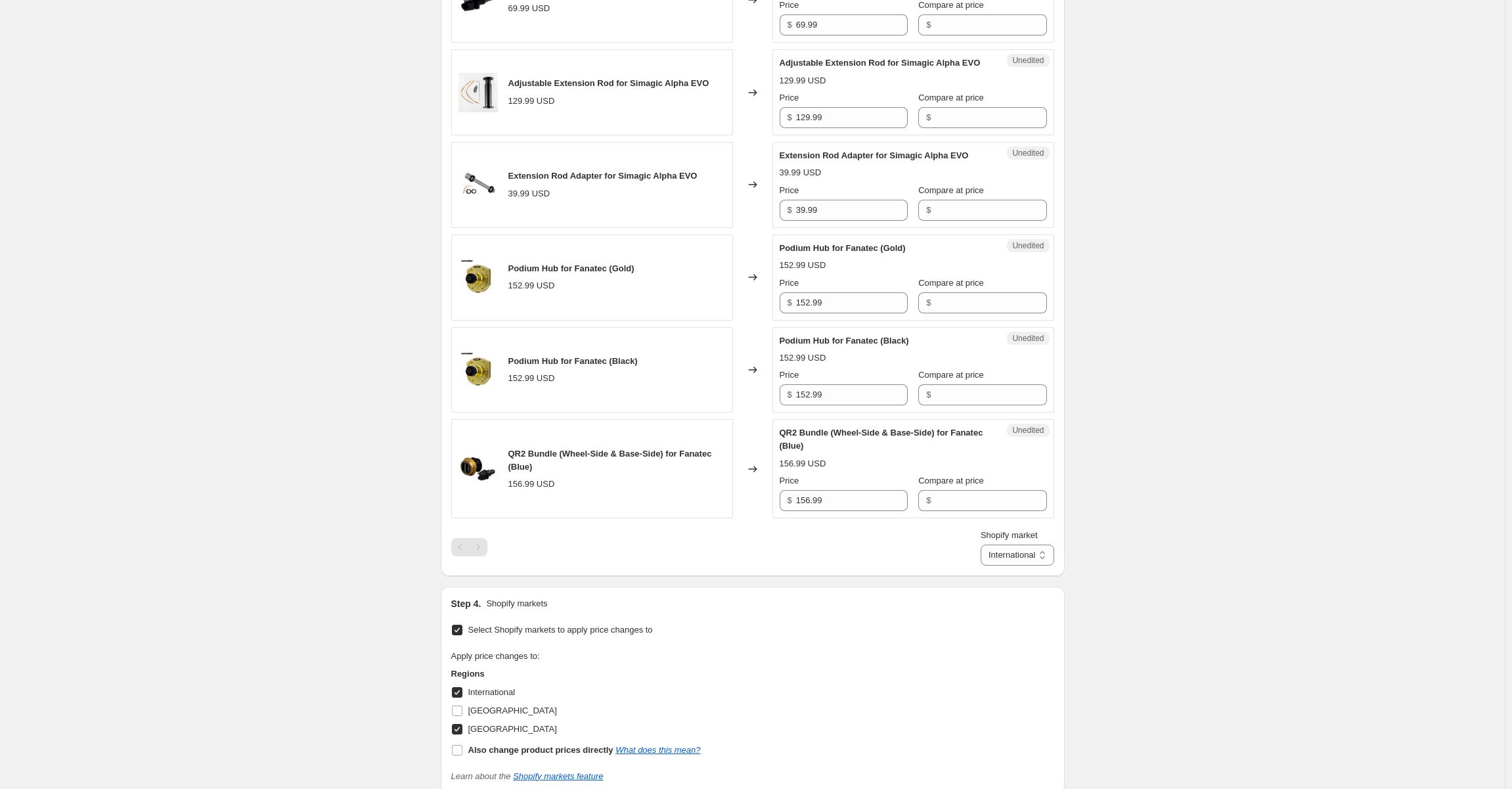
scroll to position [1557, 0]
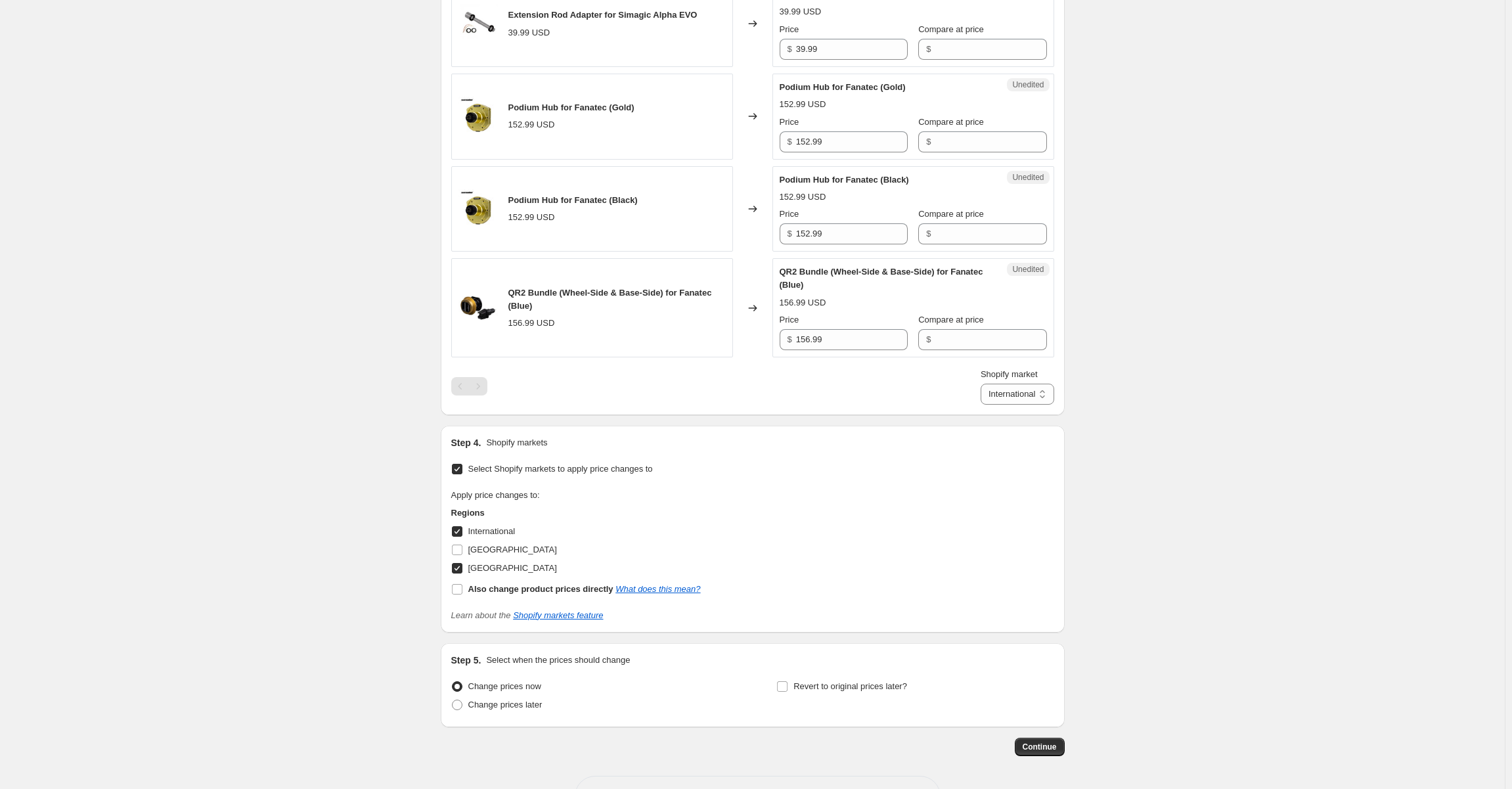
click at [463, 526] on input "International" at bounding box center [457, 531] width 11 height 11
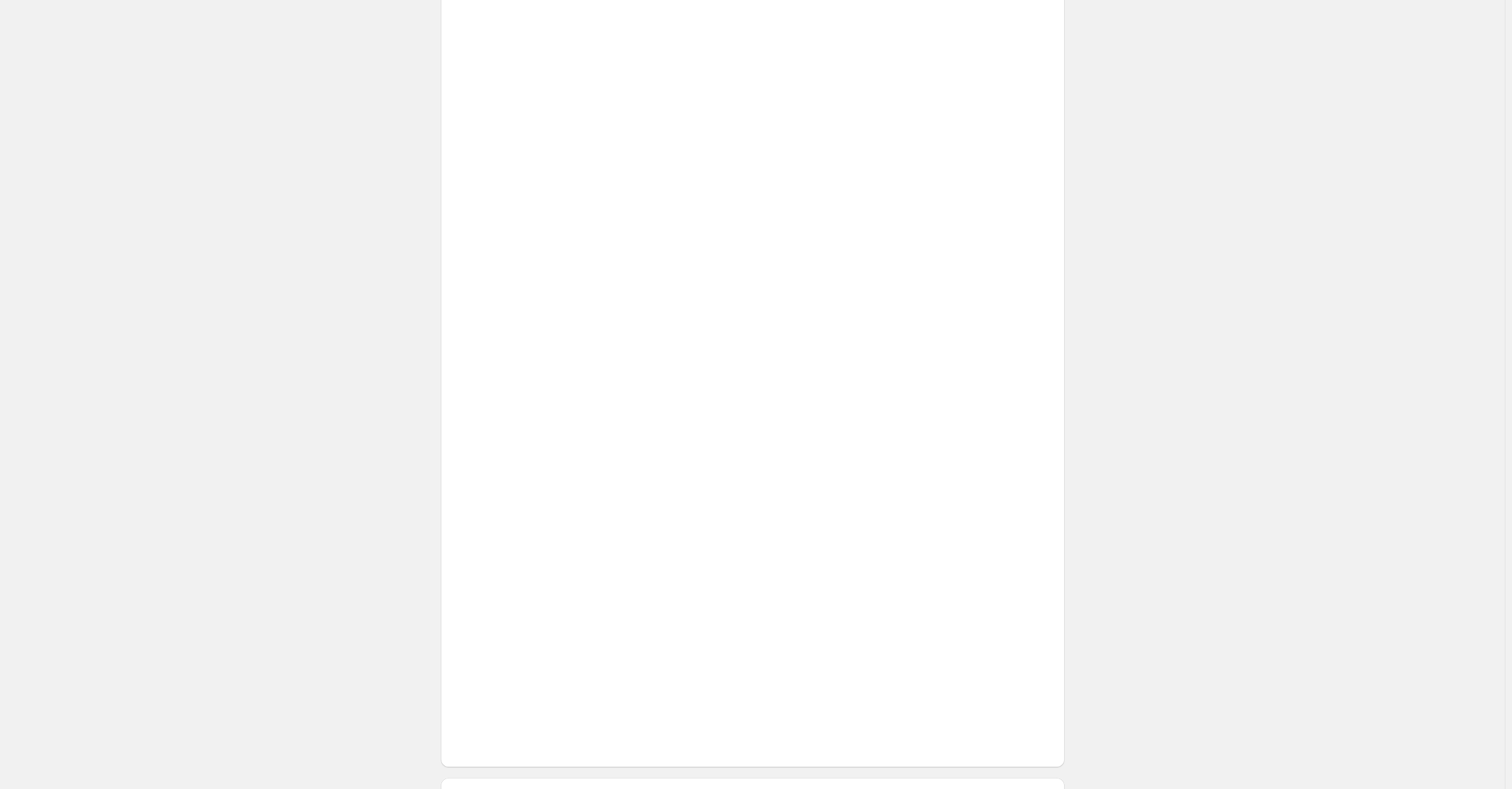
scroll to position [1539, 0]
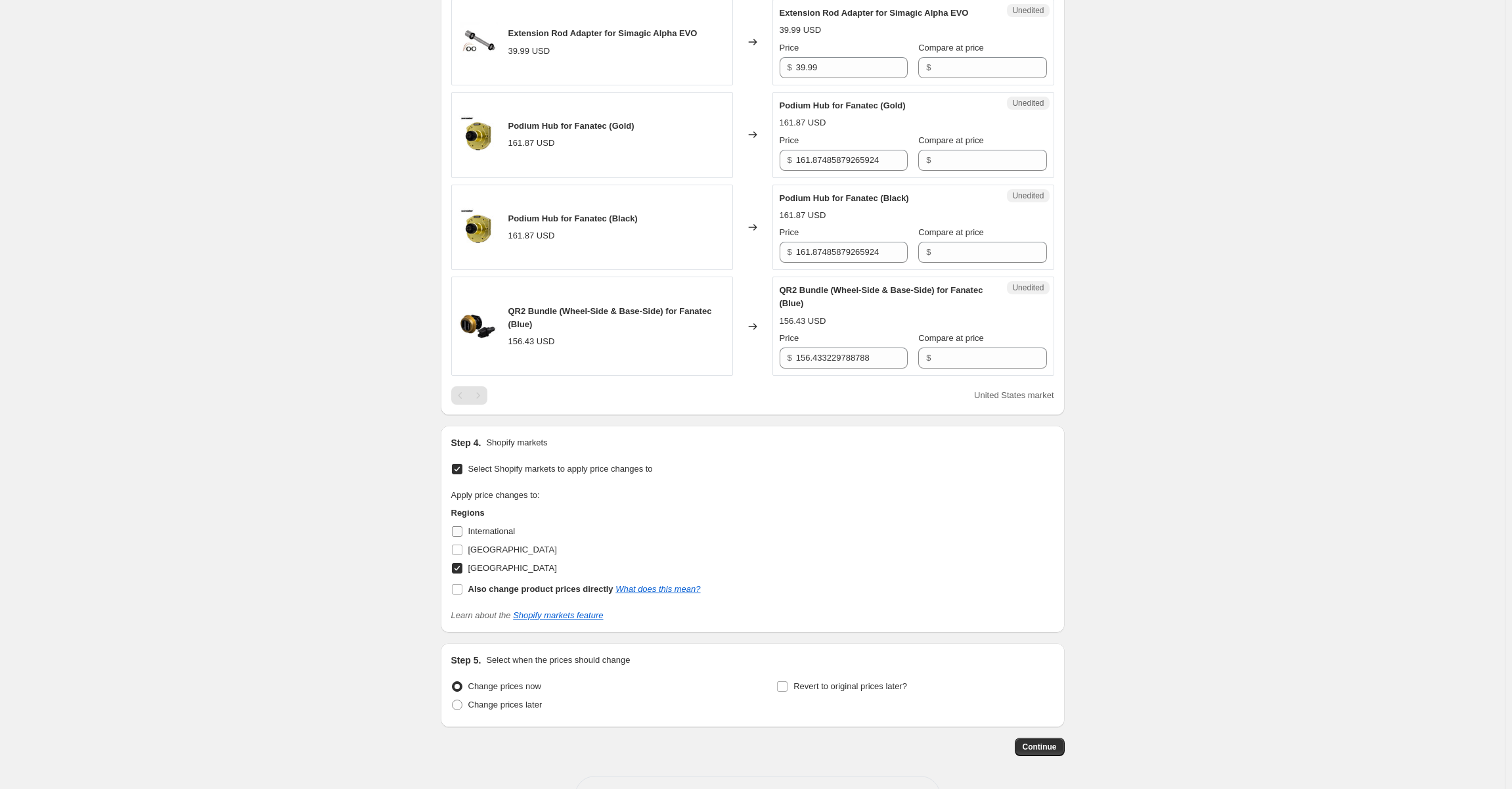
click at [461, 526] on input "International" at bounding box center [457, 531] width 11 height 11
checkbox input "true"
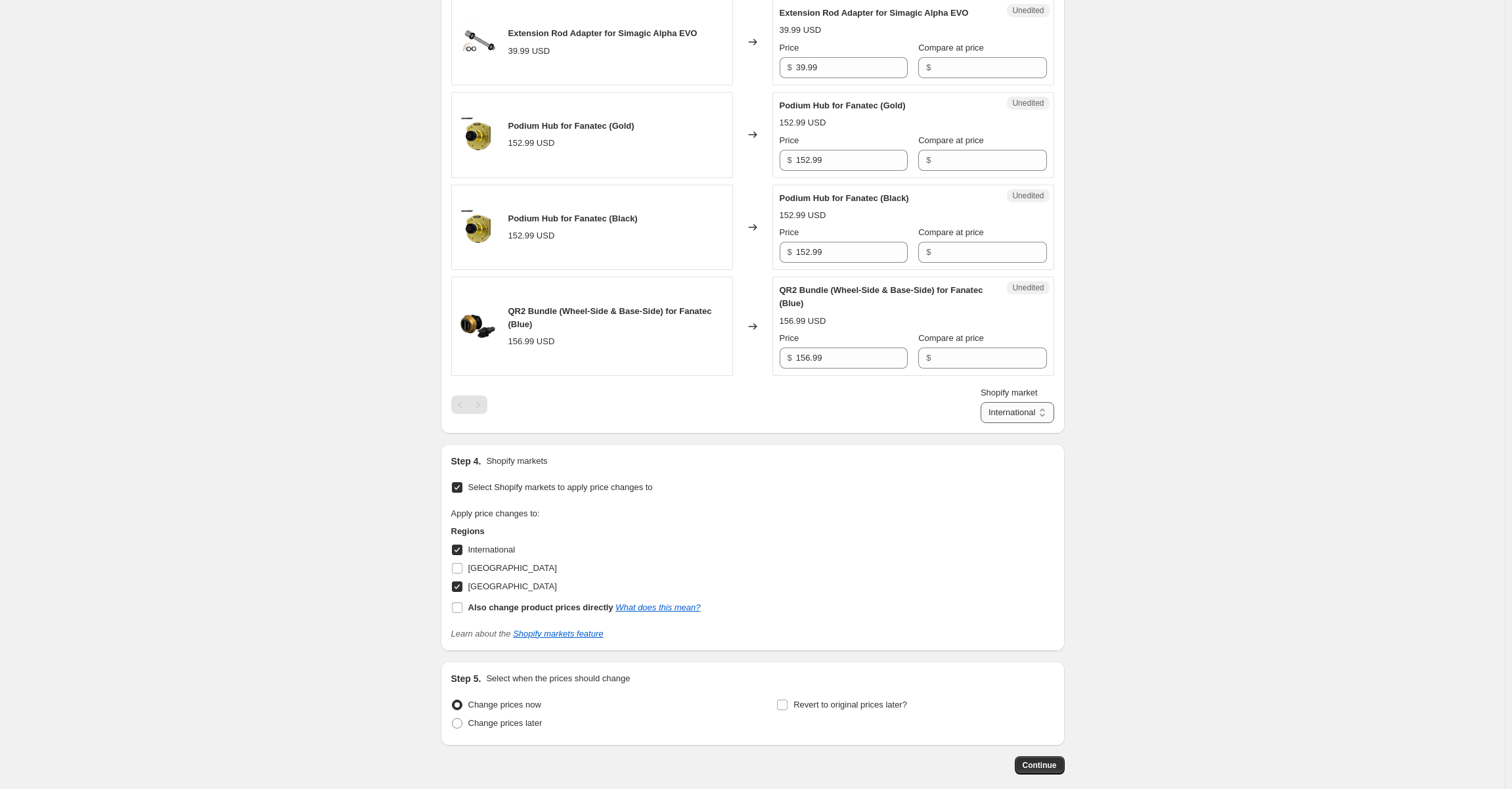
click at [999, 402] on select "International United States" at bounding box center [1017, 412] width 73 height 21
select select "105684074831"
click at [981, 423] on select "International United States" at bounding box center [1017, 412] width 73 height 21
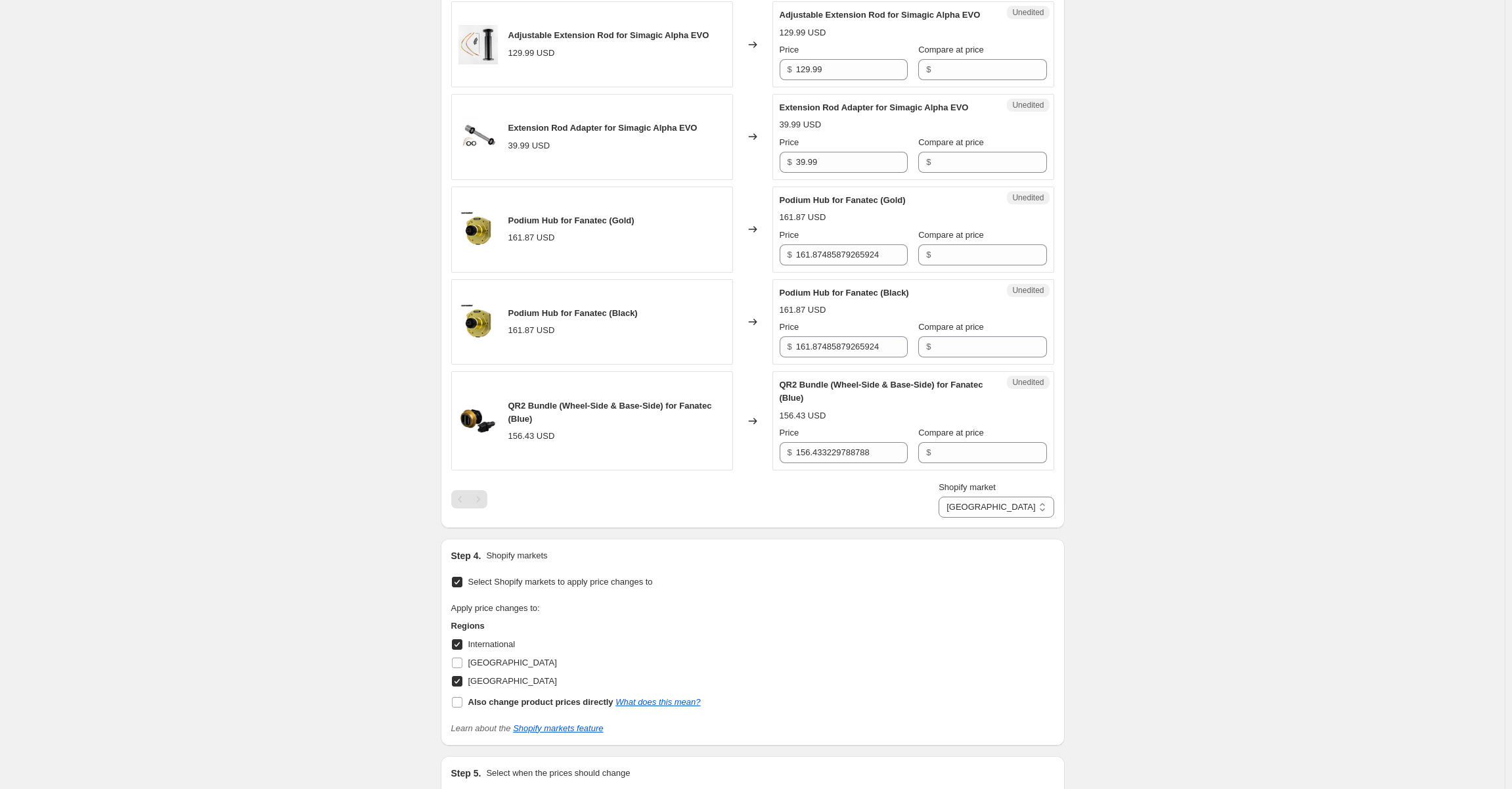
scroll to position [1557, 0]
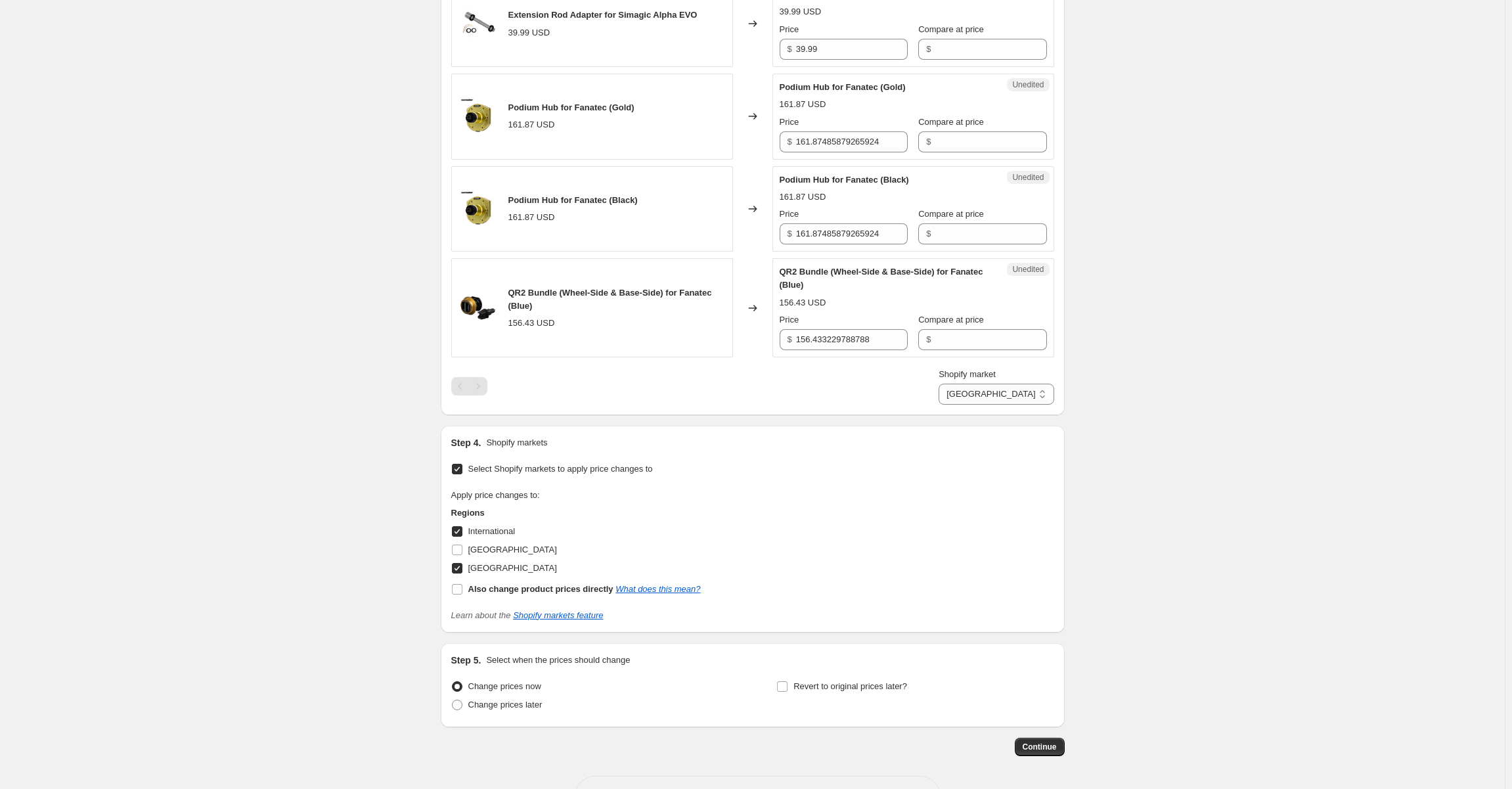
click at [463, 463] on input "Select Shopify markets to apply price changes to" at bounding box center [457, 468] width 11 height 11
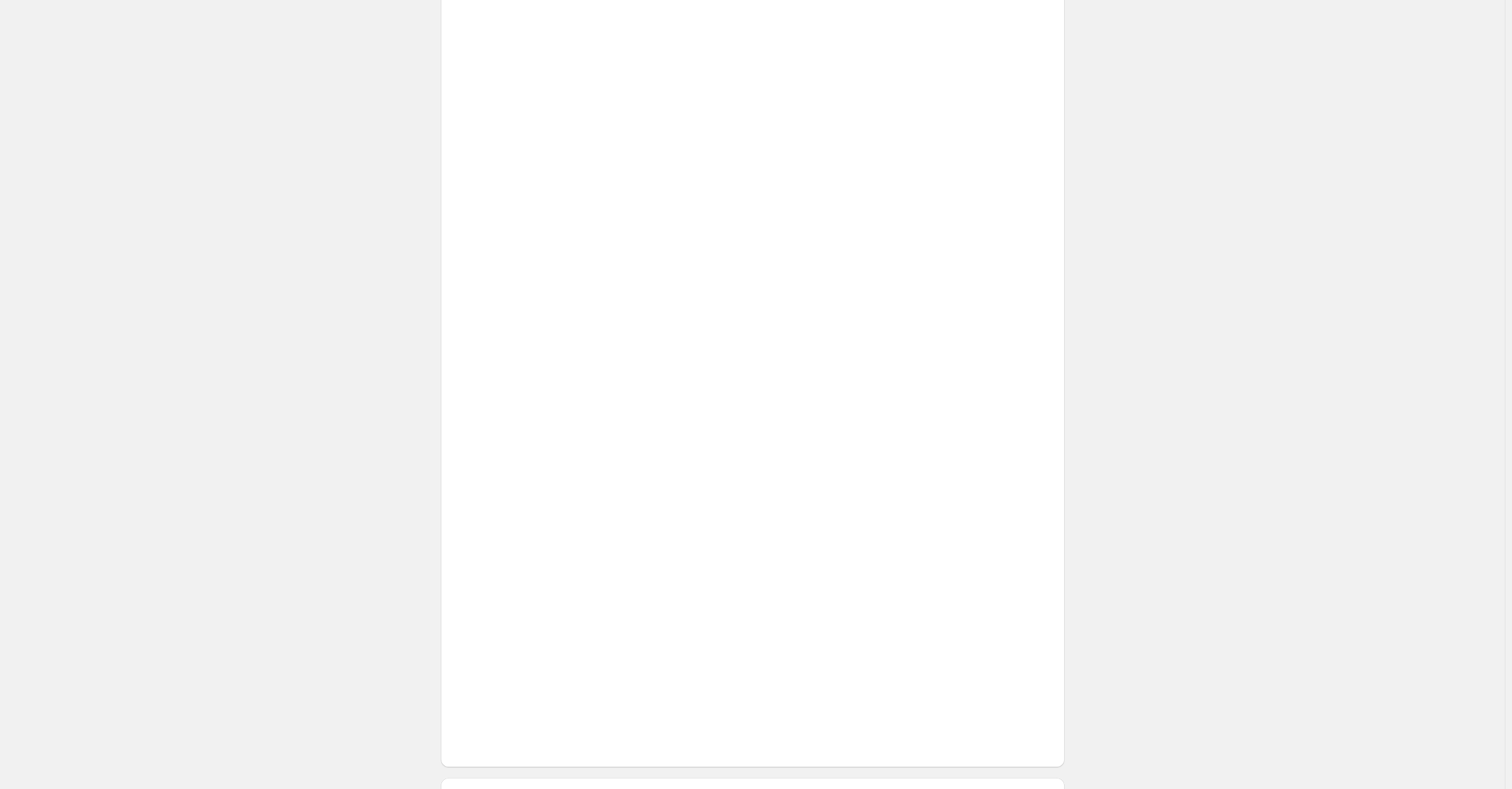
scroll to position [1395, 0]
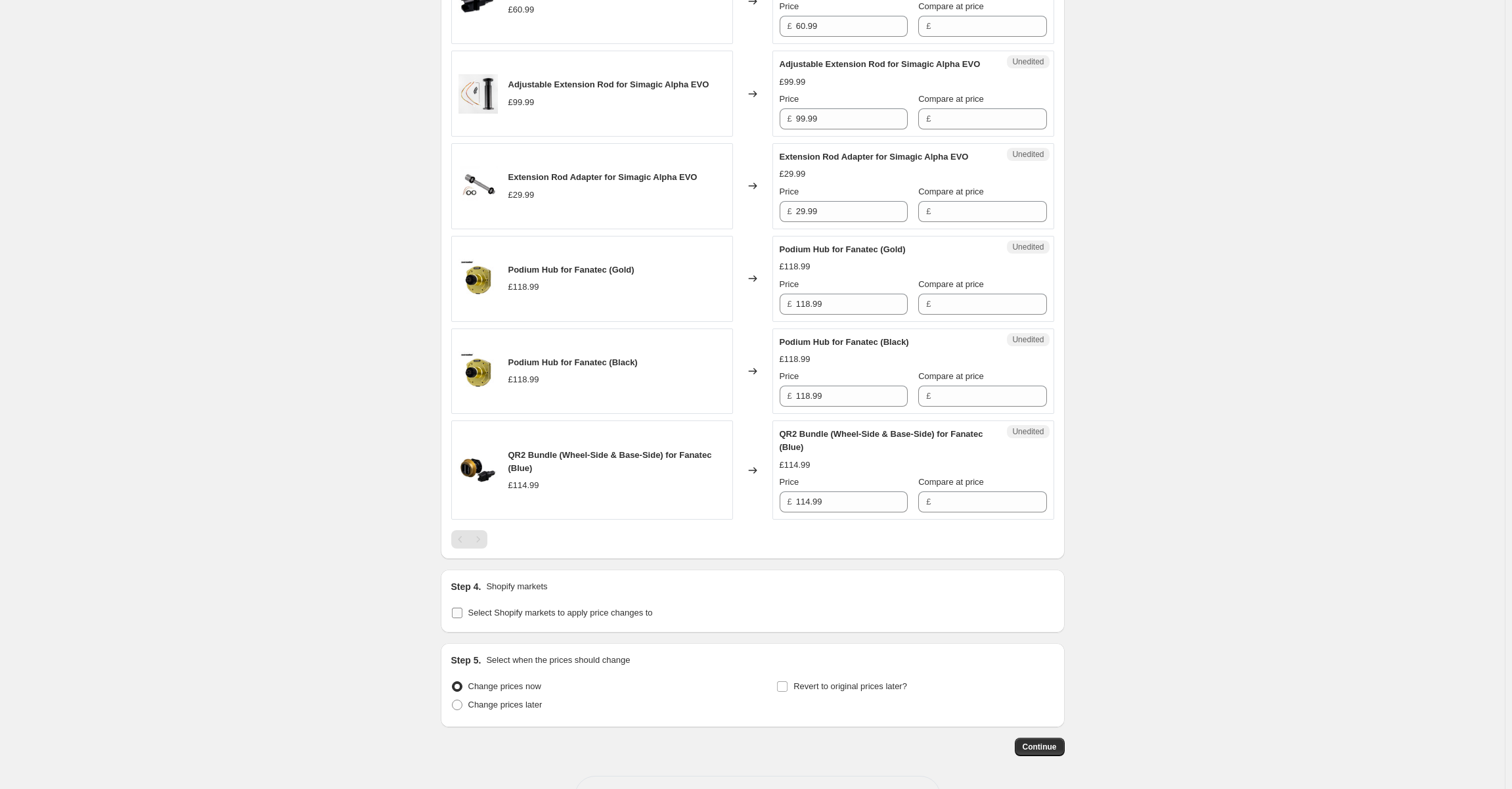
click at [460, 607] on input "Select Shopify markets to apply price changes to" at bounding box center [457, 612] width 11 height 11
checkbox input "true"
select select "105684074831"
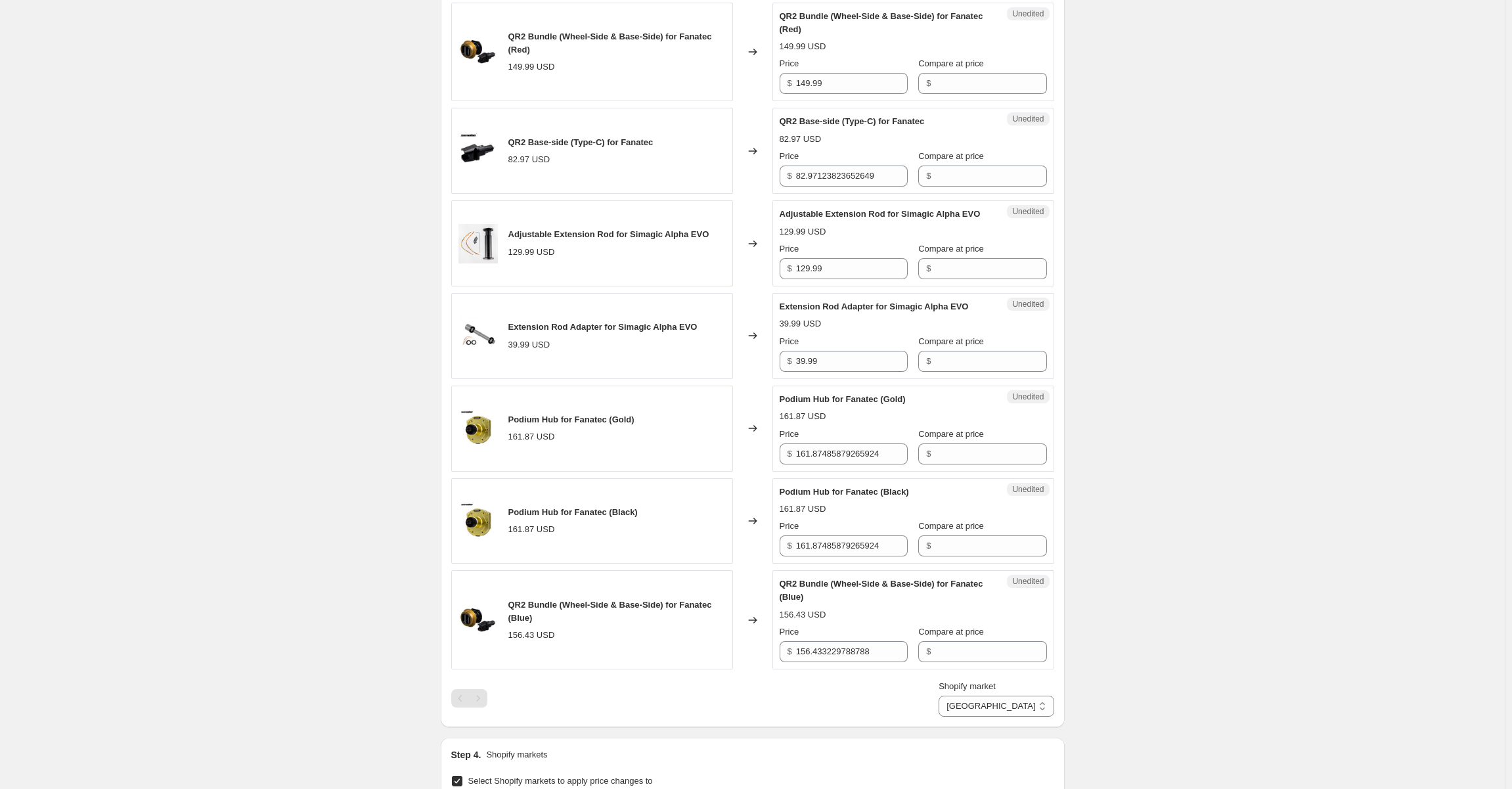
scroll to position [1229, 0]
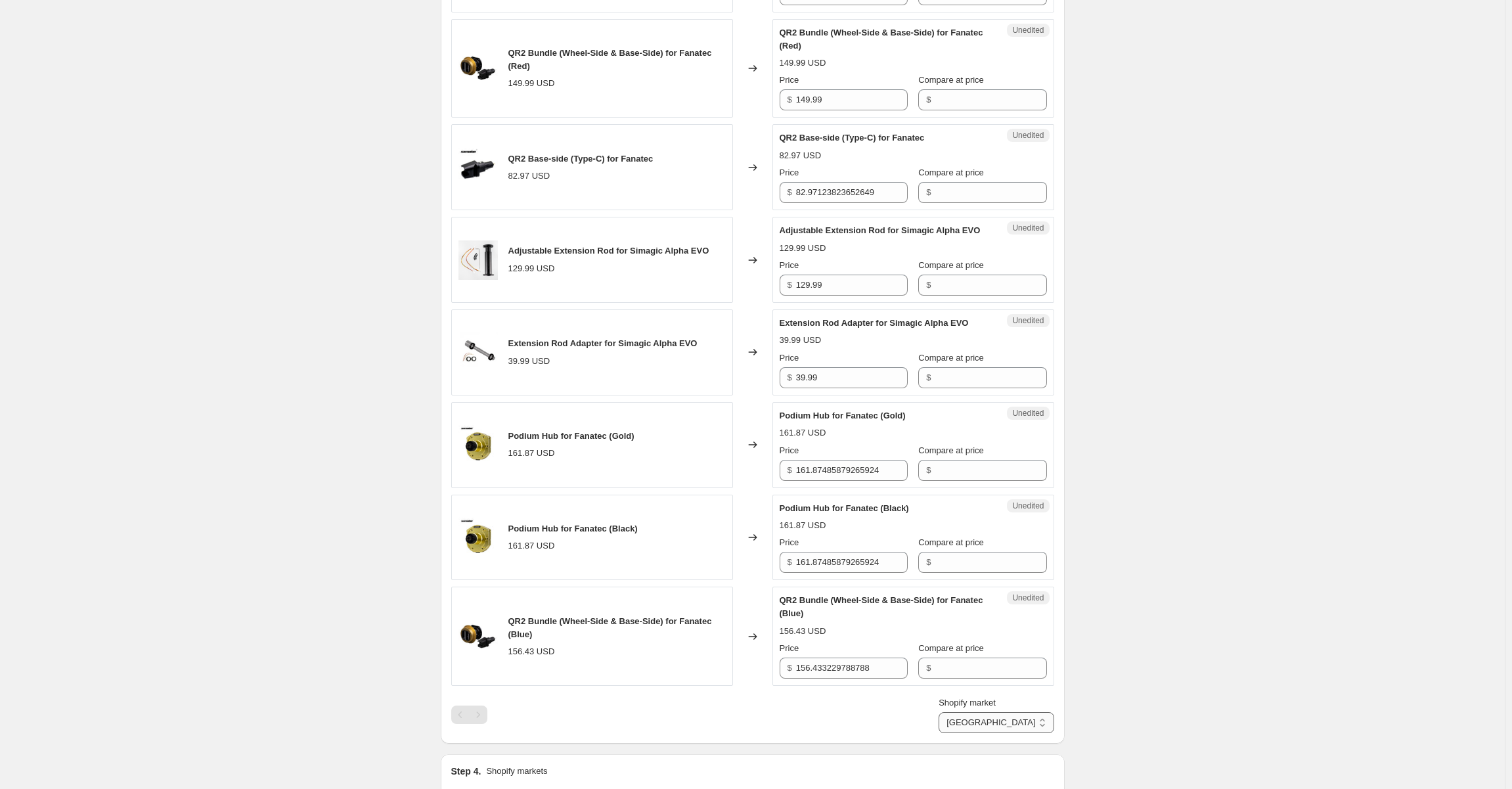
click at [1010, 712] on select "International United States" at bounding box center [997, 722] width 115 height 21
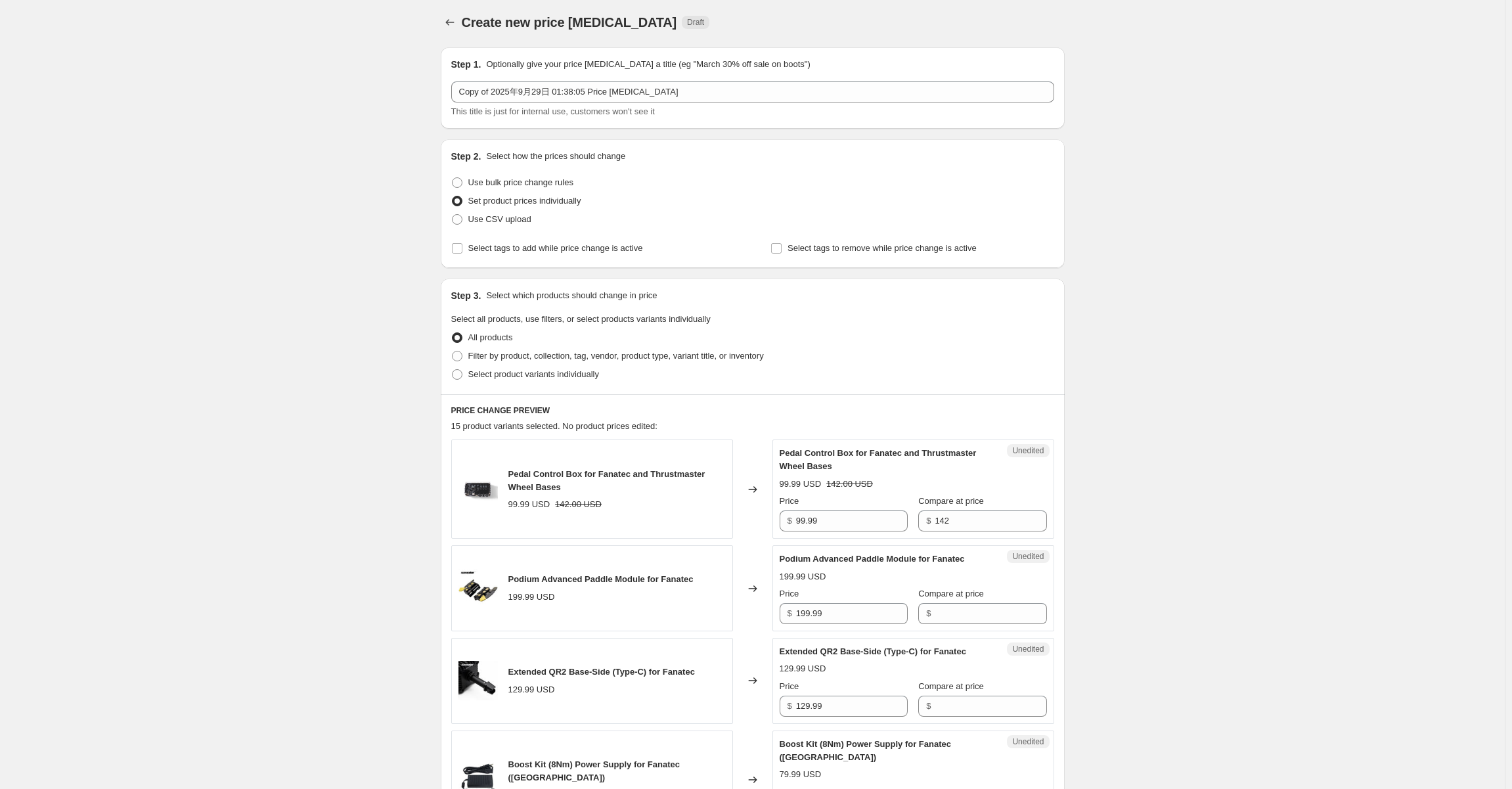
scroll to position [0, 0]
click at [446, 19] on icon "Price change jobs" at bounding box center [449, 24] width 13 height 13
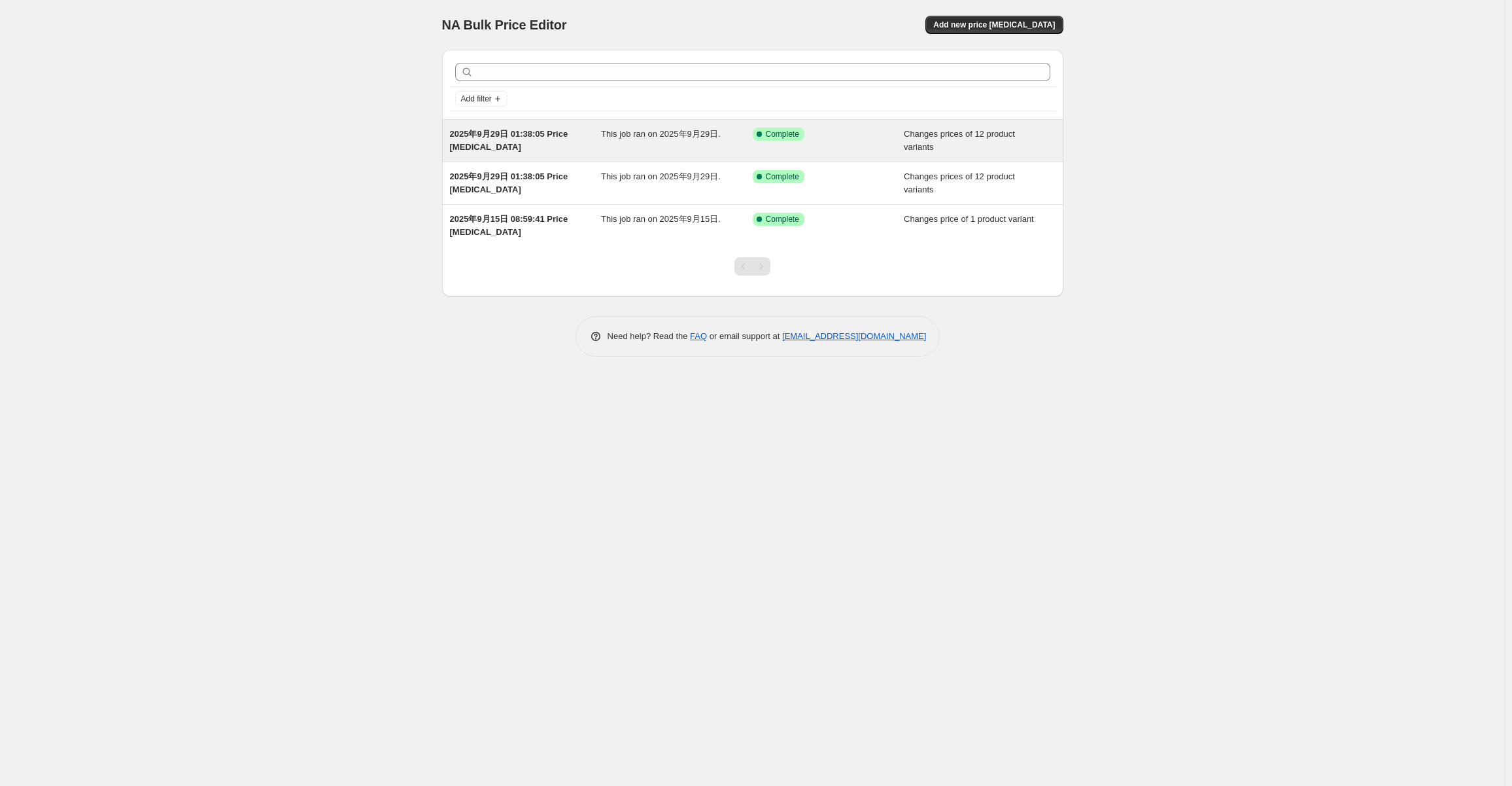
click at [541, 132] on span "2025年9月29日 01:38:05 Price [MEDICAL_DATA]" at bounding box center [509, 140] width 119 height 23
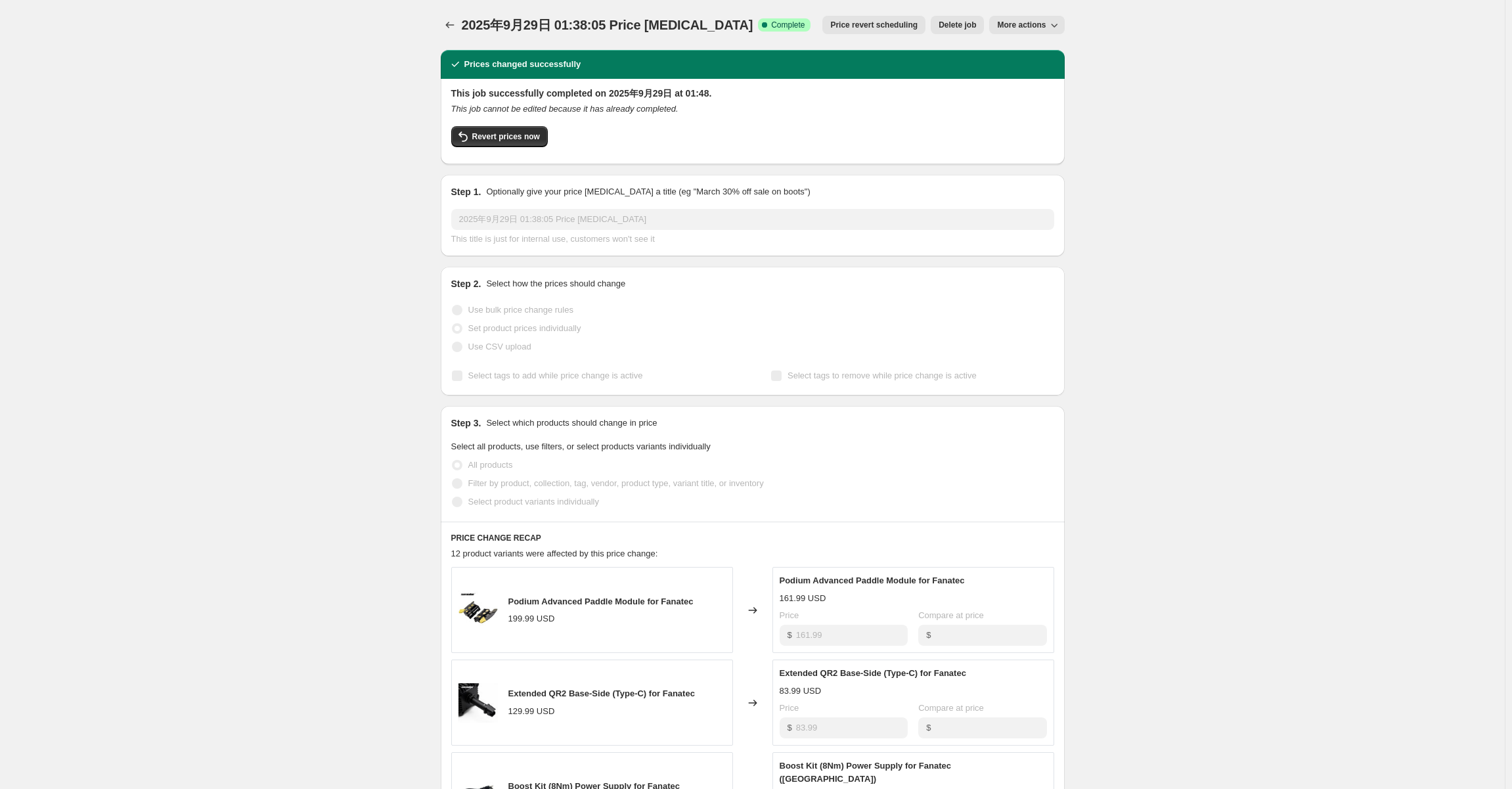
click at [1036, 29] on span "More actions" at bounding box center [1022, 24] width 49 height 11
drag, startPoint x: 824, startPoint y: 21, endPoint x: 923, endPoint y: -9, distance: 103.4
click at [923, 0] on html "Home Settings Plans Skip to content 2025年9月29日 01:38:05 Price change job. This …" at bounding box center [756, 394] width 1512 height 789
click at [1249, 139] on div "2025年9月29日 01:38:05 Price [MEDICAL_DATA]. This page is ready 2025年9月29日 01:38:0…" at bounding box center [752, 740] width 1505 height 1480
click at [1039, 27] on span "More actions" at bounding box center [1022, 24] width 49 height 11
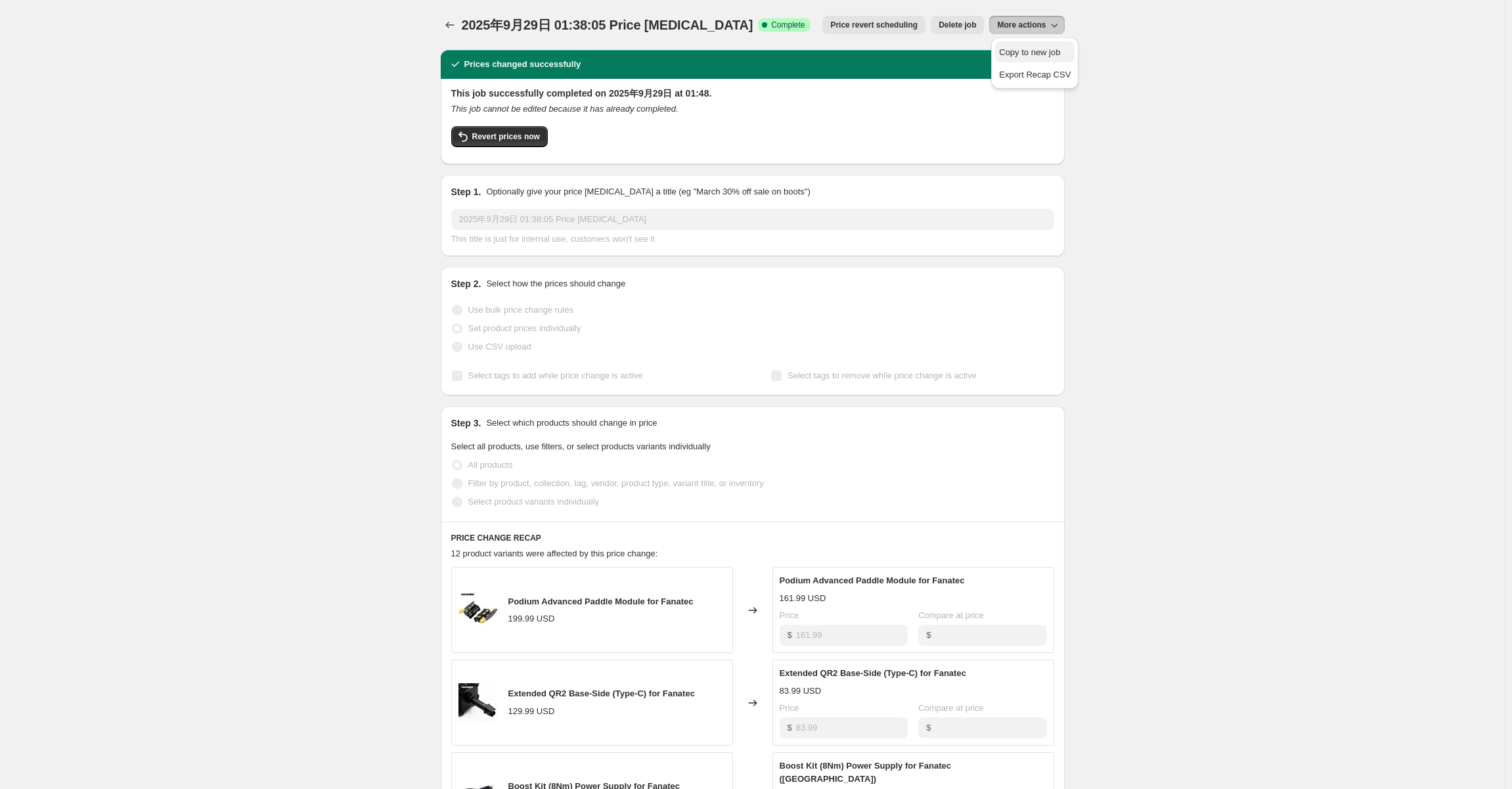
click at [1045, 46] on span "Copy to new job" at bounding box center [1035, 52] width 71 height 13
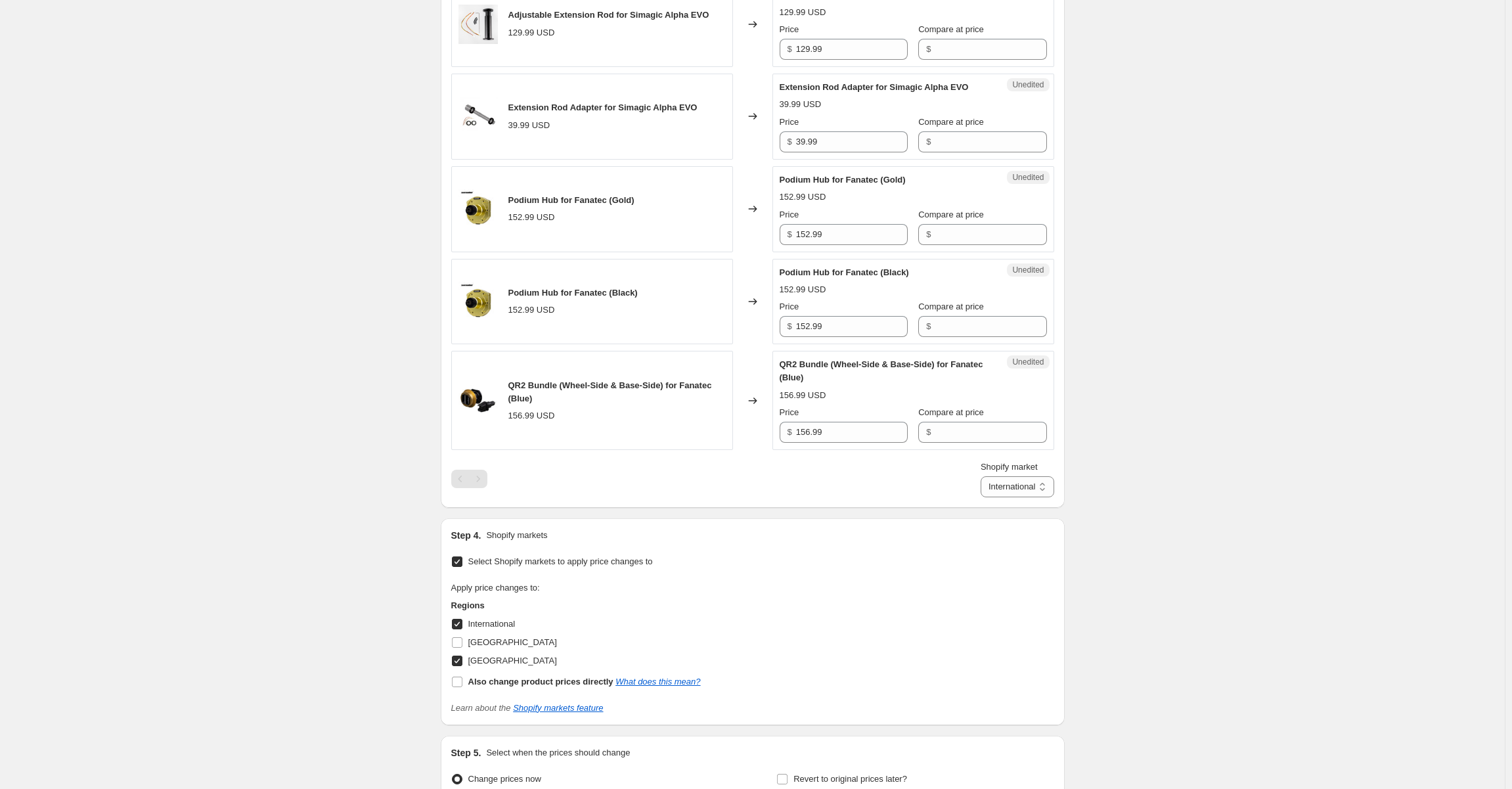
scroll to position [1557, 0]
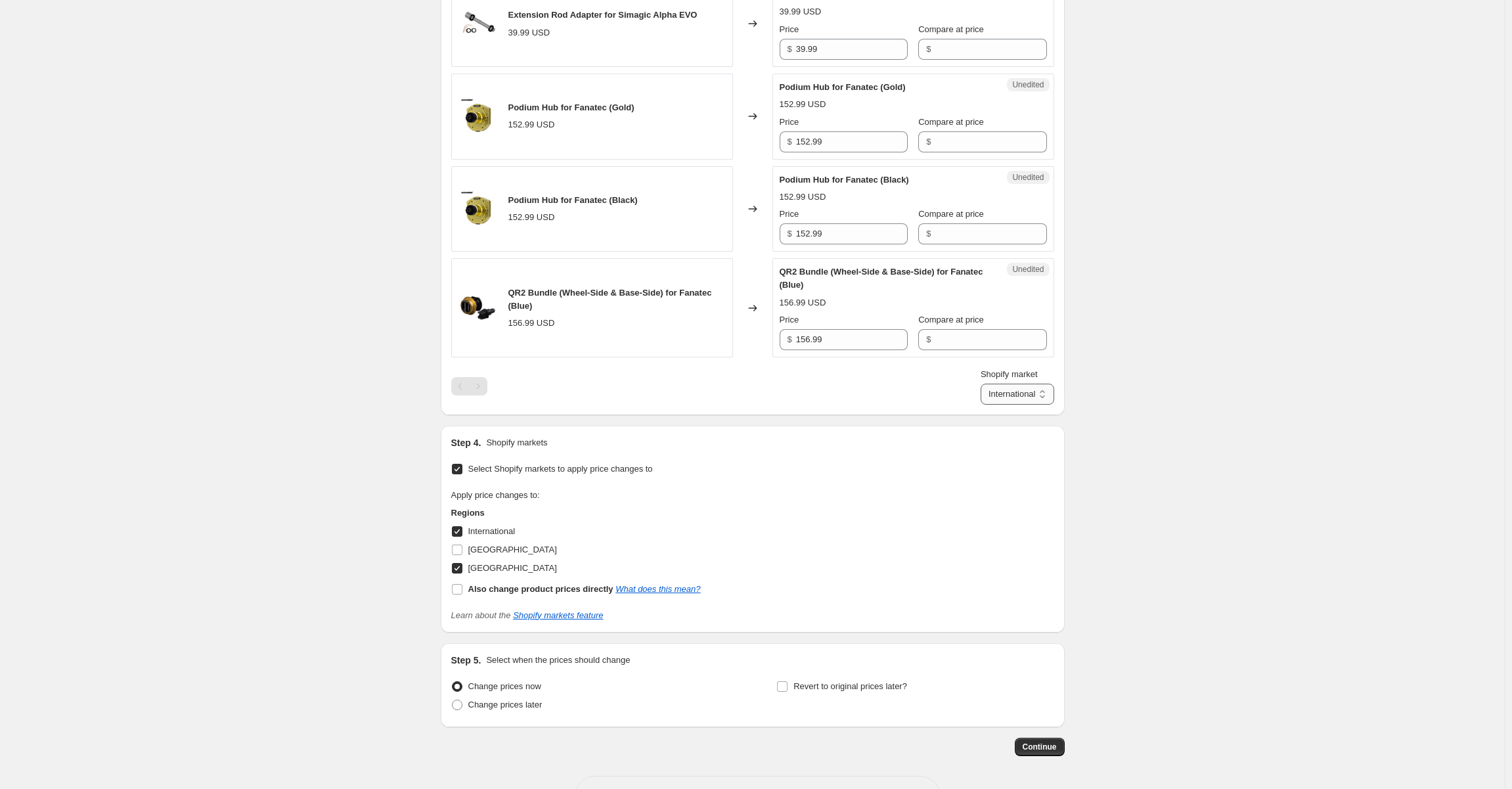
click at [999, 383] on select "International United States" at bounding box center [1017, 393] width 73 height 21
select select "105684074831"
click at [981, 405] on select "International United States" at bounding box center [1017, 393] width 73 height 21
click at [995, 383] on select "International United States" at bounding box center [997, 393] width 115 height 21
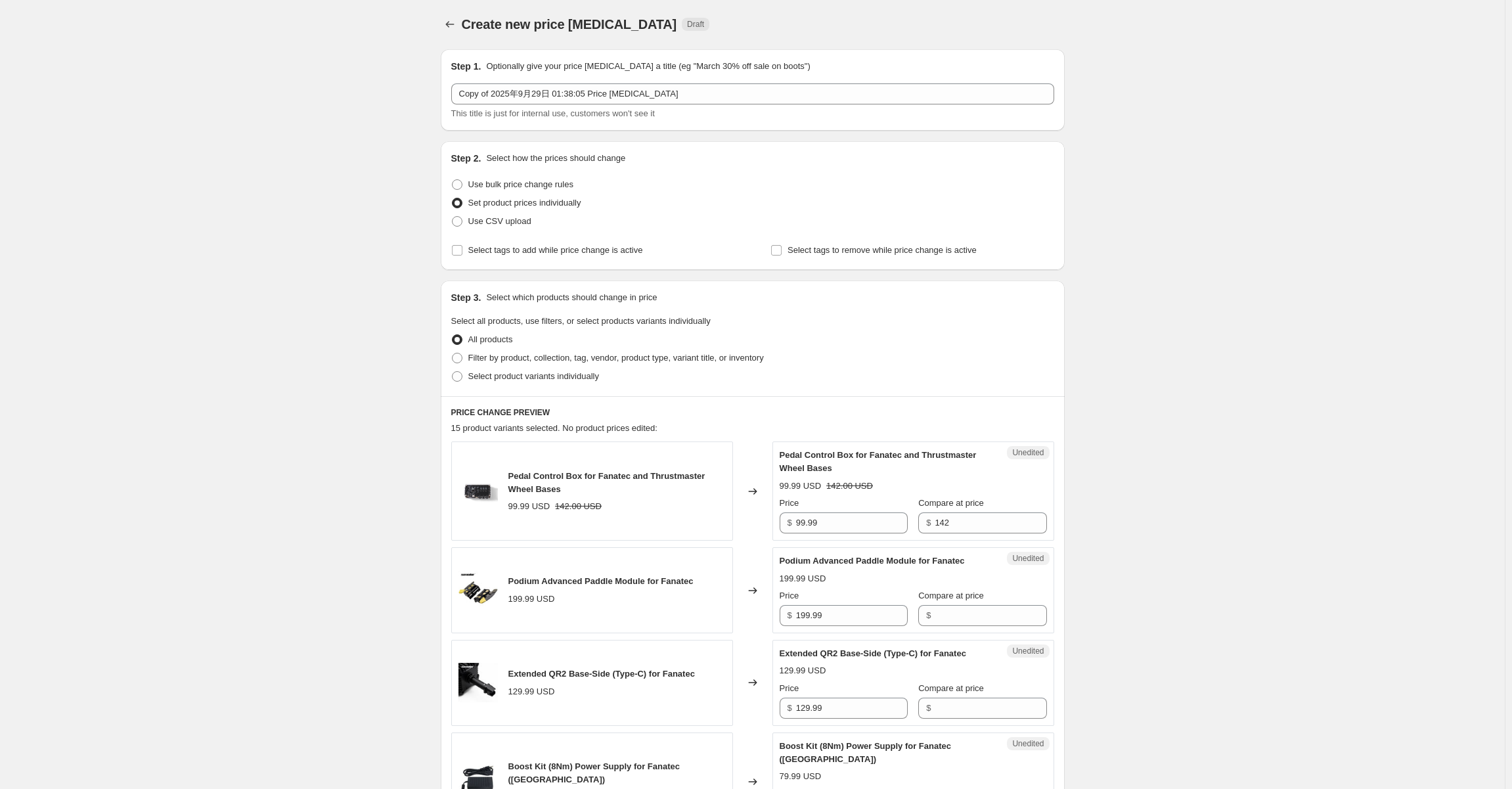
scroll to position [0, 0]
click at [450, 22] on icon "Price change jobs" at bounding box center [449, 24] width 13 height 13
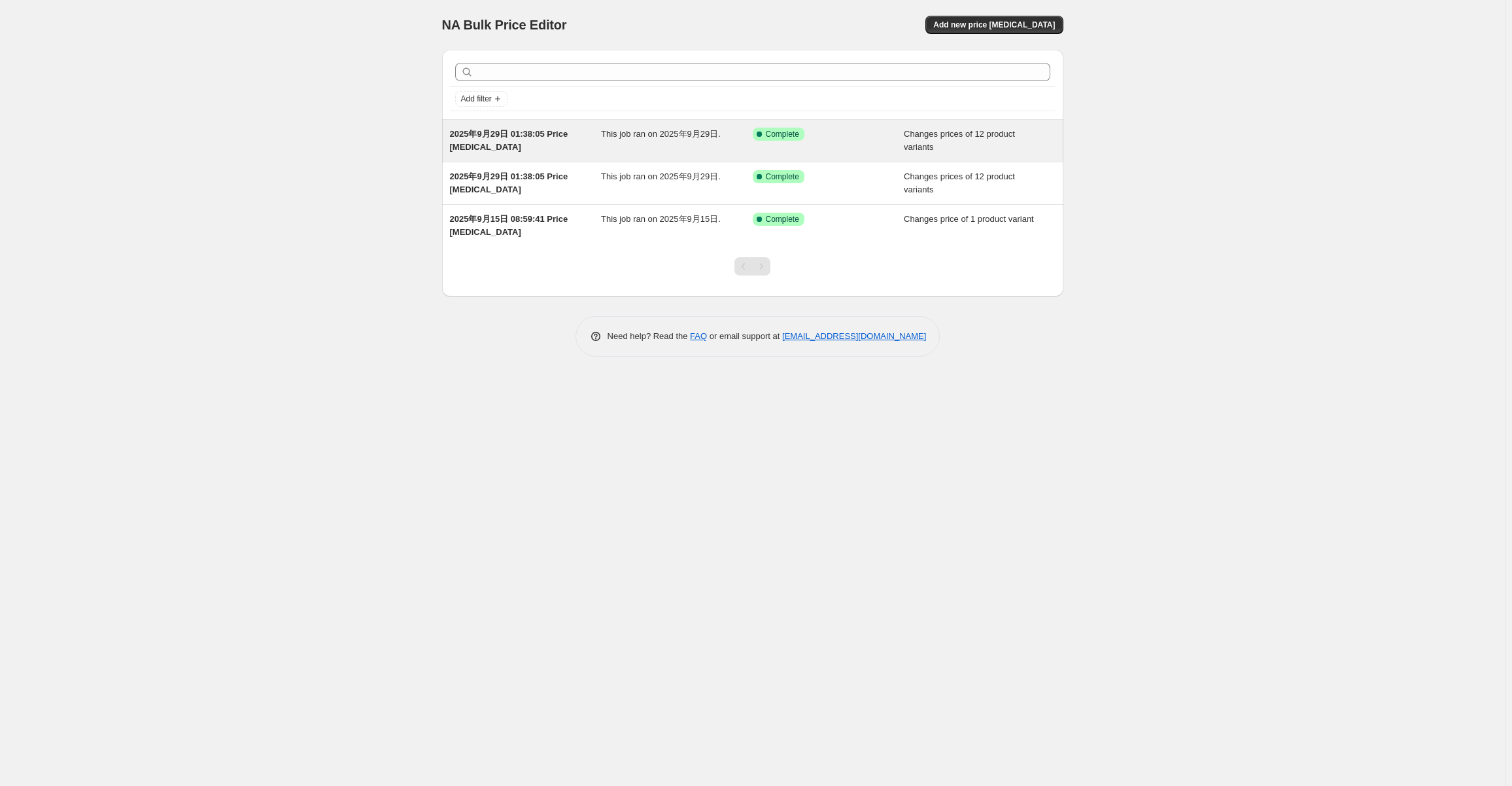
click at [690, 135] on span "This job ran on 2025年9月29日." at bounding box center [660, 133] width 120 height 10
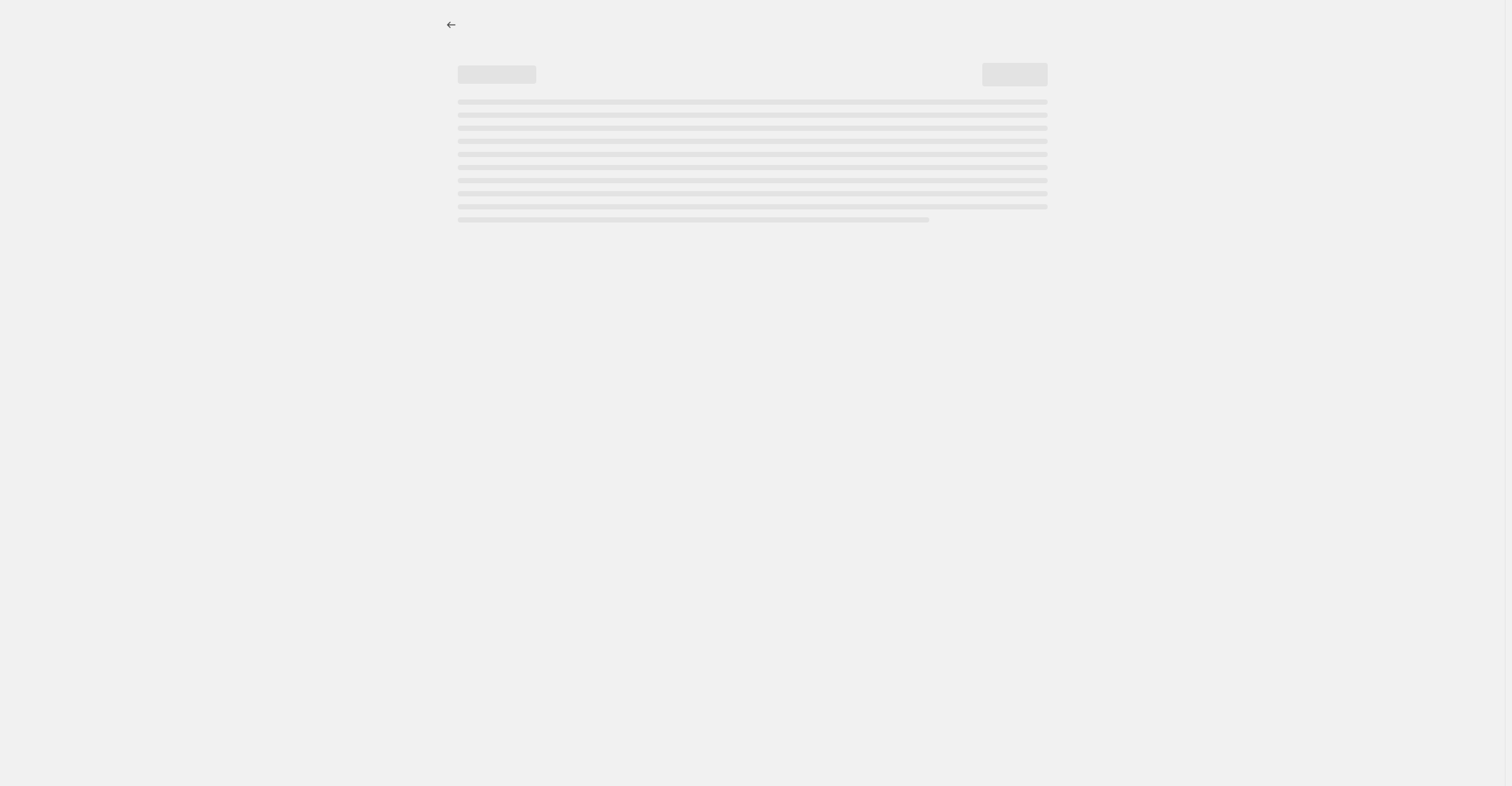
click at [690, 135] on div "Page loading" at bounding box center [753, 161] width 590 height 123
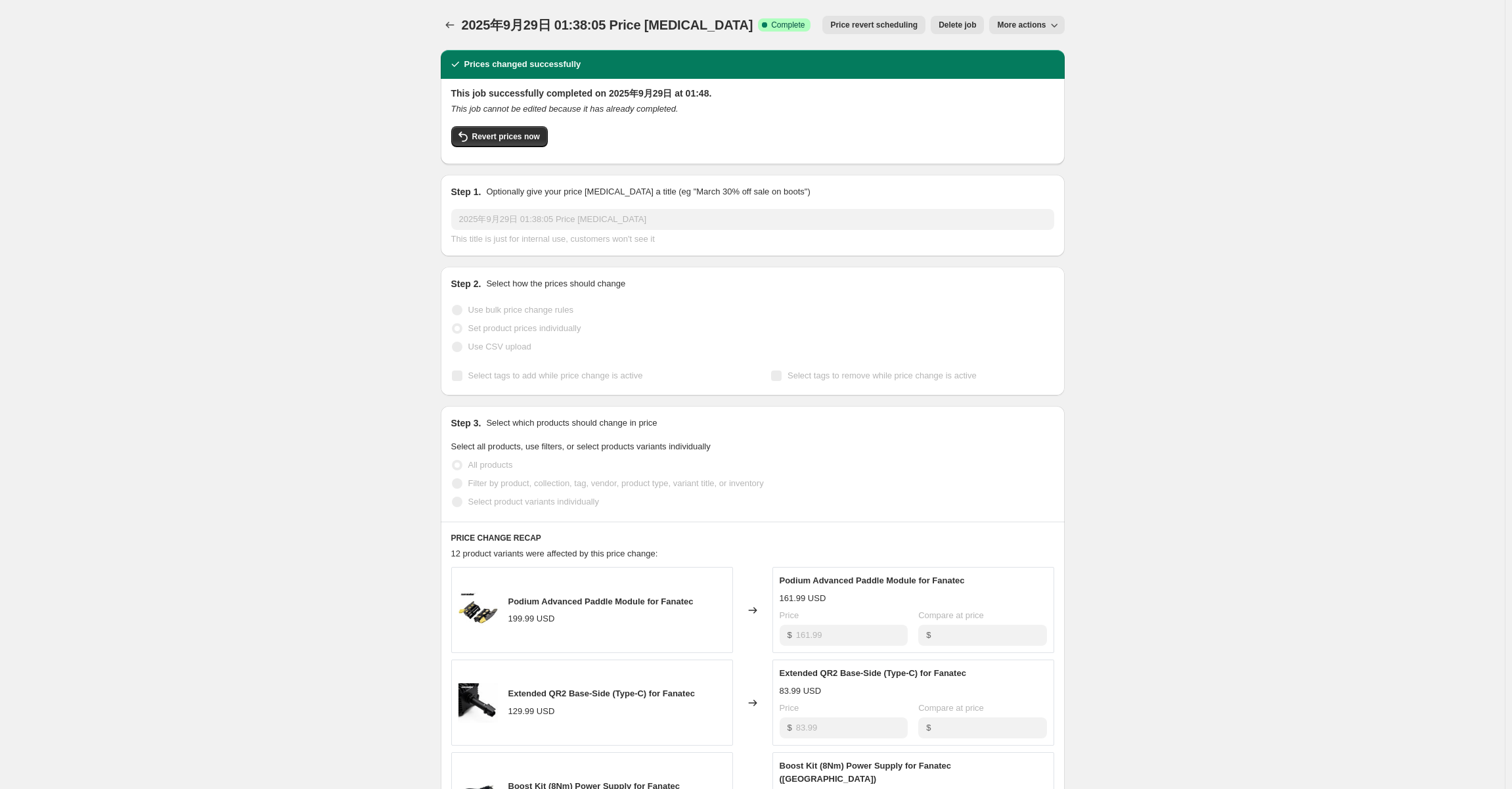
click at [1033, 23] on span "More actions" at bounding box center [1022, 24] width 49 height 11
click at [1045, 75] on span "Export Recap CSV" at bounding box center [1035, 74] width 71 height 10
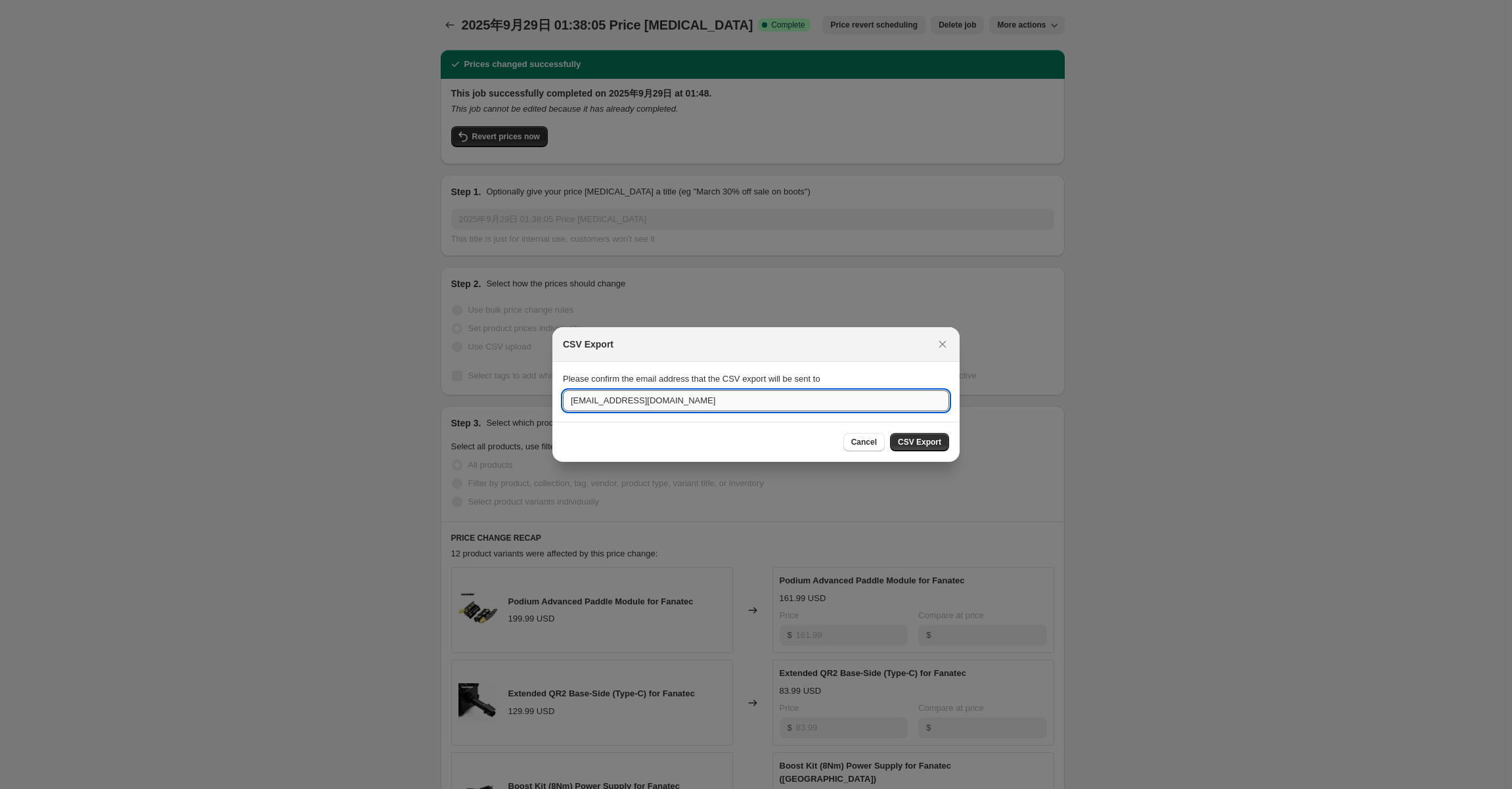
click at [734, 395] on input "[EMAIL_ADDRESS][DOMAIN_NAME]" at bounding box center [756, 400] width 386 height 21
click at [836, 357] on div "CSV Export" at bounding box center [756, 345] width 407 height 35
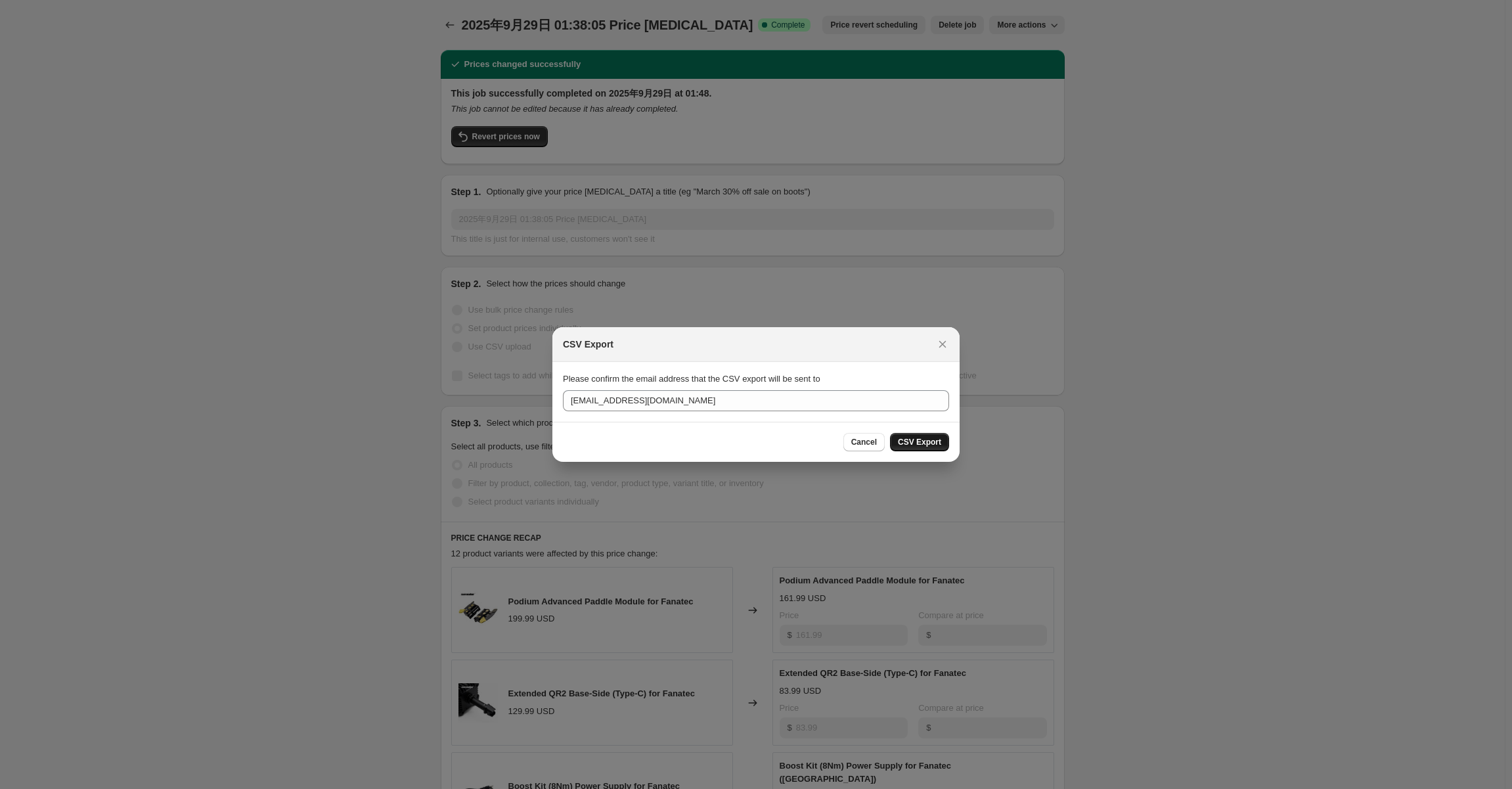
click at [927, 442] on span "CSV Export" at bounding box center [919, 442] width 43 height 11
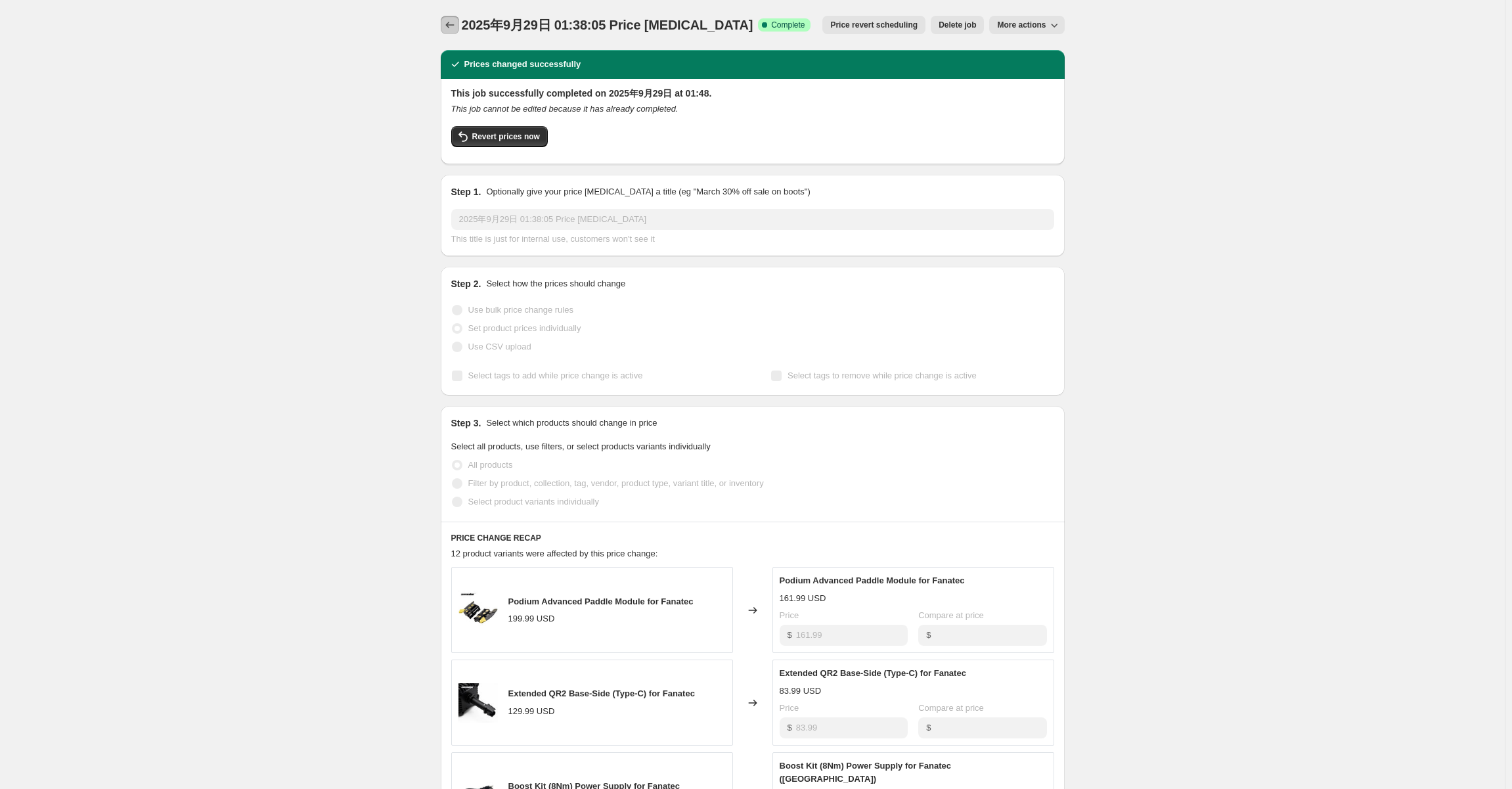
click at [450, 21] on icon "Price change jobs" at bounding box center [449, 24] width 13 height 13
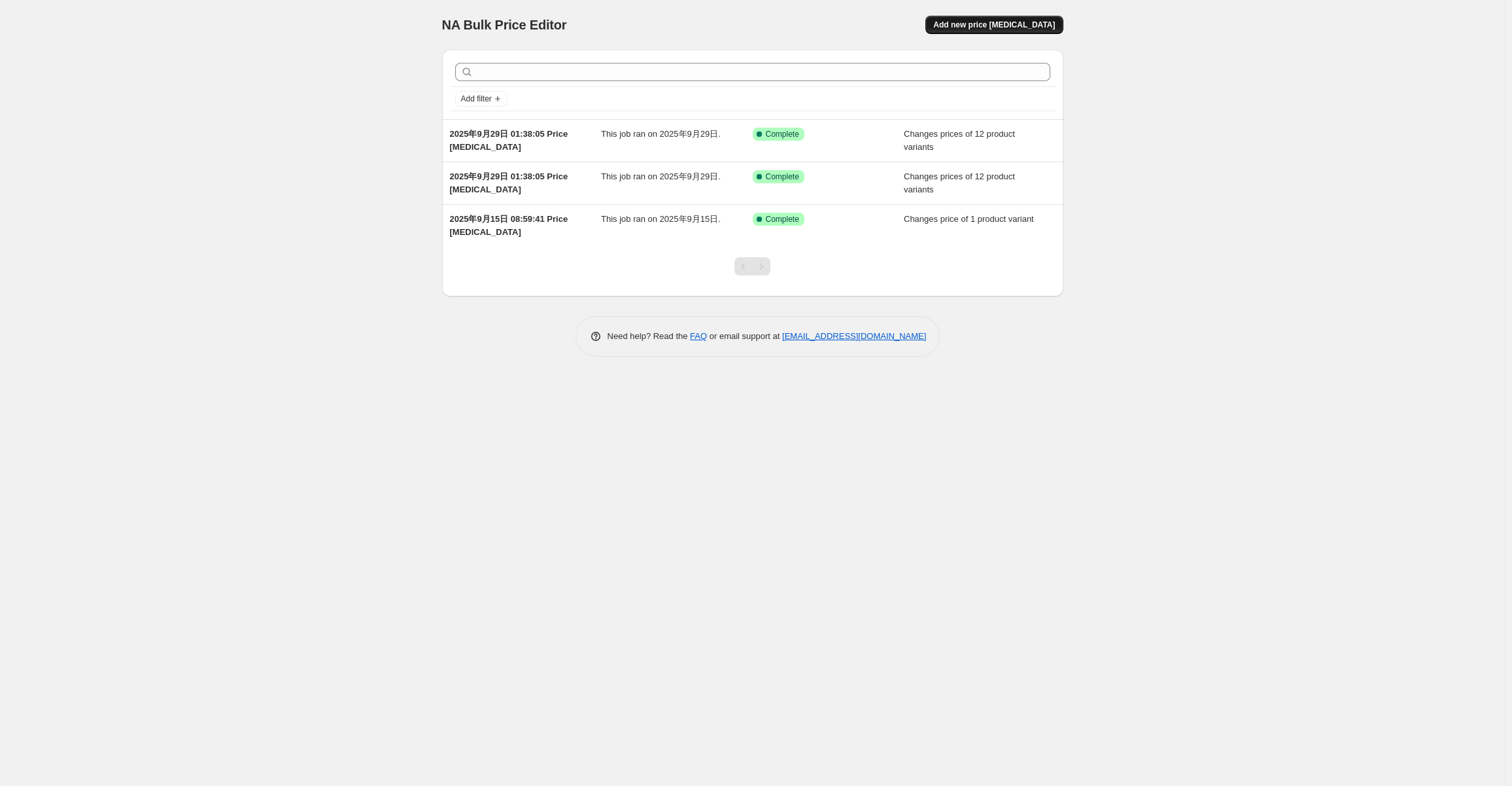
click at [1013, 25] on span "Add new price [MEDICAL_DATA]" at bounding box center [994, 24] width 122 height 11
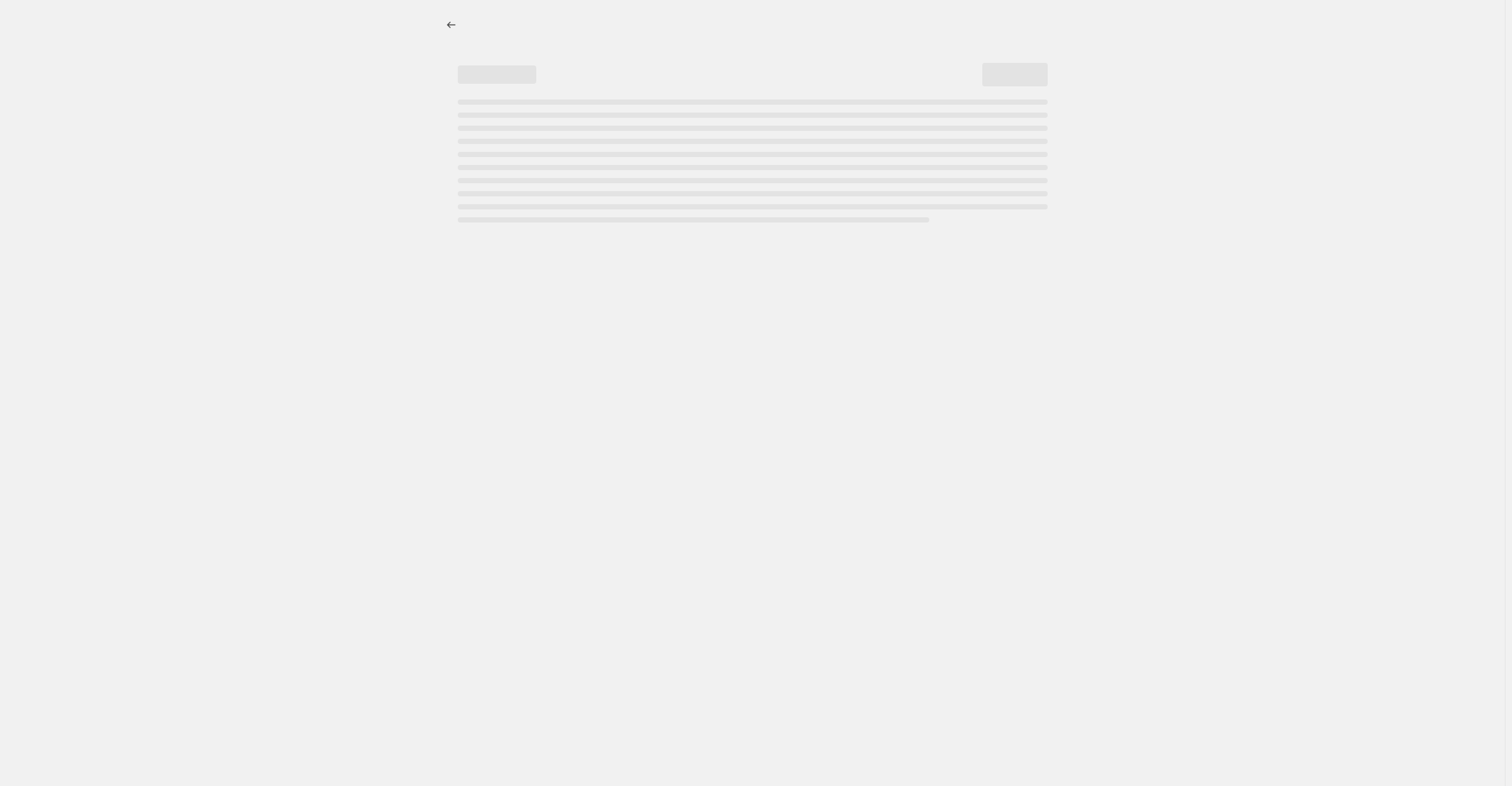
select select "percentage"
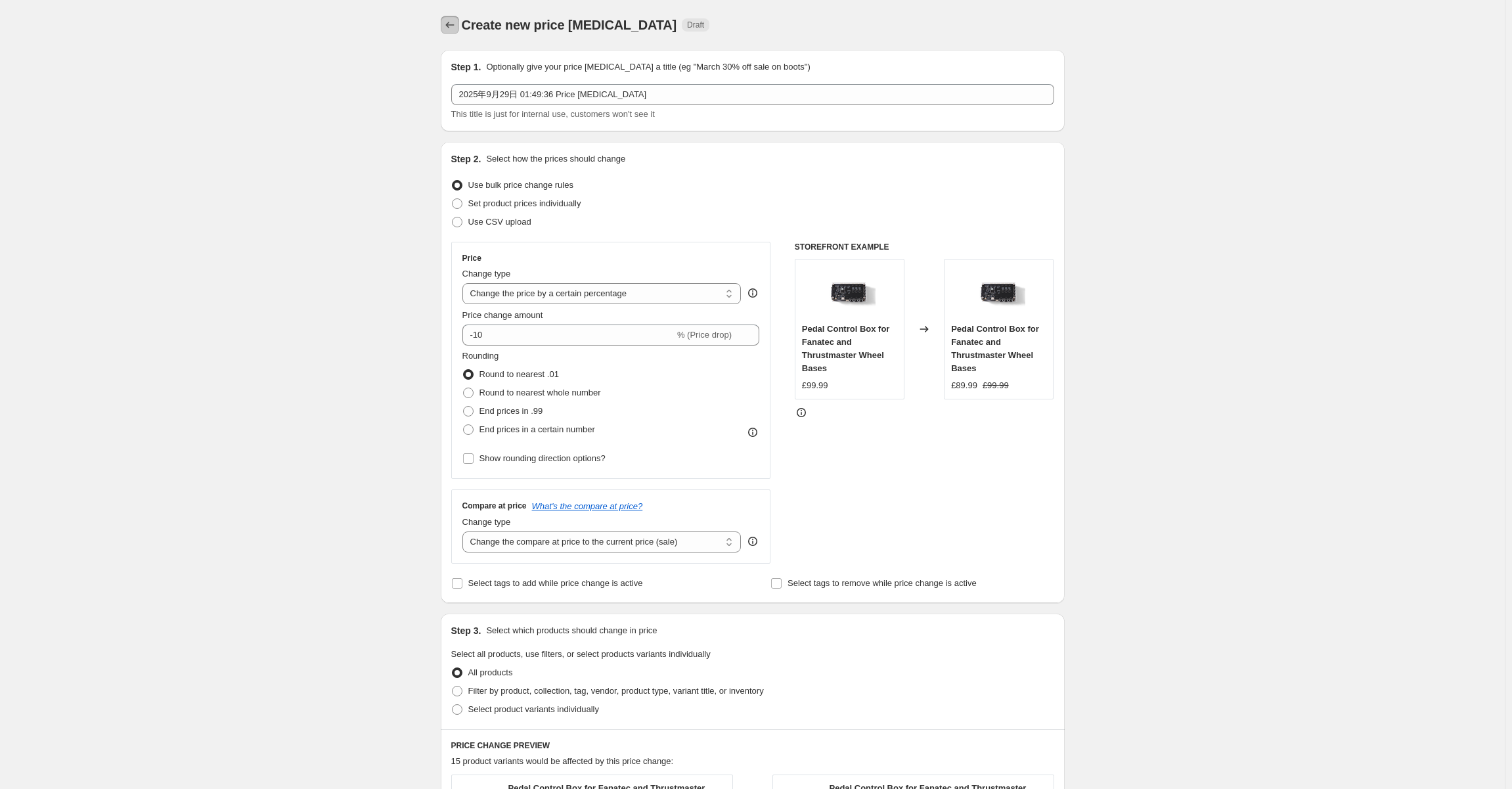
drag, startPoint x: 451, startPoint y: 21, endPoint x: 441, endPoint y: 131, distance: 110.5
click at [445, 73] on div "Create new price change job. This page is ready Create new price change job Dra…" at bounding box center [753, 697] width 655 height 1395
click at [461, 222] on span at bounding box center [457, 222] width 11 height 11
click at [453, 217] on input "Use CSV upload" at bounding box center [452, 217] width 1 height 1
radio input "true"
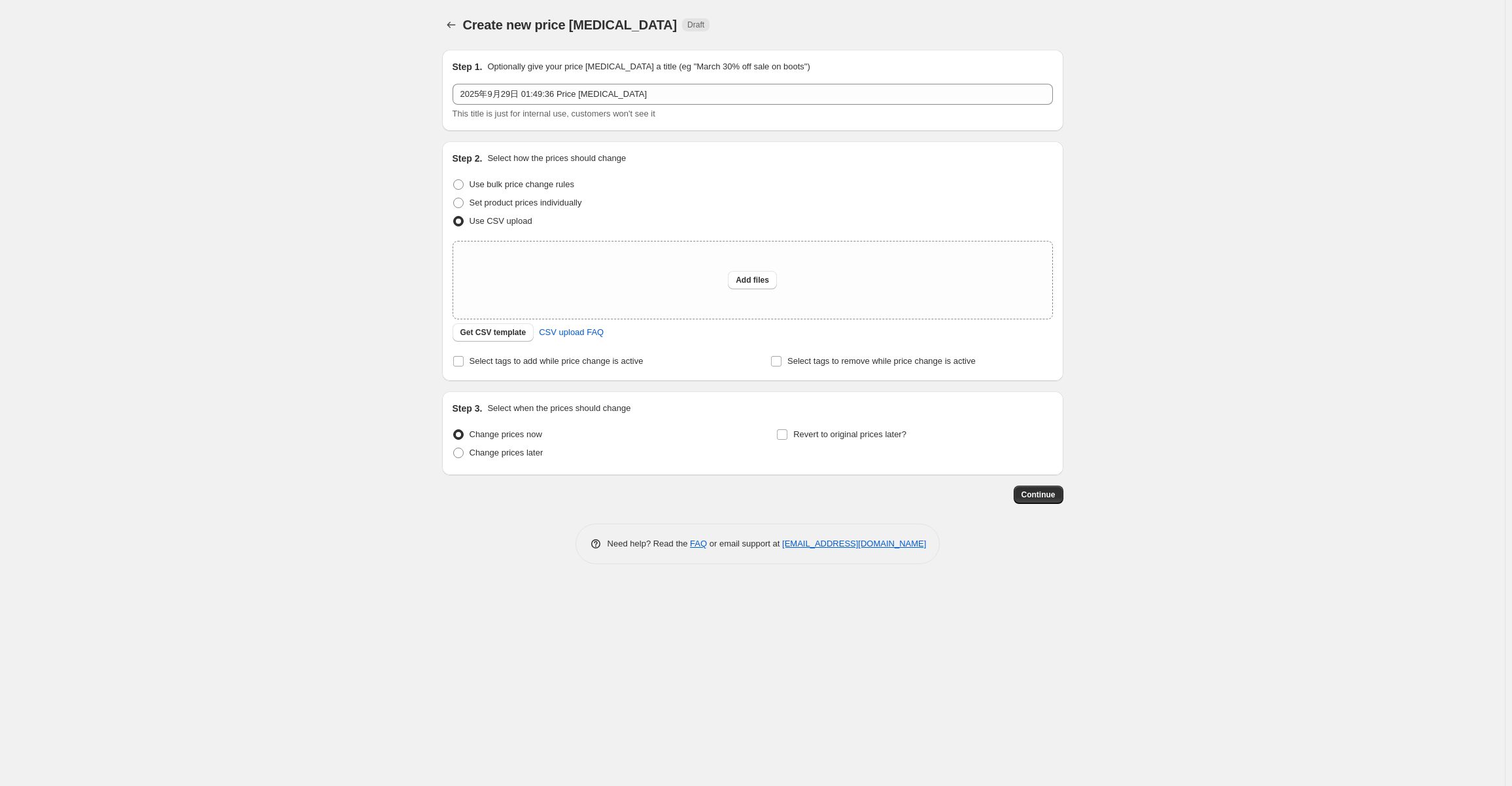
click at [58, 298] on div "Create new price change job. This page is ready Create new price change job Dra…" at bounding box center [753, 393] width 1505 height 786
click at [446, 23] on icon "Price change jobs" at bounding box center [451, 24] width 13 height 13
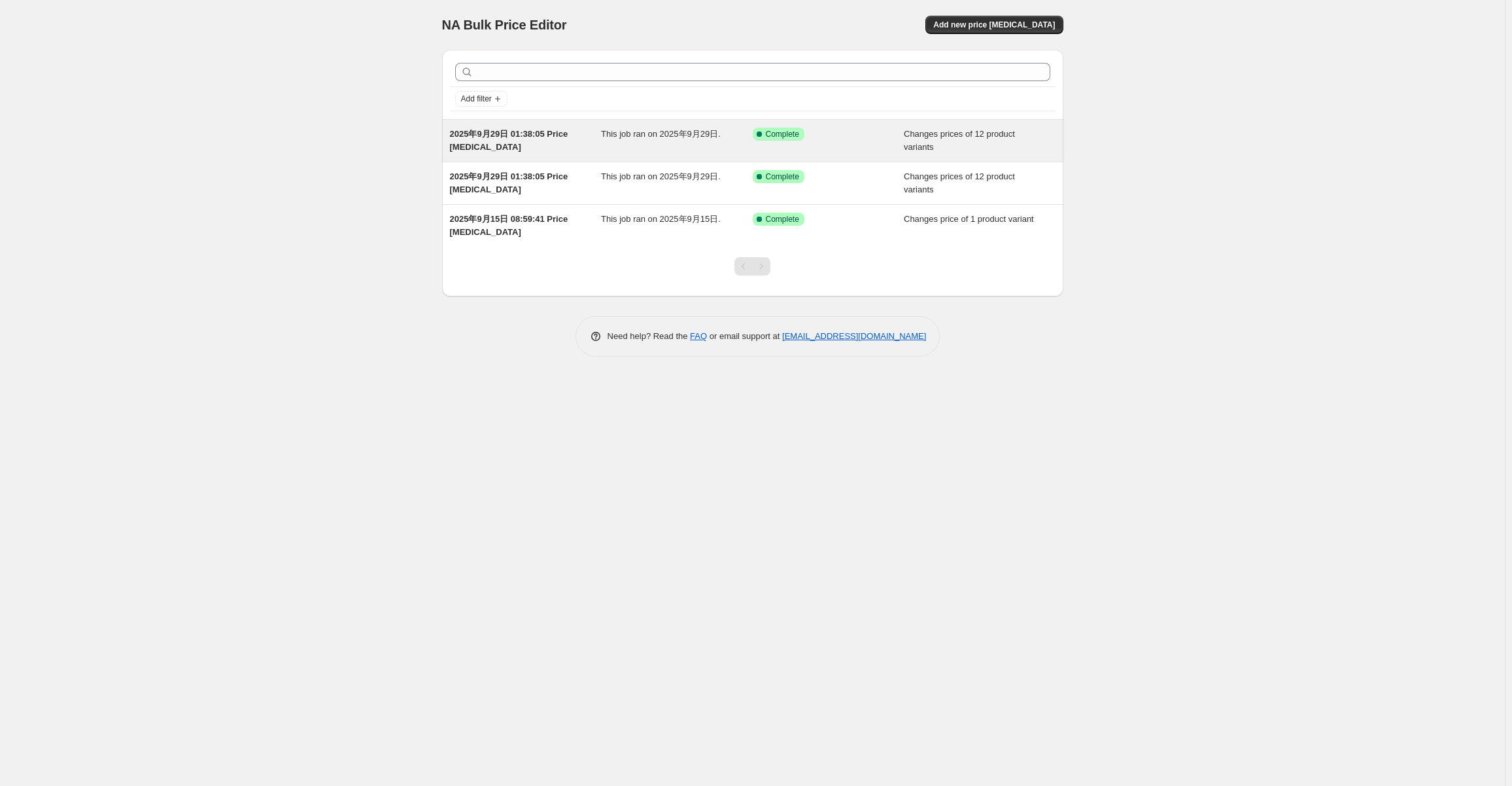
click at [529, 133] on span "2025年9月29日 01:38:05 Price [MEDICAL_DATA]" at bounding box center [509, 140] width 119 height 23
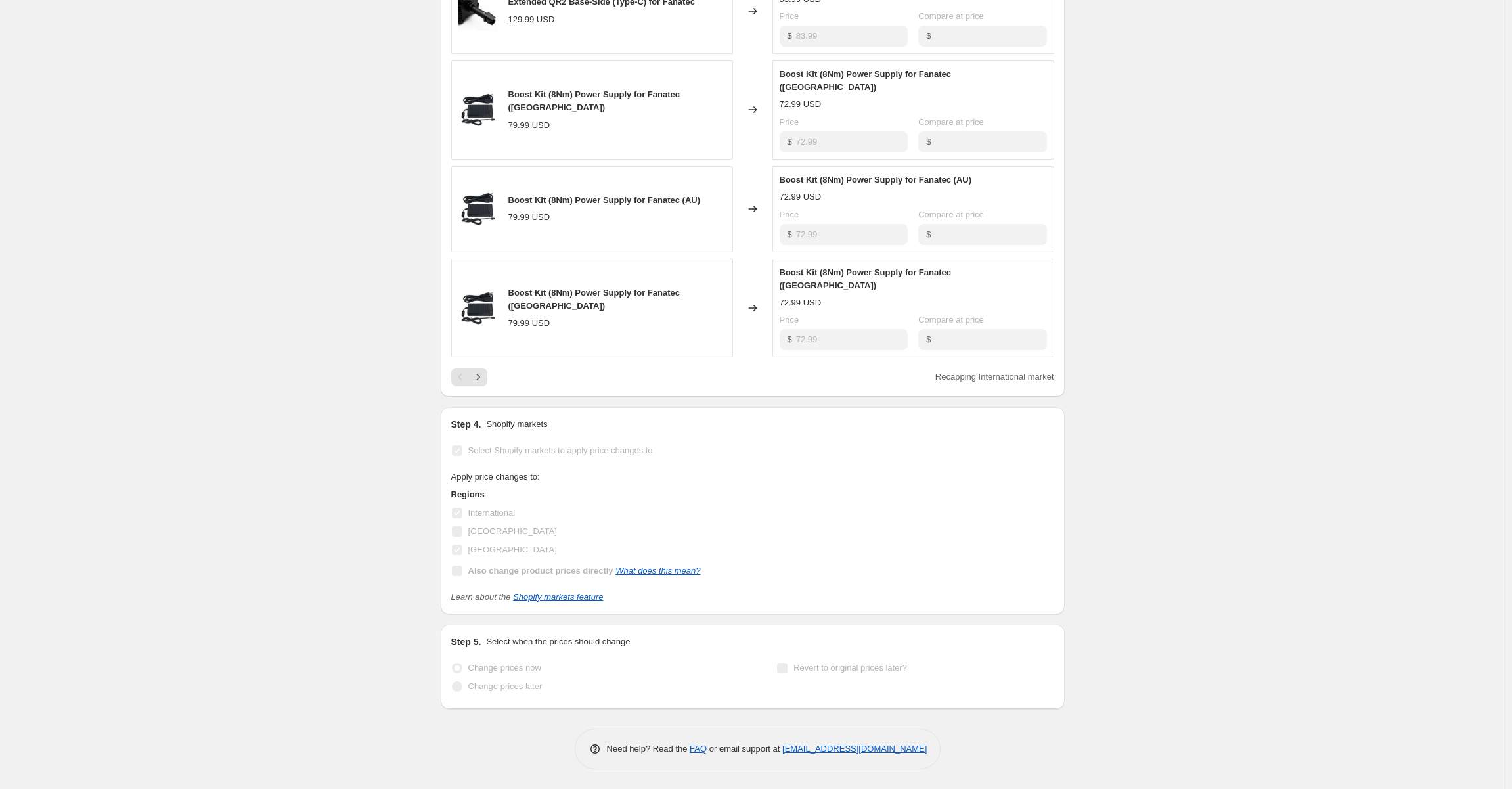
scroll to position [662, 0]
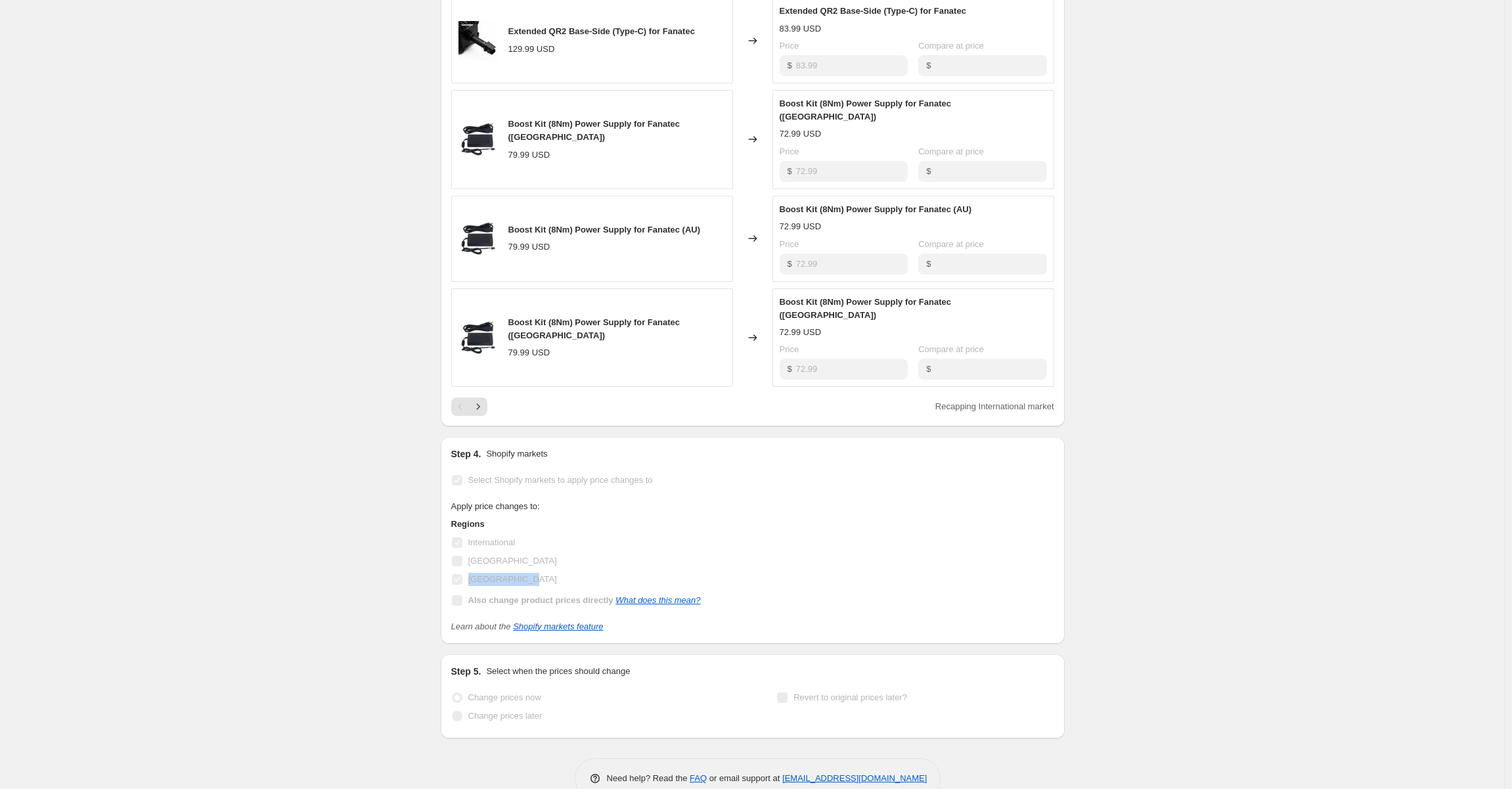
drag, startPoint x: 470, startPoint y: 549, endPoint x: 536, endPoint y: 548, distance: 66.0
click at [536, 570] on div "[GEOGRAPHIC_DATA]" at bounding box center [575, 579] width 249 height 19
copy span "[GEOGRAPHIC_DATA]"
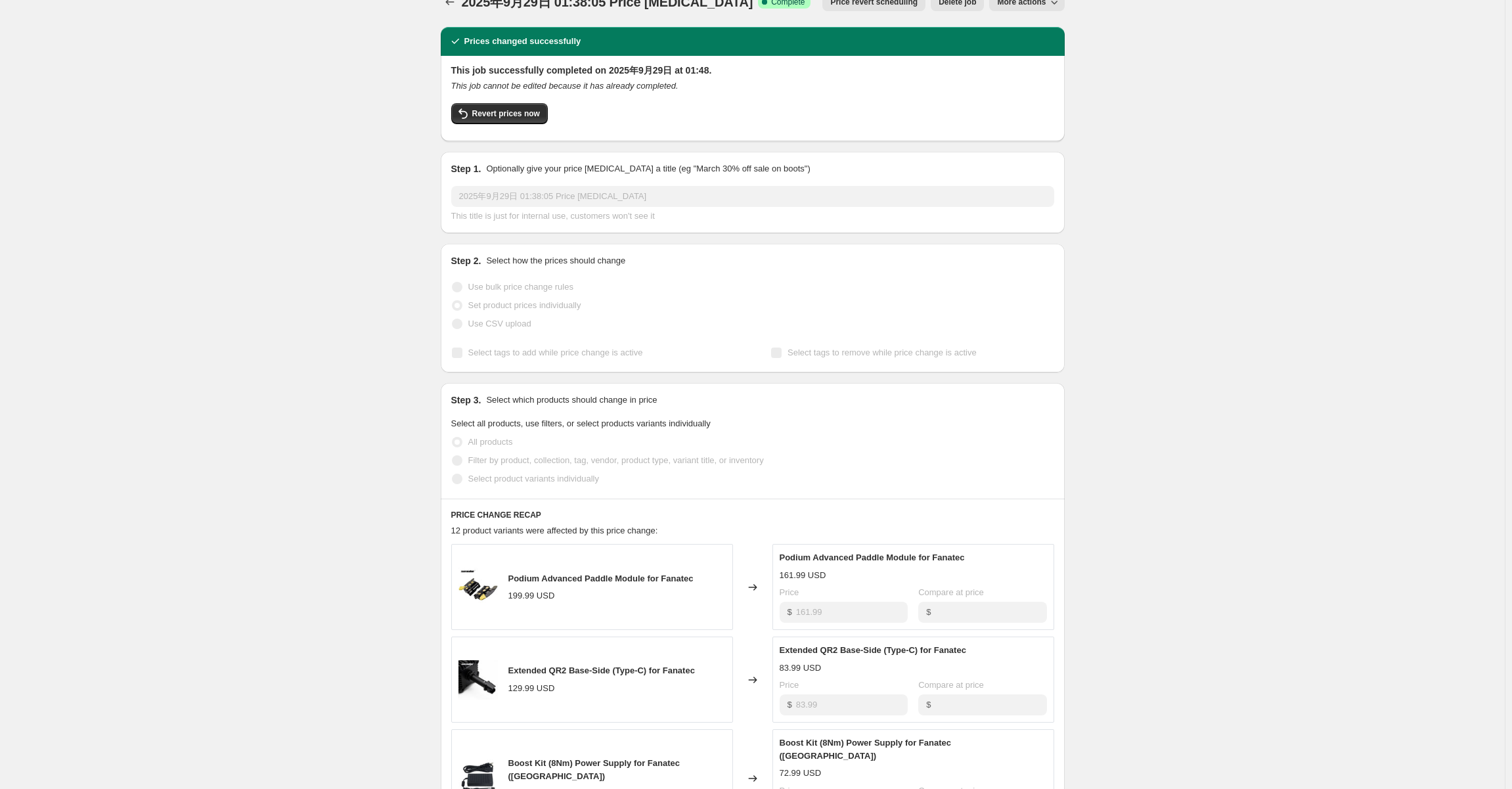
scroll to position [0, 0]
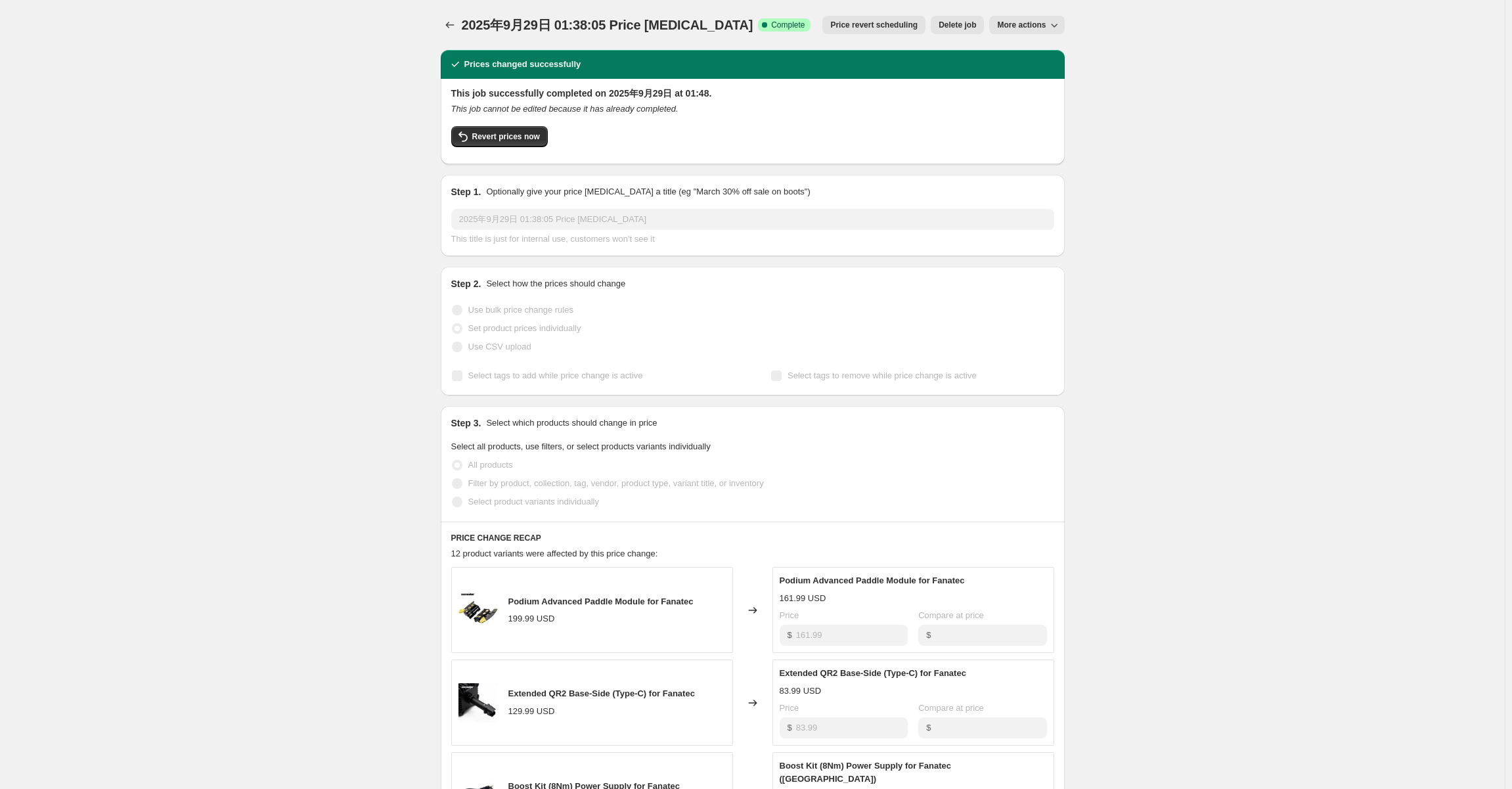
click at [1022, 28] on span "More actions" at bounding box center [1022, 24] width 49 height 11
click at [341, 155] on div "2025年9月29日 01:38:05 Price [MEDICAL_DATA]. This page is ready 2025年9月29日 01:38:0…" at bounding box center [752, 740] width 1505 height 1480
click at [443, 21] on button "Price change jobs" at bounding box center [450, 24] width 19 height 19
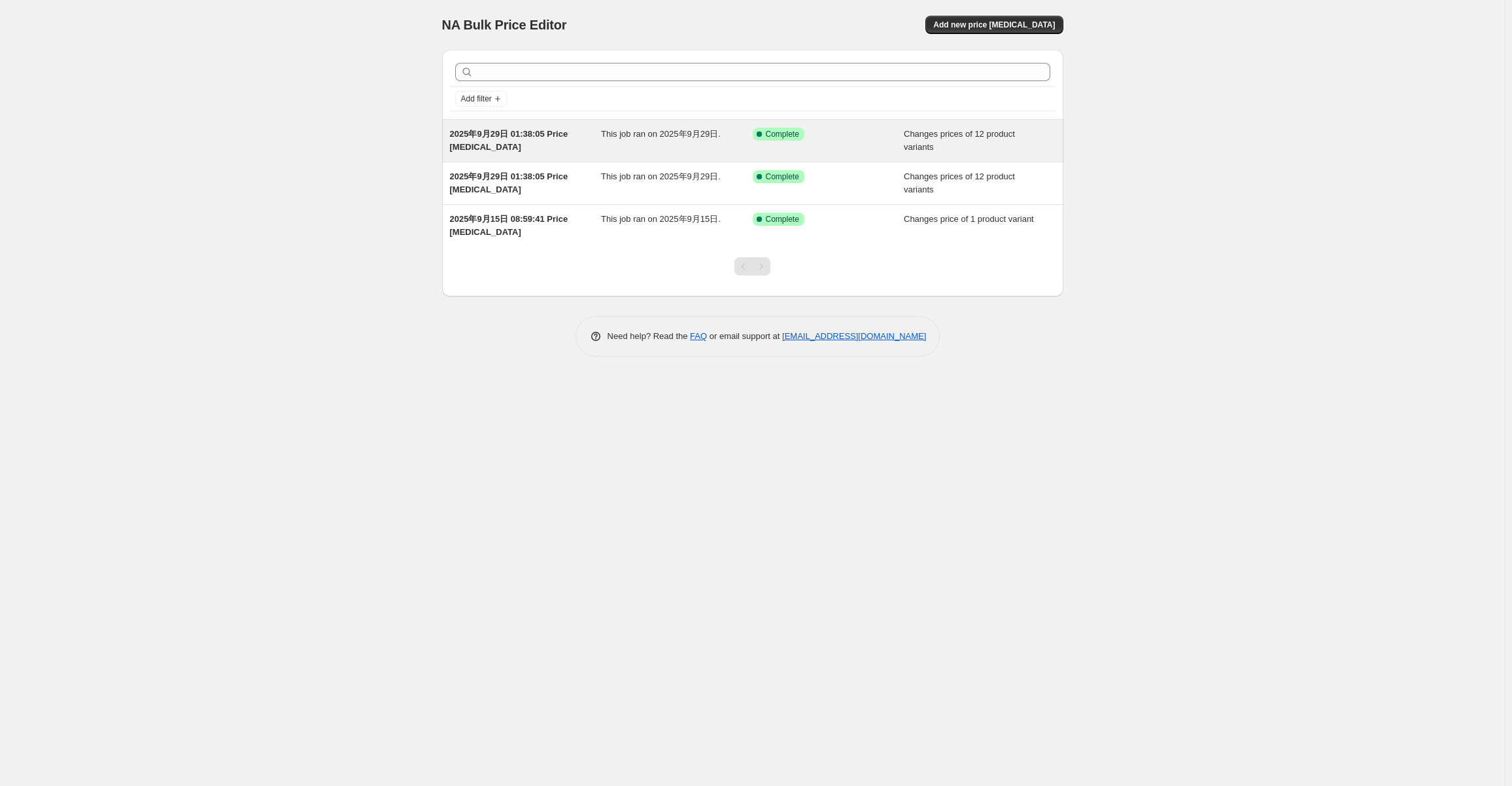
click at [530, 140] on div "2025年9月29日 01:38:05 Price [MEDICAL_DATA]" at bounding box center [526, 140] width 152 height 26
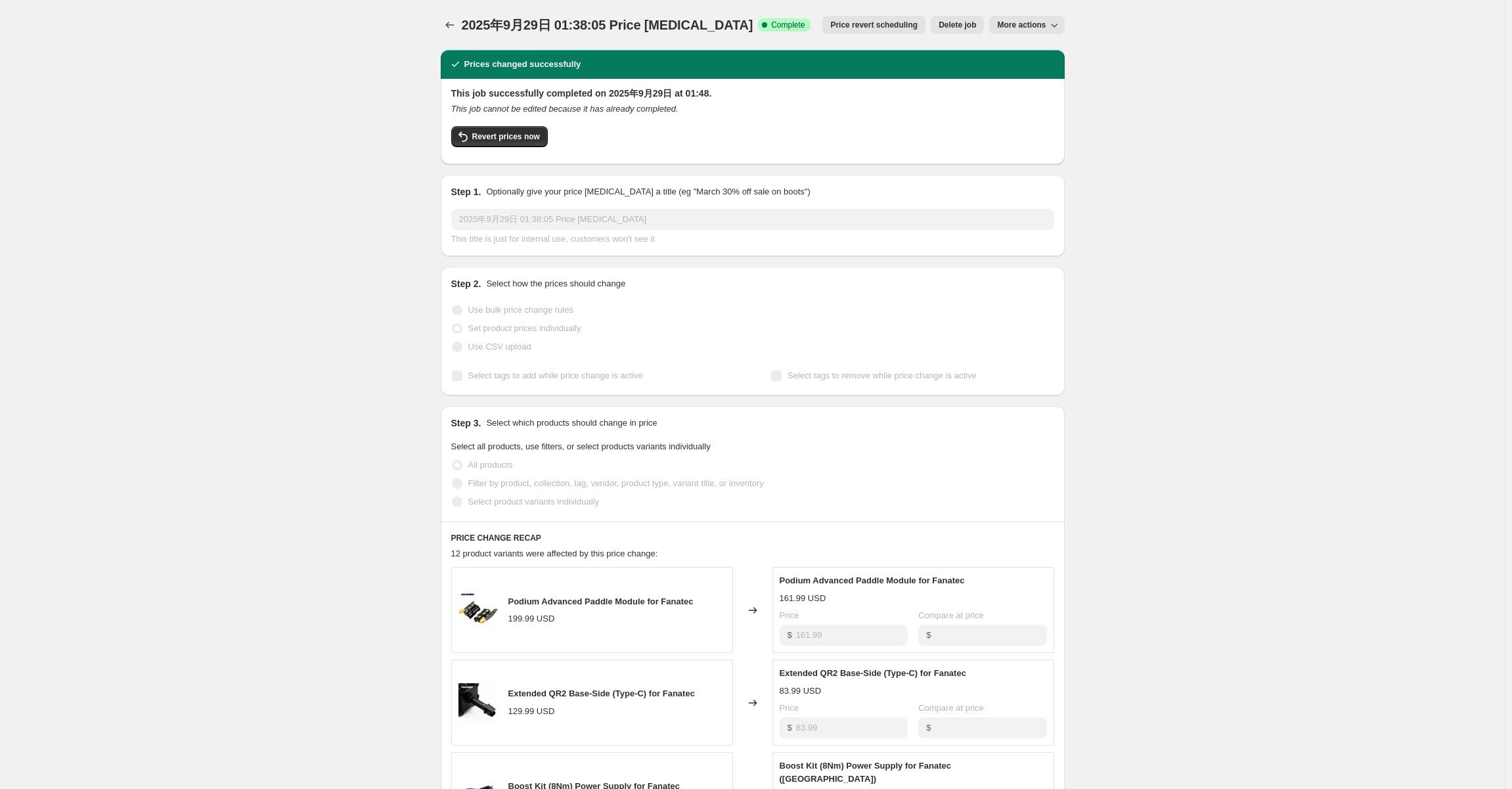
click at [1055, 25] on icon "button" at bounding box center [1054, 25] width 7 height 4
click at [1040, 51] on span "Copy to new job" at bounding box center [1030, 52] width 61 height 10
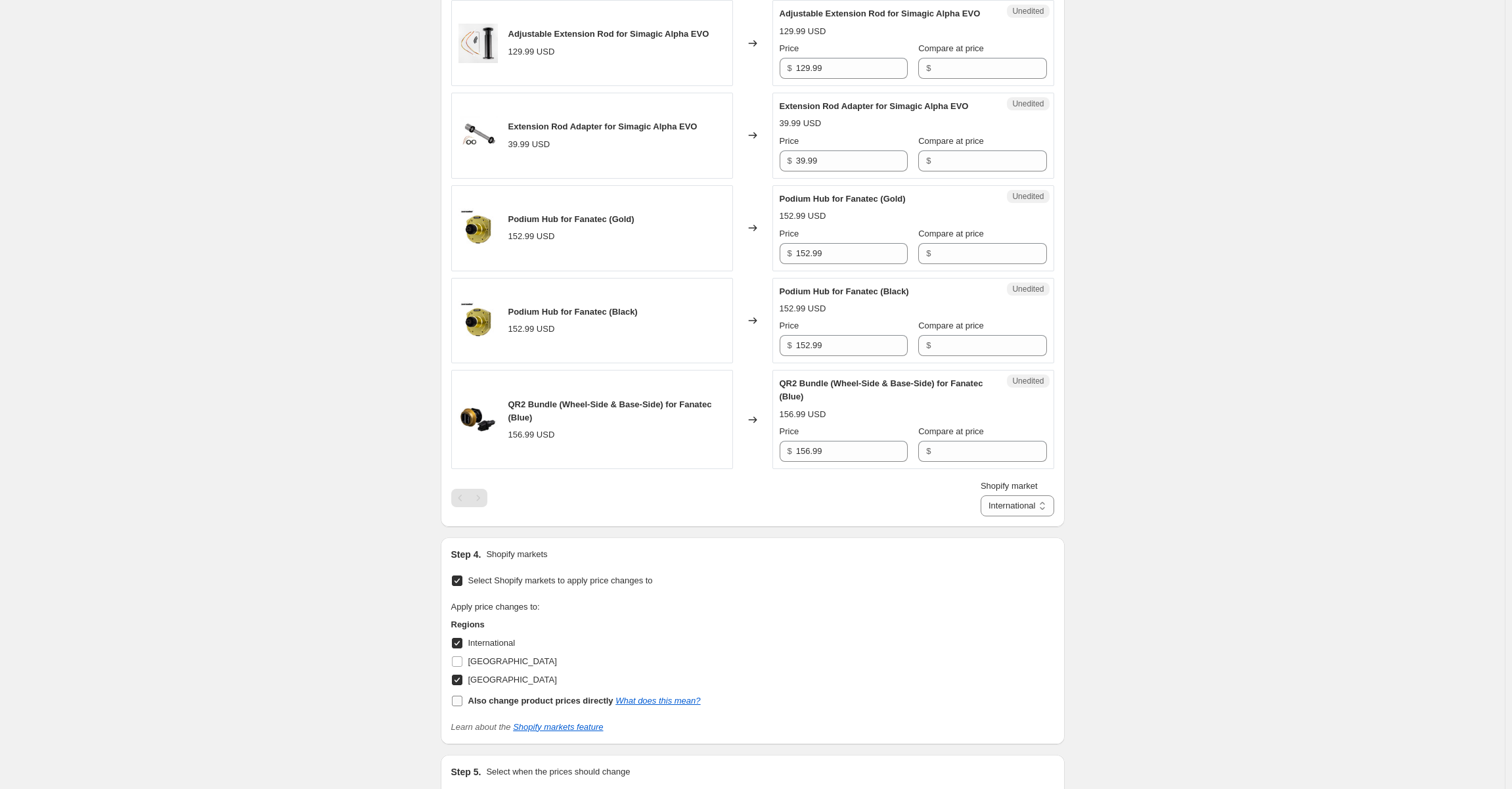
scroll to position [1557, 0]
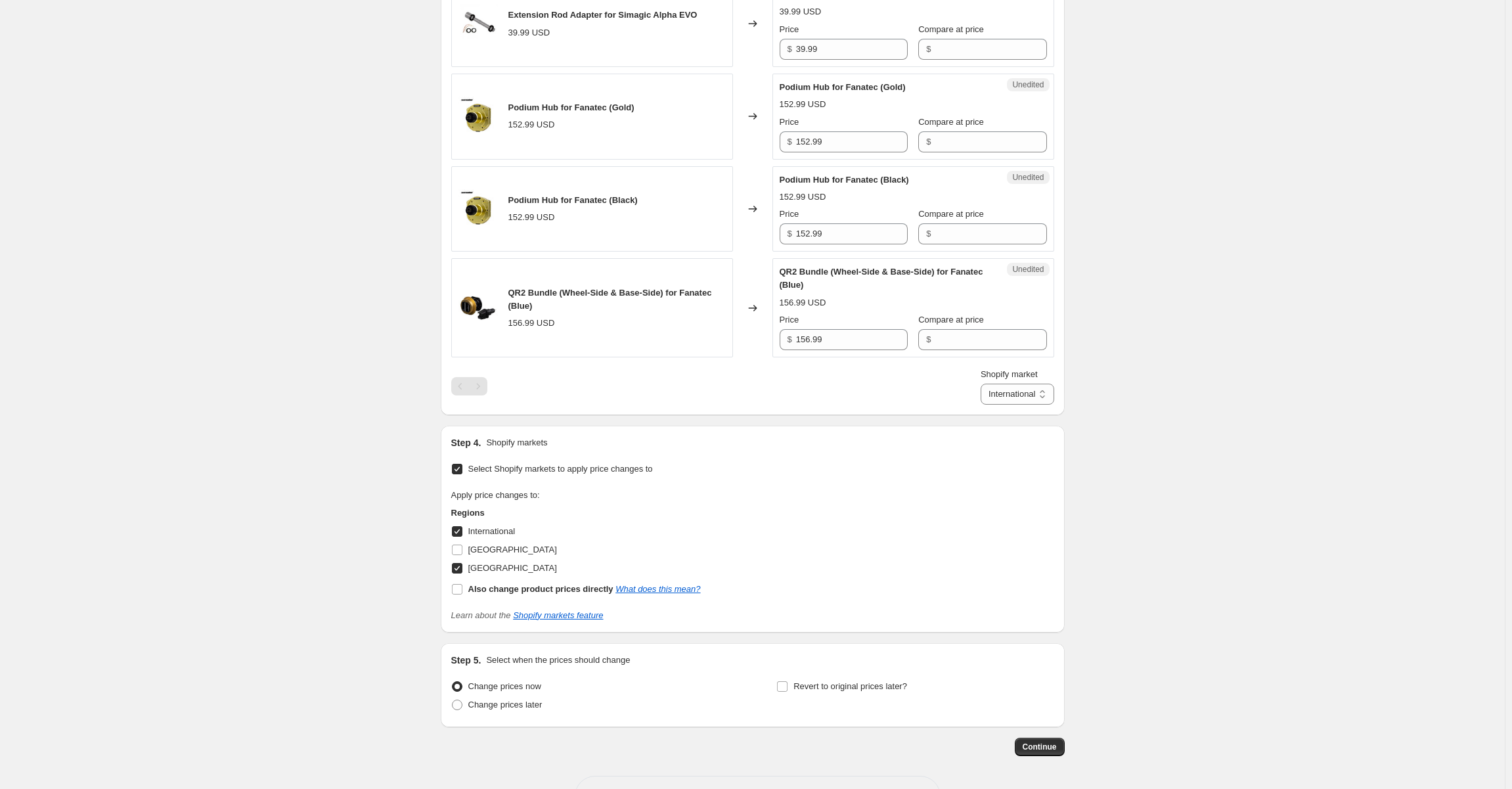
click at [463, 526] on input "International" at bounding box center [457, 531] width 11 height 11
checkbox input "false"
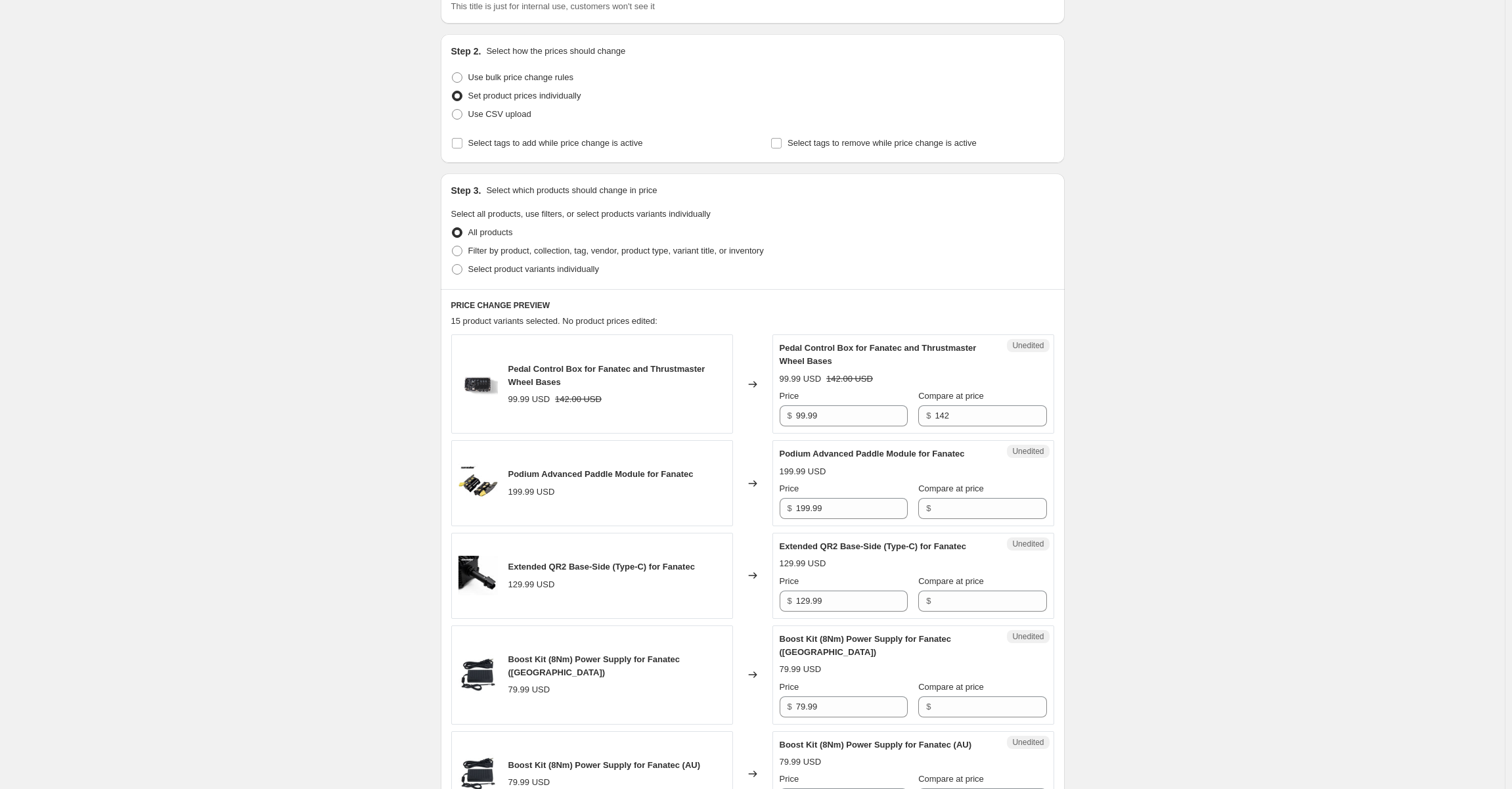
scroll to position [291, 0]
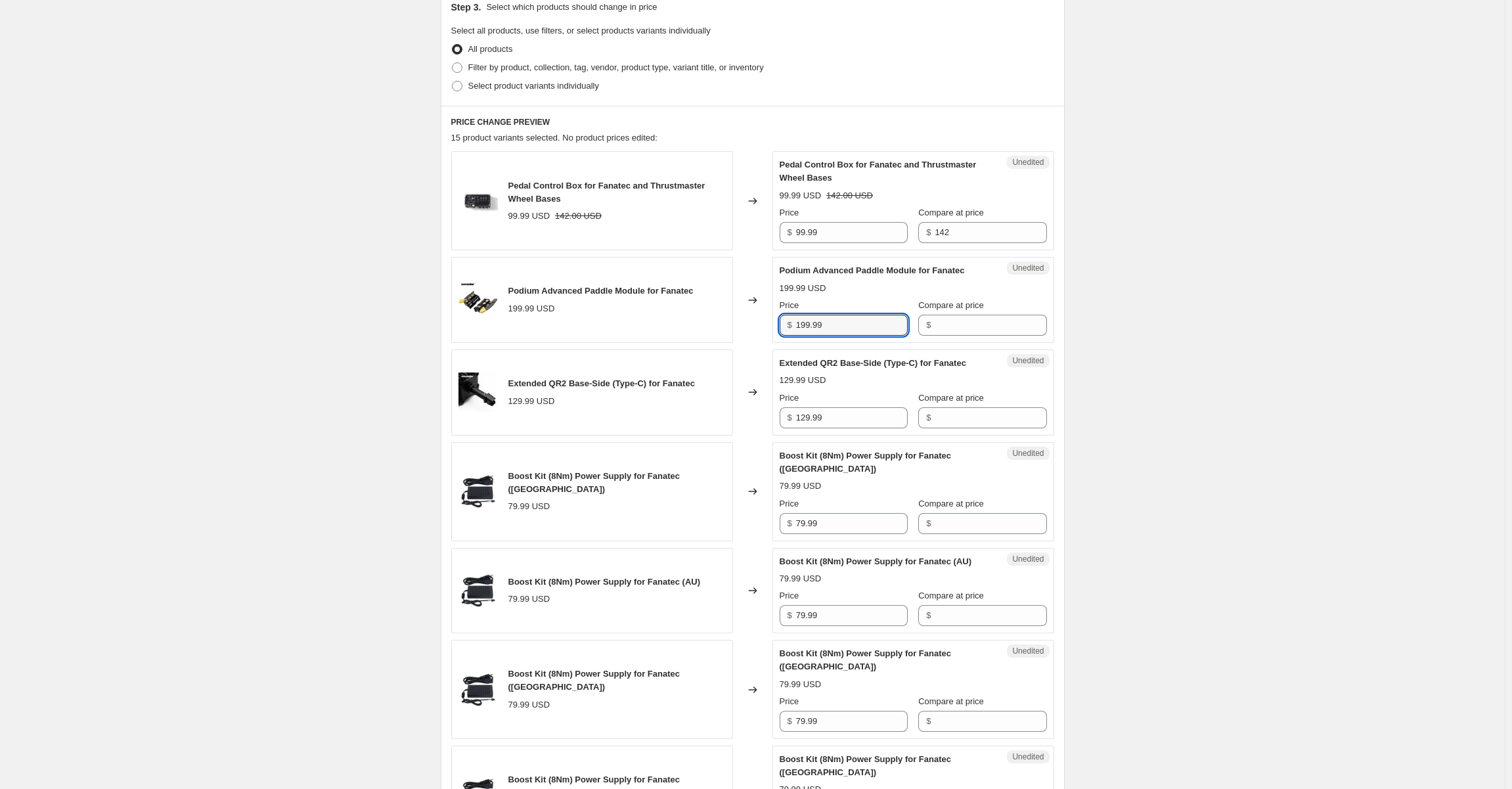
drag, startPoint x: 835, startPoint y: 323, endPoint x: 719, endPoint y: 319, distance: 116.1
click at [722, 319] on div "Podium Advanced Paddle Module for Fanatec 199.99 USD Changed to Unedited Podium…" at bounding box center [752, 300] width 603 height 86
type input "161.99"
drag, startPoint x: 835, startPoint y: 416, endPoint x: 802, endPoint y: 416, distance: 33.0
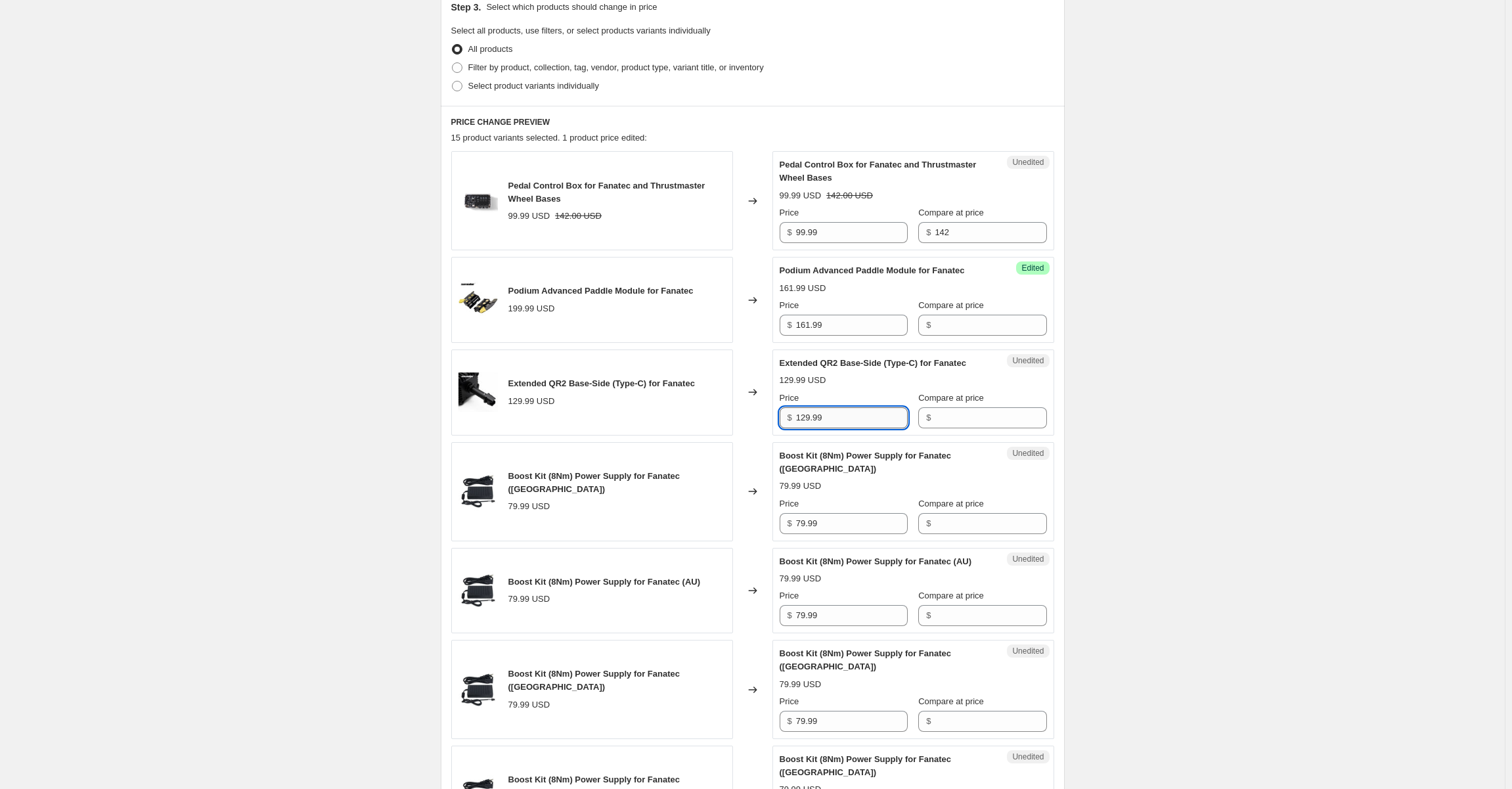
click at [833, 416] on input "129.99" at bounding box center [852, 416] width 111 height 21
drag, startPoint x: 815, startPoint y: 411, endPoint x: 789, endPoint y: 413, distance: 26.1
click at [789, 413] on div "$ 129.99" at bounding box center [843, 416] width 128 height 21
type input "83.99"
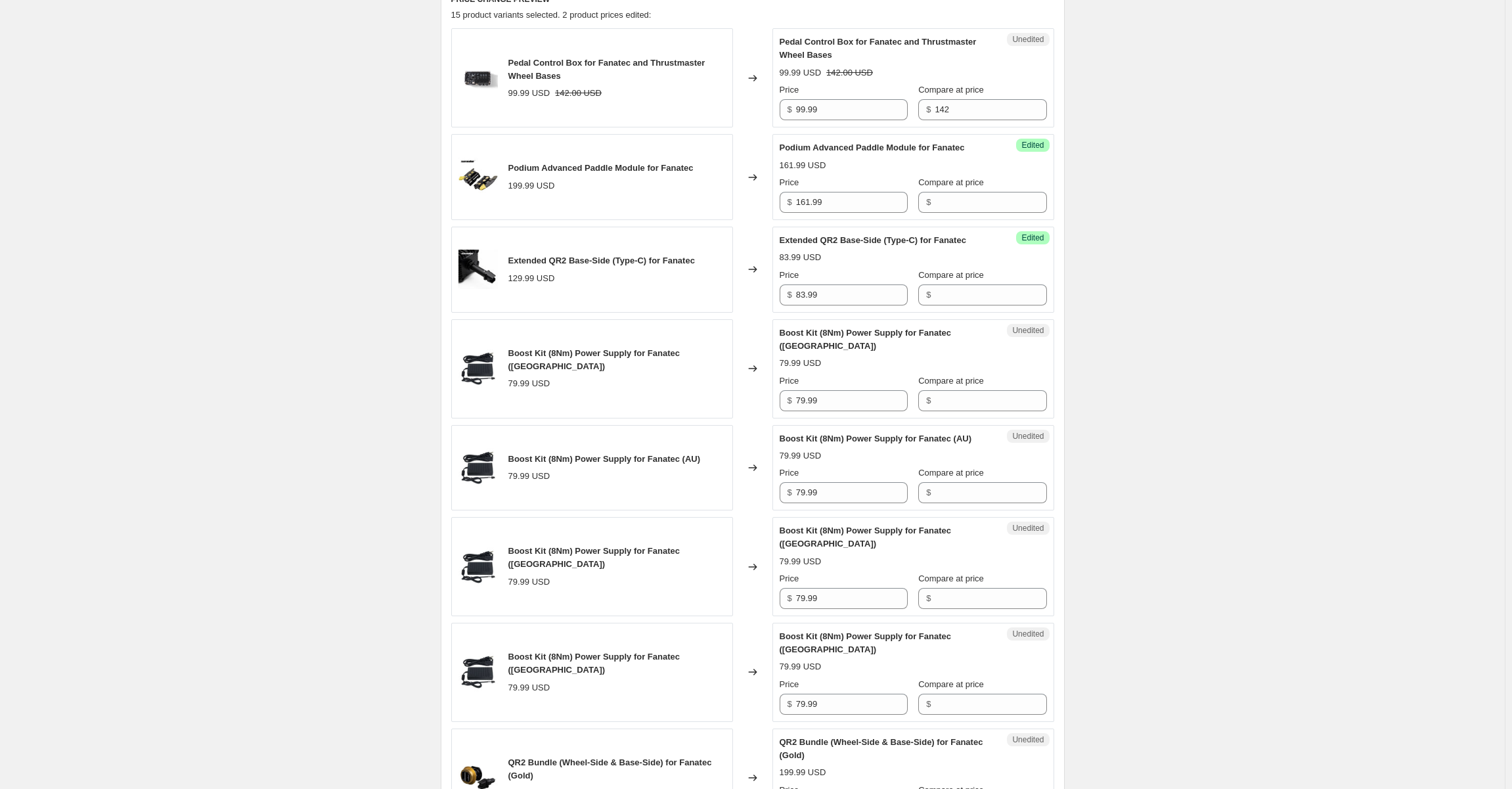
scroll to position [422, 0]
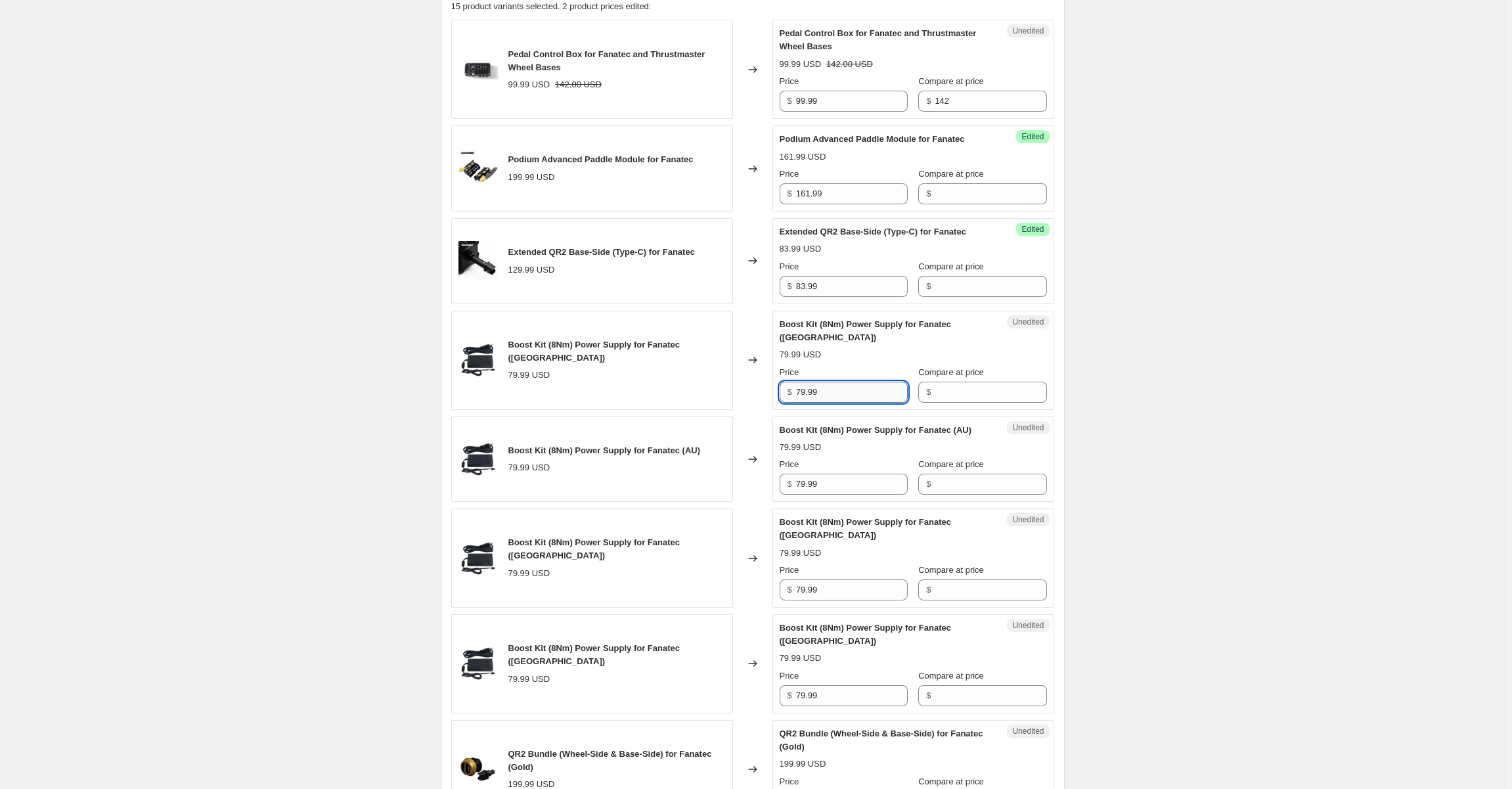
click at [811, 381] on input "79.99" at bounding box center [852, 391] width 111 height 21
type input "72.99"
drag, startPoint x: 1221, startPoint y: 336, endPoint x: 906, endPoint y: 373, distance: 317.2
click at [1220, 337] on div "Create new price change job. This page is ready Create new price change job Dra…" at bounding box center [752, 765] width 1505 height 2375
drag, startPoint x: 822, startPoint y: 378, endPoint x: 768, endPoint y: 379, distance: 54.0
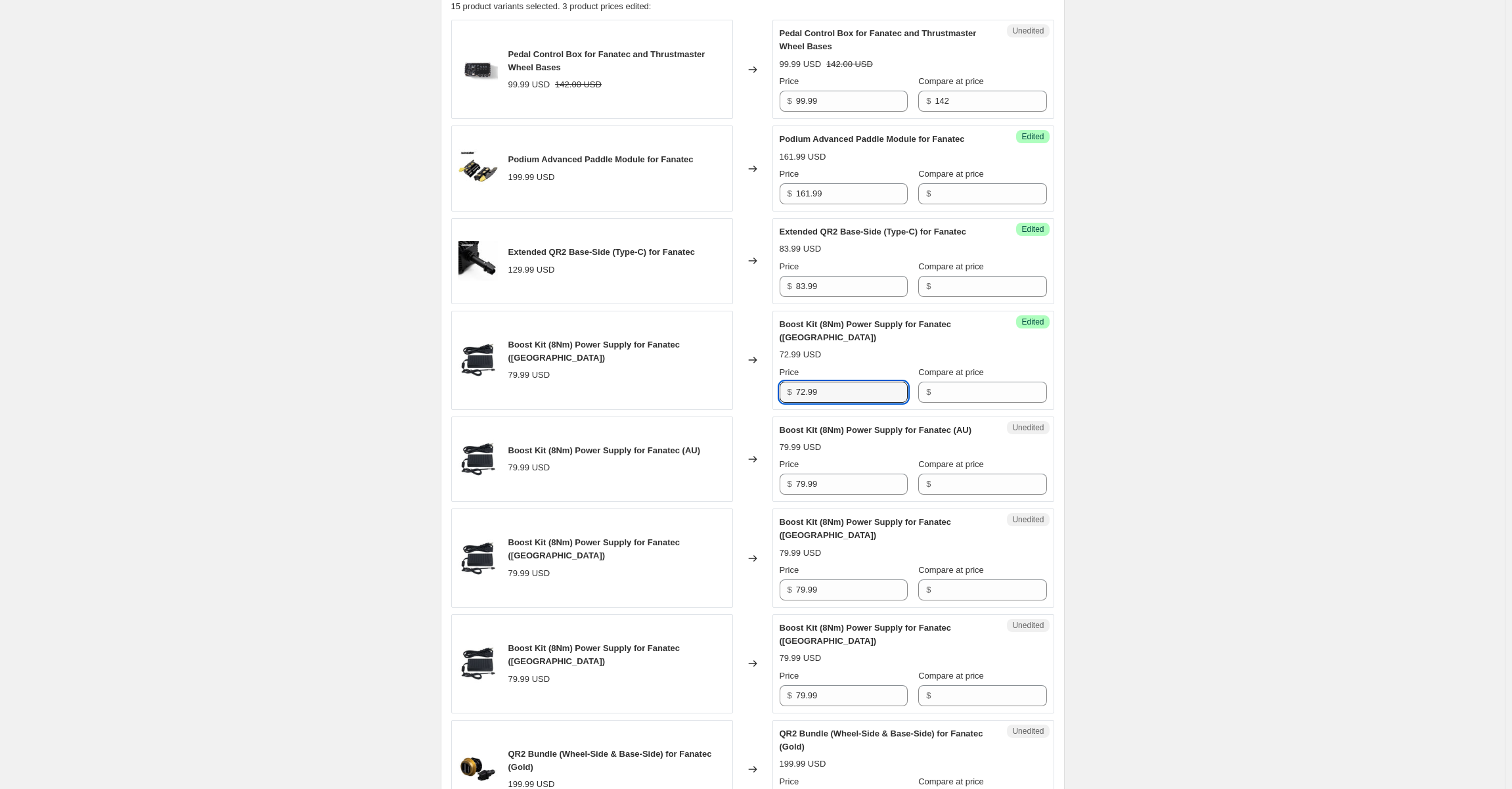
click at [768, 379] on div "Boost Kit (8Nm) Power Supply for Fanatec (US) 79.99 USD Changed to Success Edit…" at bounding box center [752, 360] width 603 height 99
drag, startPoint x: 839, startPoint y: 469, endPoint x: 810, endPoint y: 487, distance: 34.1
click at [779, 469] on div "Unedited Boost Kit (8Nm) Power Supply for Fanatec (AU) 79.99 USD Price $ 79.99 …" at bounding box center [913, 460] width 282 height 86
paste input "2"
type input "72.99"
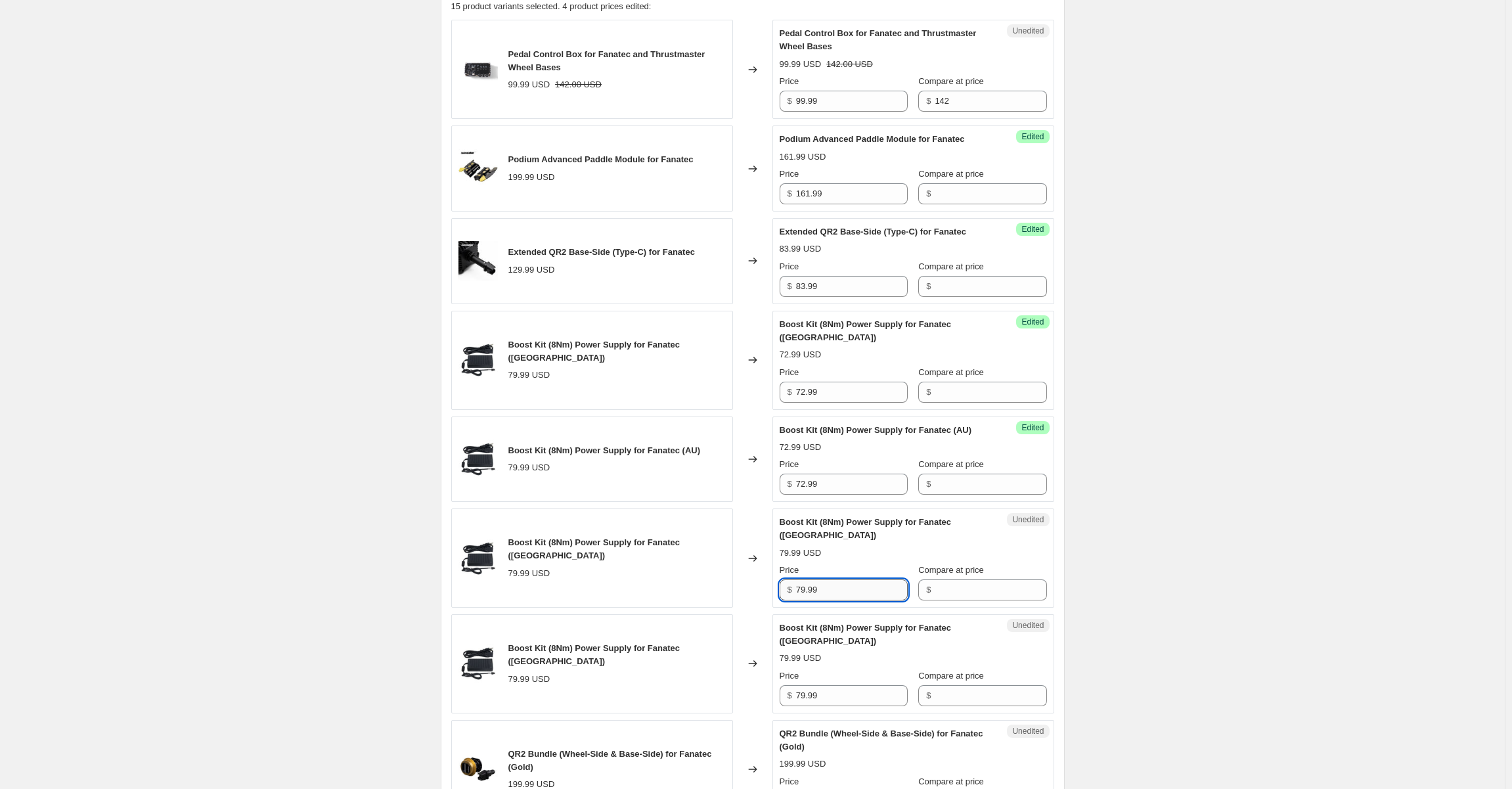
drag, startPoint x: 847, startPoint y: 549, endPoint x: 816, endPoint y: 562, distance: 33.6
click at [757, 563] on div "Boost Kit (8Nm) Power Supply for Fanatec ([GEOGRAPHIC_DATA]) 79.99 USD Changed …" at bounding box center [752, 557] width 603 height 99
paste input "2"
type input "72.99"
drag, startPoint x: 839, startPoint y: 652, endPoint x: 787, endPoint y: 649, distance: 52.1
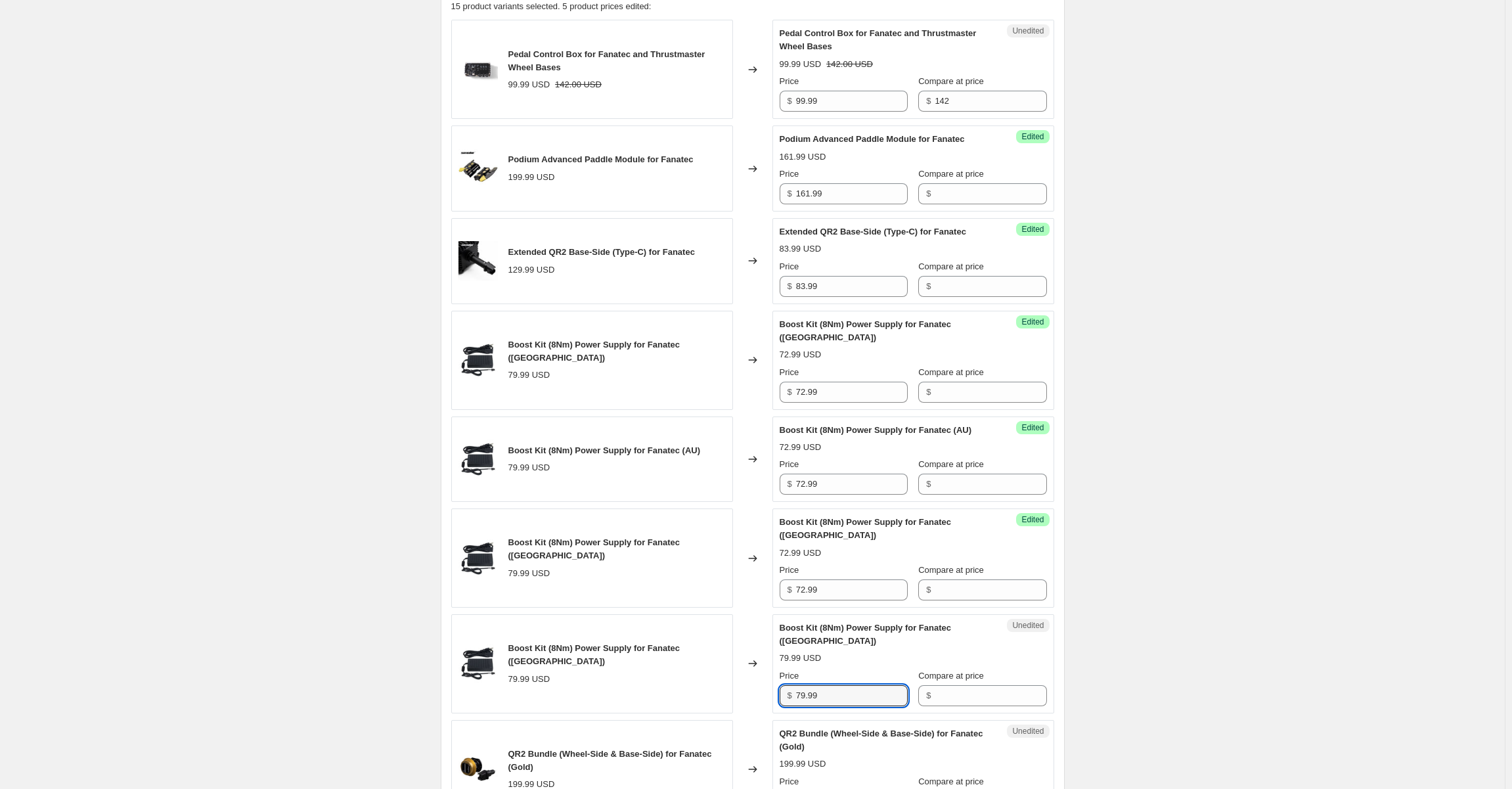
click at [782, 685] on div "$ 79.99" at bounding box center [843, 695] width 128 height 21
paste input "2"
type input "72.99"
drag, startPoint x: 1193, startPoint y: 553, endPoint x: 1185, endPoint y: 552, distance: 8.1
click at [1189, 552] on div "Create new price change job. This page is ready Create new price change job Dra…" at bounding box center [752, 765] width 1505 height 2375
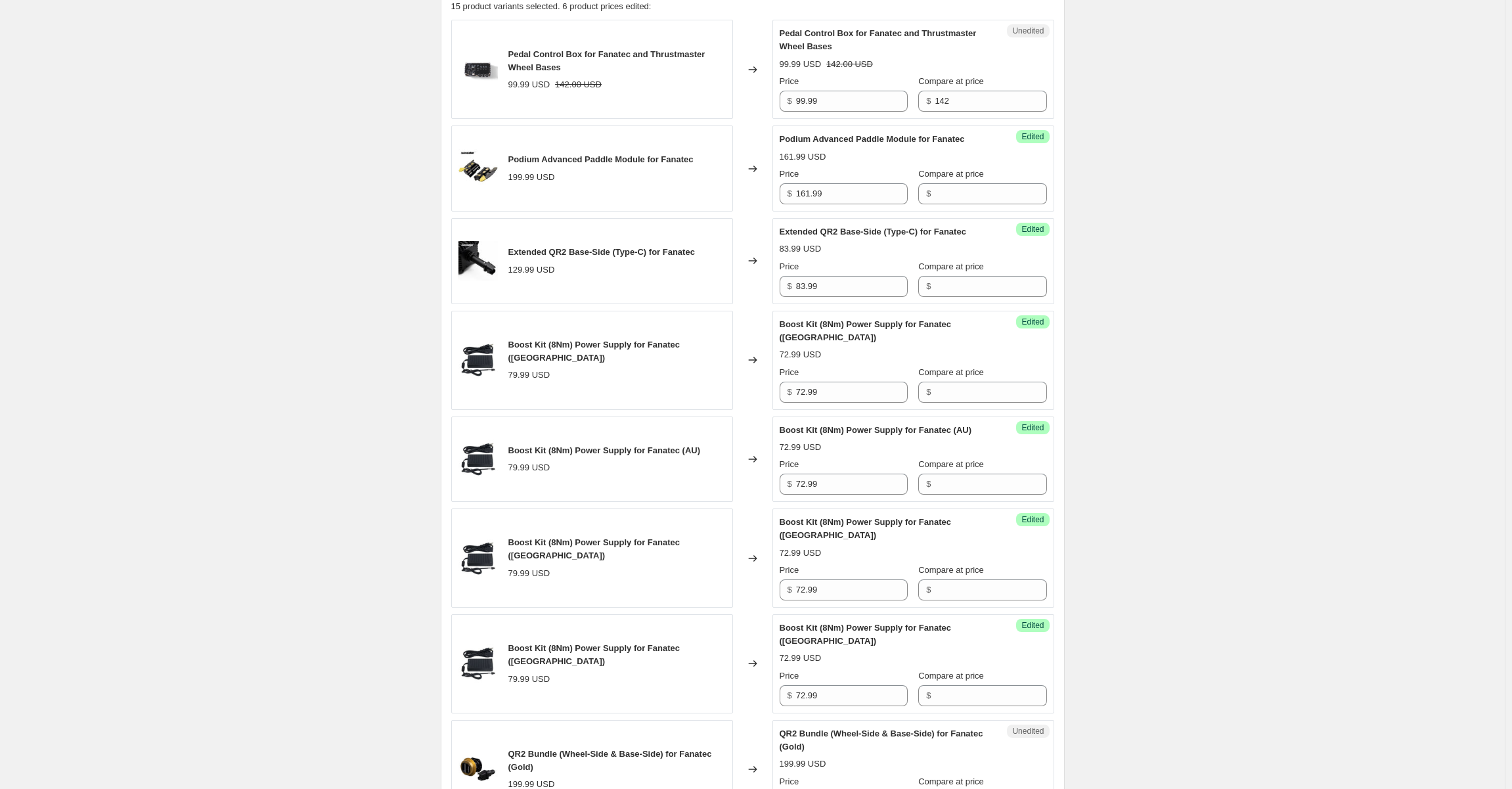
scroll to position [619, 0]
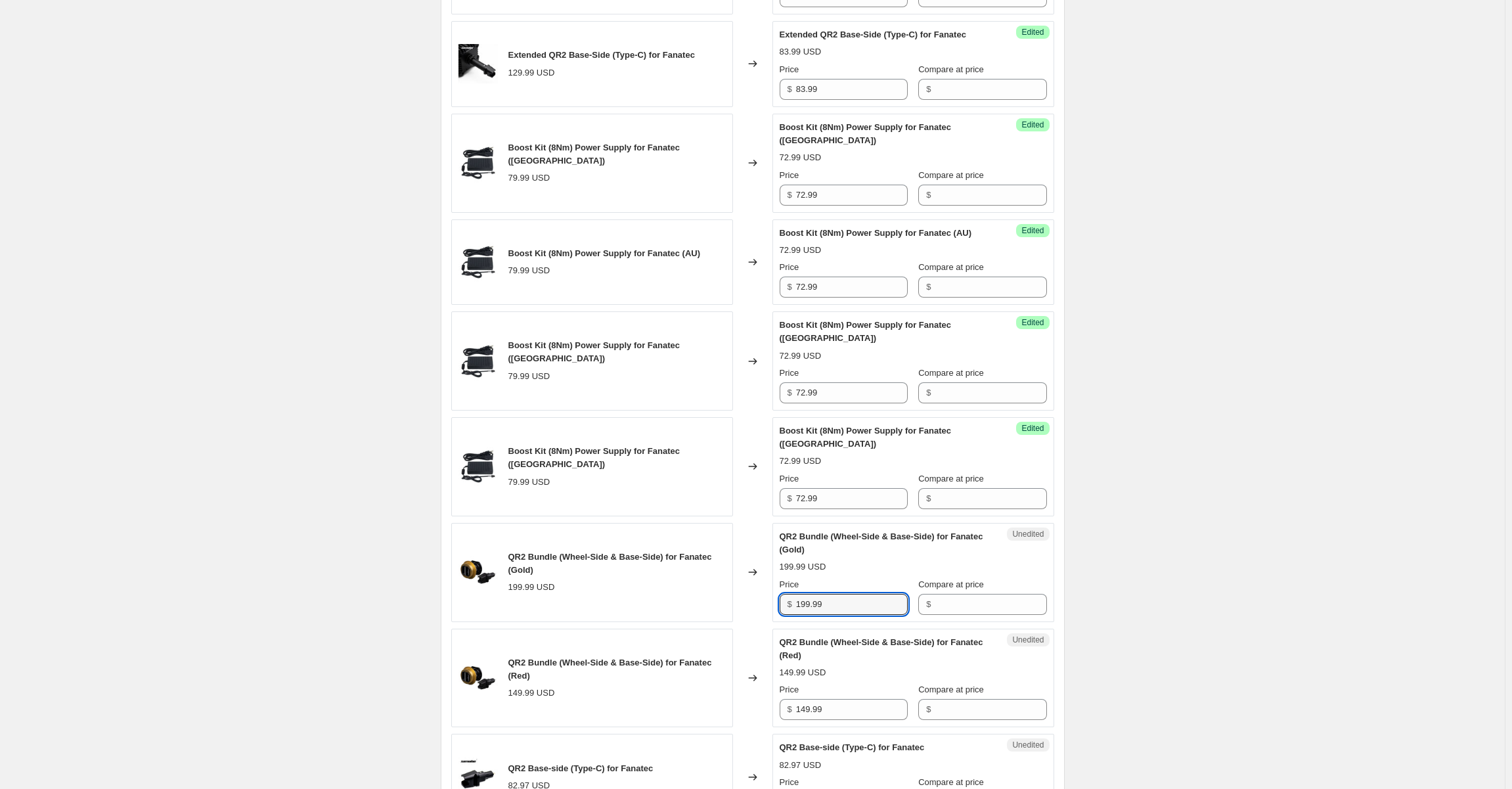
drag, startPoint x: 843, startPoint y: 554, endPoint x: 733, endPoint y: 559, distance: 110.1
click at [733, 559] on div "QR2 Bundle (Wheel-Side & Base-Side) for Fanatec (Gold) 199.99 USD Changed to Un…" at bounding box center [752, 572] width 603 height 99
type input "156.99"
click at [1269, 465] on div "Create new price change job. This page is ready Create new price change job Dra…" at bounding box center [752, 568] width 1505 height 2375
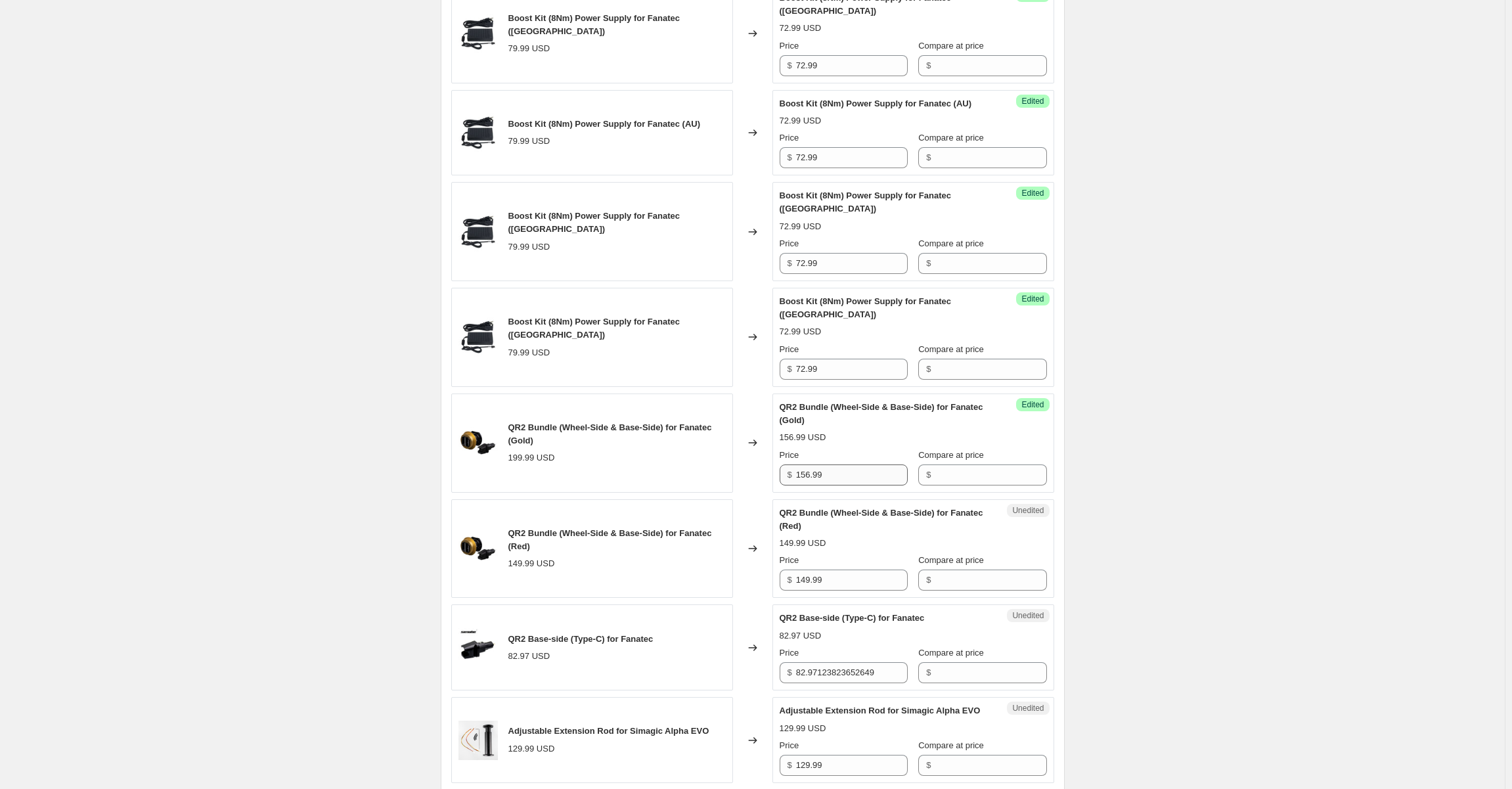
scroll to position [751, 0]
drag, startPoint x: 866, startPoint y: 427, endPoint x: 857, endPoint y: 429, distance: 9.2
click at [753, 431] on div "QR2 Bundle (Wheel-Side & Base-Side) for Fanatec (Gold) 199.99 USD Changed to Su…" at bounding box center [752, 440] width 603 height 99
drag, startPoint x: 1199, startPoint y: 487, endPoint x: 1180, endPoint y: 489, distance: 19.1
click at [1194, 487] on div "Create new price change job. This page is ready Create new price change job Dra…" at bounding box center [752, 436] width 1505 height 2375
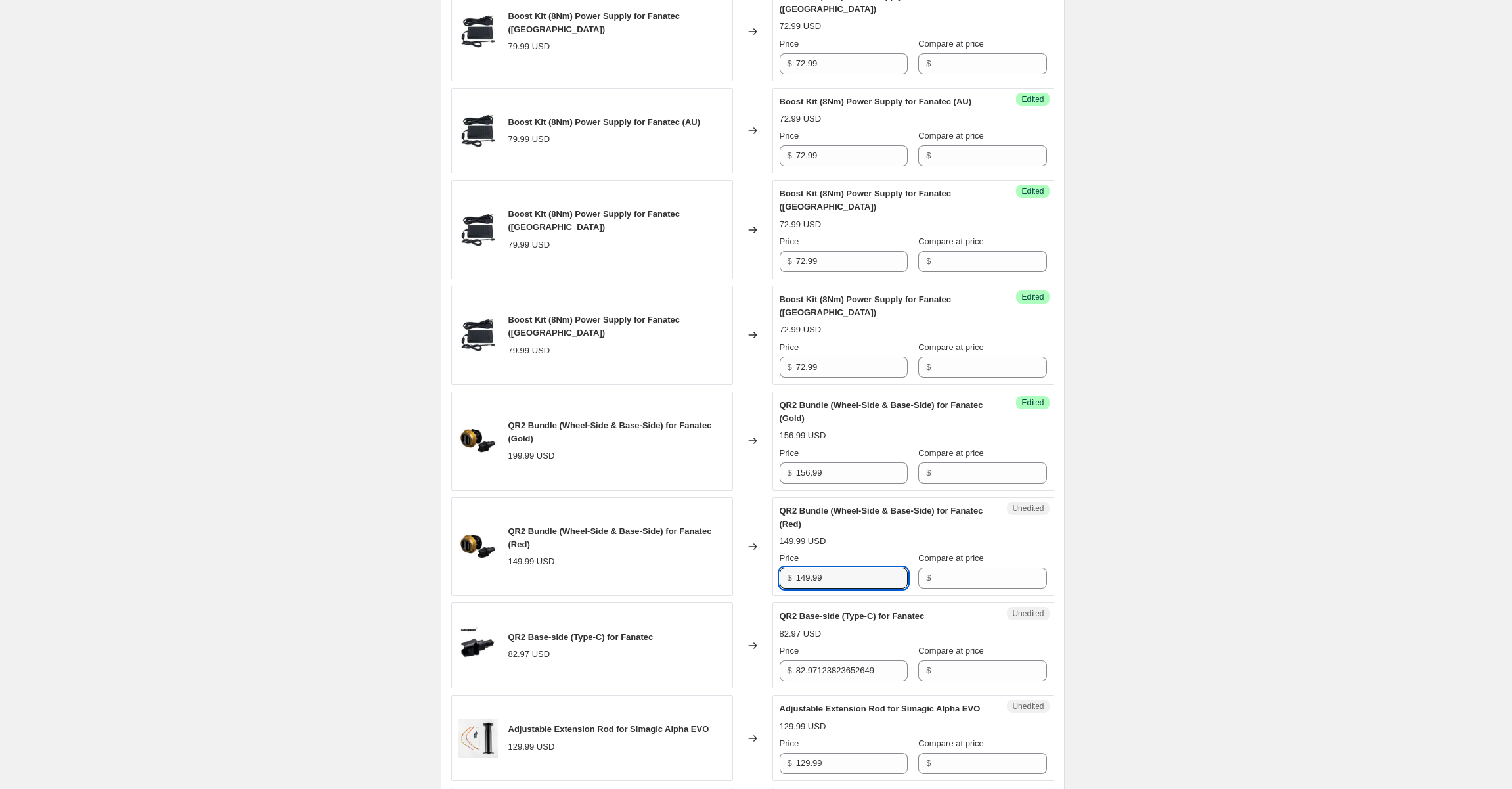
drag, startPoint x: 873, startPoint y: 529, endPoint x: 789, endPoint y: 526, distance: 84.1
click at [723, 536] on div "QR2 Bundle (Wheel-Side & Base-Side) for Fanatec (Red) 149.99 USD Changed to Une…" at bounding box center [752, 546] width 603 height 99
paste input "56"
type input "156.99"
drag, startPoint x: 1311, startPoint y: 494, endPoint x: 1229, endPoint y: 497, distance: 82.1
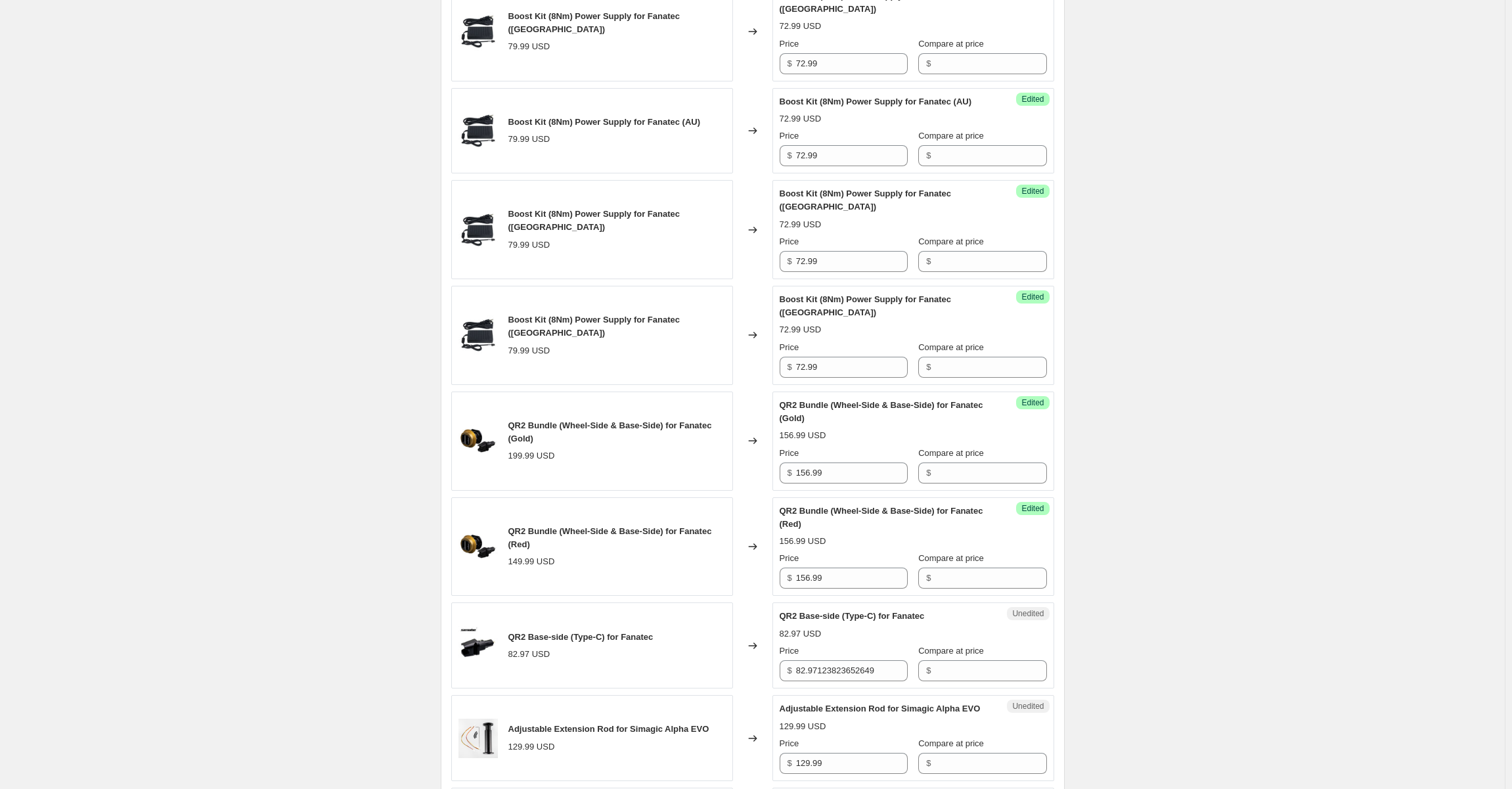
click at [1306, 494] on div "Create new price change job. This page is ready Create new price change job Dra…" at bounding box center [752, 436] width 1505 height 2375
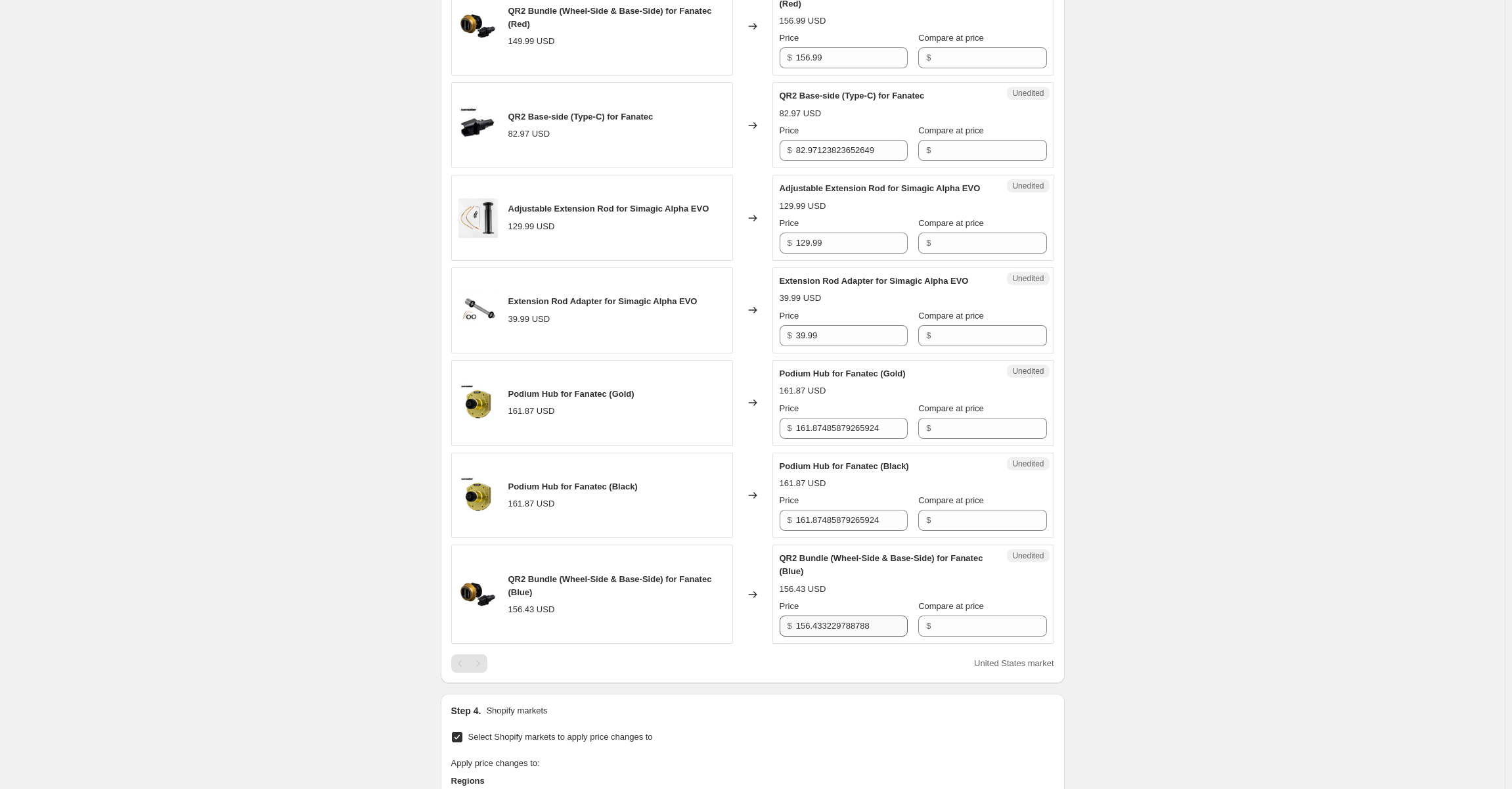
scroll to position [1276, 0]
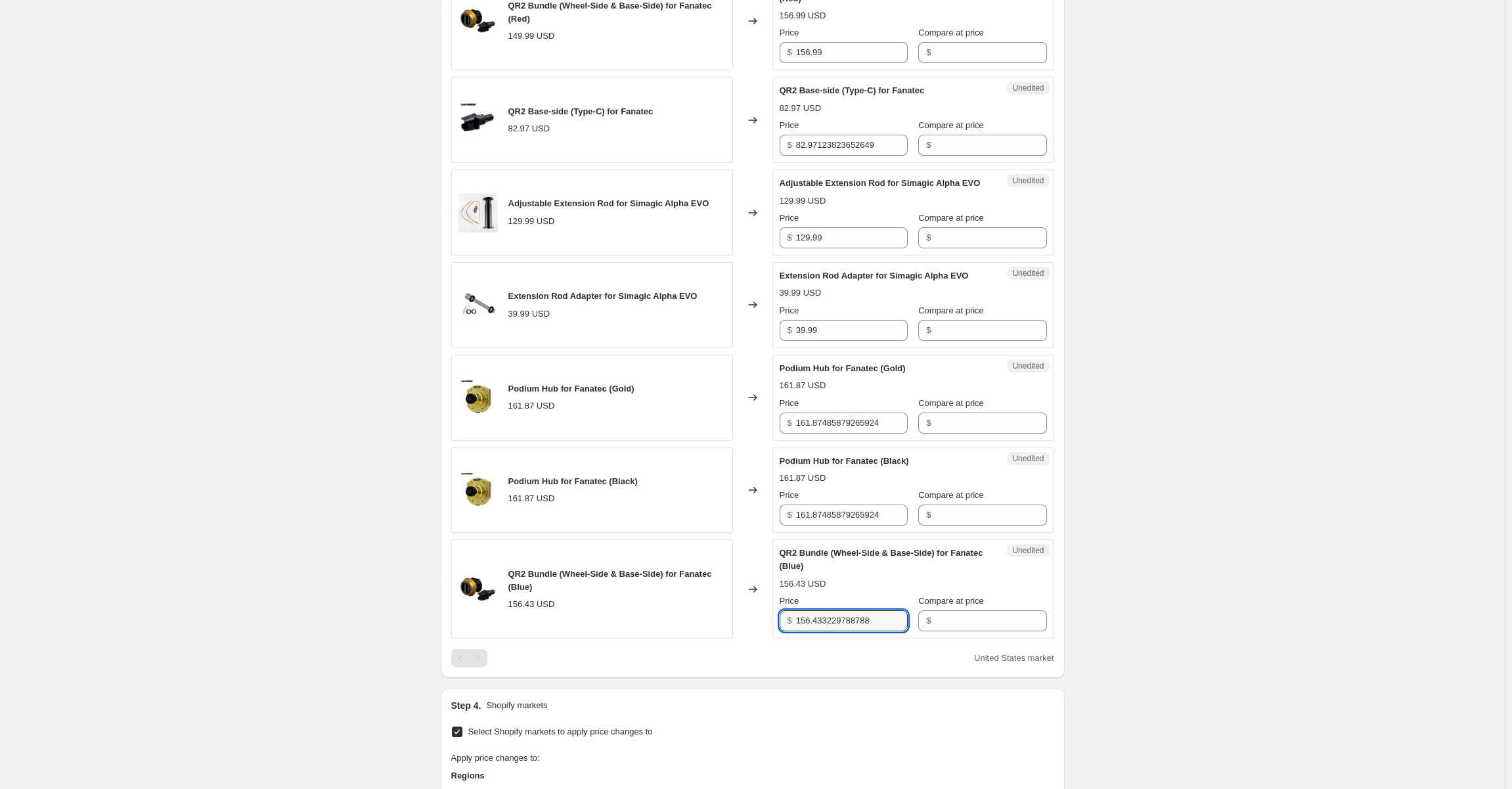
drag, startPoint x: 893, startPoint y: 571, endPoint x: 795, endPoint y: 569, distance: 98.0
click at [795, 610] on div "$ 156.433229788788" at bounding box center [843, 620] width 128 height 21
paste input "99"
type input "156.99"
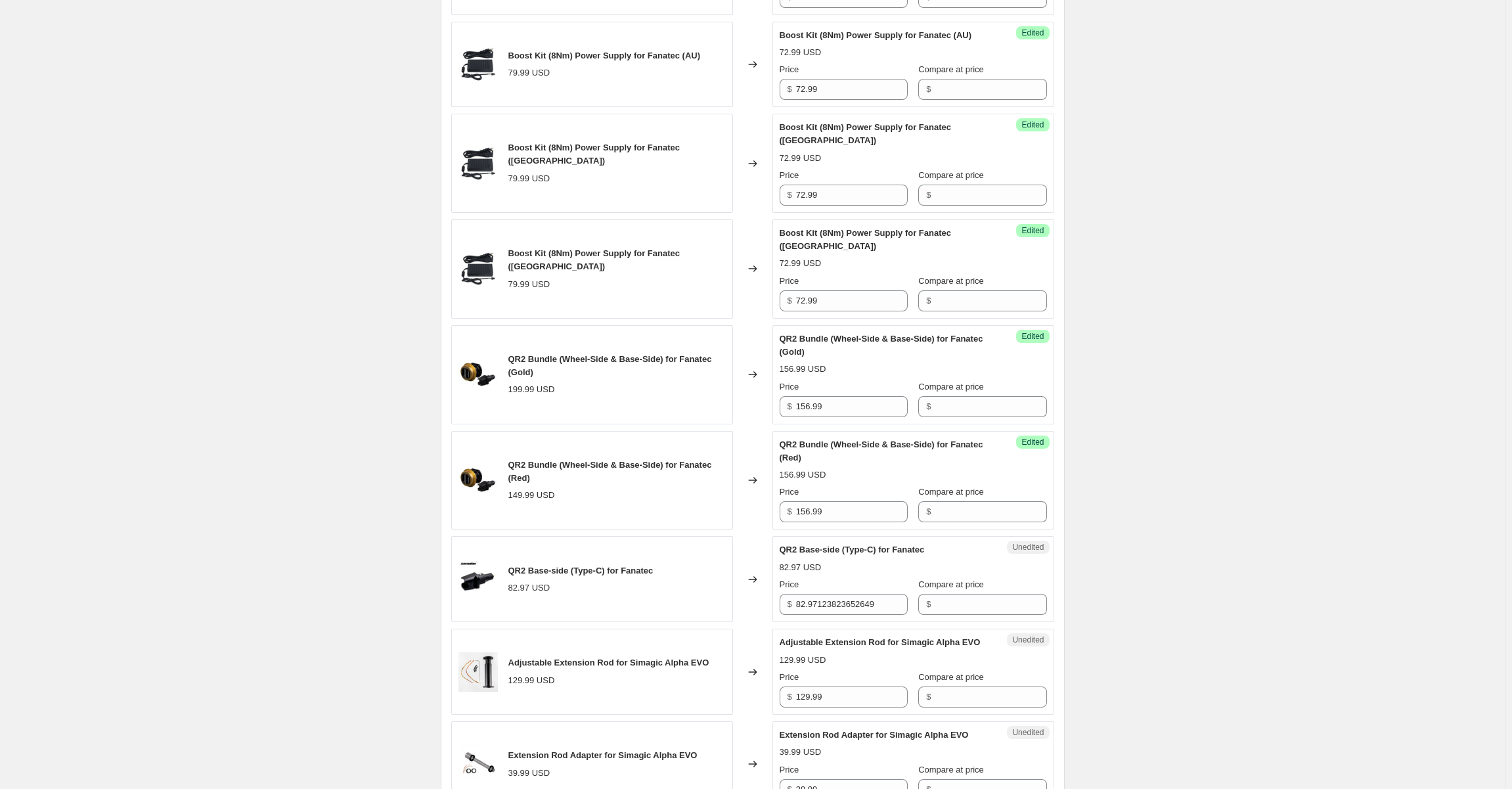
scroll to position [816, 0]
click at [867, 594] on input "82.97123823652649" at bounding box center [852, 604] width 111 height 21
type input "69.99"
click at [1199, 466] on div "Create new price change job. This page is ready Create new price change job Dra…" at bounding box center [752, 371] width 1505 height 2375
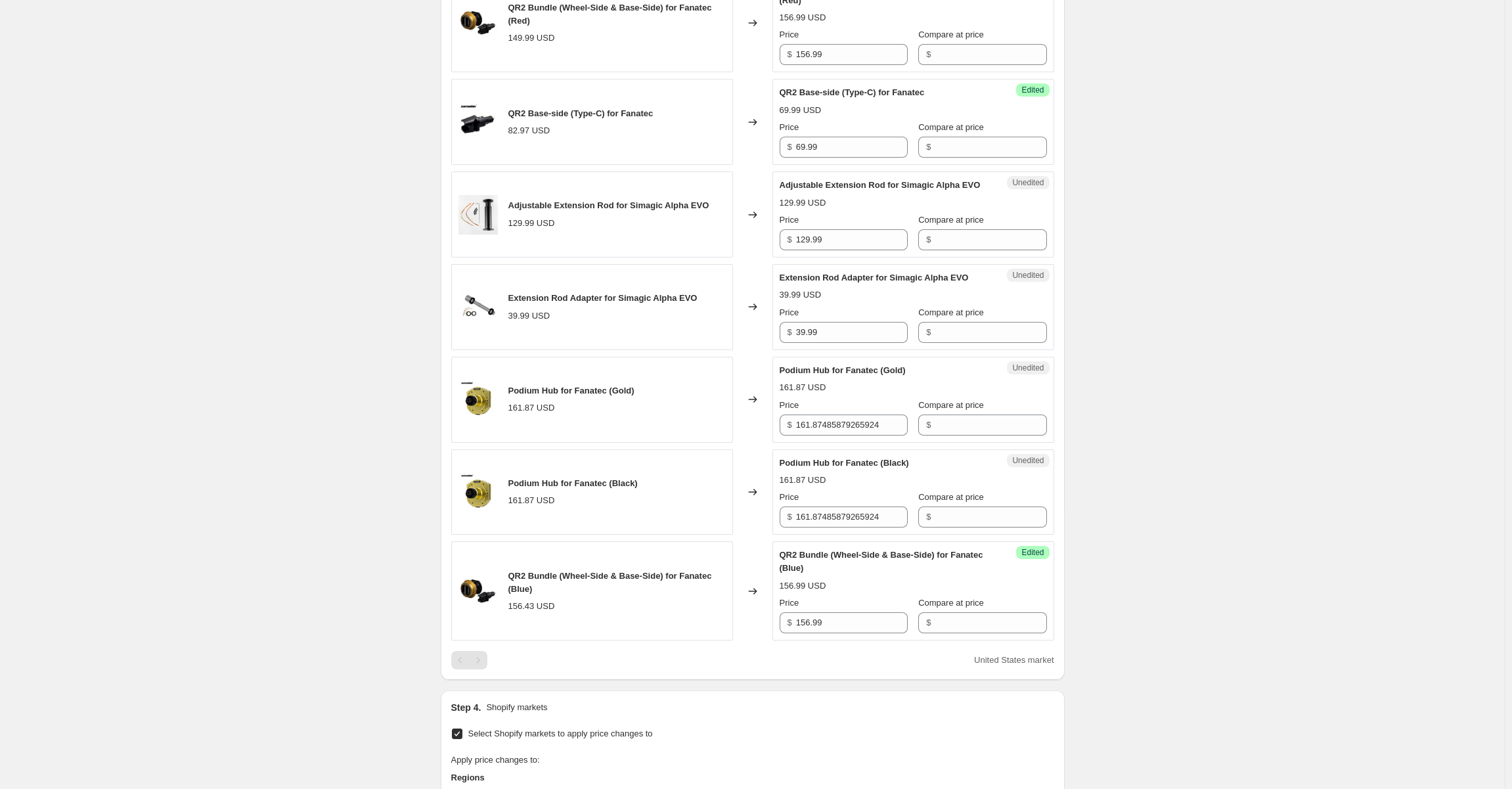
scroll to position [1276, 0]
click at [891, 413] on input "161.87485879265924" at bounding box center [852, 422] width 111 height 21
type input "152.99"
drag, startPoint x: 1239, startPoint y: 351, endPoint x: 976, endPoint y: 378, distance: 264.4
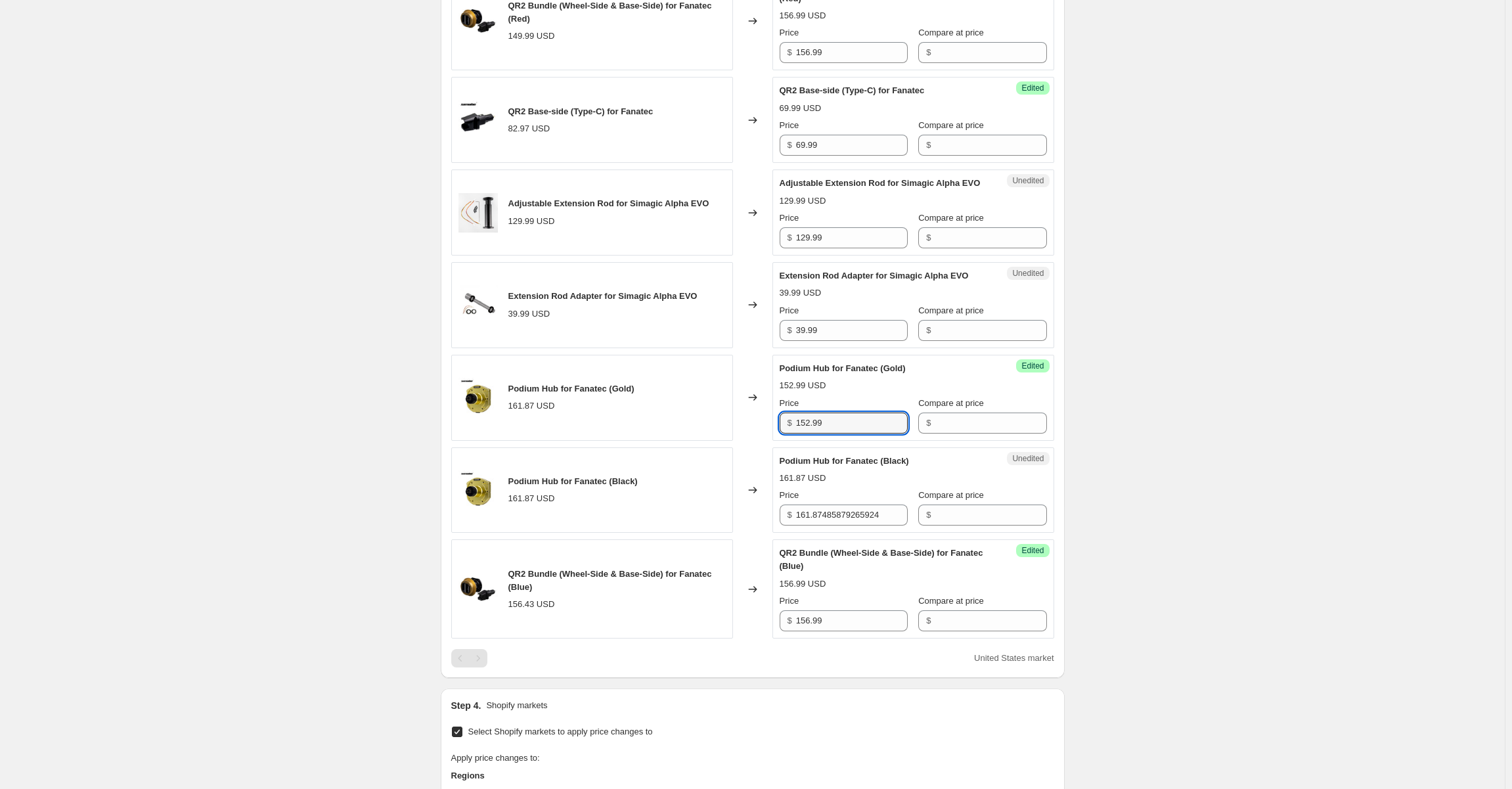
drag, startPoint x: 867, startPoint y: 374, endPoint x: 794, endPoint y: 375, distance: 73.0
click at [794, 413] on div "$ 152.99" at bounding box center [843, 422] width 128 height 21
click at [858, 504] on input "161.87485879265924" at bounding box center [852, 514] width 111 height 21
paste input "52.99"
type input "152.99"
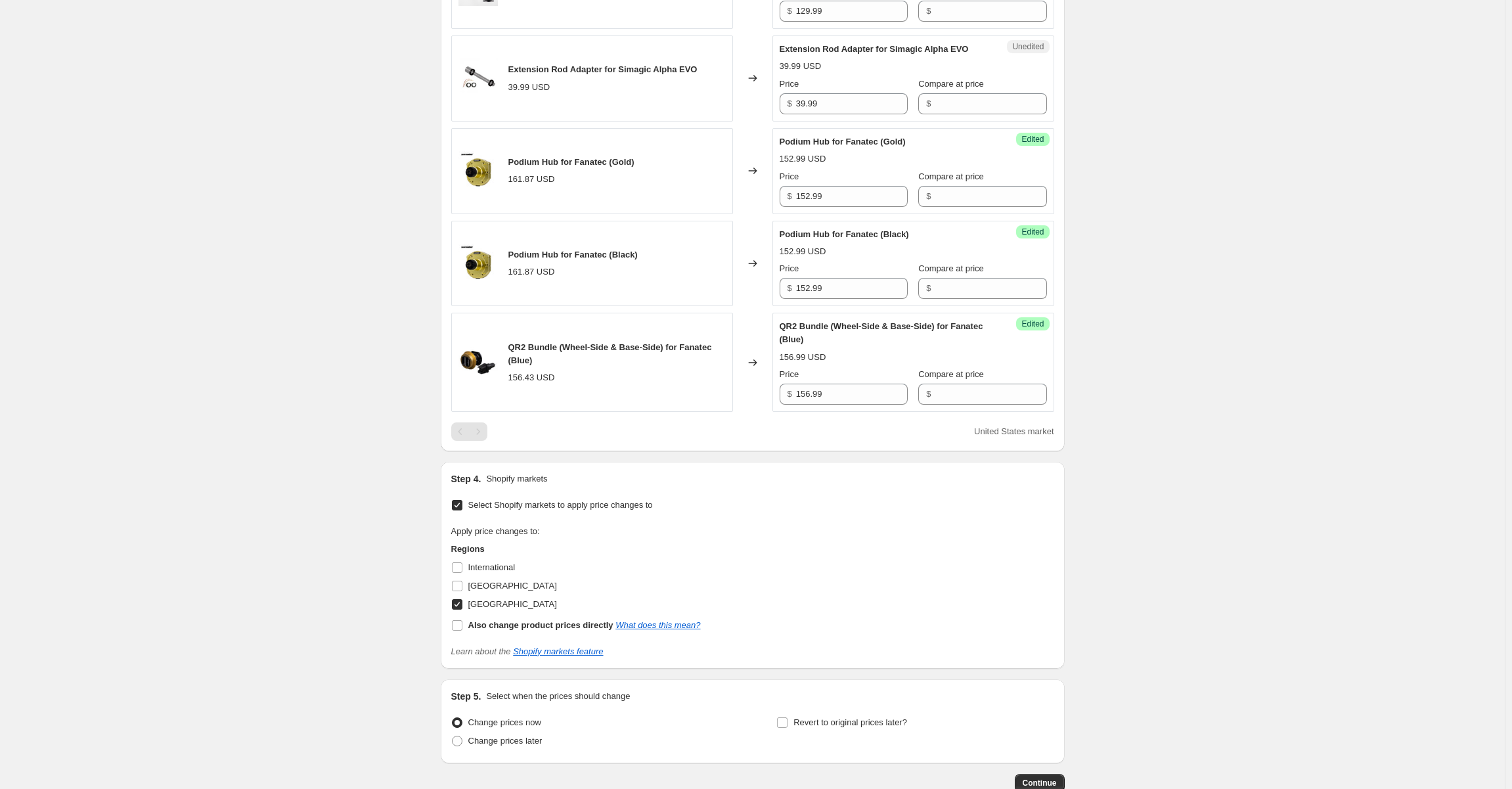
scroll to position [1539, 0]
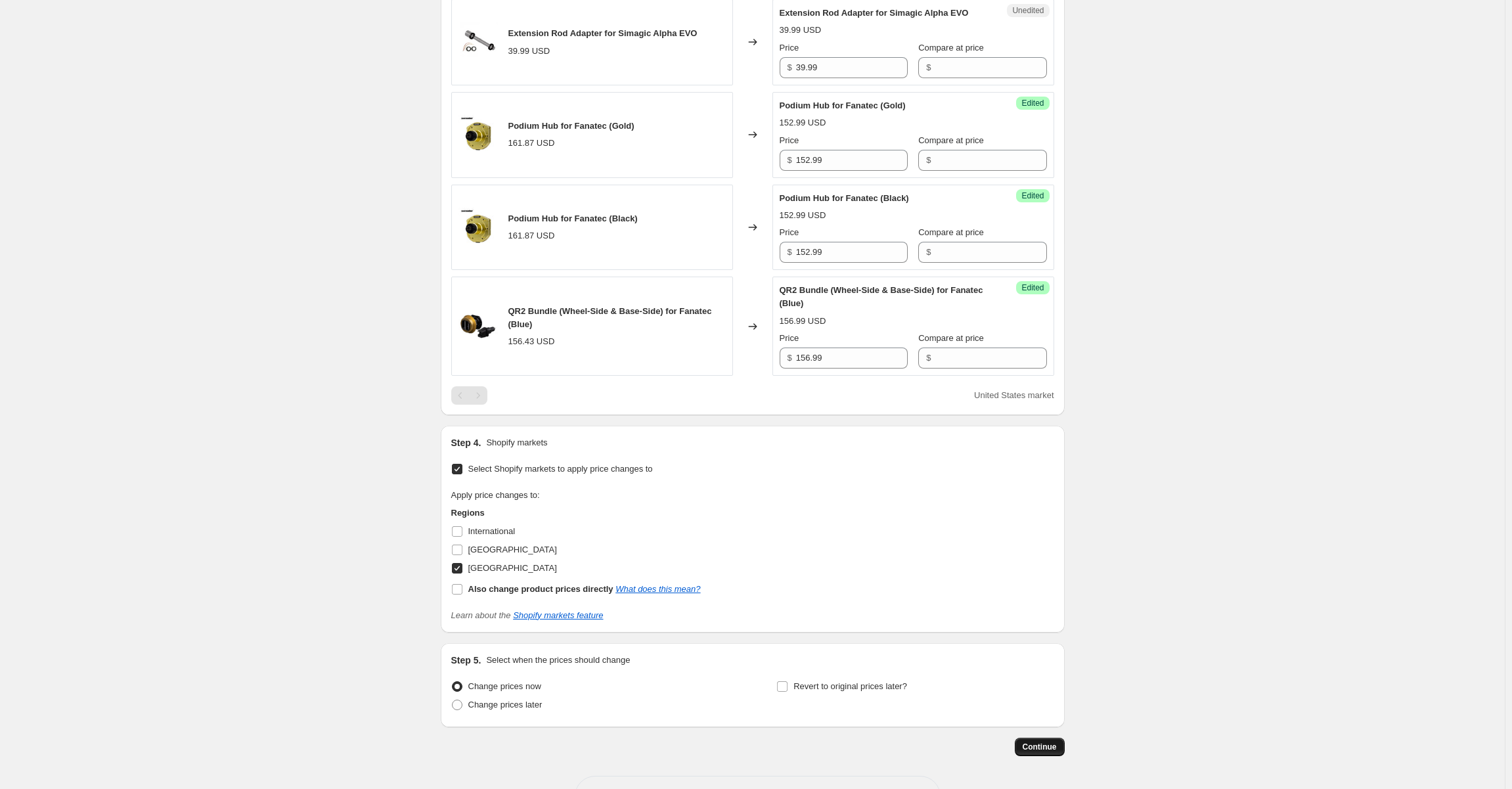
click at [1046, 737] on button "Continue" at bounding box center [1040, 746] width 50 height 19
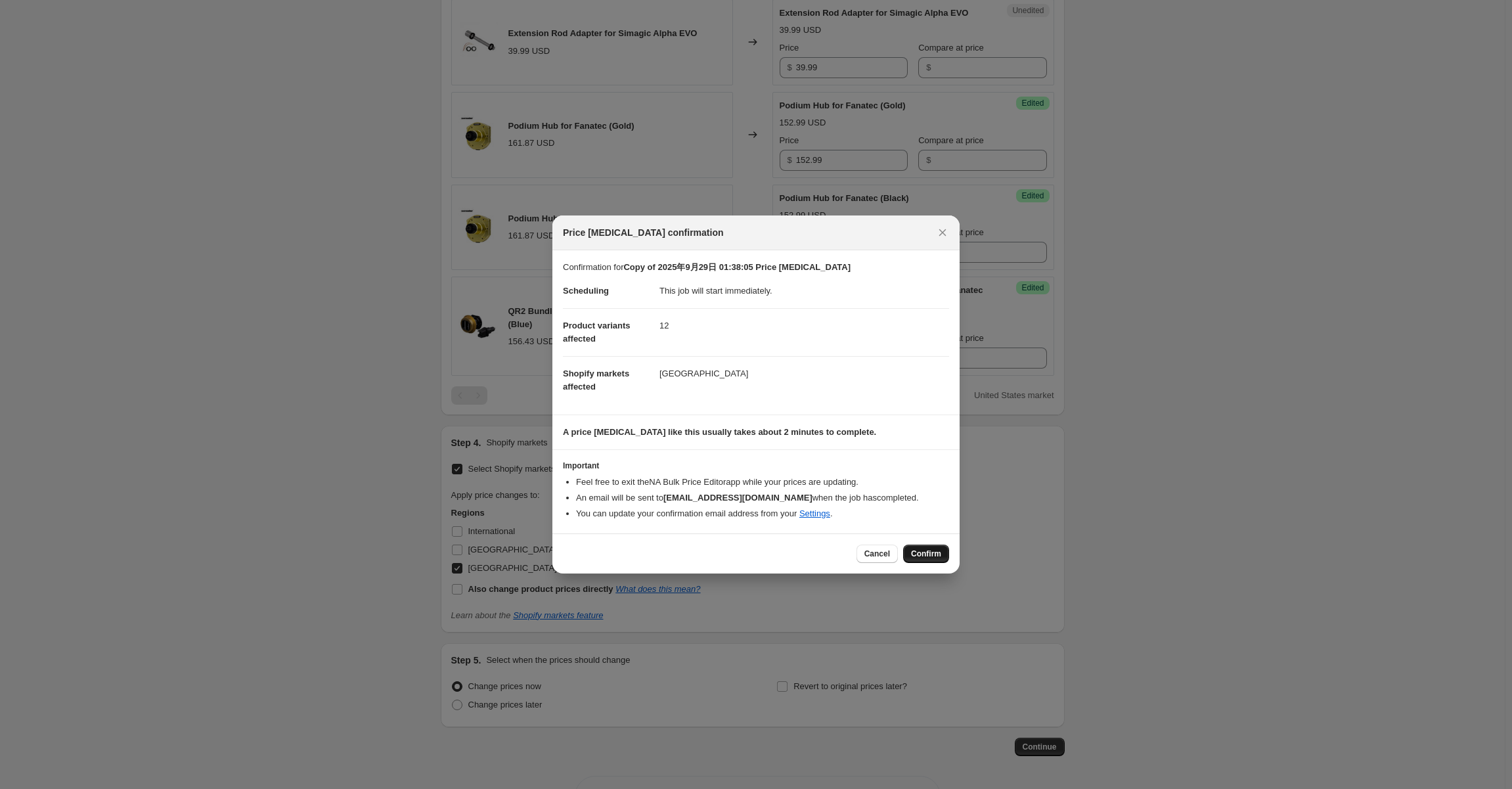
click at [925, 550] on span "Confirm" at bounding box center [926, 553] width 30 height 11
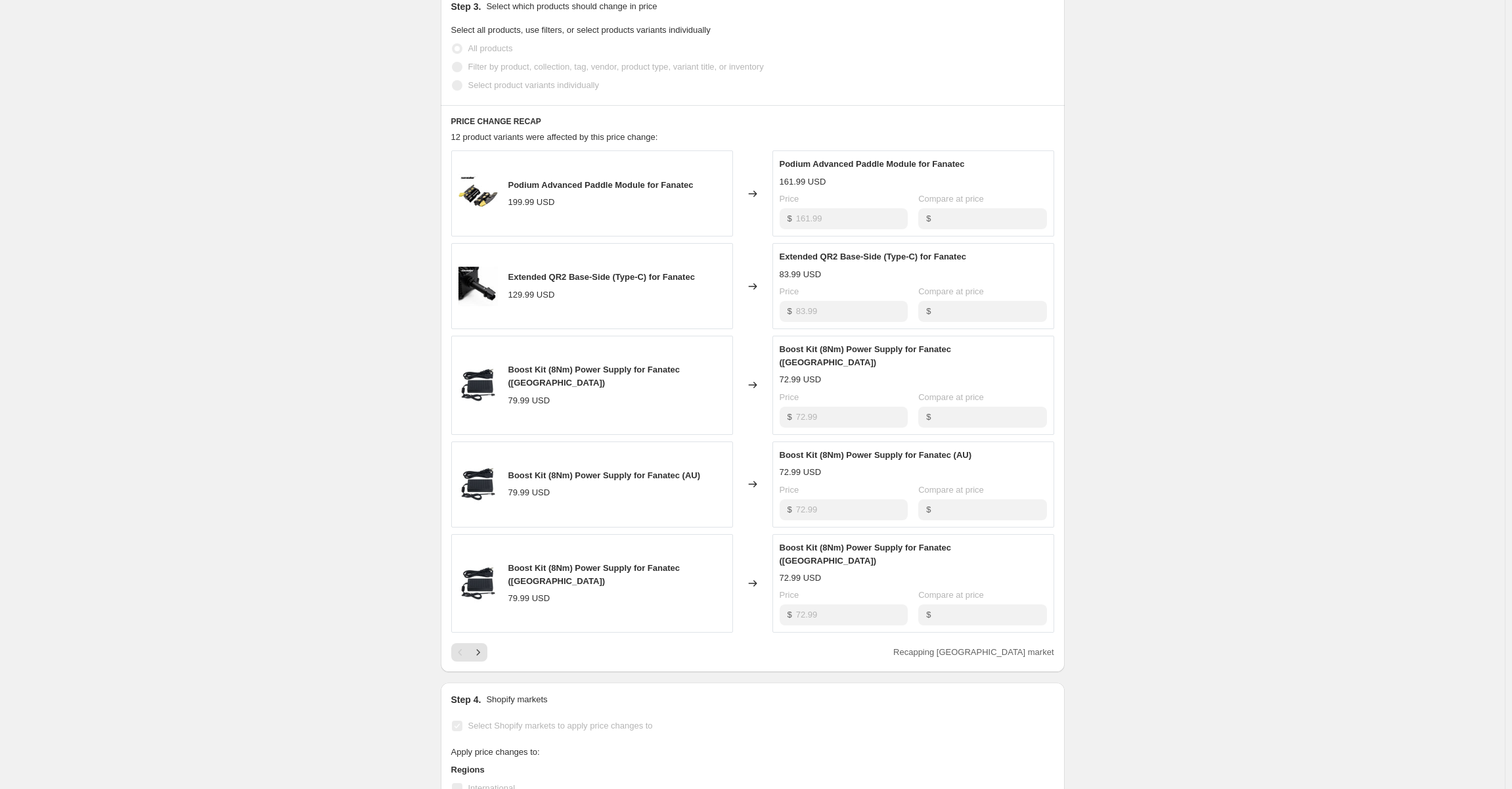
scroll to position [424, 0]
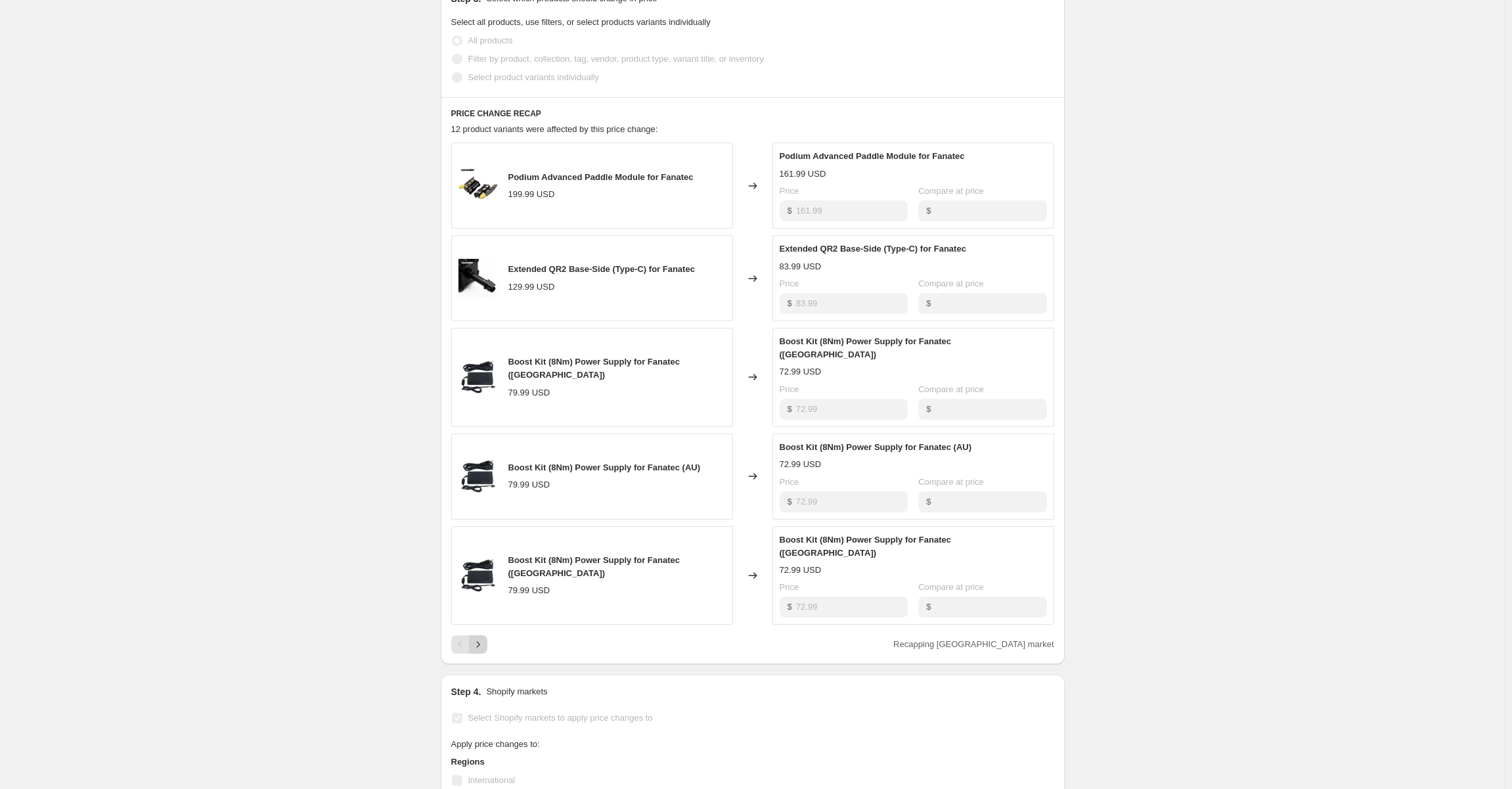
click at [485, 637] on icon "Next" at bounding box center [477, 643] width 13 height 13
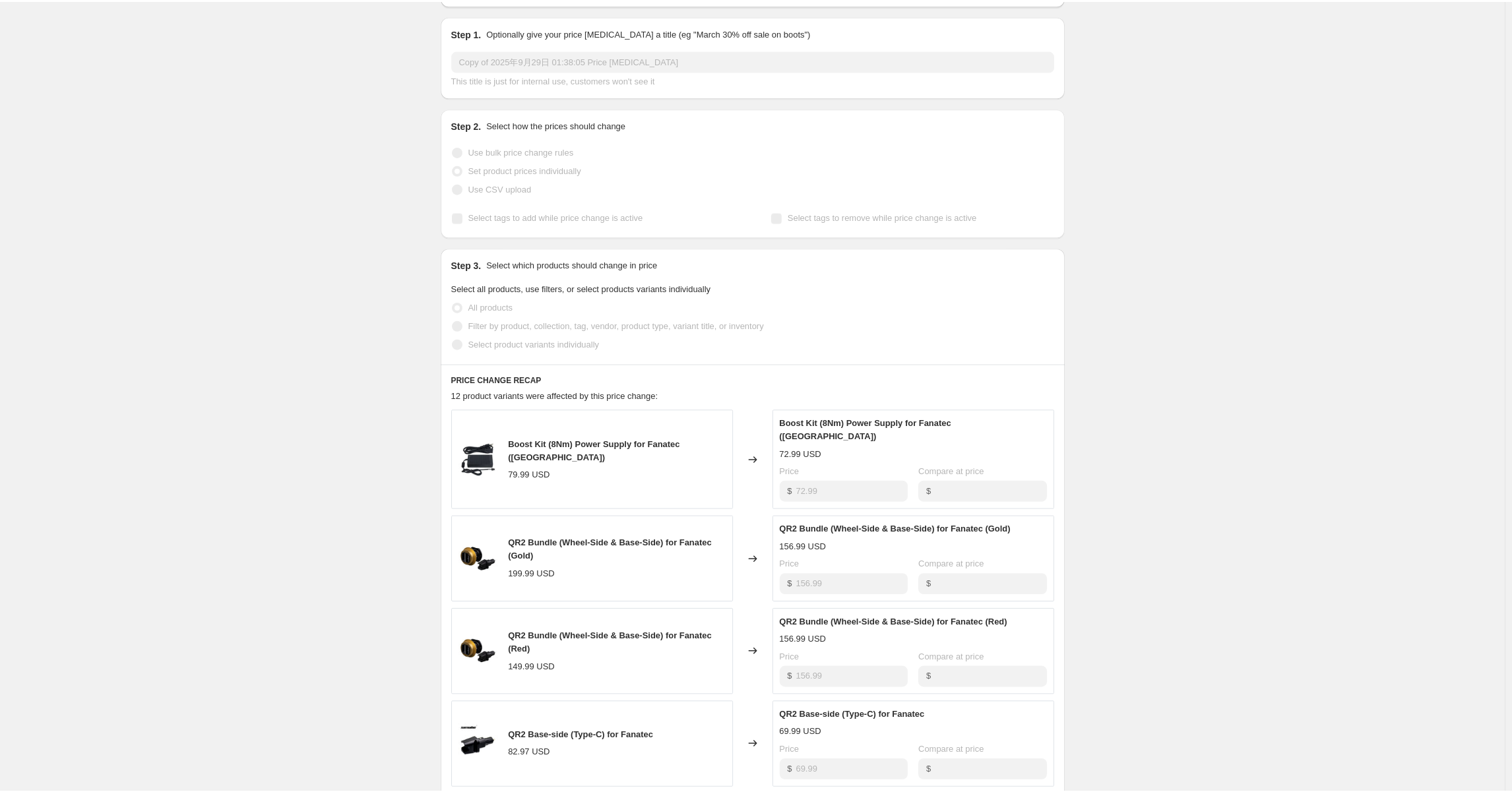
scroll to position [72, 0]
